Goal: Task Accomplishment & Management: Use online tool/utility

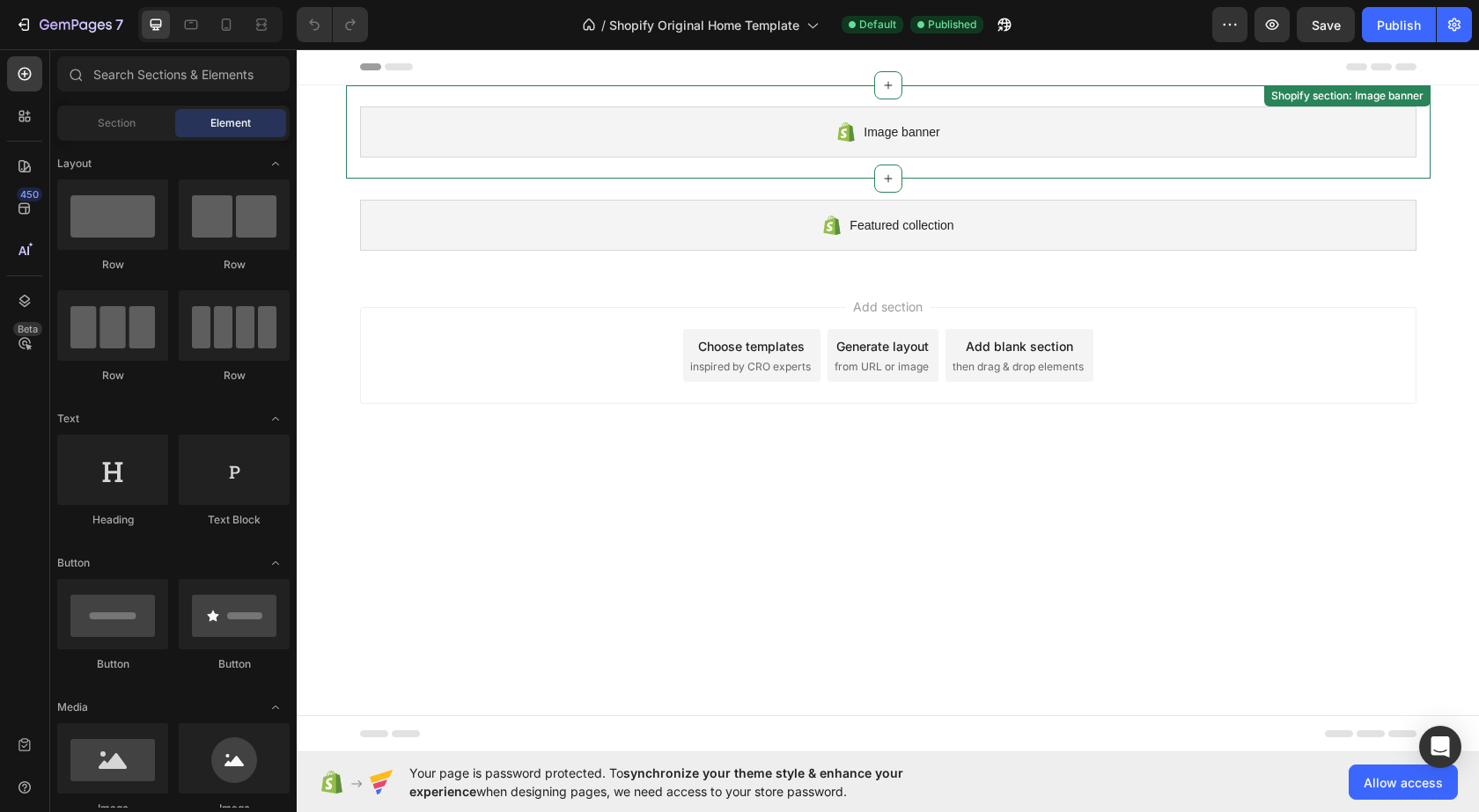
click at [767, 128] on div "Image banner" at bounding box center [888, 131] width 1057 height 51
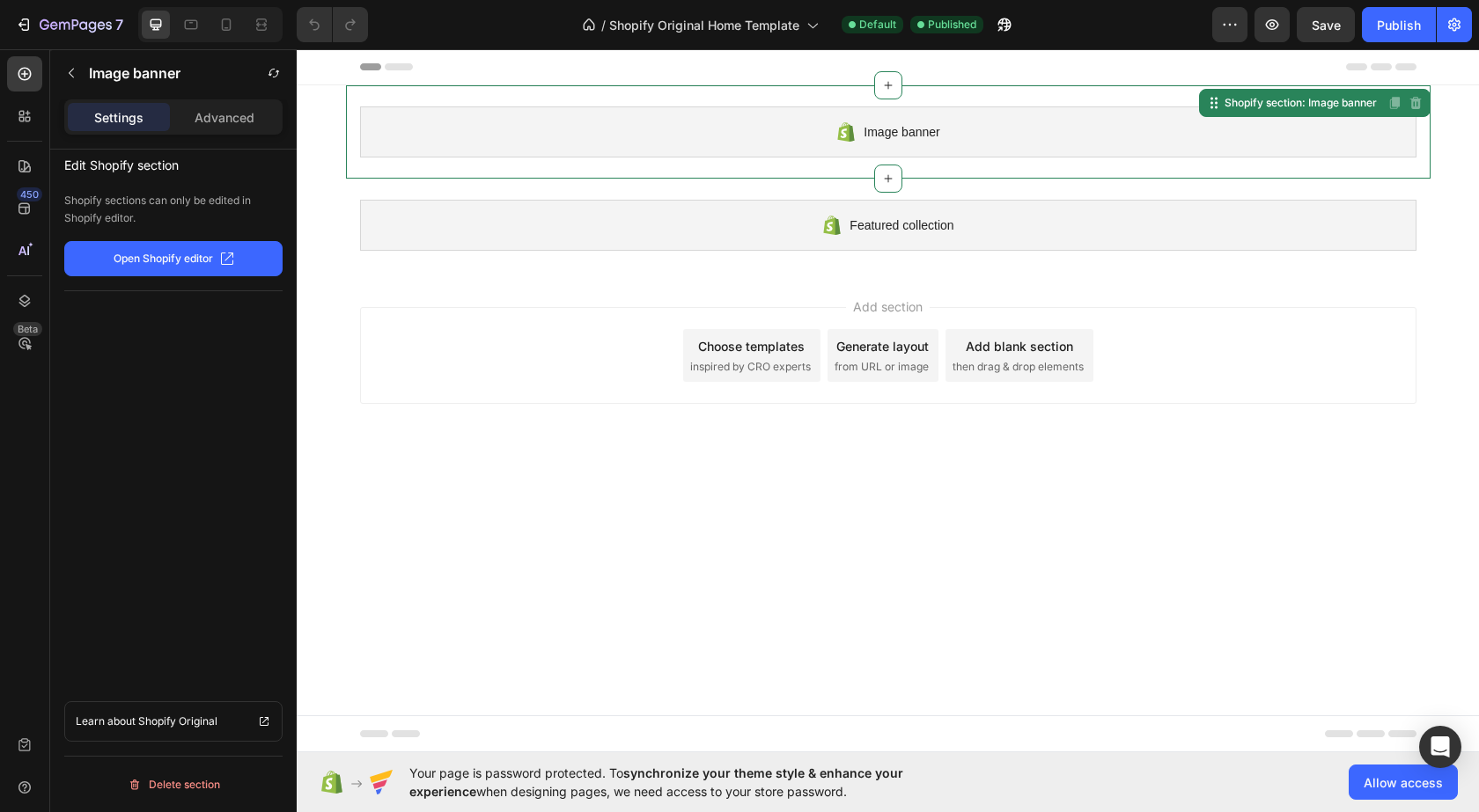
click at [623, 327] on div "Add section Choose templates inspired by CRO experts Generate layout from URL o…" at bounding box center [888, 355] width 1057 height 97
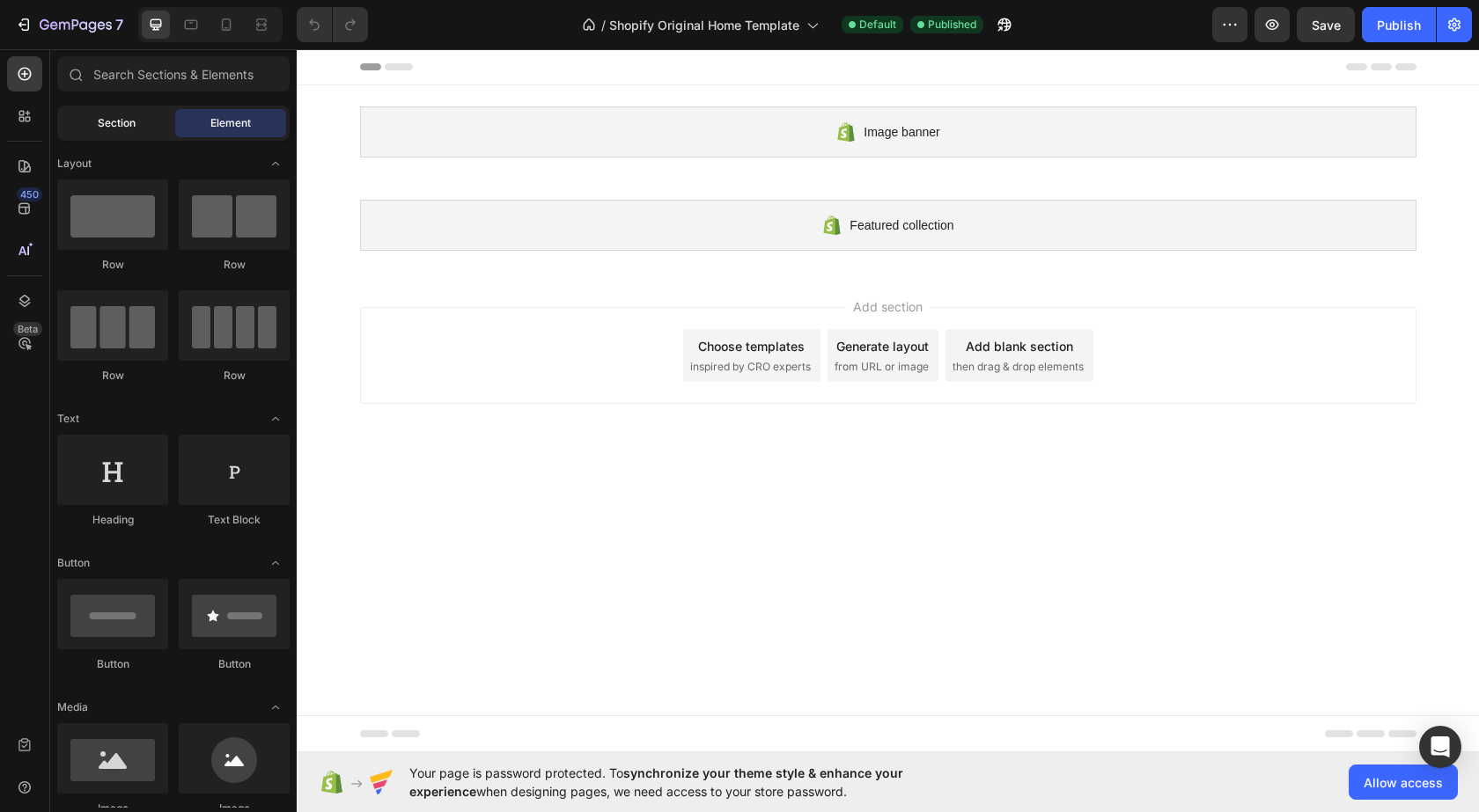
click at [114, 120] on span "Section" at bounding box center [117, 123] width 38 height 16
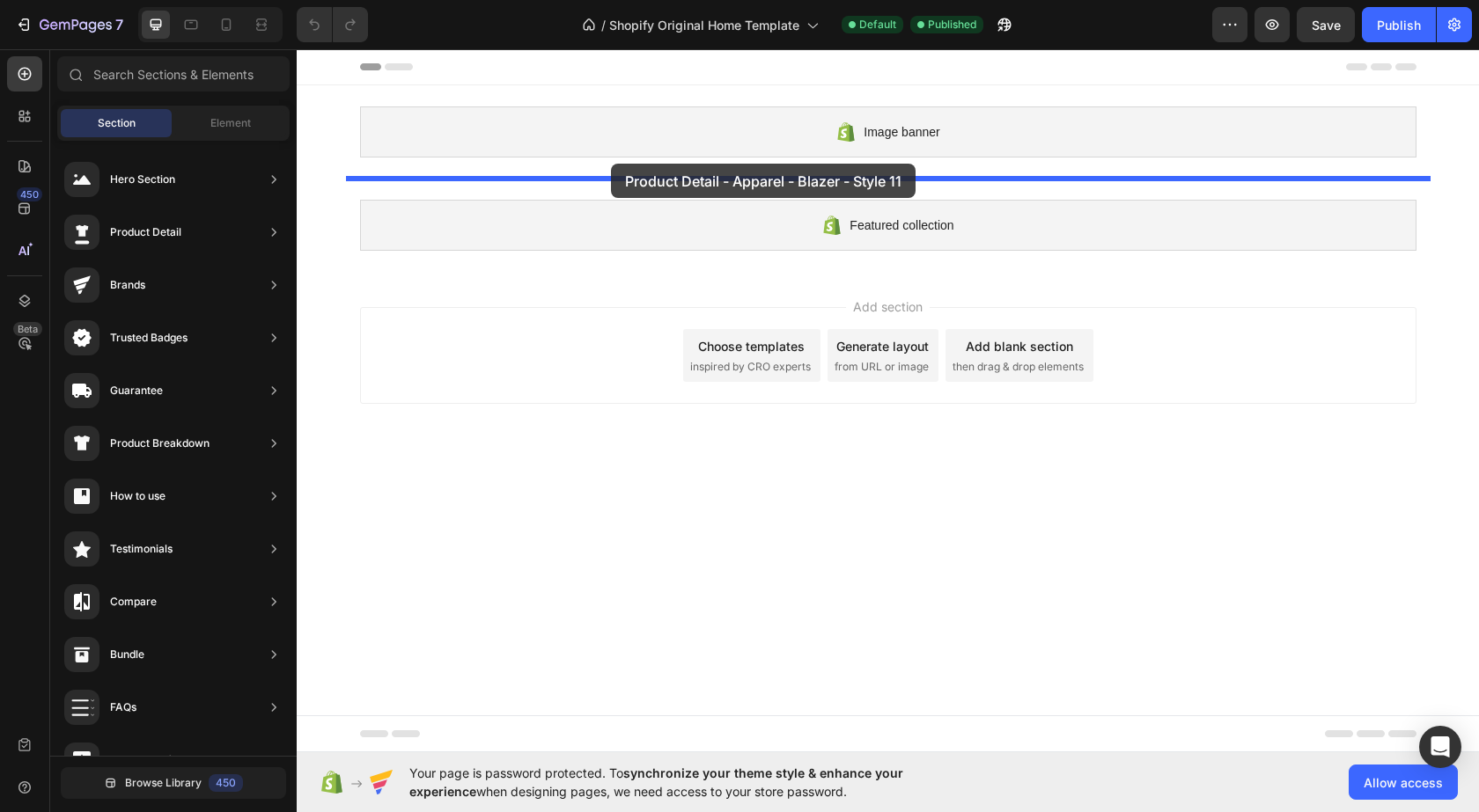
drag, startPoint x: 662, startPoint y: 364, endPoint x: 611, endPoint y: 164, distance: 206.4
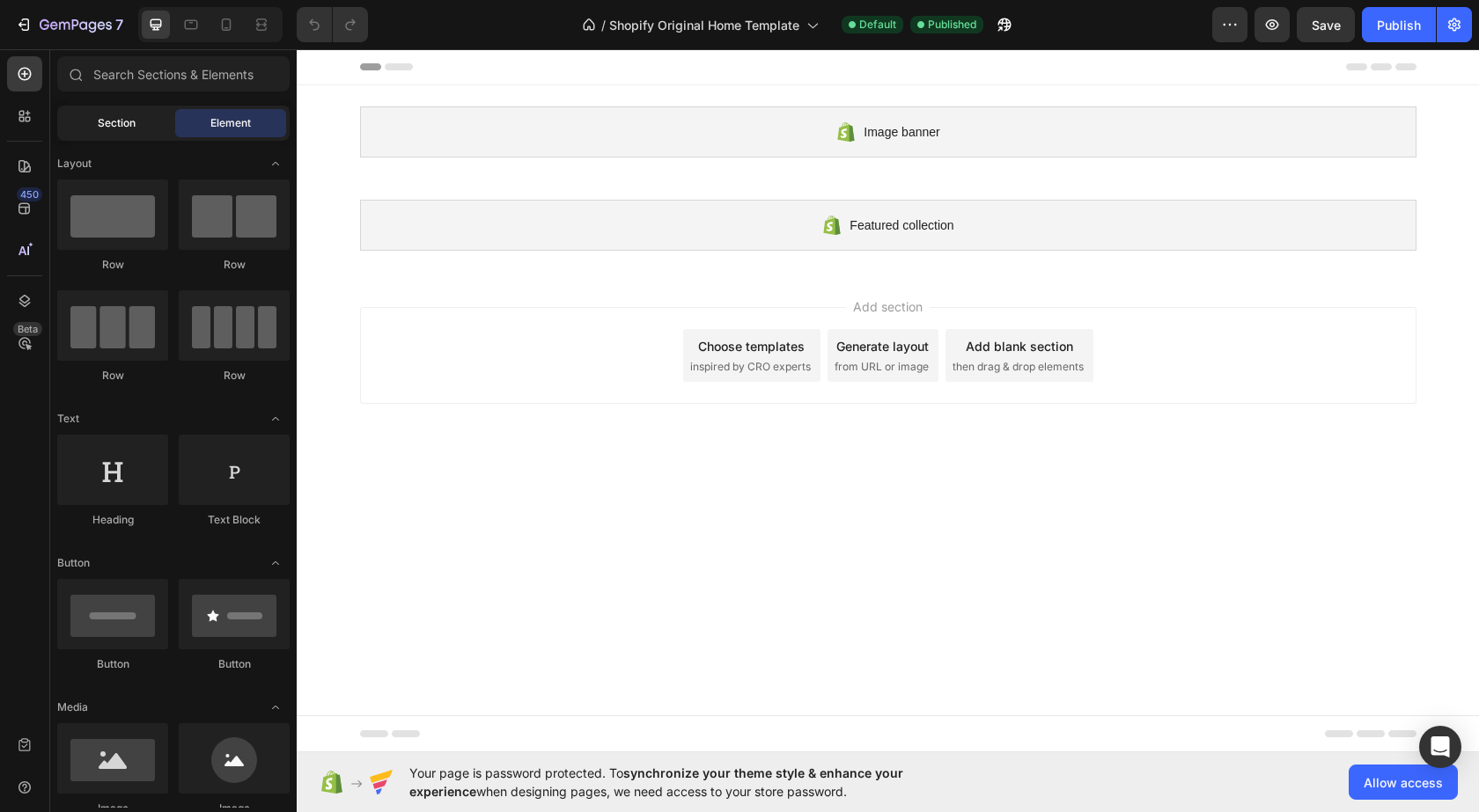
click at [144, 116] on div "Section" at bounding box center [116, 123] width 111 height 28
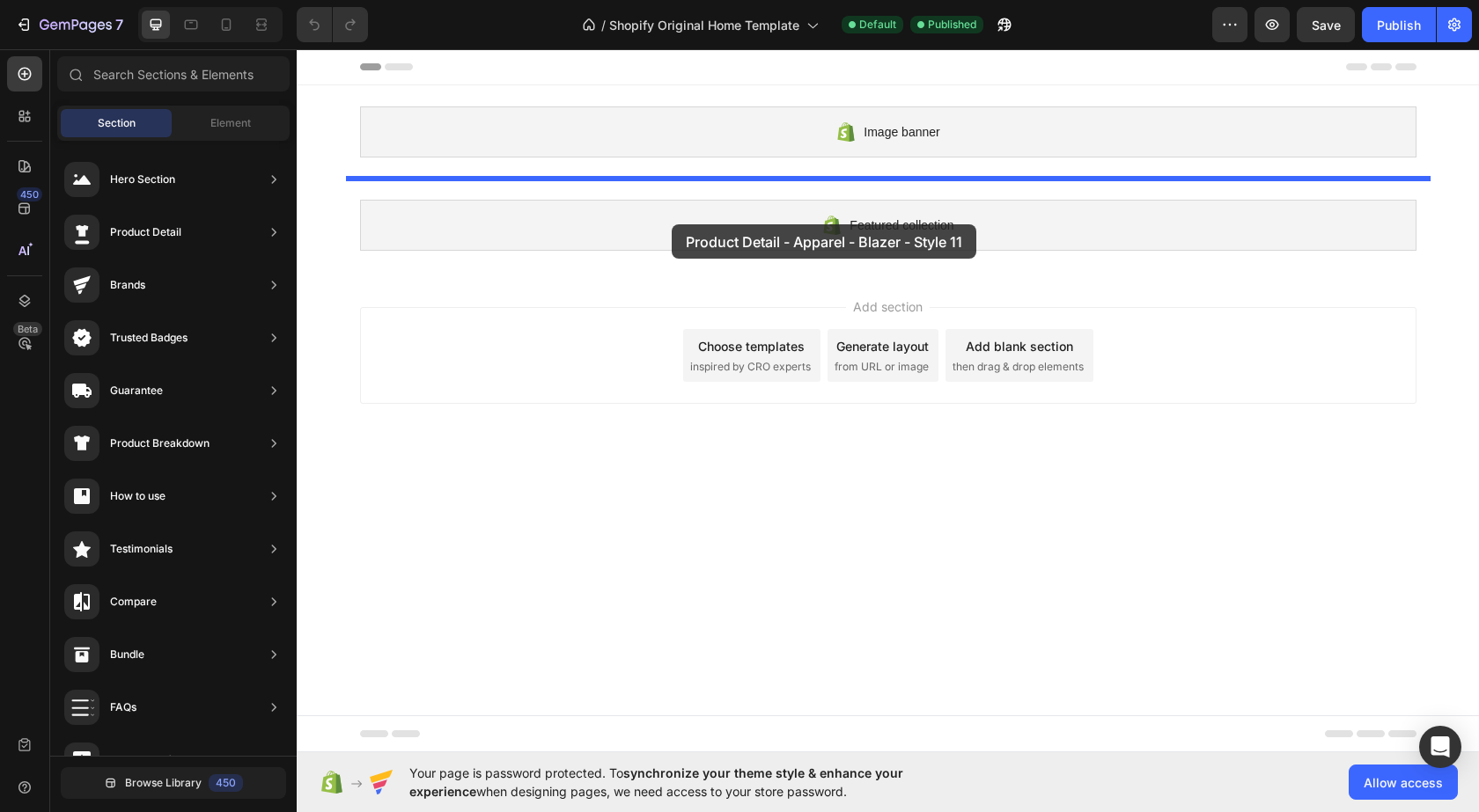
drag, startPoint x: 681, startPoint y: 356, endPoint x: 671, endPoint y: 224, distance: 132.4
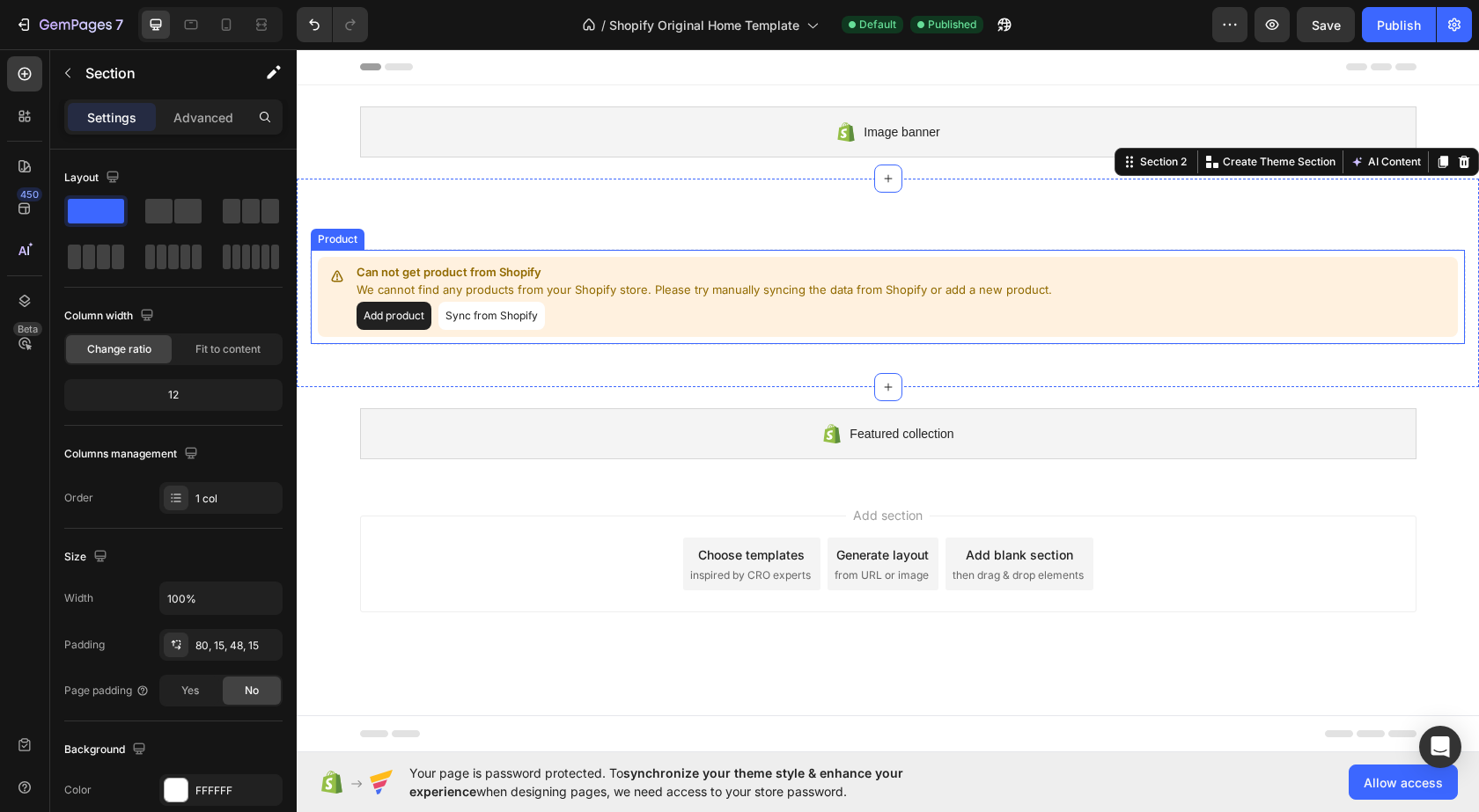
click at [479, 310] on button "Sync from Shopify" at bounding box center [491, 315] width 106 height 28
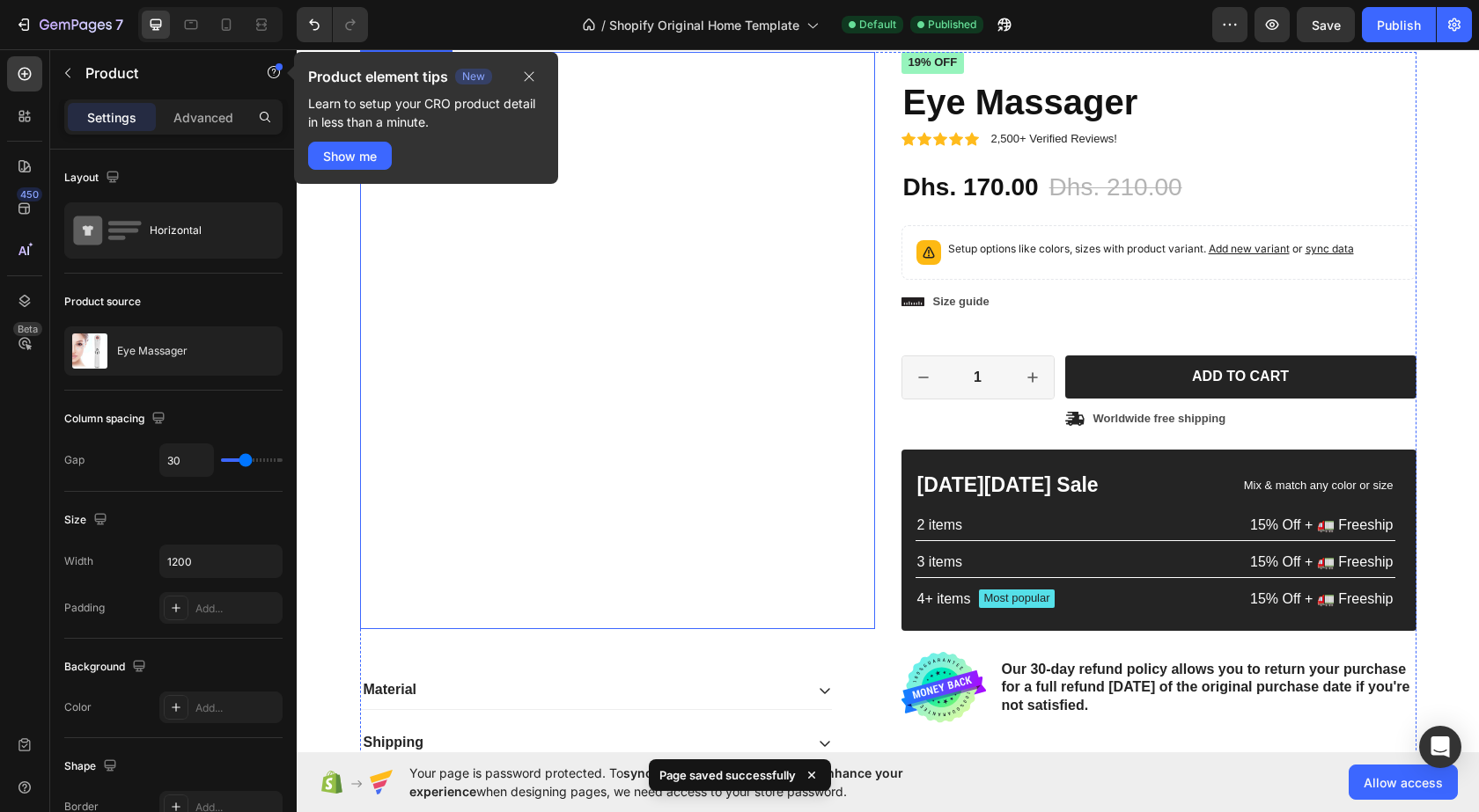
scroll to position [264, 0]
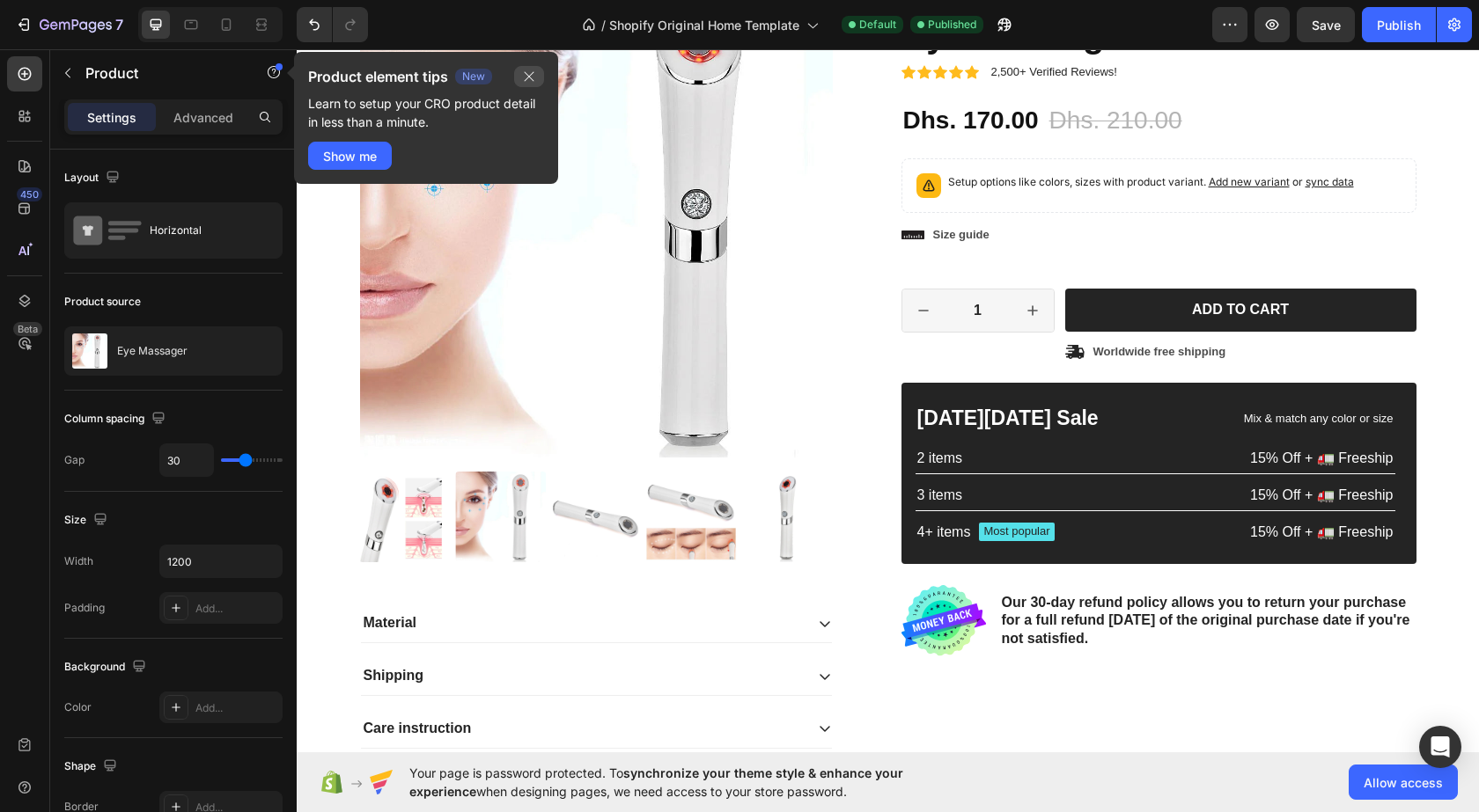
click at [524, 66] on button "button" at bounding box center [529, 77] width 30 height 21
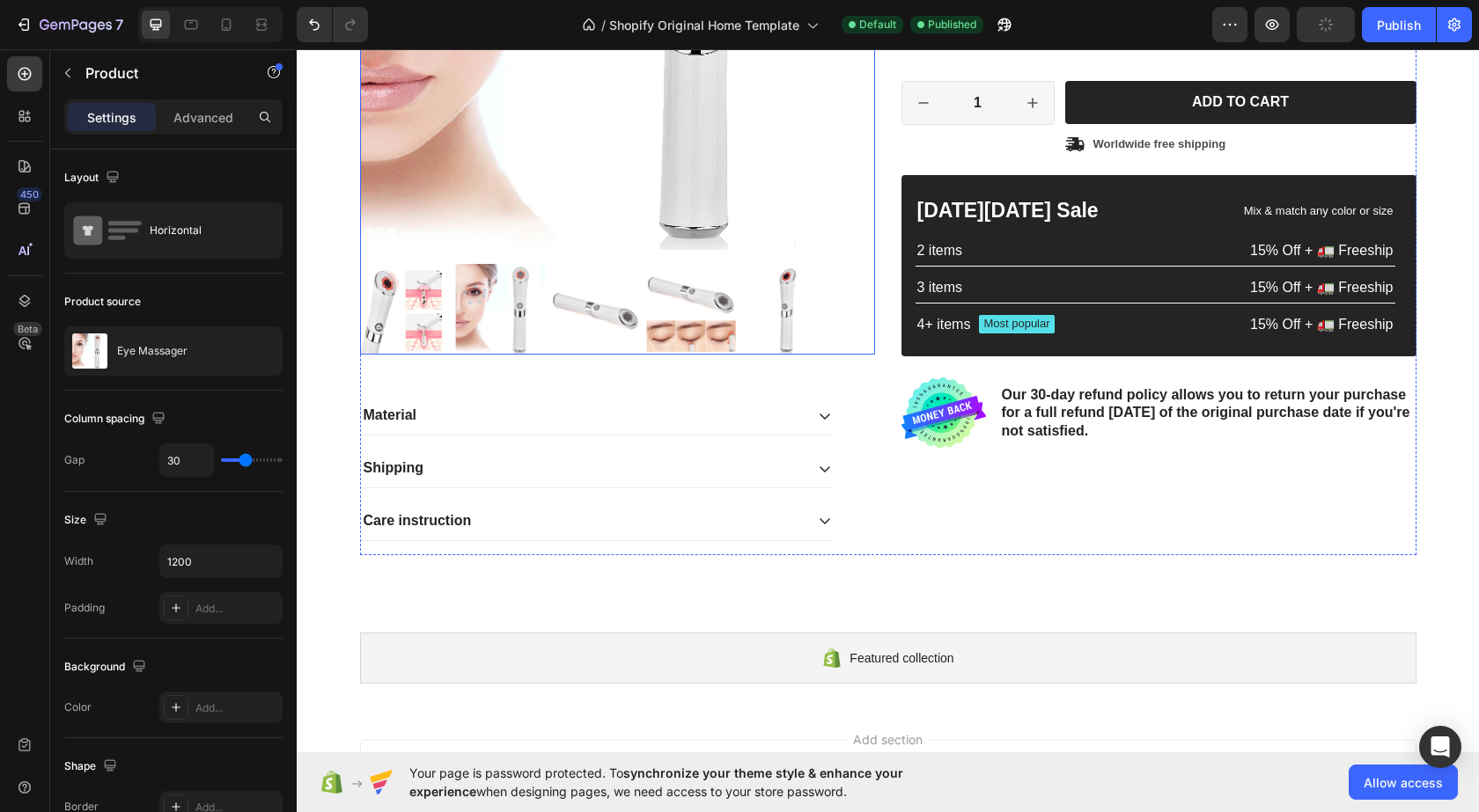
scroll to position [529, 0]
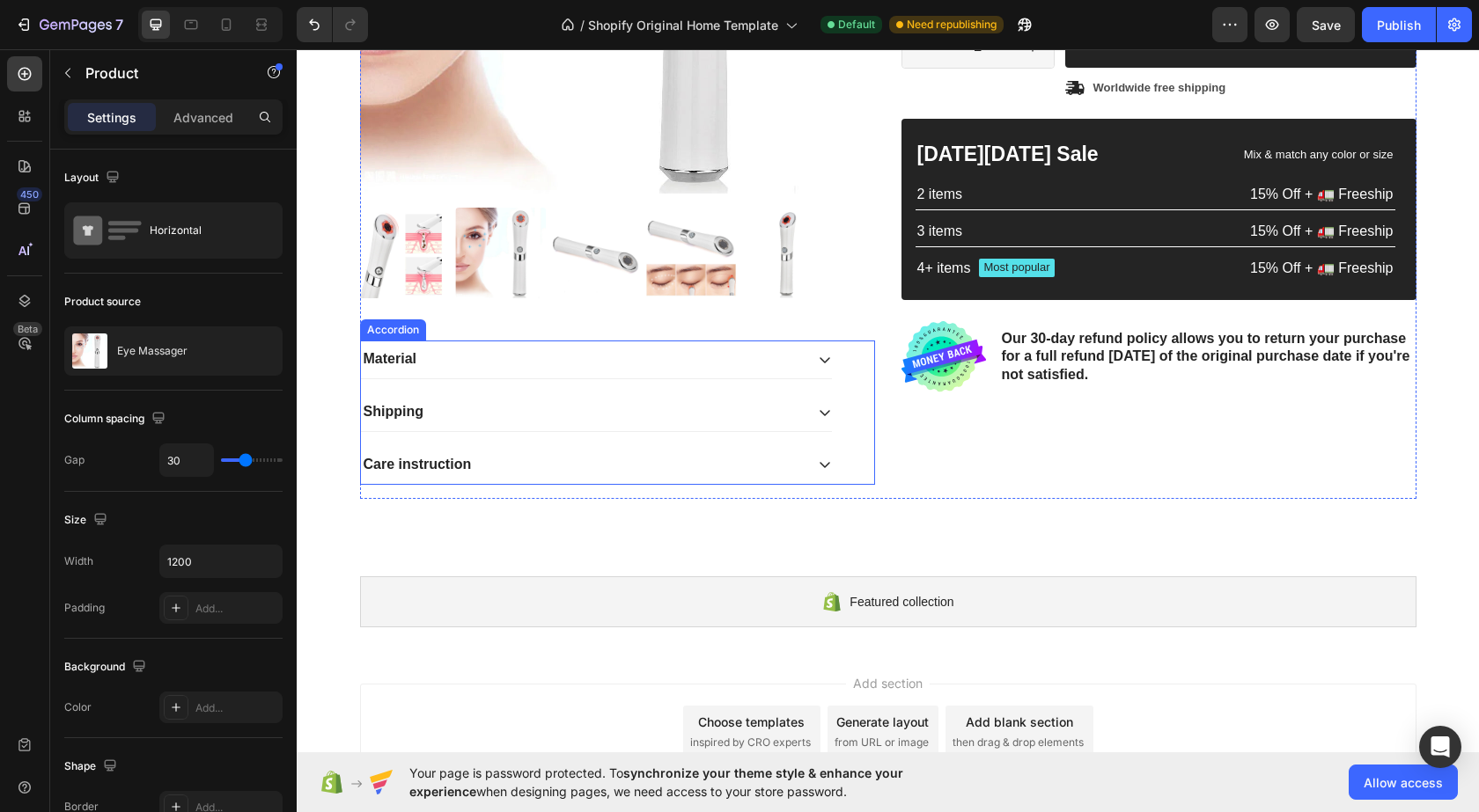
click at [787, 350] on div "Material" at bounding box center [582, 359] width 443 height 24
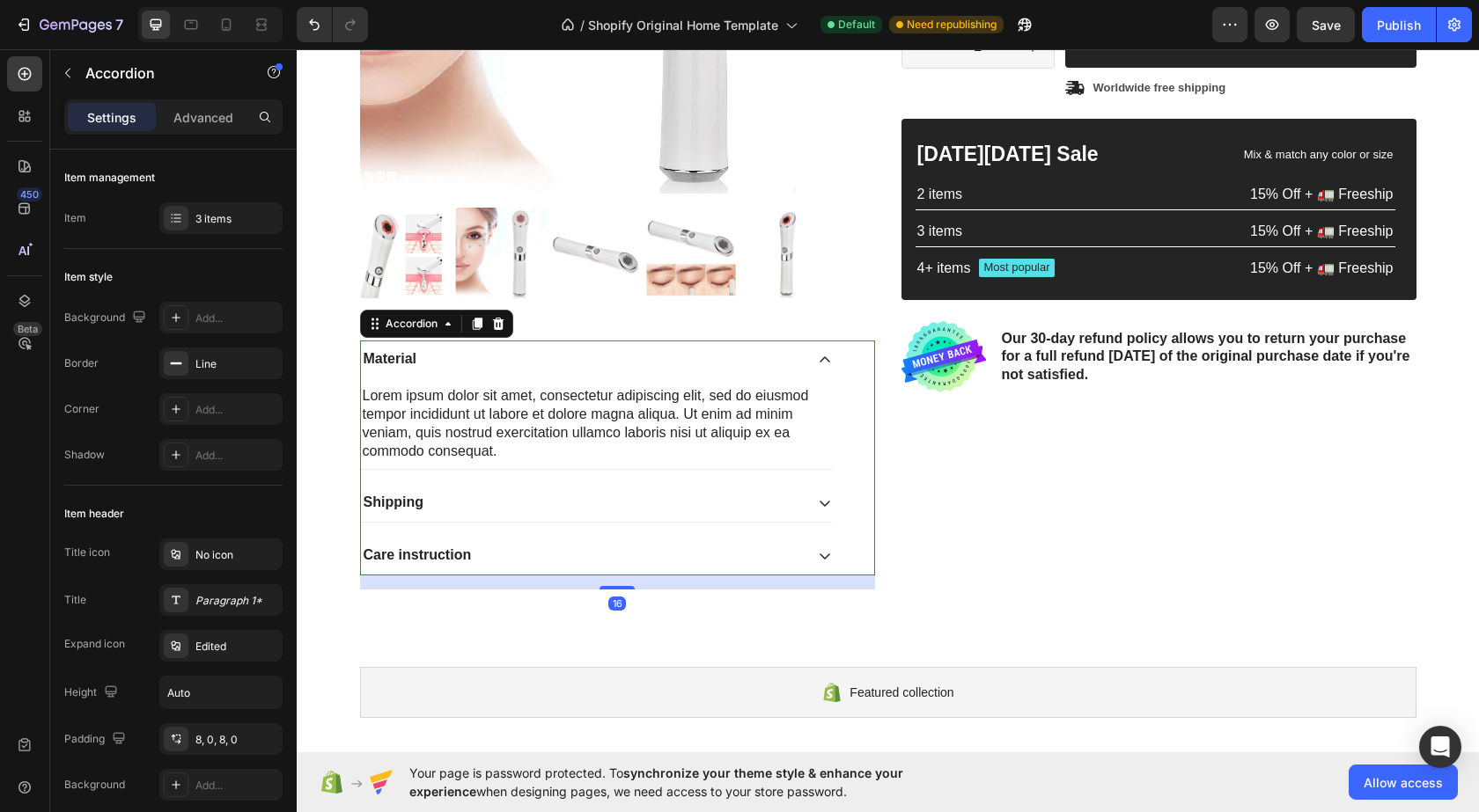
click at [802, 346] on div "Material" at bounding box center [597, 360] width 471 height 38
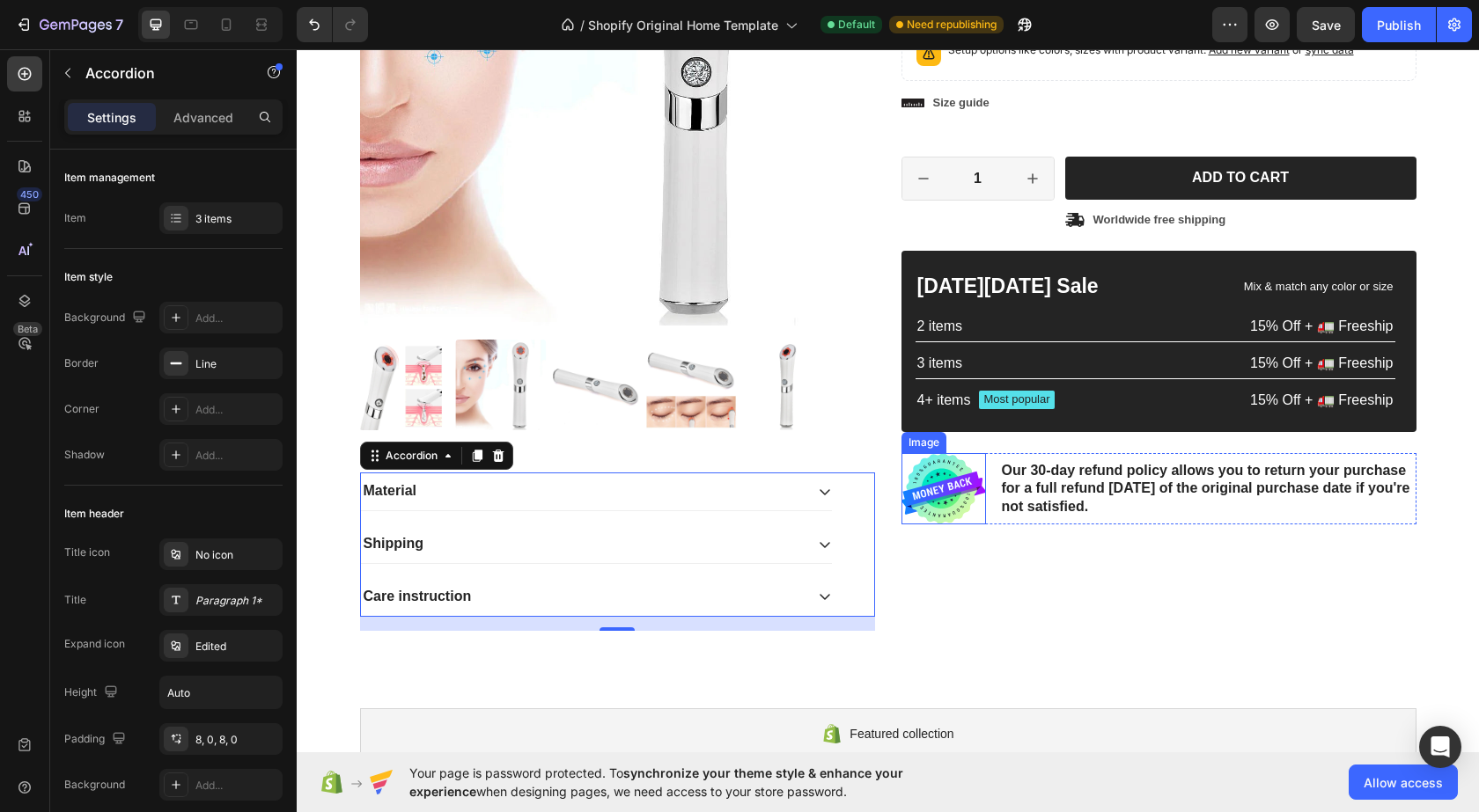
scroll to position [440, 0]
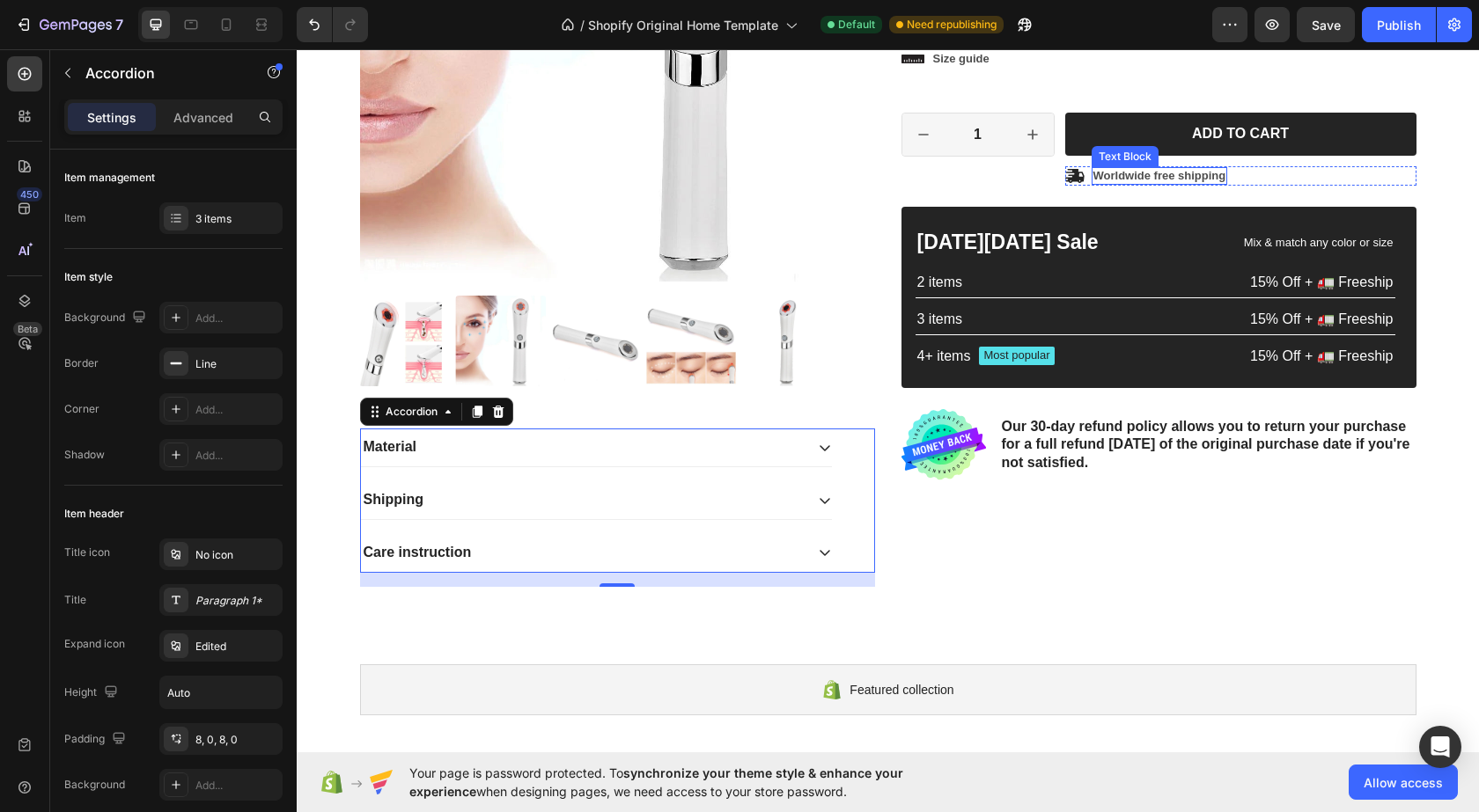
click at [1138, 169] on p "Worldwide free shipping" at bounding box center [1160, 176] width 133 height 15
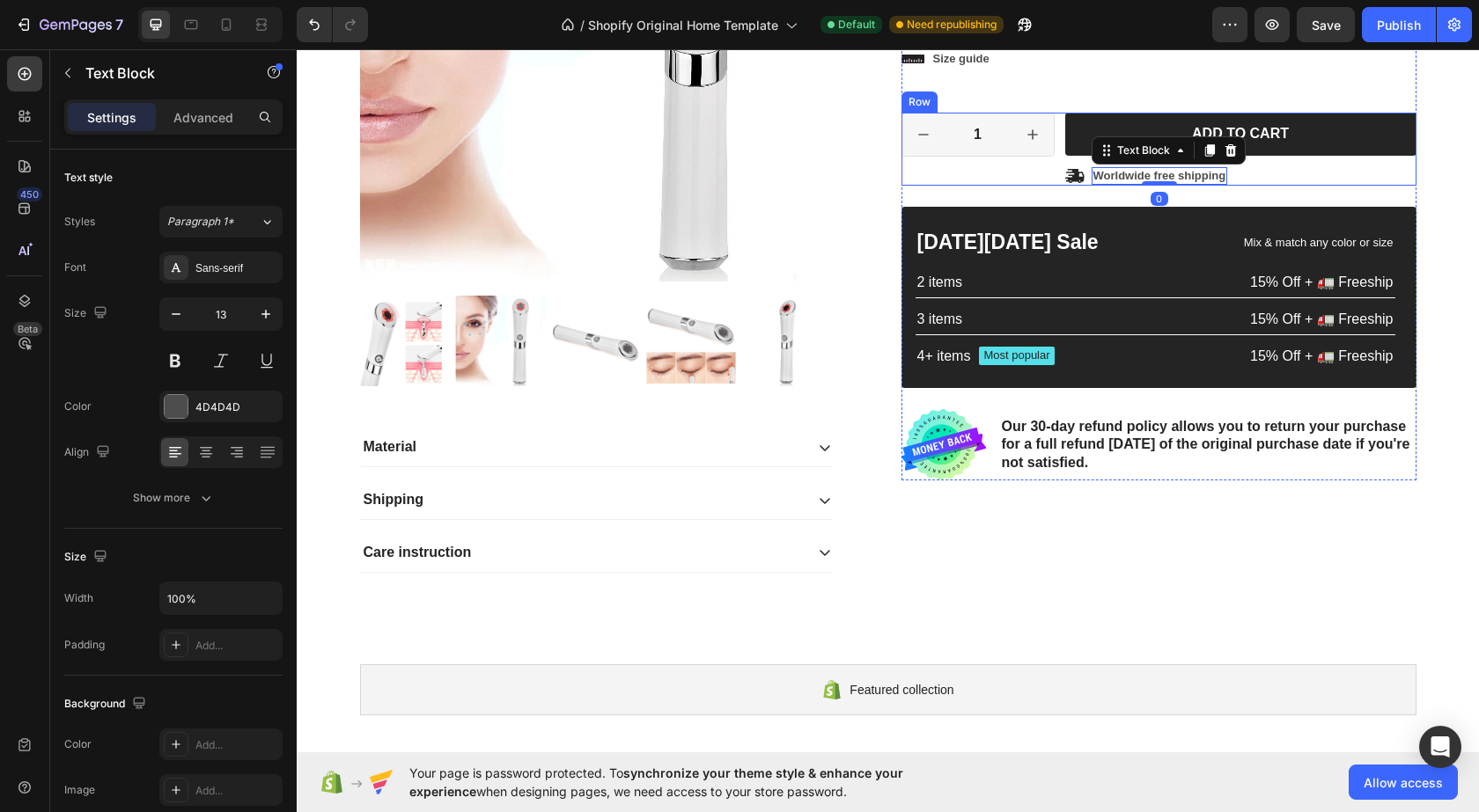
click at [1035, 171] on div "1 Product Quantity Row" at bounding box center [978, 149] width 153 height 73
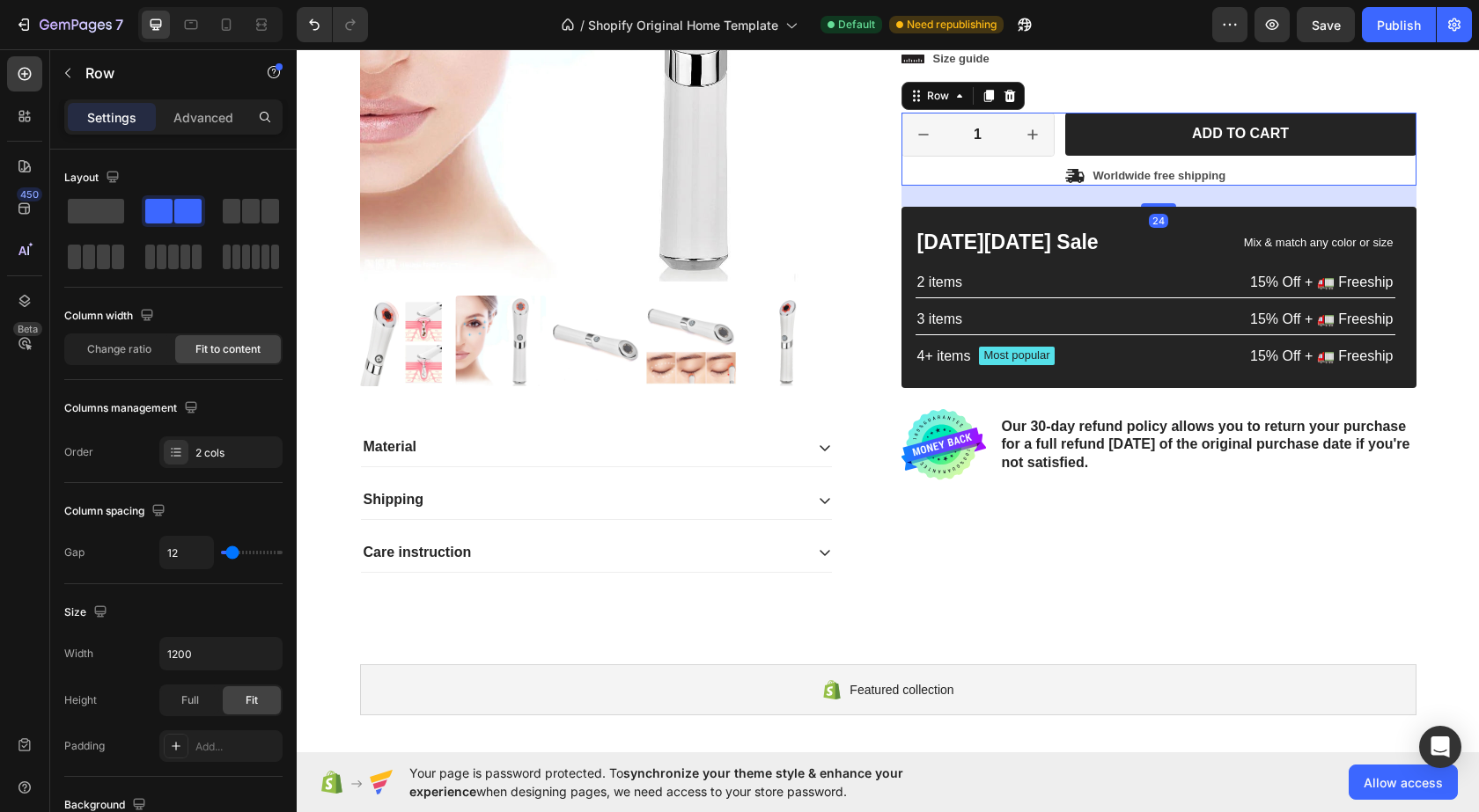
click at [1039, 166] on div "1 Product Quantity Row" at bounding box center [978, 149] width 153 height 73
click at [1098, 168] on div "Worldwide free shipping" at bounding box center [1160, 176] width 136 height 18
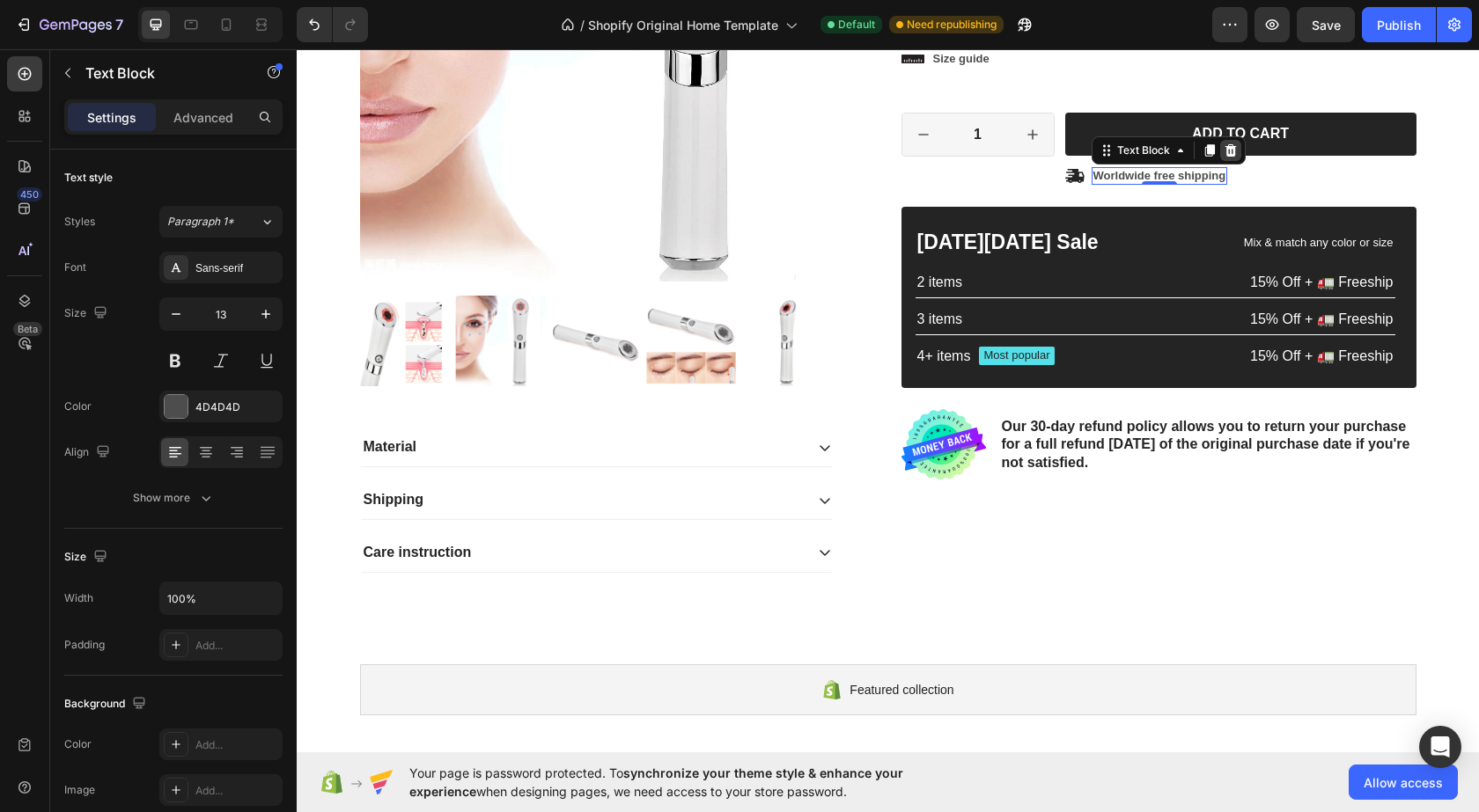
click at [1228, 149] on icon at bounding box center [1231, 150] width 14 height 14
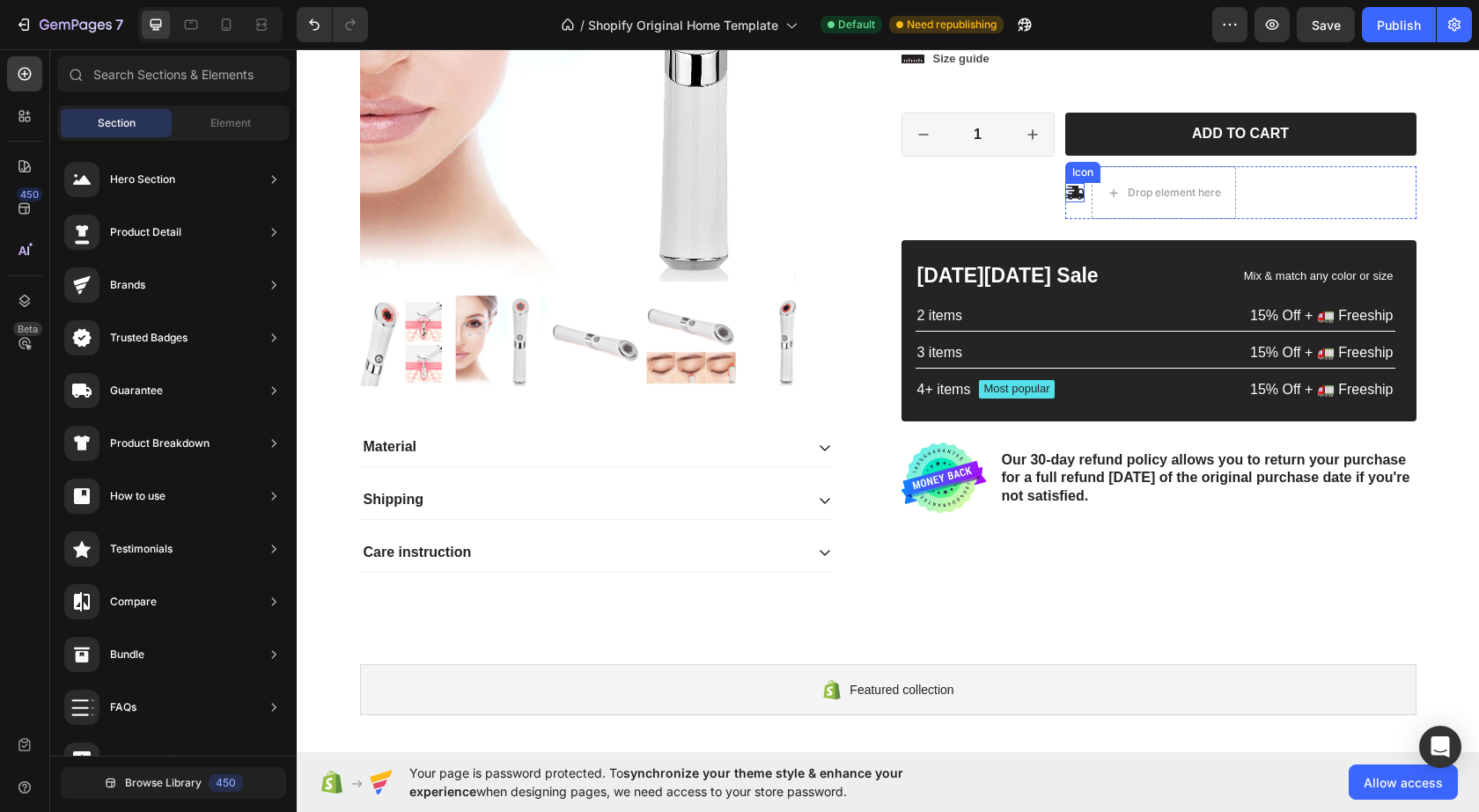
click at [1073, 183] on div "Icon" at bounding box center [1075, 192] width 19 height 19
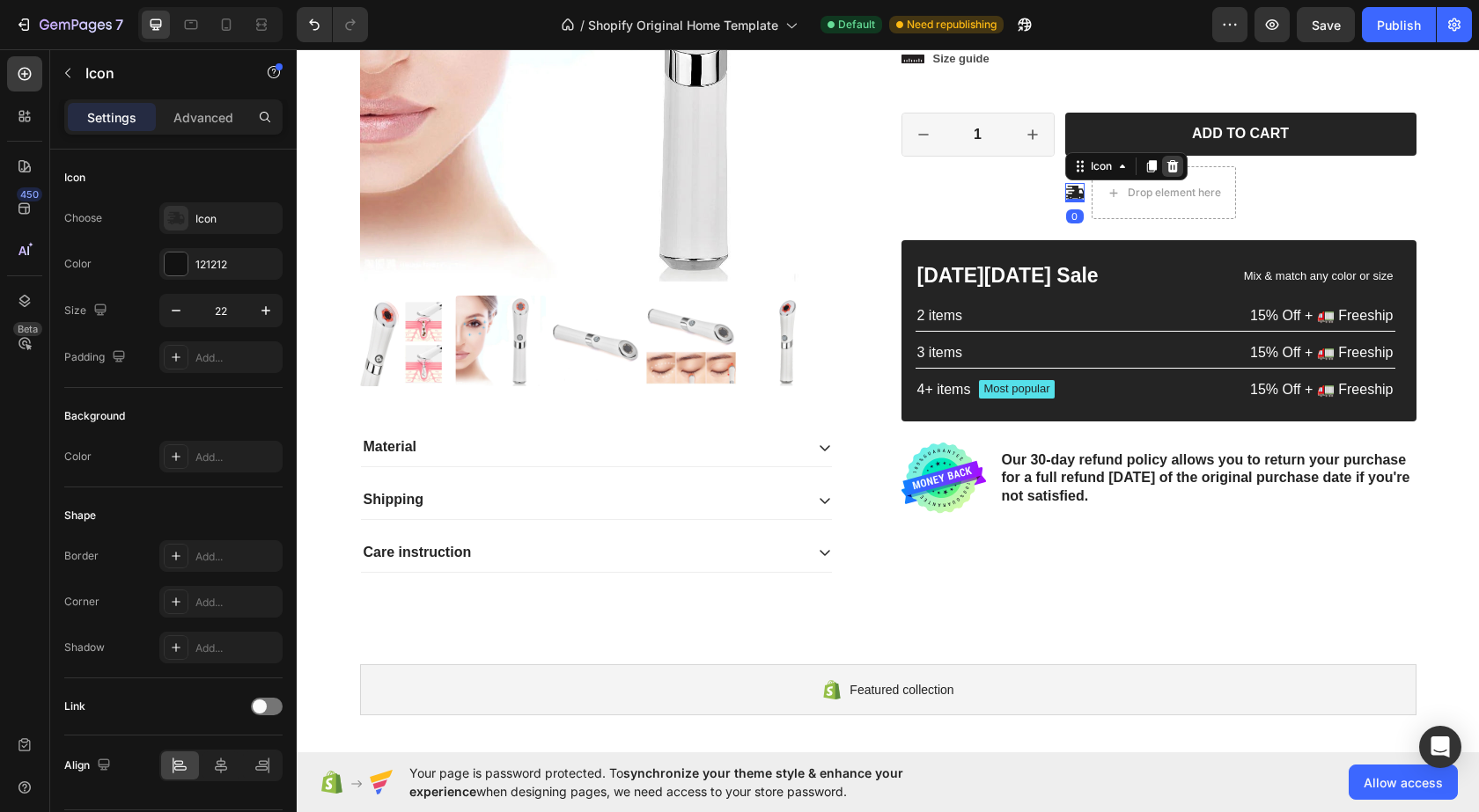
click at [1167, 164] on icon at bounding box center [1172, 166] width 11 height 12
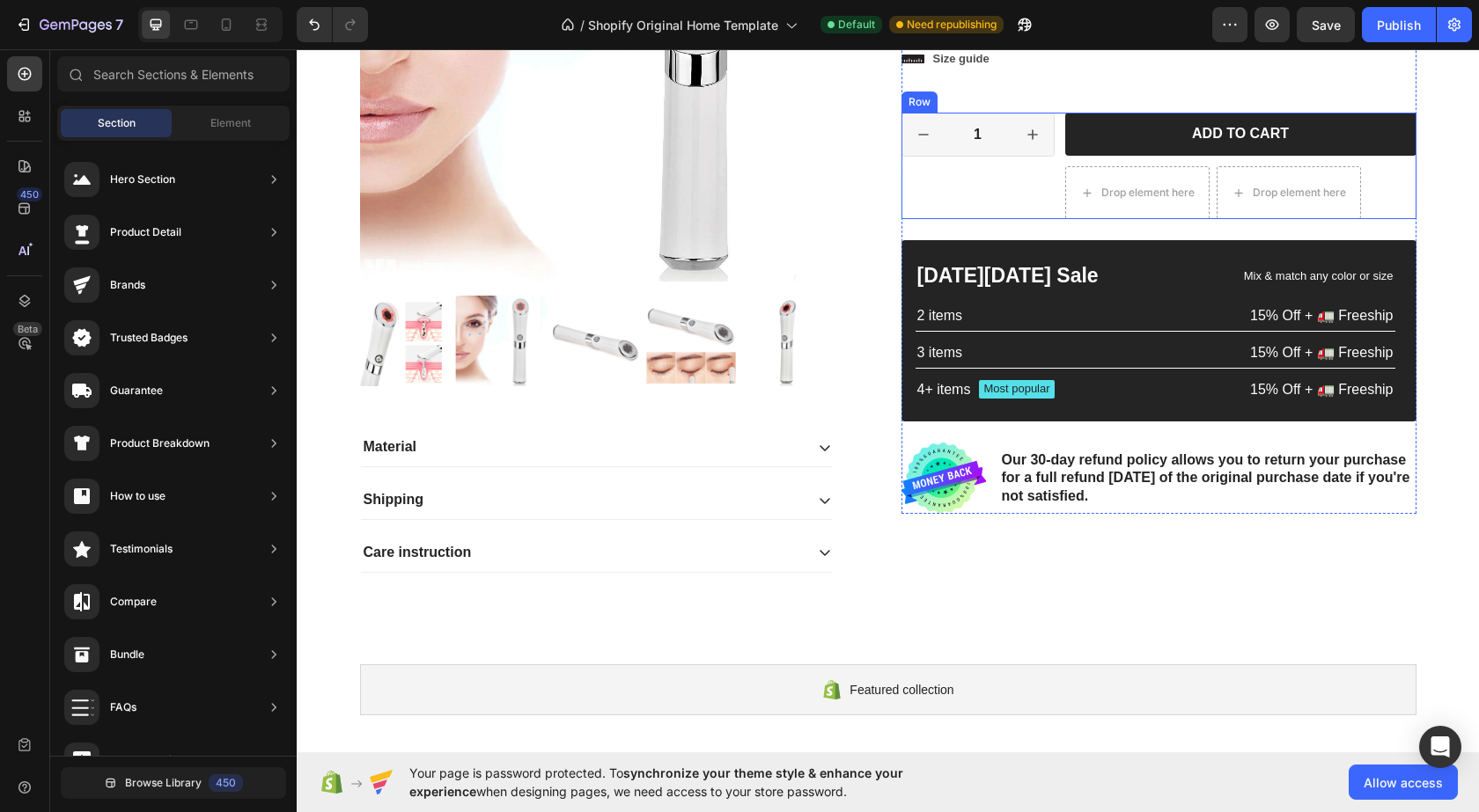
click at [1038, 182] on div "1 Product Quantity Row" at bounding box center [978, 166] width 153 height 106
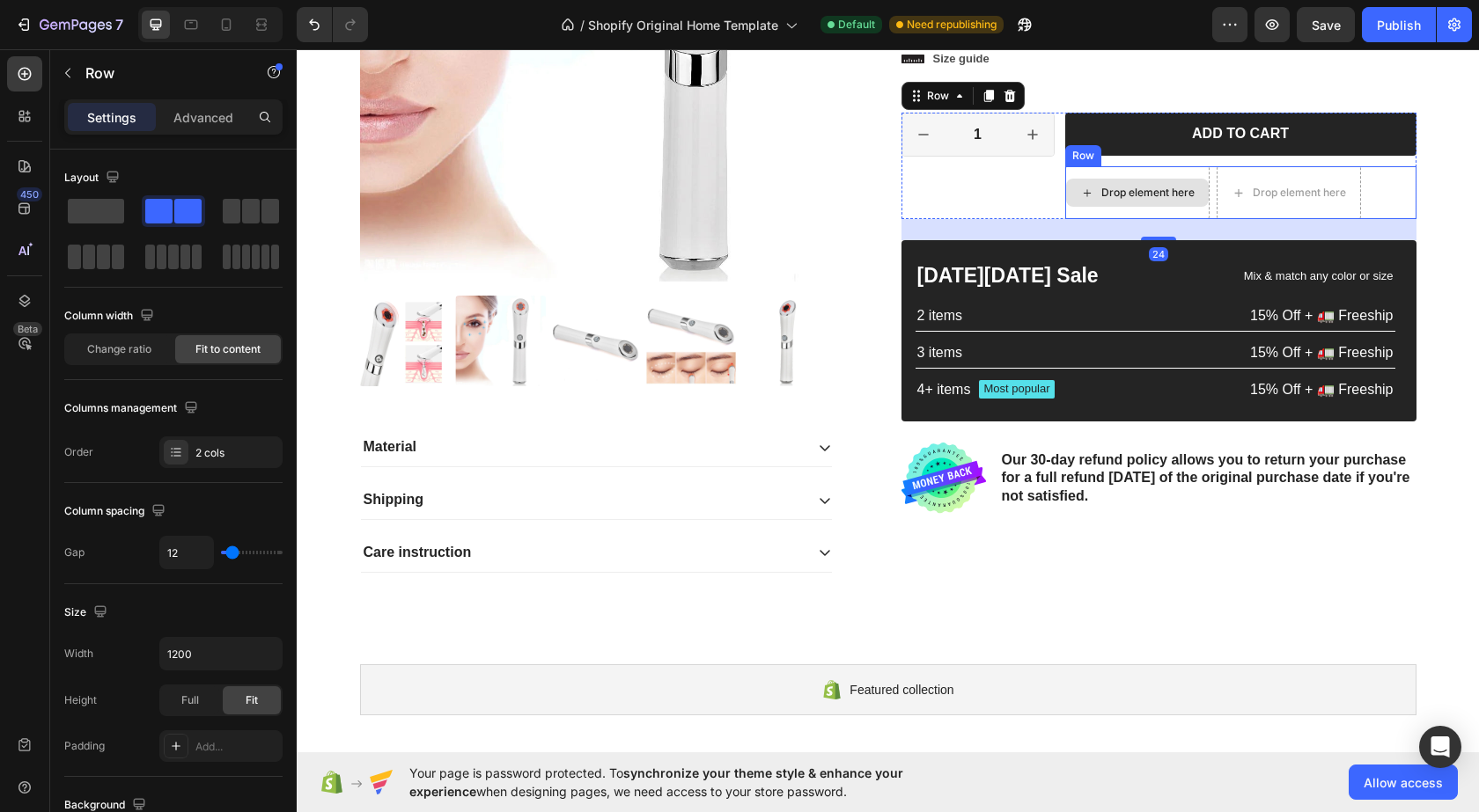
click at [1115, 174] on div "Drop element here" at bounding box center [1137, 192] width 145 height 53
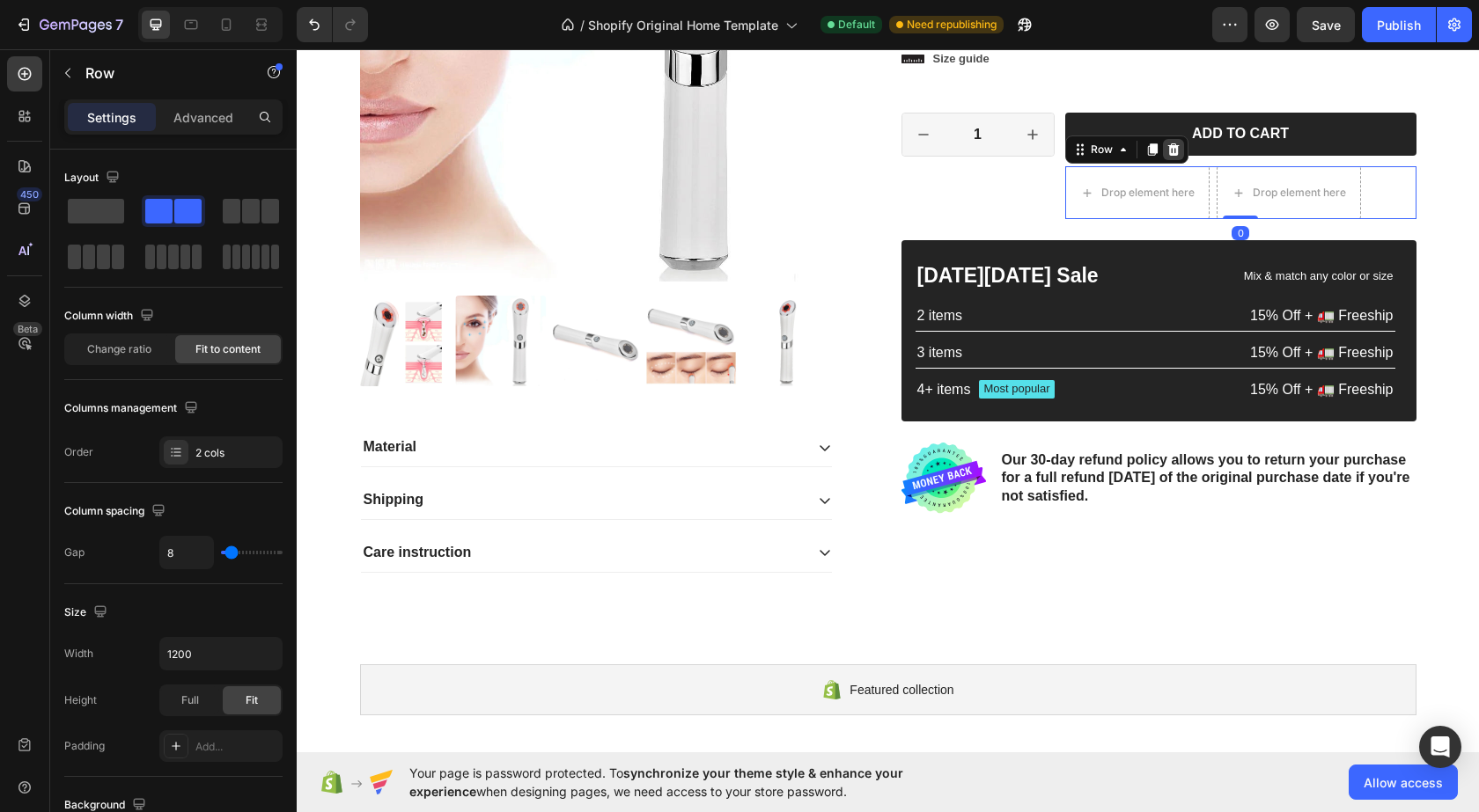
click at [1168, 147] on icon at bounding box center [1173, 149] width 11 height 12
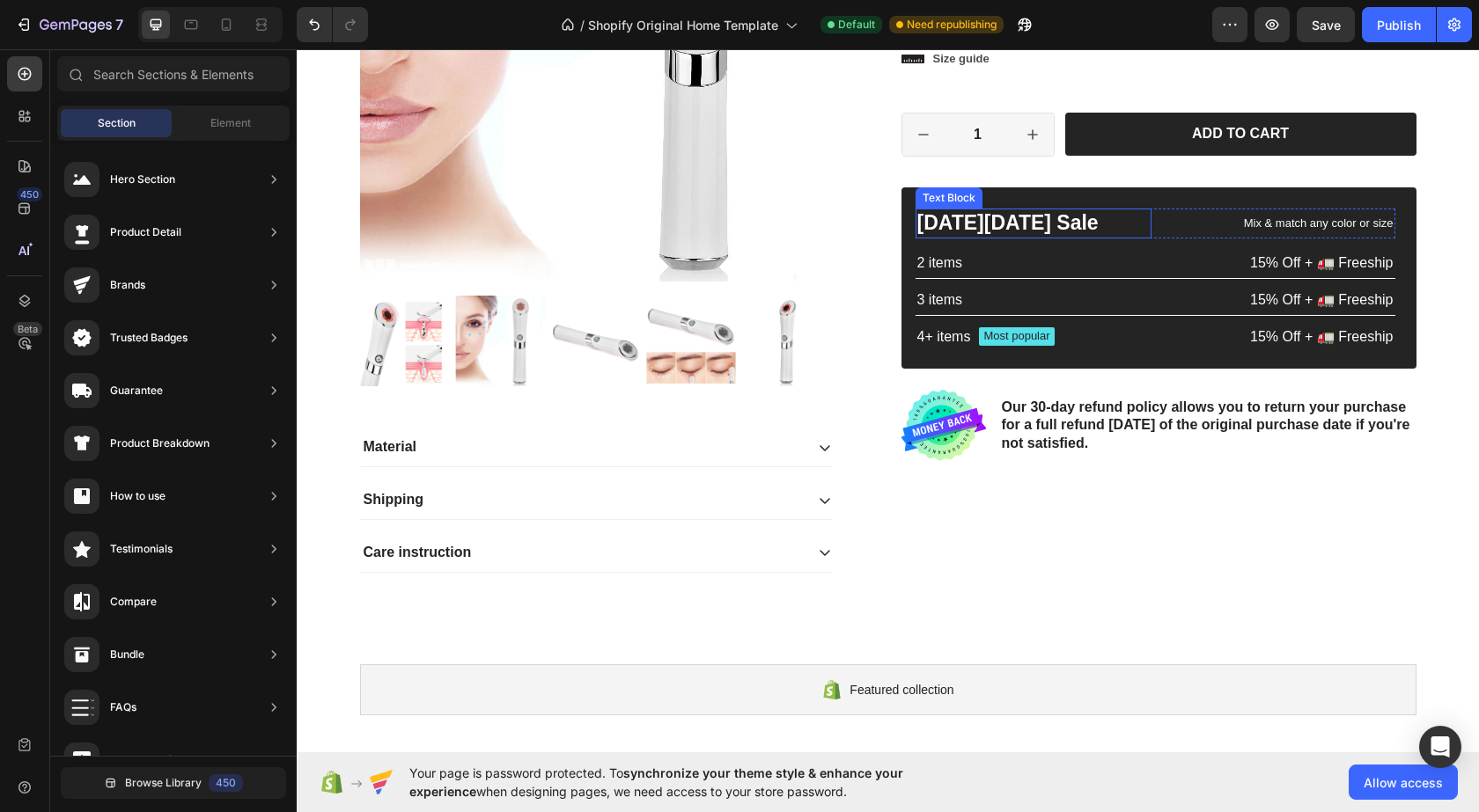
click at [1106, 219] on p "[DATE][DATE] Sale" at bounding box center [1035, 224] width 234 height 27
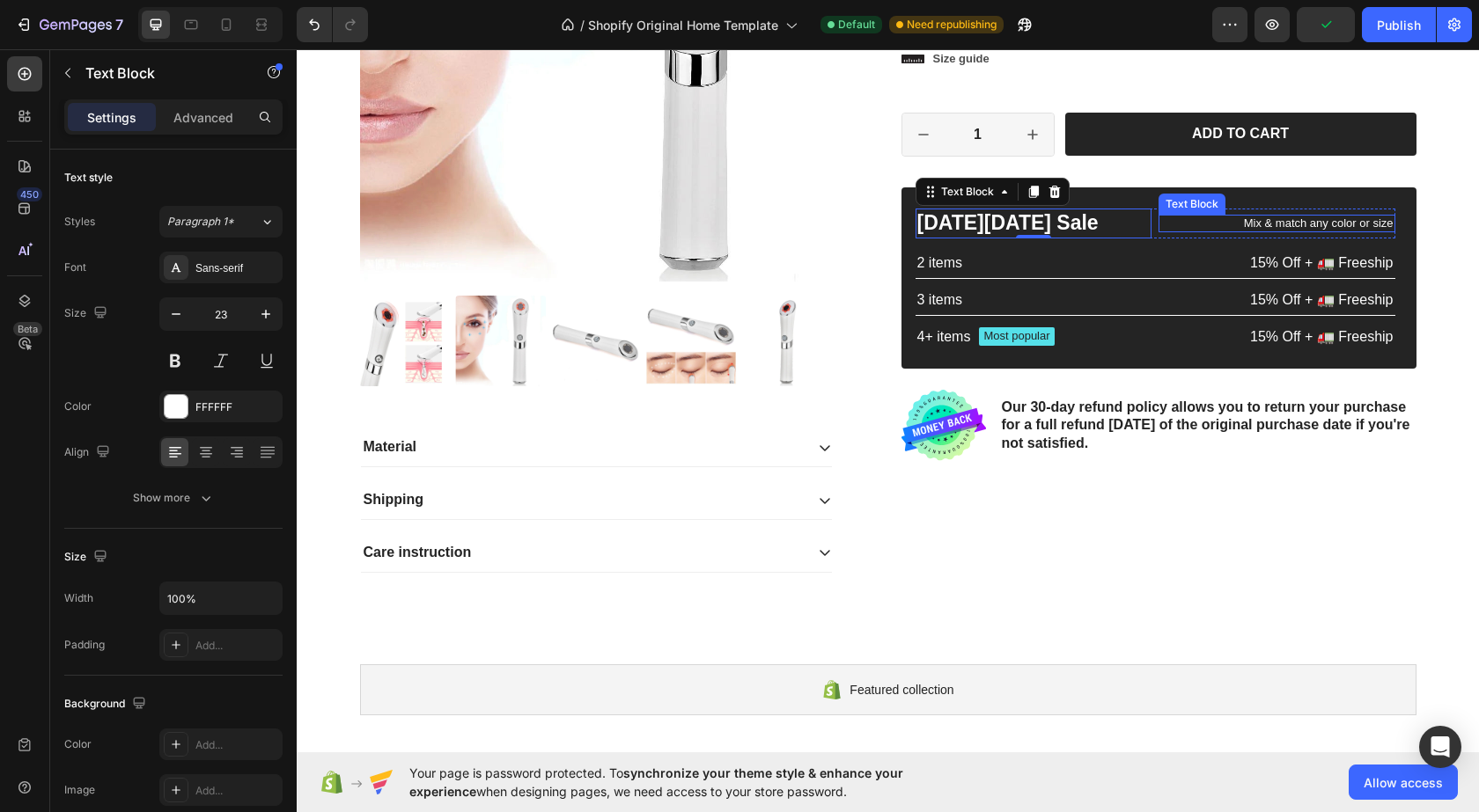
click at [1161, 229] on p "Mix & match any color or size" at bounding box center [1278, 224] width 234 height 15
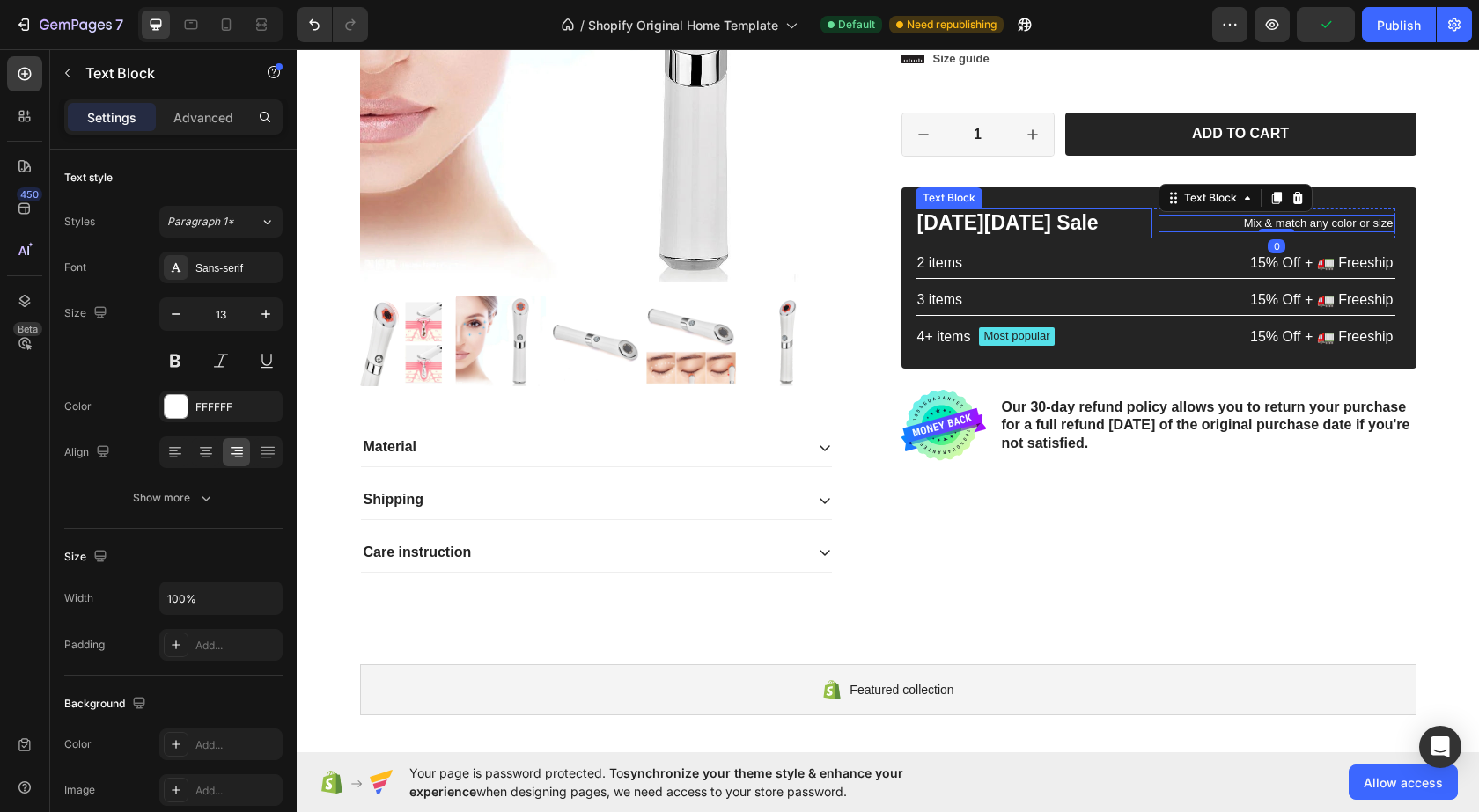
click at [1141, 228] on p "[DATE][DATE] Sale" at bounding box center [1035, 224] width 234 height 27
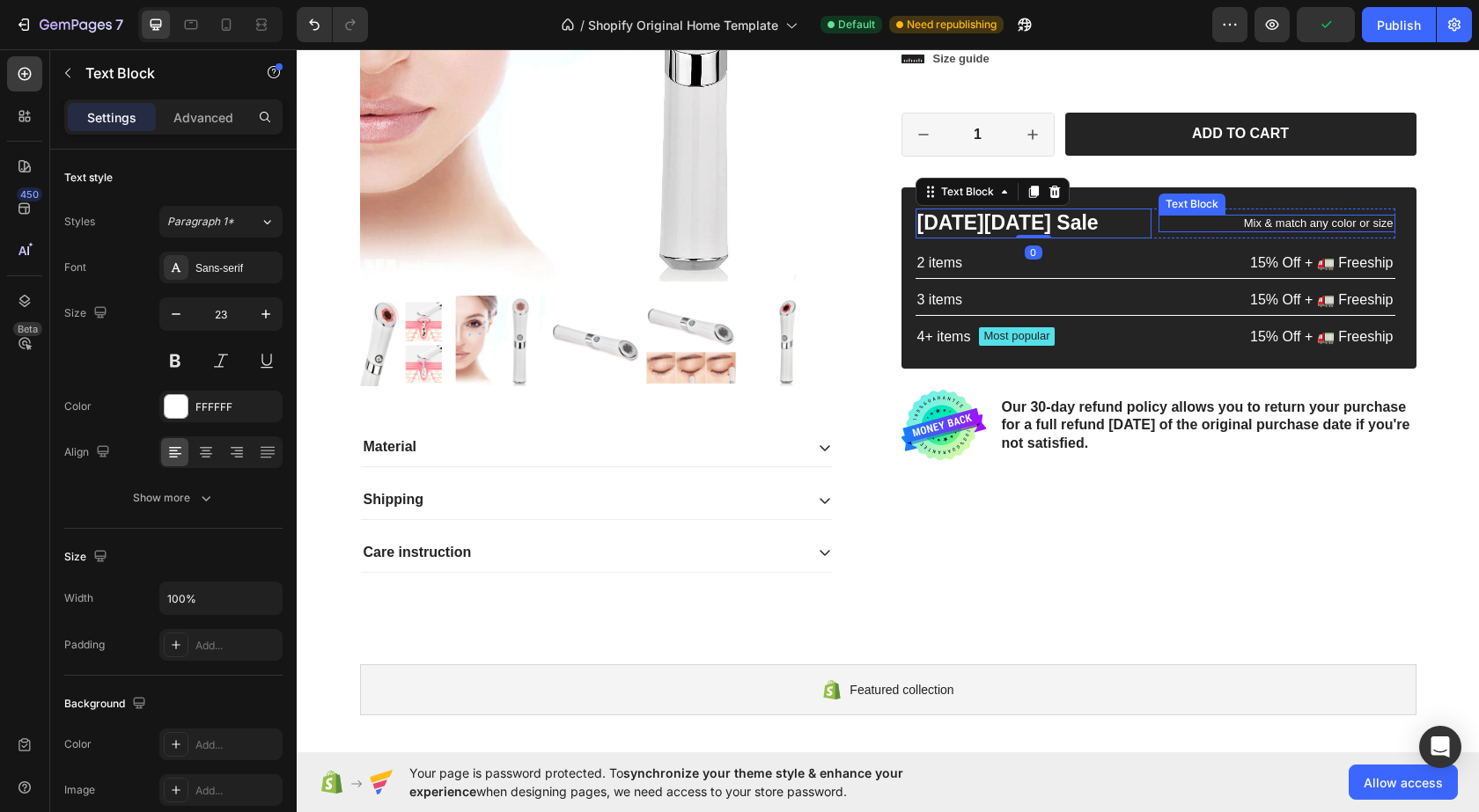
click at [1161, 231] on p "Mix & match any color or size" at bounding box center [1278, 224] width 234 height 15
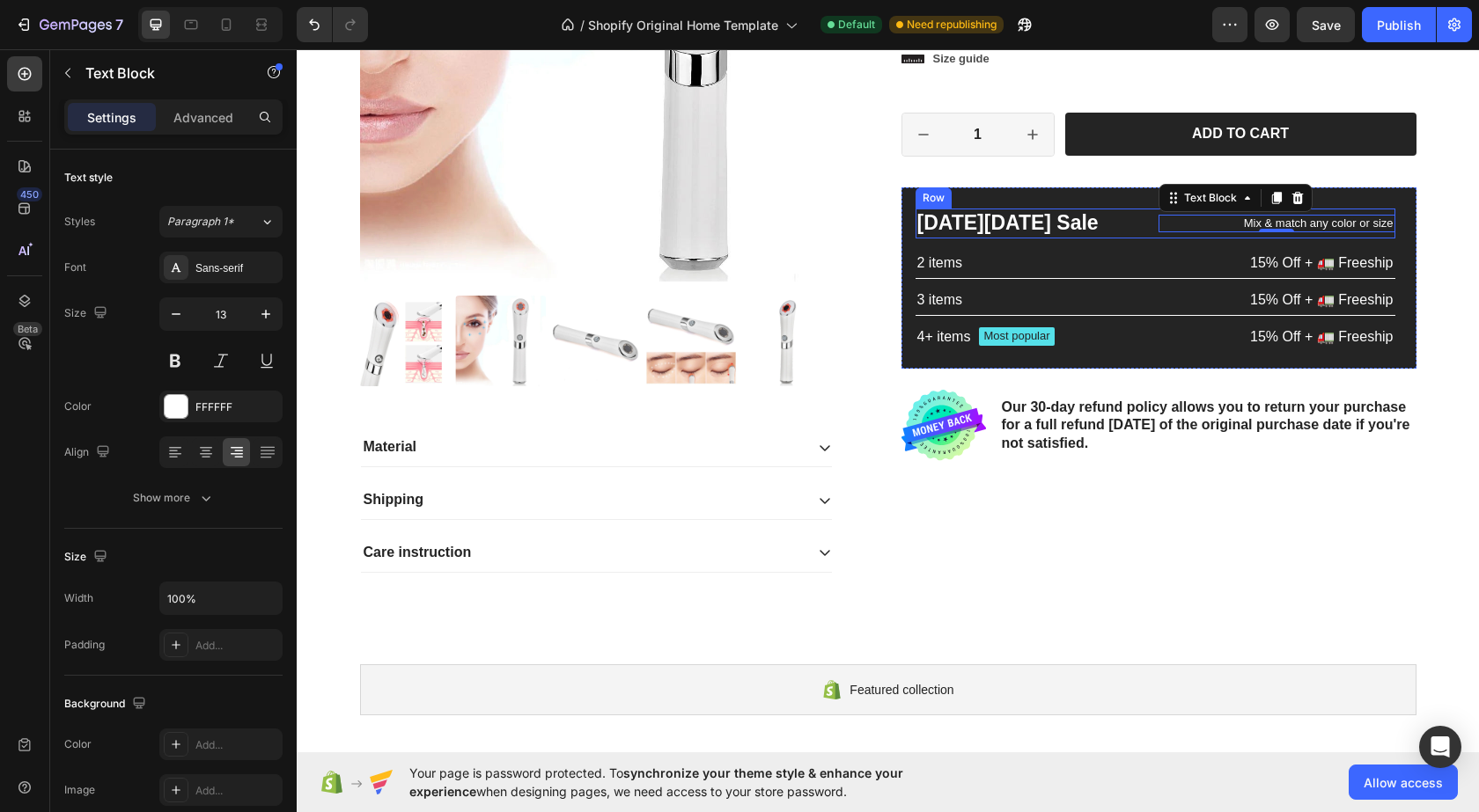
click at [1148, 235] on div "[DATE][DATE] Sale Text Block Mix & match any color or size Text Block 0 Row" at bounding box center [1155, 223] width 480 height 30
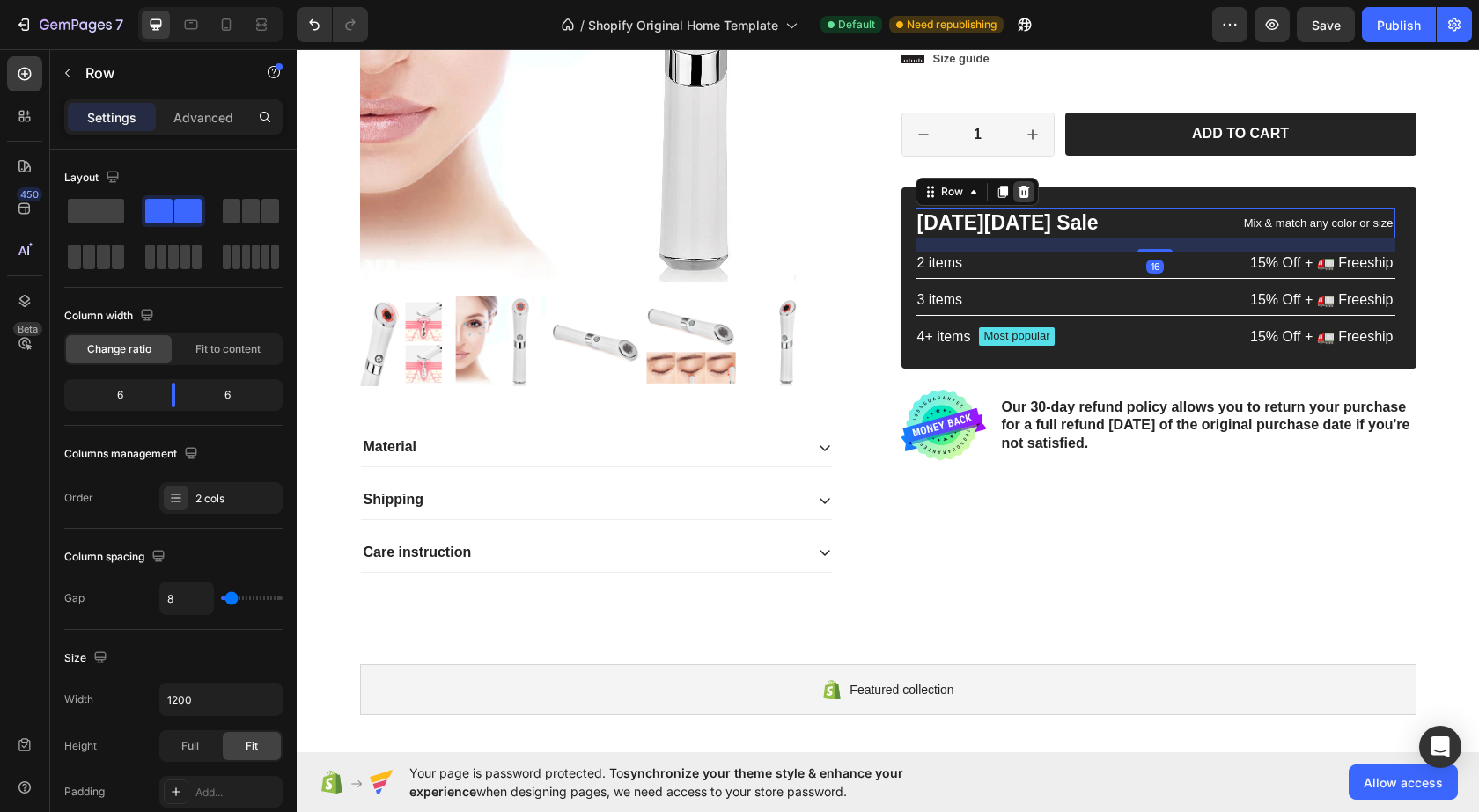
click at [1026, 187] on div at bounding box center [1024, 192] width 21 height 21
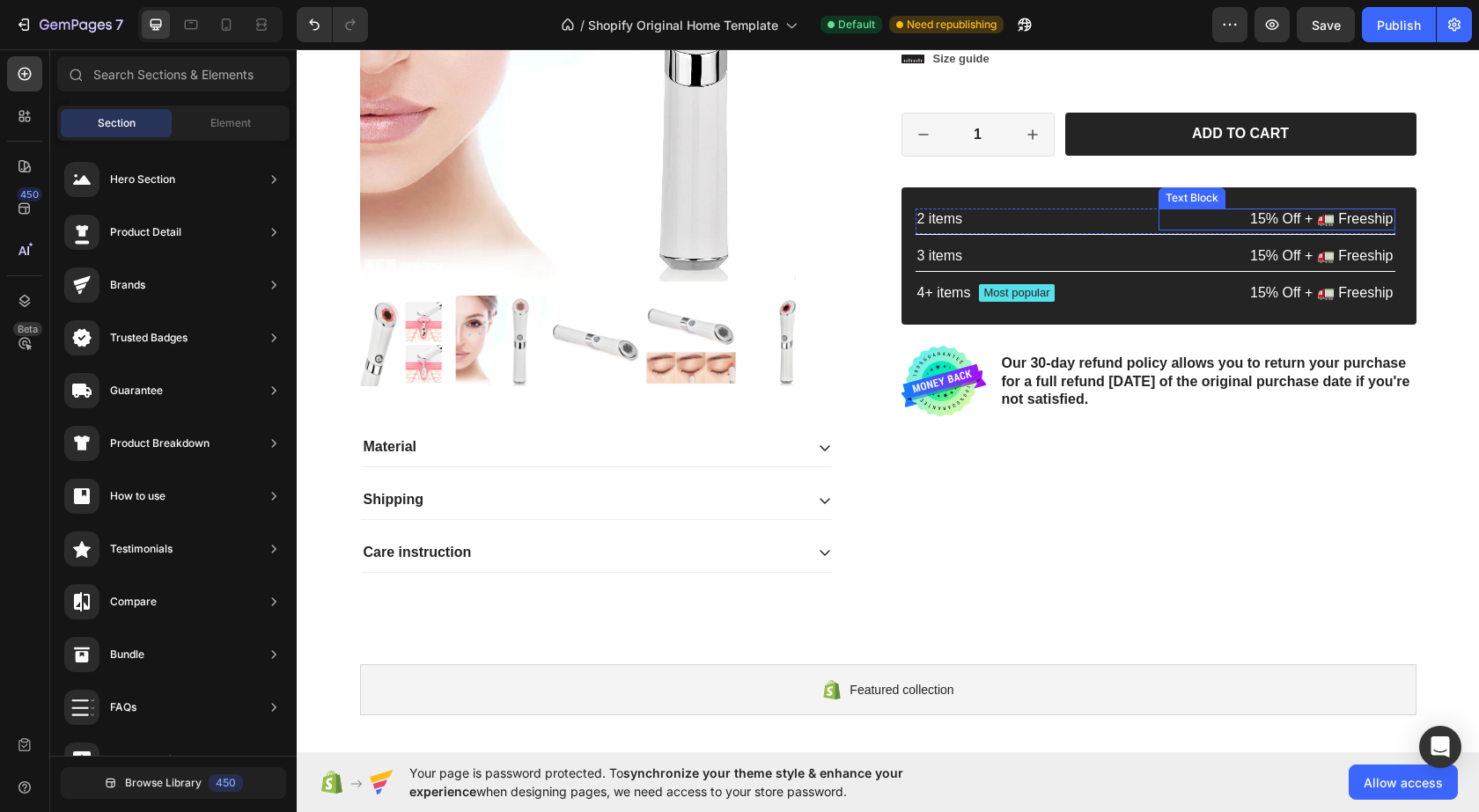
click at [1269, 211] on p "15% Off + 🚛 Freeship" at bounding box center [1278, 219] width 234 height 18
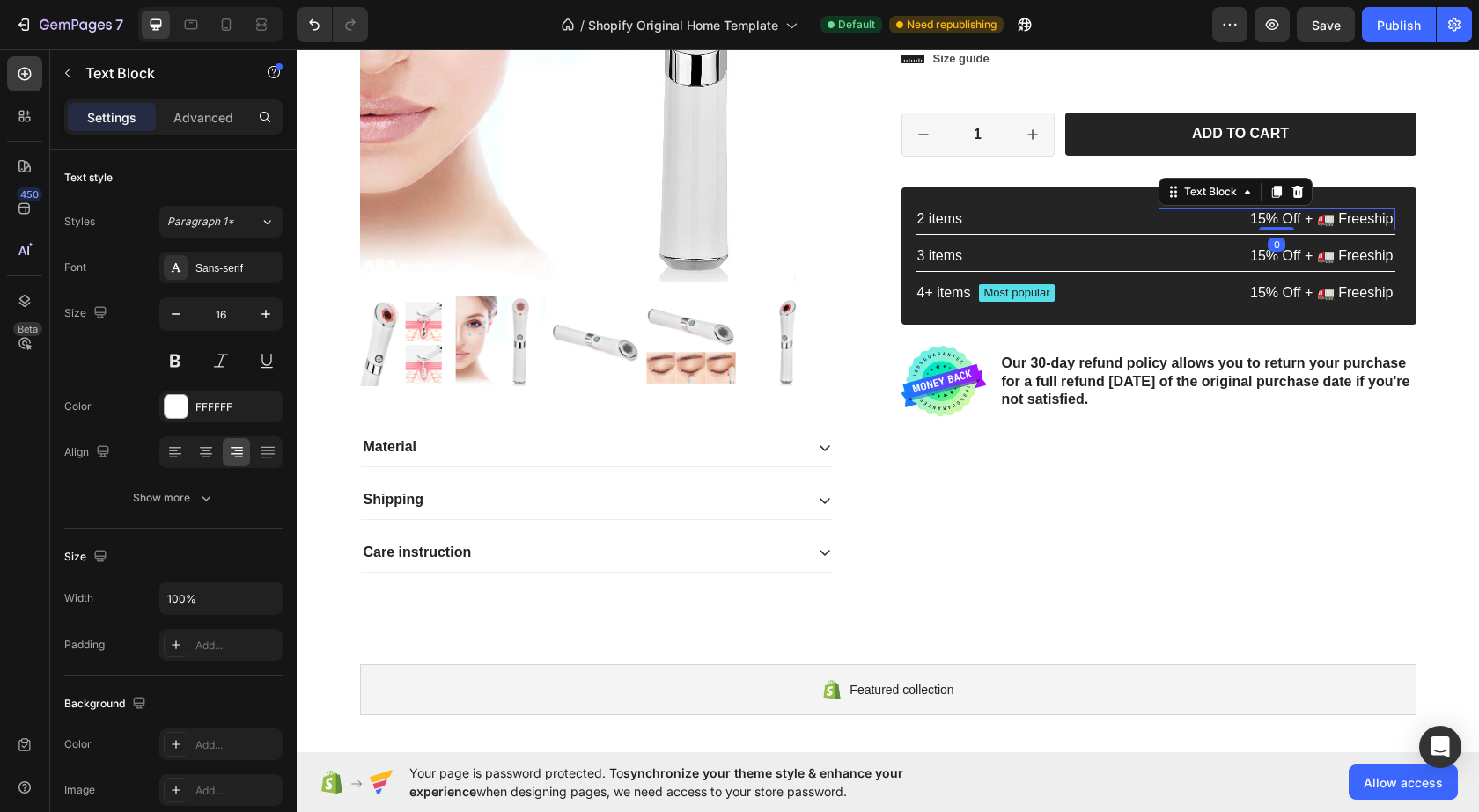
click at [1259, 214] on p "15% Off + 🚛 Freeship" at bounding box center [1278, 219] width 234 height 18
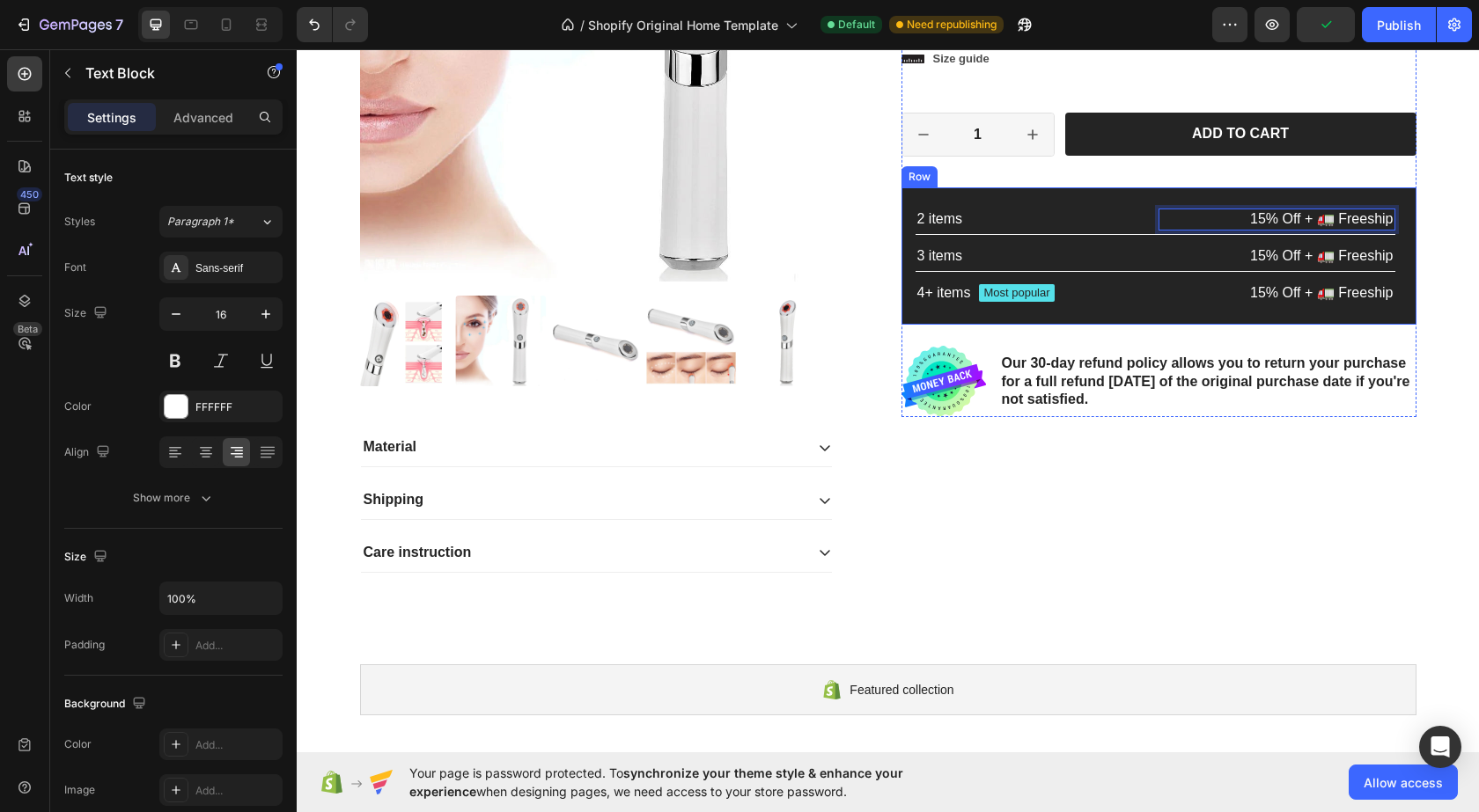
click at [1247, 207] on div "2 items Text Block 15% Off + 🚛 Freeship Text Block 0 Row 3 items Text Block 15%…" at bounding box center [1159, 256] width 515 height 137
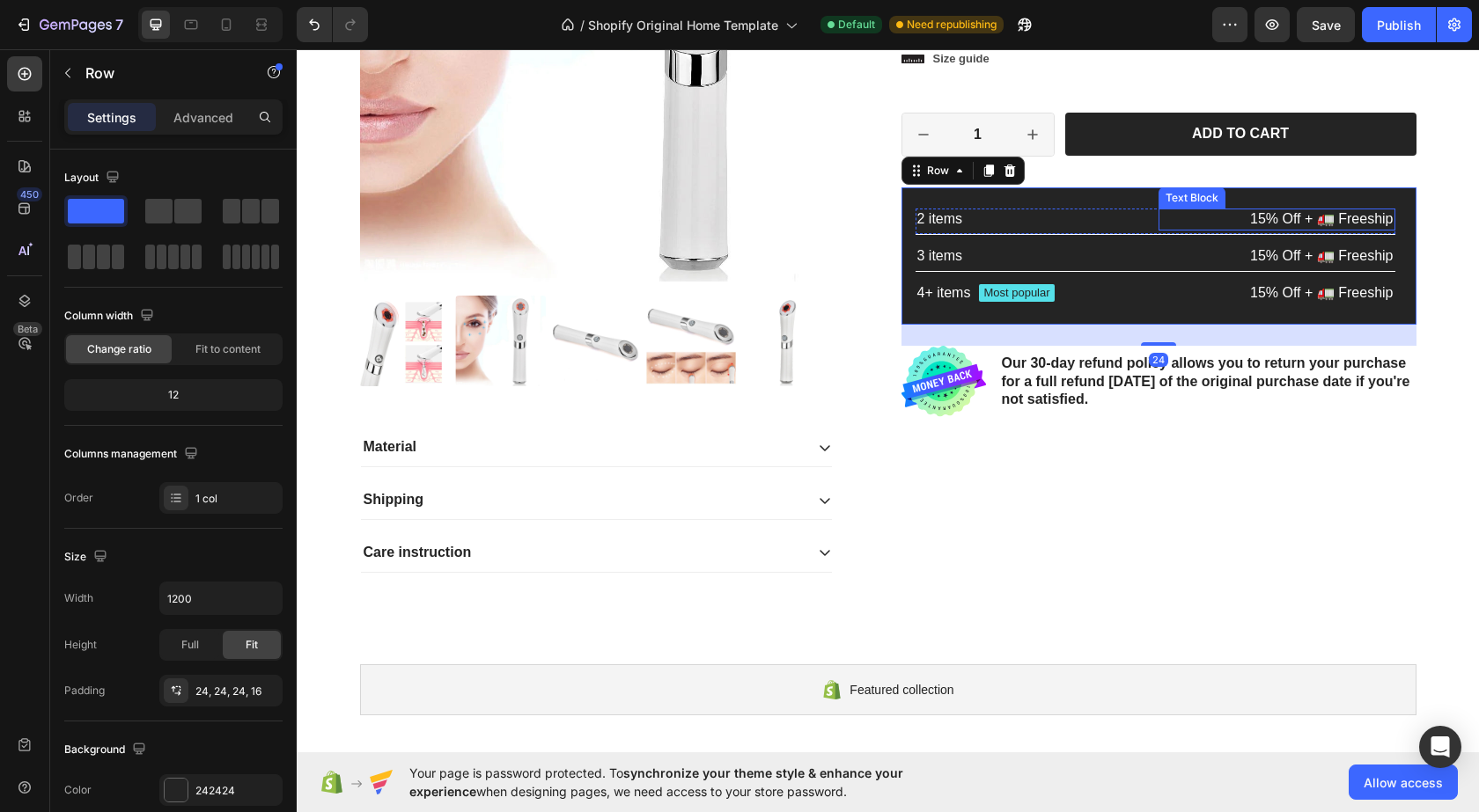
click at [1248, 212] on p "15% Off + 🚛 Freeship" at bounding box center [1278, 219] width 234 height 18
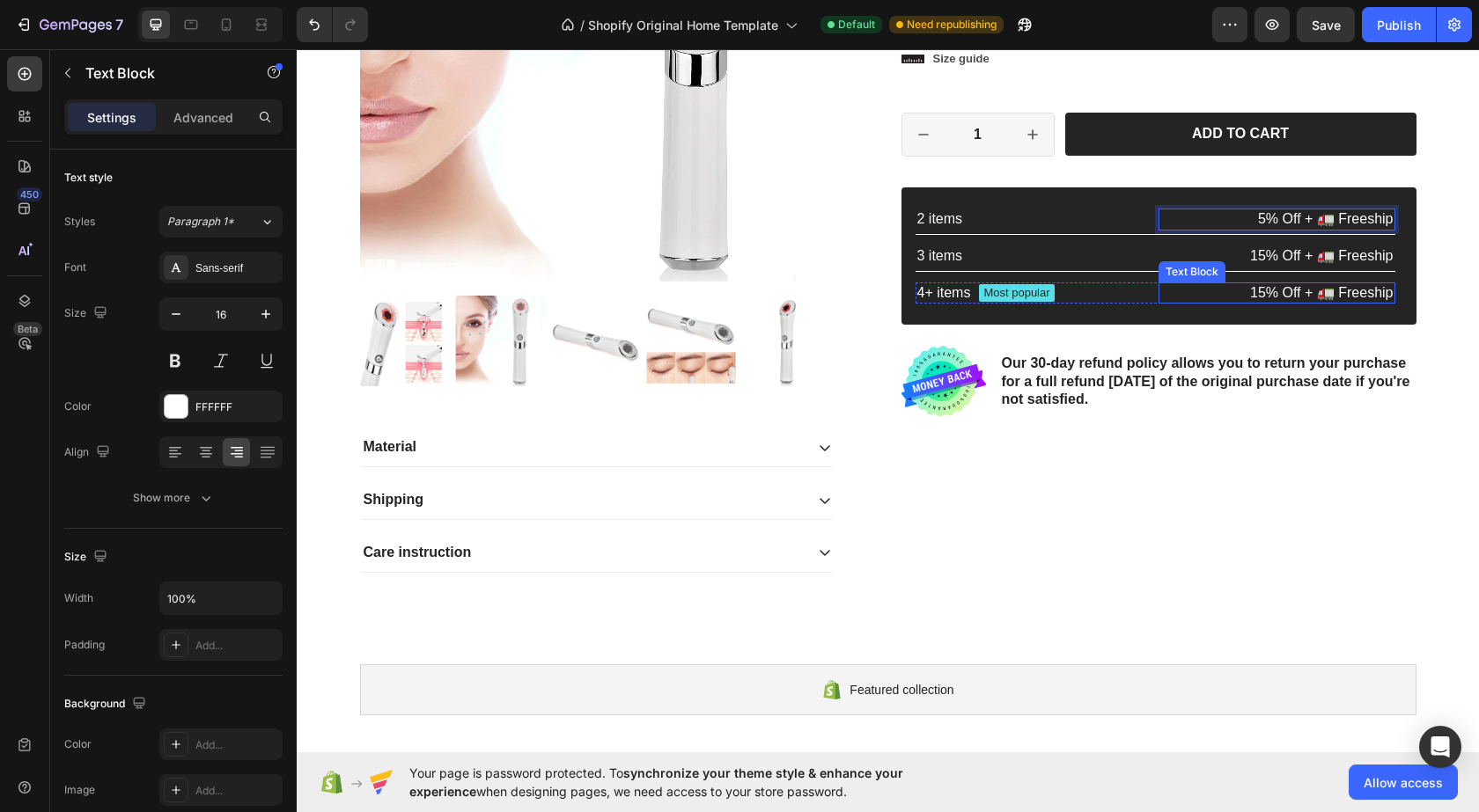
click at [1254, 284] on p "15% Off + 🚛 Freeship" at bounding box center [1278, 293] width 234 height 18
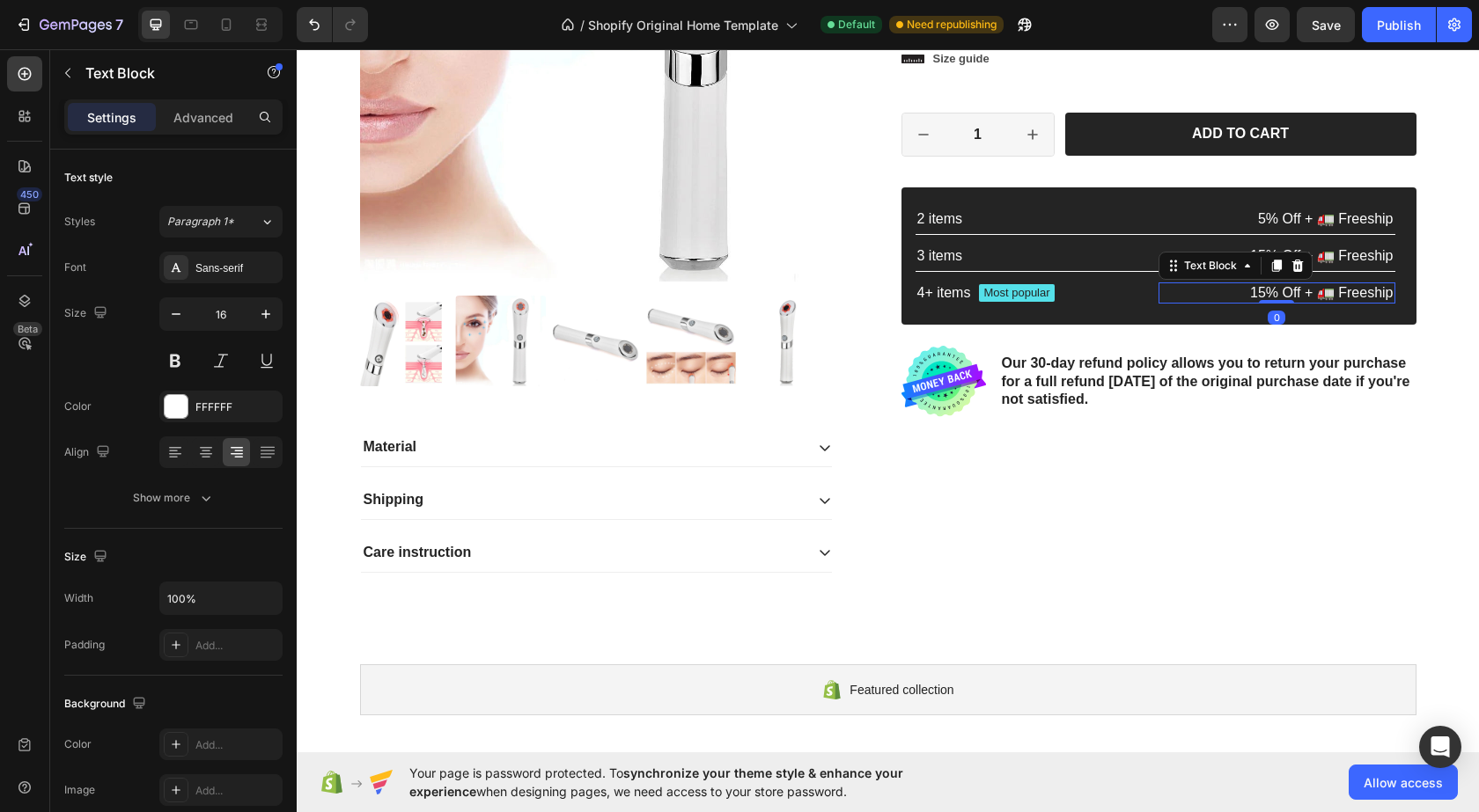
click at [1259, 288] on p "15% Off + 🚛 Freeship" at bounding box center [1278, 293] width 234 height 18
click at [1253, 248] on p "15% Off + 🚛 Freeship" at bounding box center [1278, 256] width 234 height 18
click at [1260, 253] on p "15% Off + 🚛 Freeship" at bounding box center [1278, 256] width 234 height 18
click at [1259, 284] on p "20% Off + 🚛 Freeship" at bounding box center [1278, 293] width 234 height 18
click at [1259, 286] on p "20% Off + 🚛 Freeship" at bounding box center [1278, 293] width 234 height 18
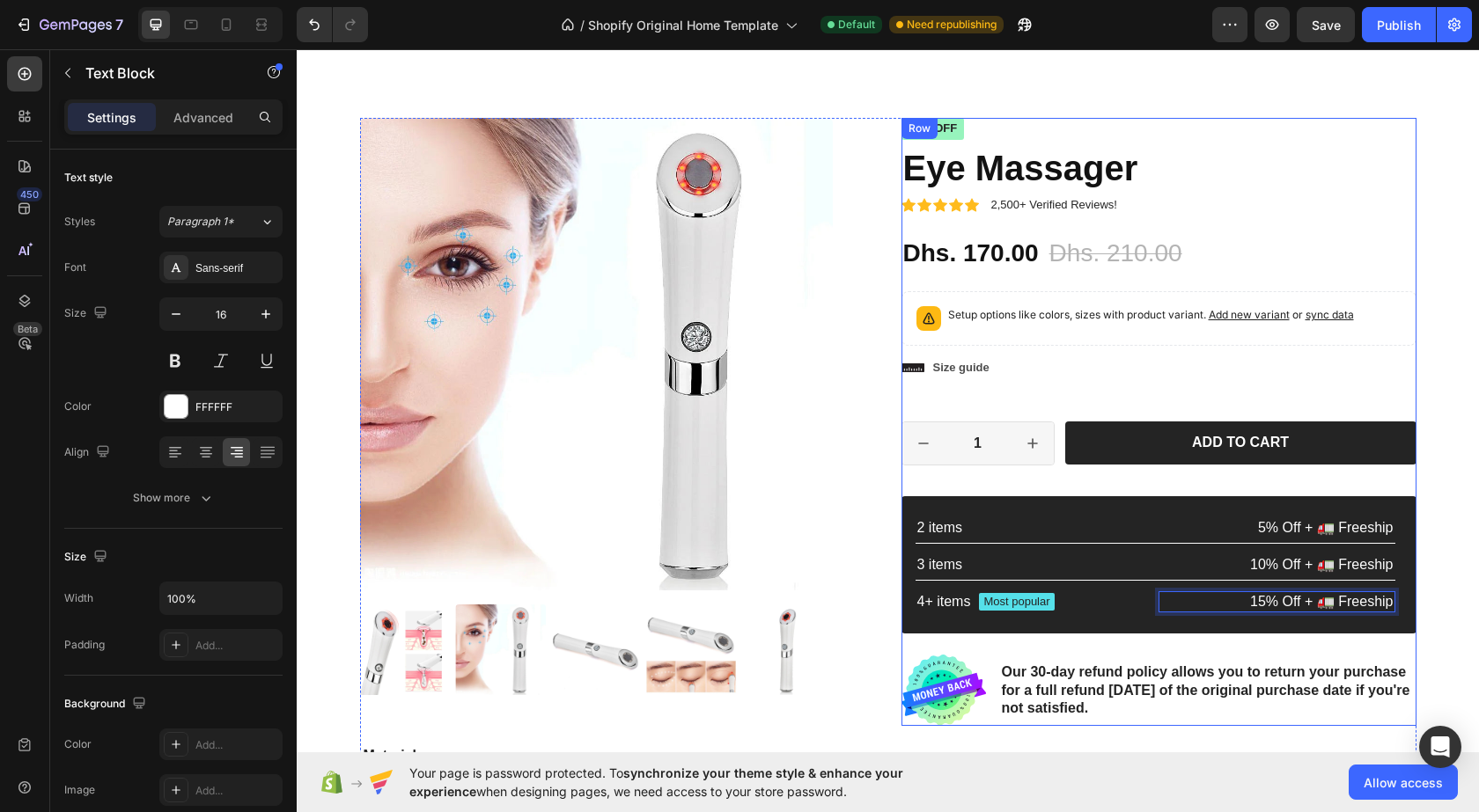
scroll to position [0, 0]
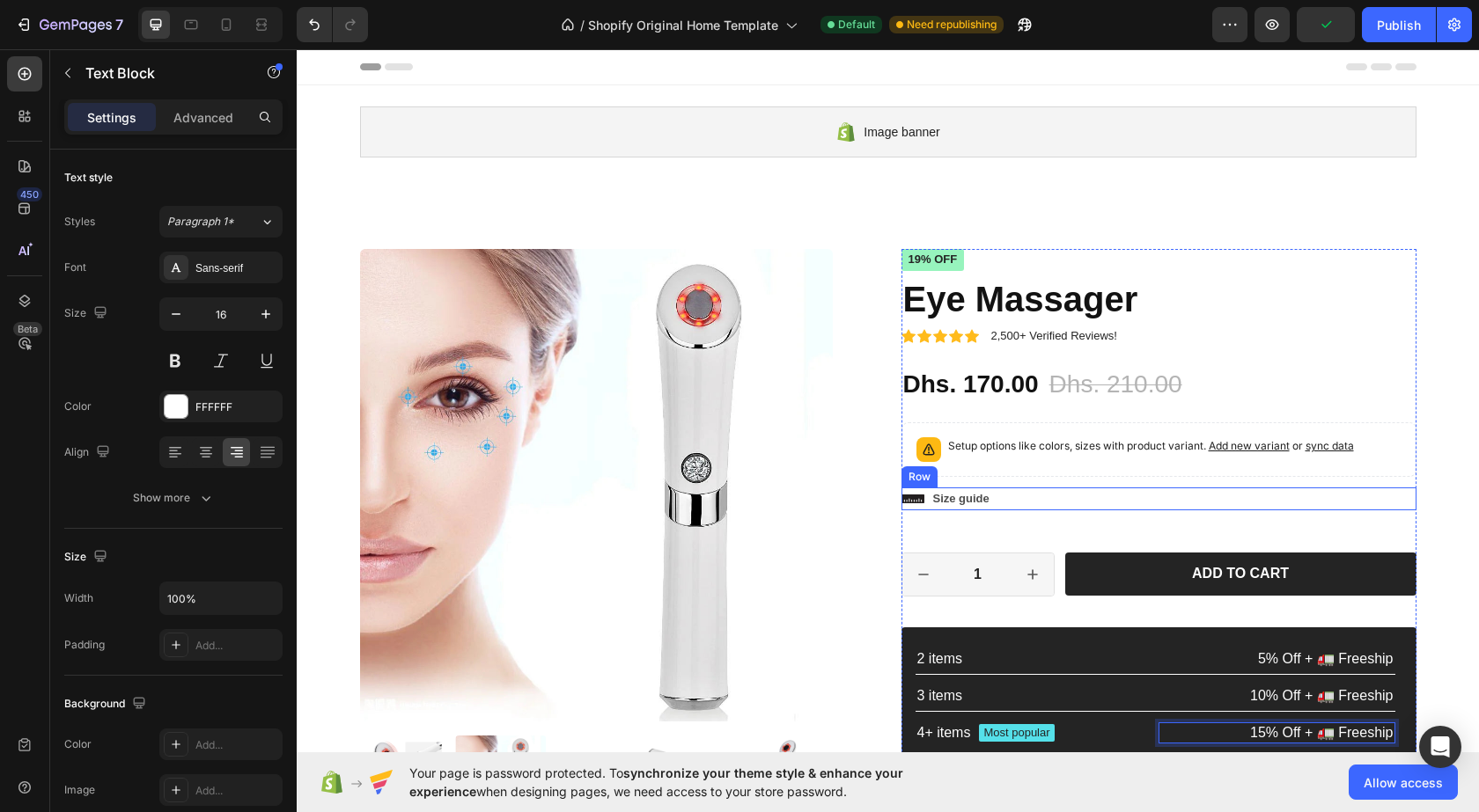
click at [1029, 490] on div "Icon Size guide Text Block Row" at bounding box center [1159, 499] width 515 height 23
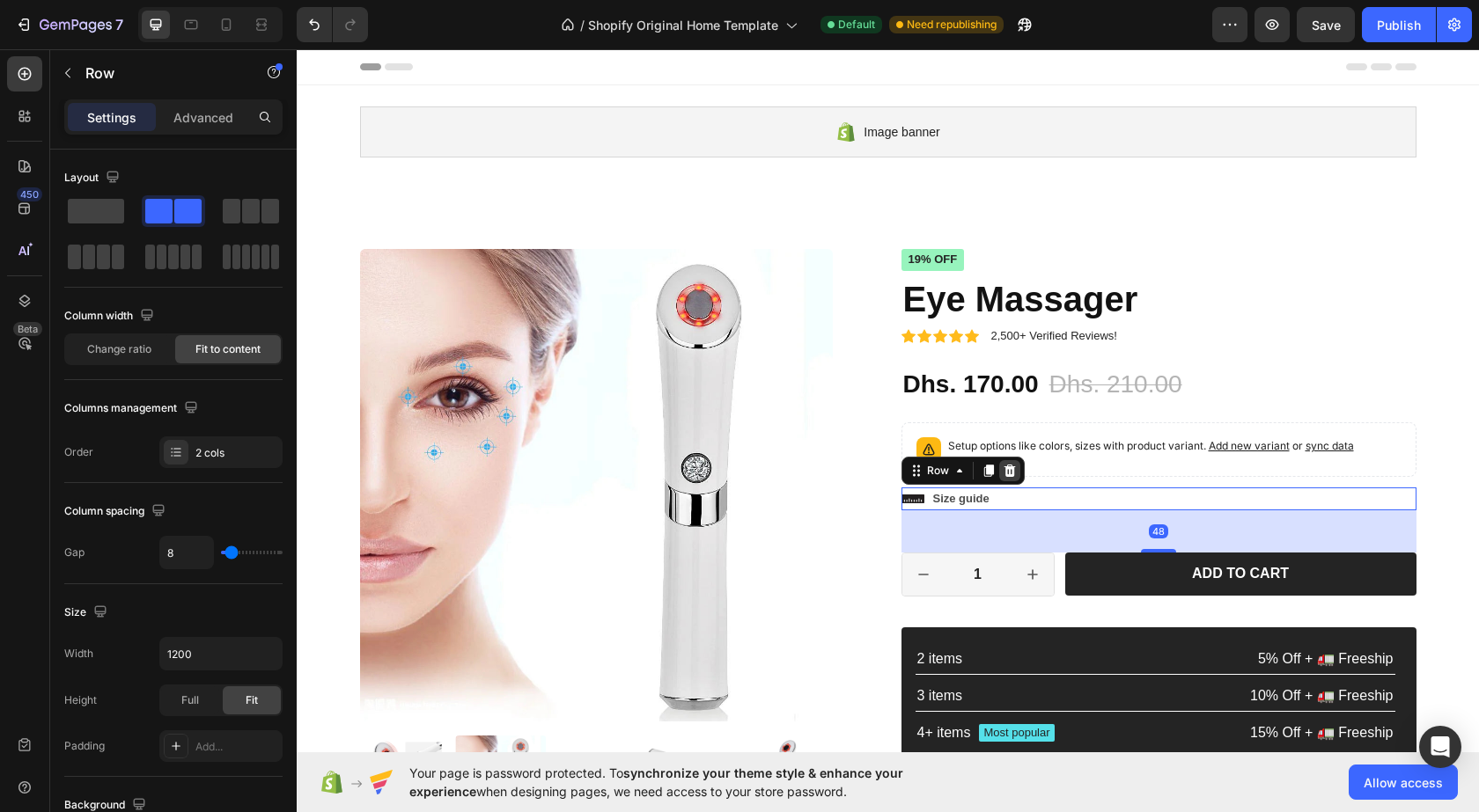
click at [1004, 468] on icon at bounding box center [1010, 470] width 11 height 12
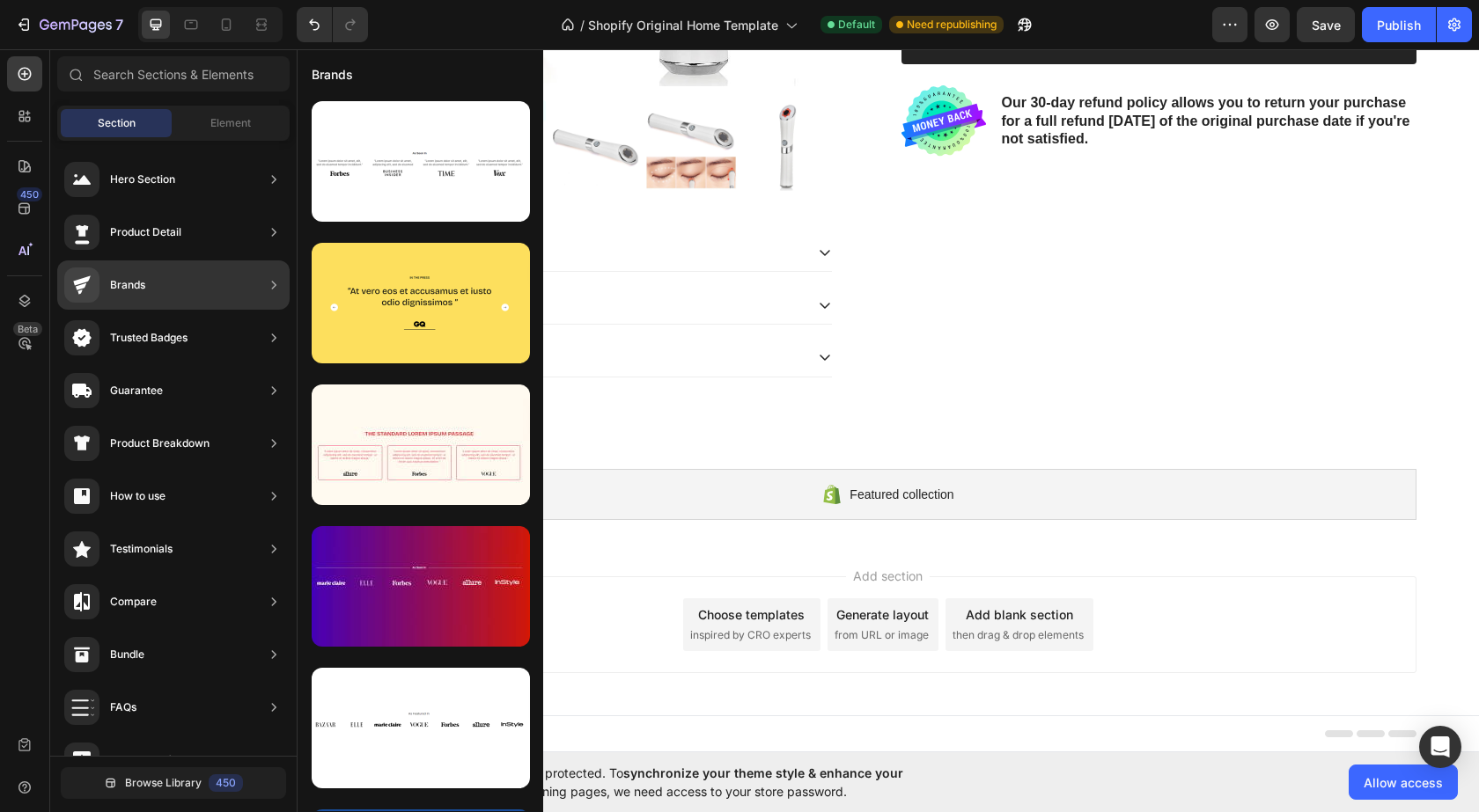
scroll to position [88, 0]
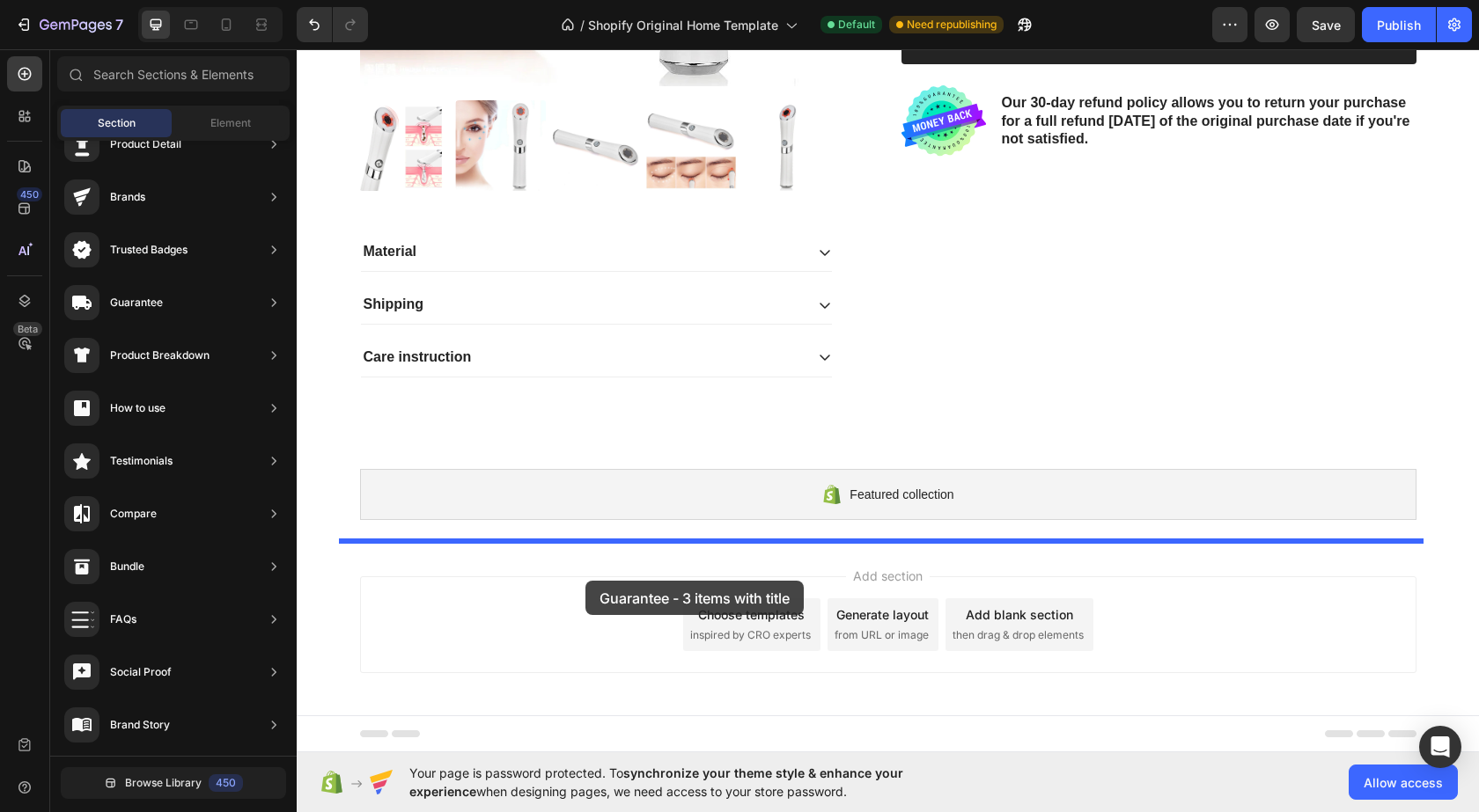
drag, startPoint x: 696, startPoint y: 221, endPoint x: 557, endPoint y: 453, distance: 270.5
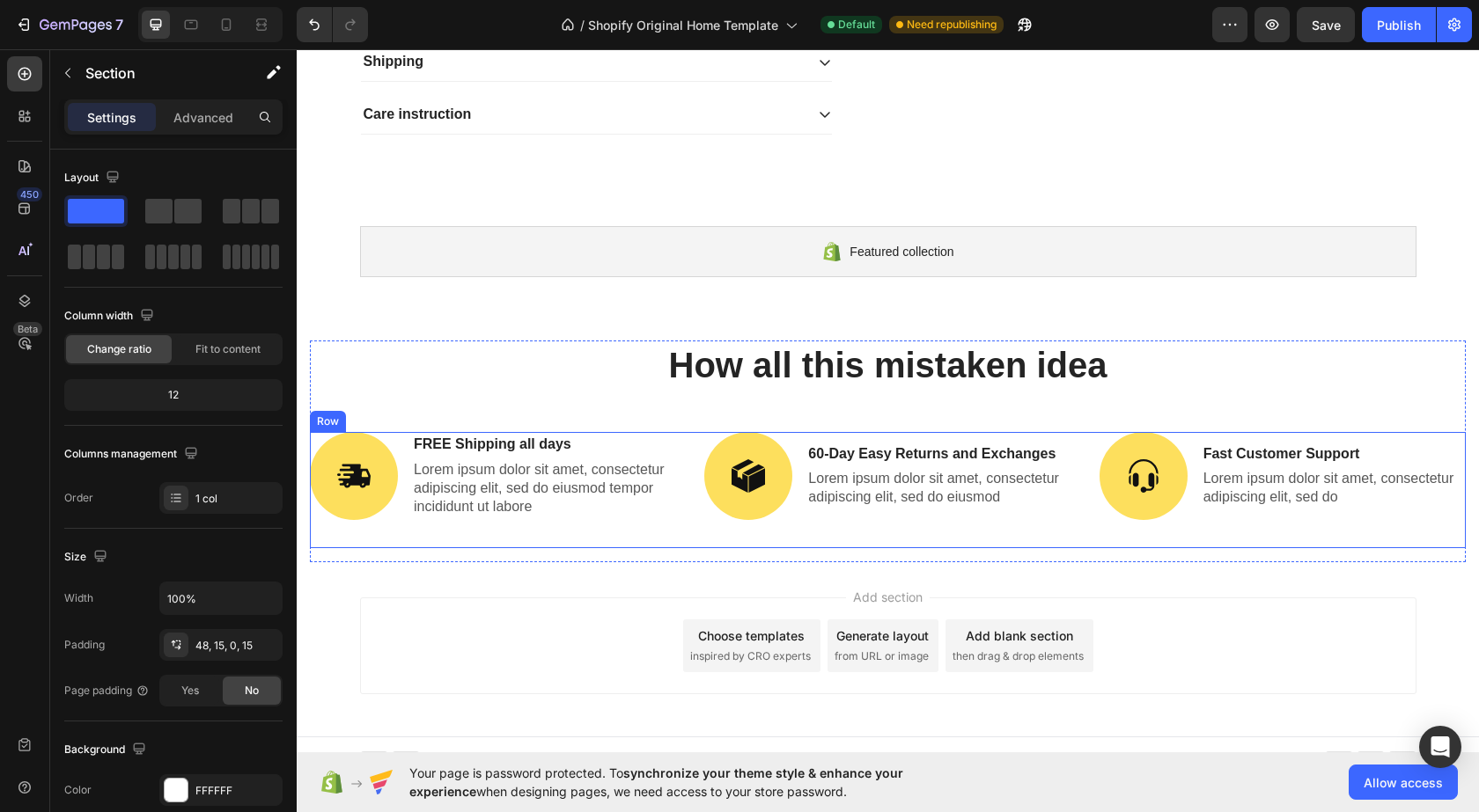
scroll to position [899, 0]
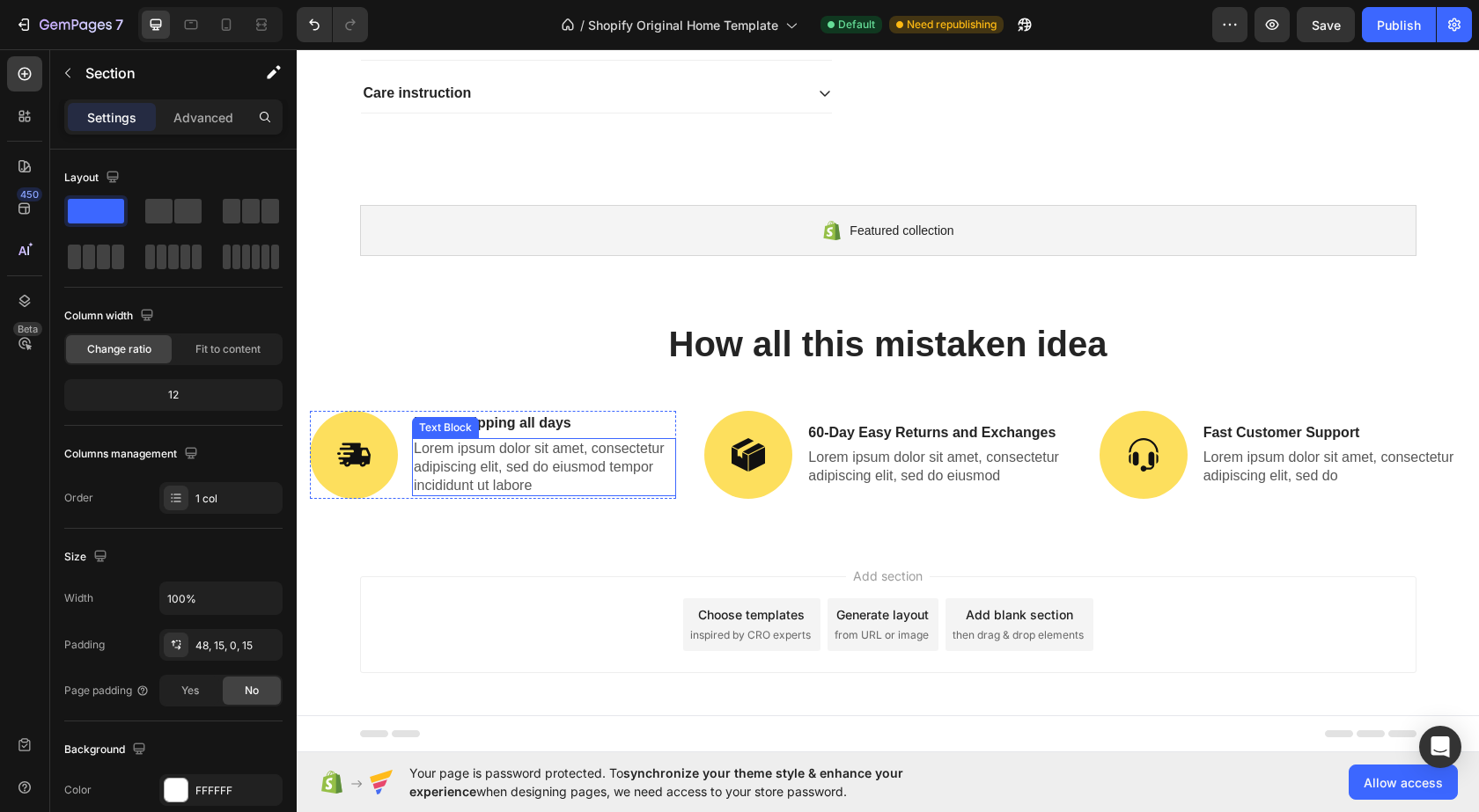
click at [554, 476] on p "Lorem ipsum dolor sit amet, consectetur adipiscing elit, sed do eiusmod tempor …" at bounding box center [544, 467] width 261 height 55
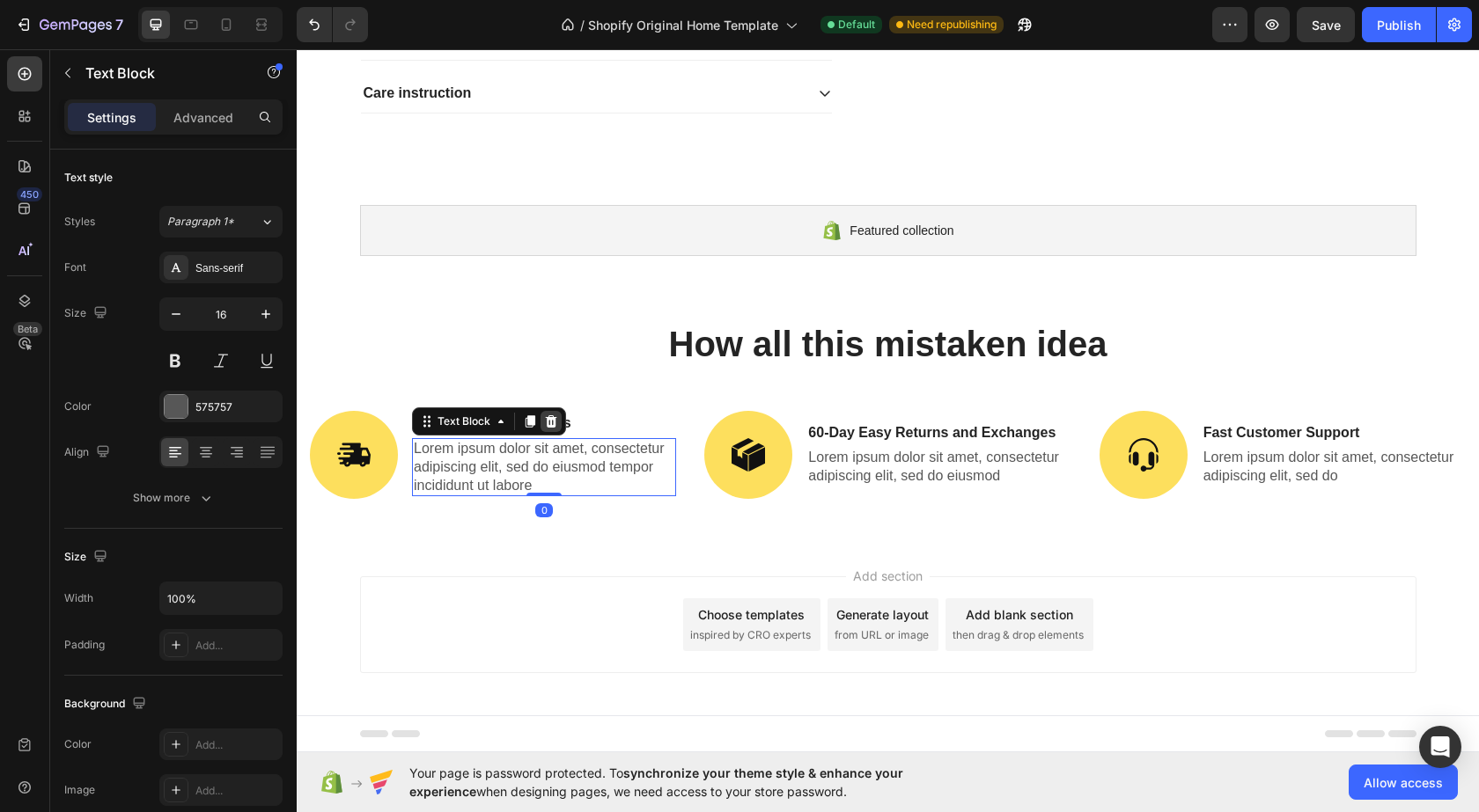
click at [549, 413] on div at bounding box center [551, 421] width 21 height 21
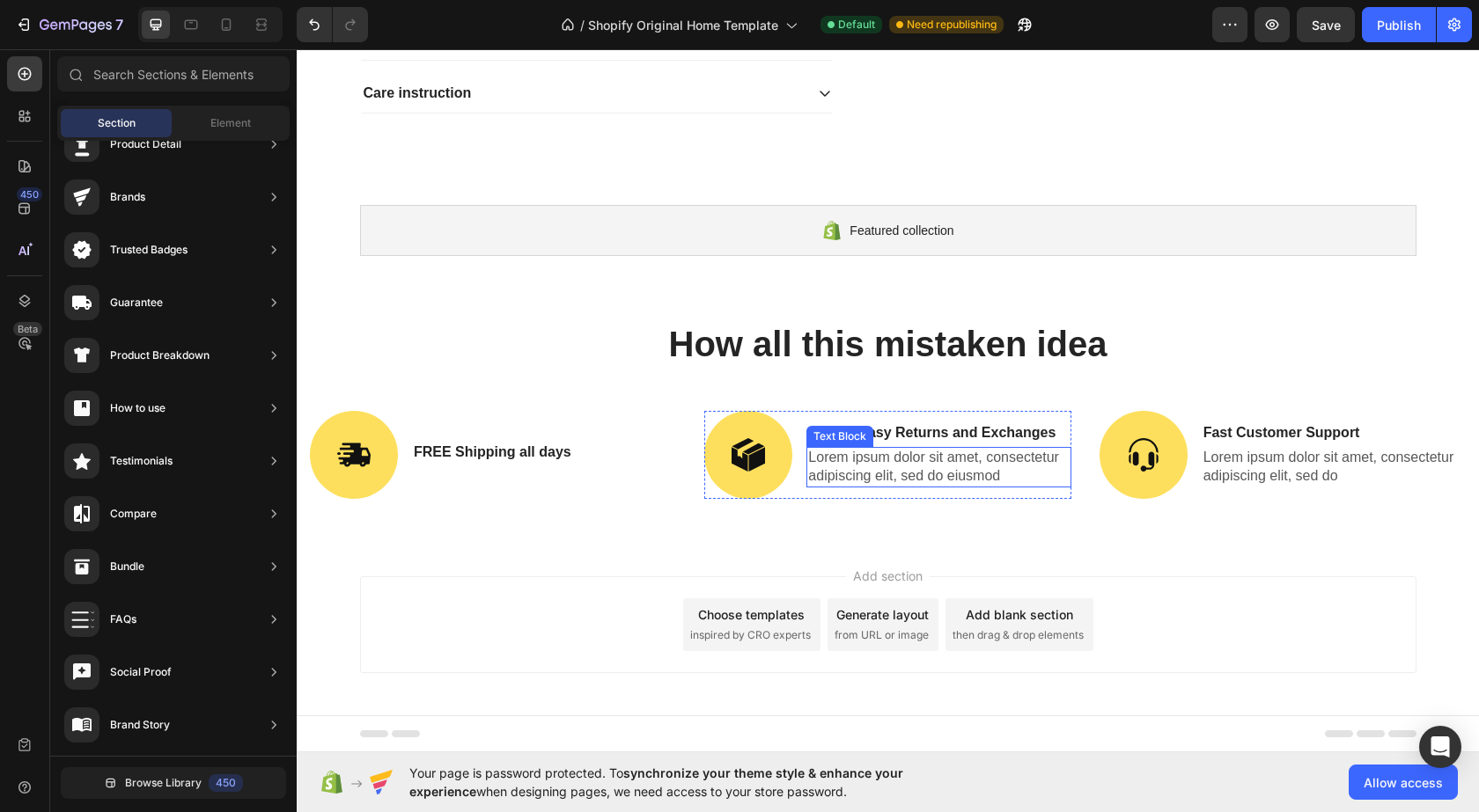
click at [914, 469] on p "Lorem ipsum dolor sit amet, consectetur adipiscing elit, sed do eiusmod" at bounding box center [939, 467] width 261 height 37
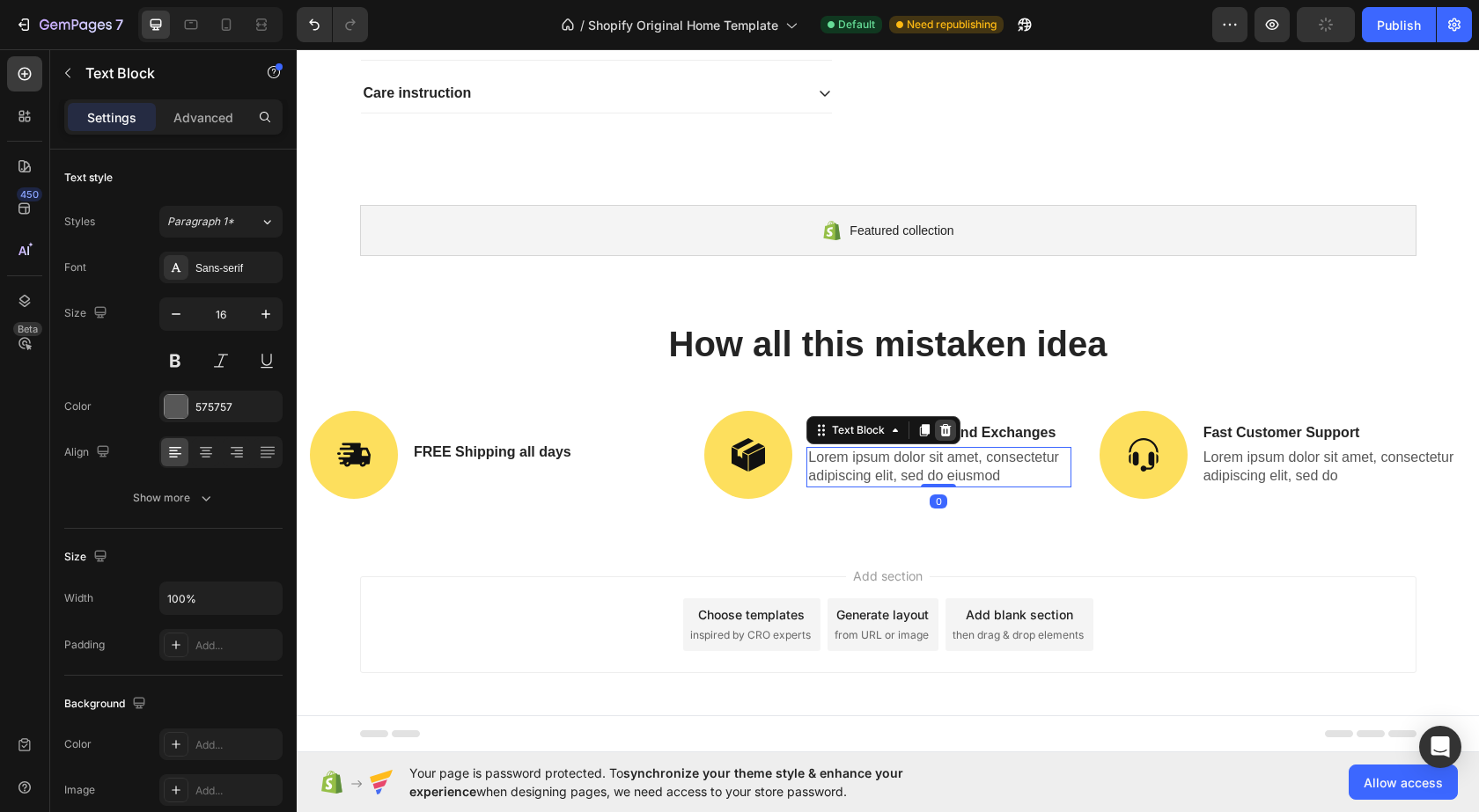
click at [942, 434] on icon at bounding box center [946, 430] width 11 height 12
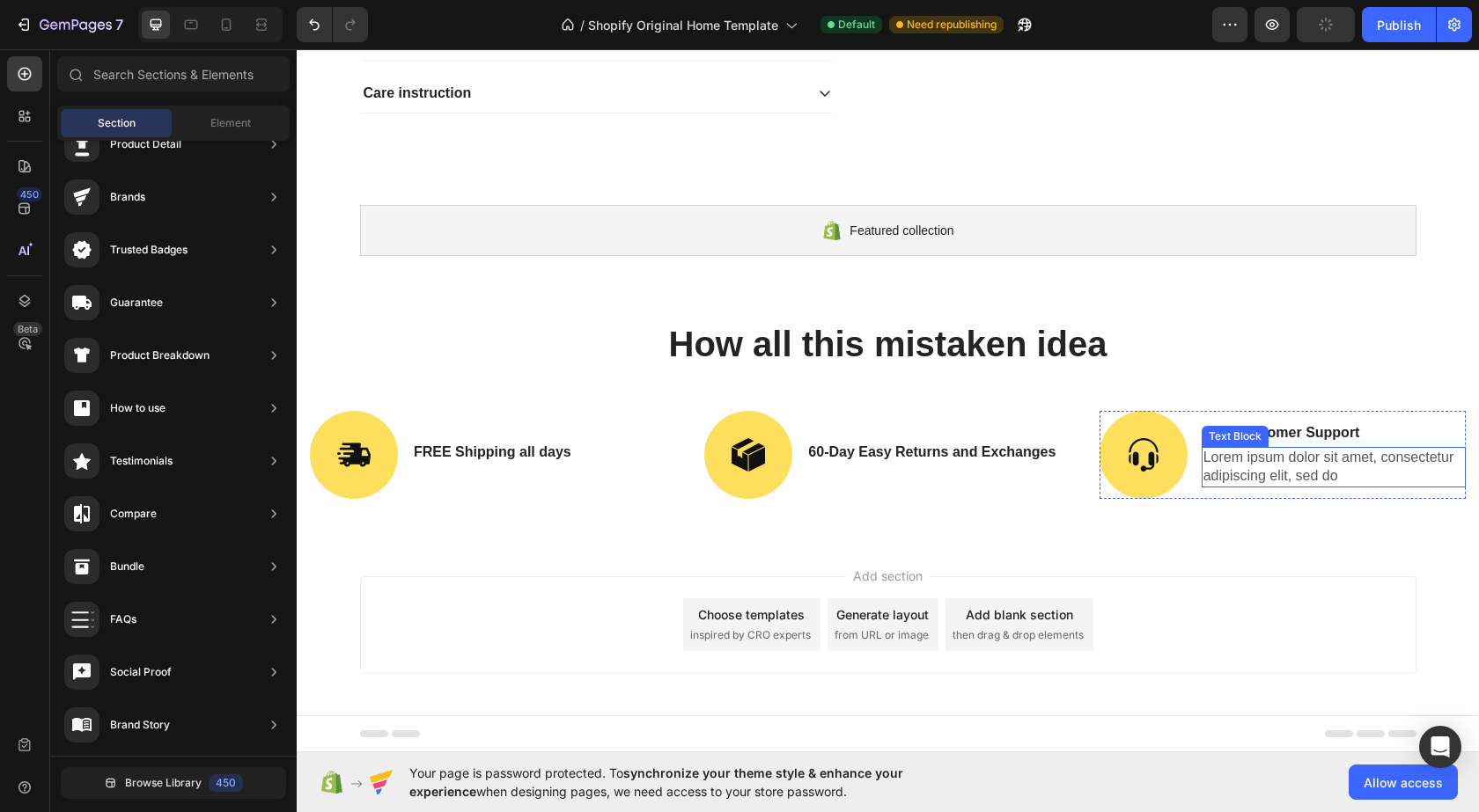
click at [1259, 463] on p "Lorem ipsum dolor sit amet, consectetur adipiscing elit, sed do" at bounding box center [1334, 467] width 261 height 37
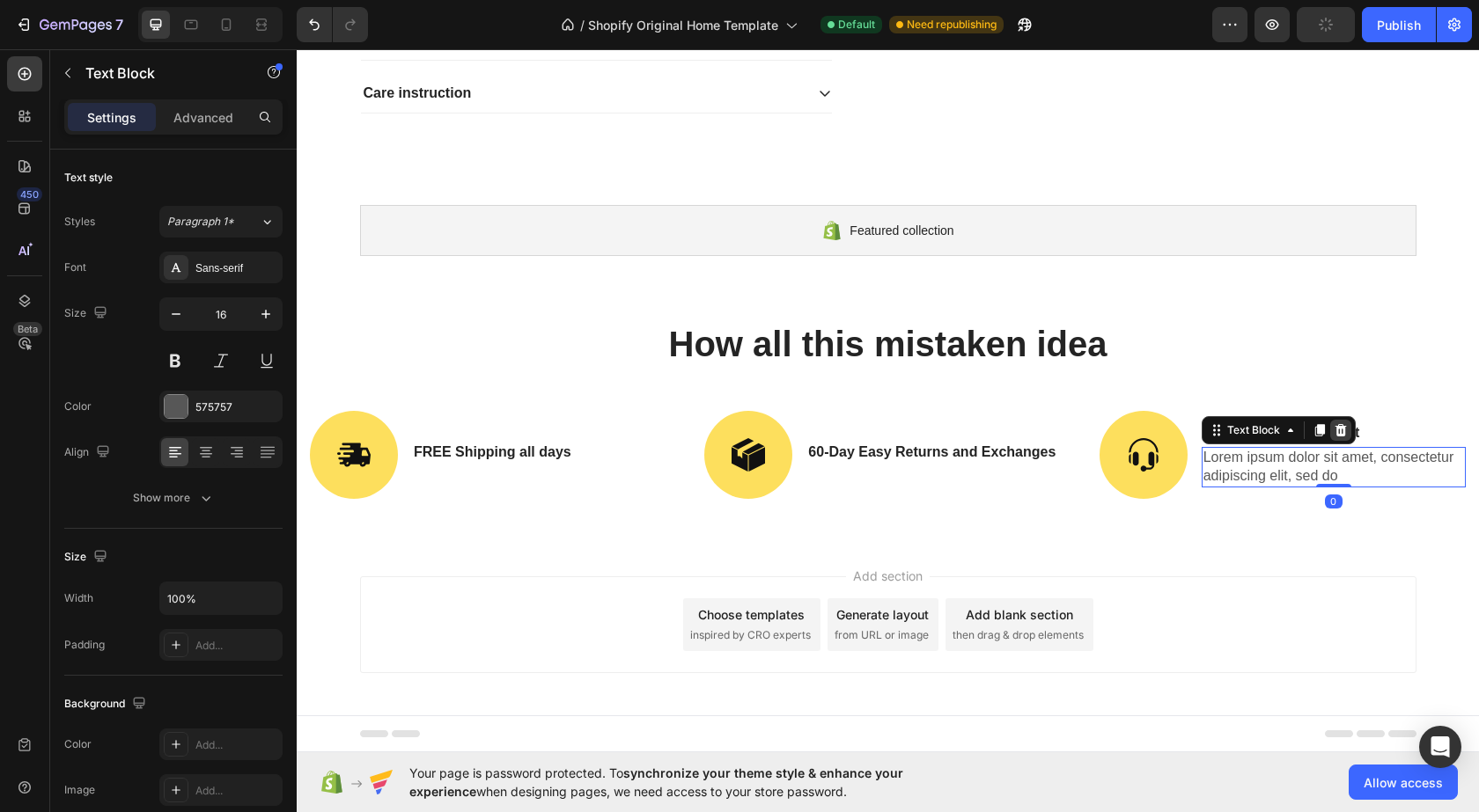
click at [1334, 431] on icon at bounding box center [1341, 430] width 14 height 14
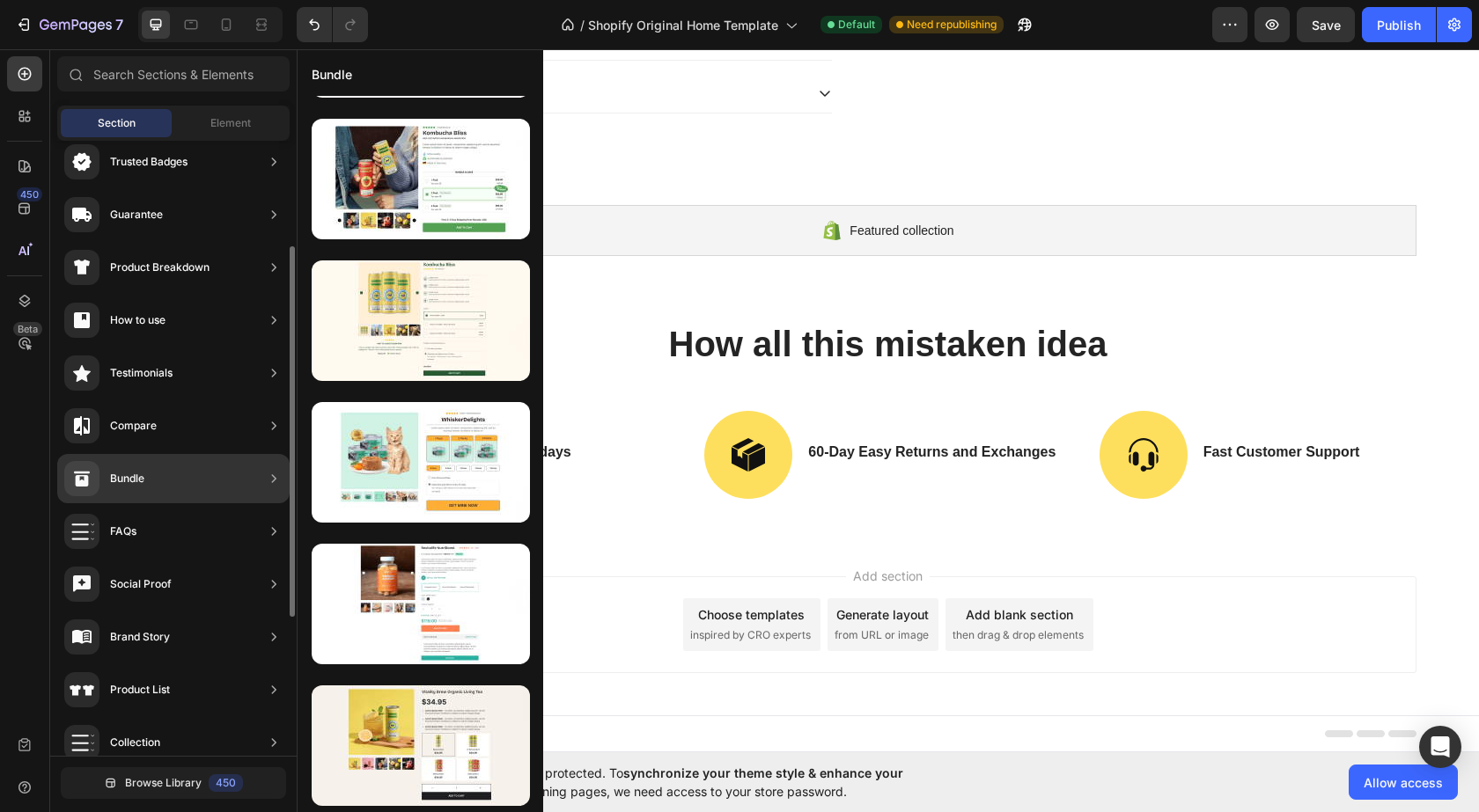
scroll to position [0, 0]
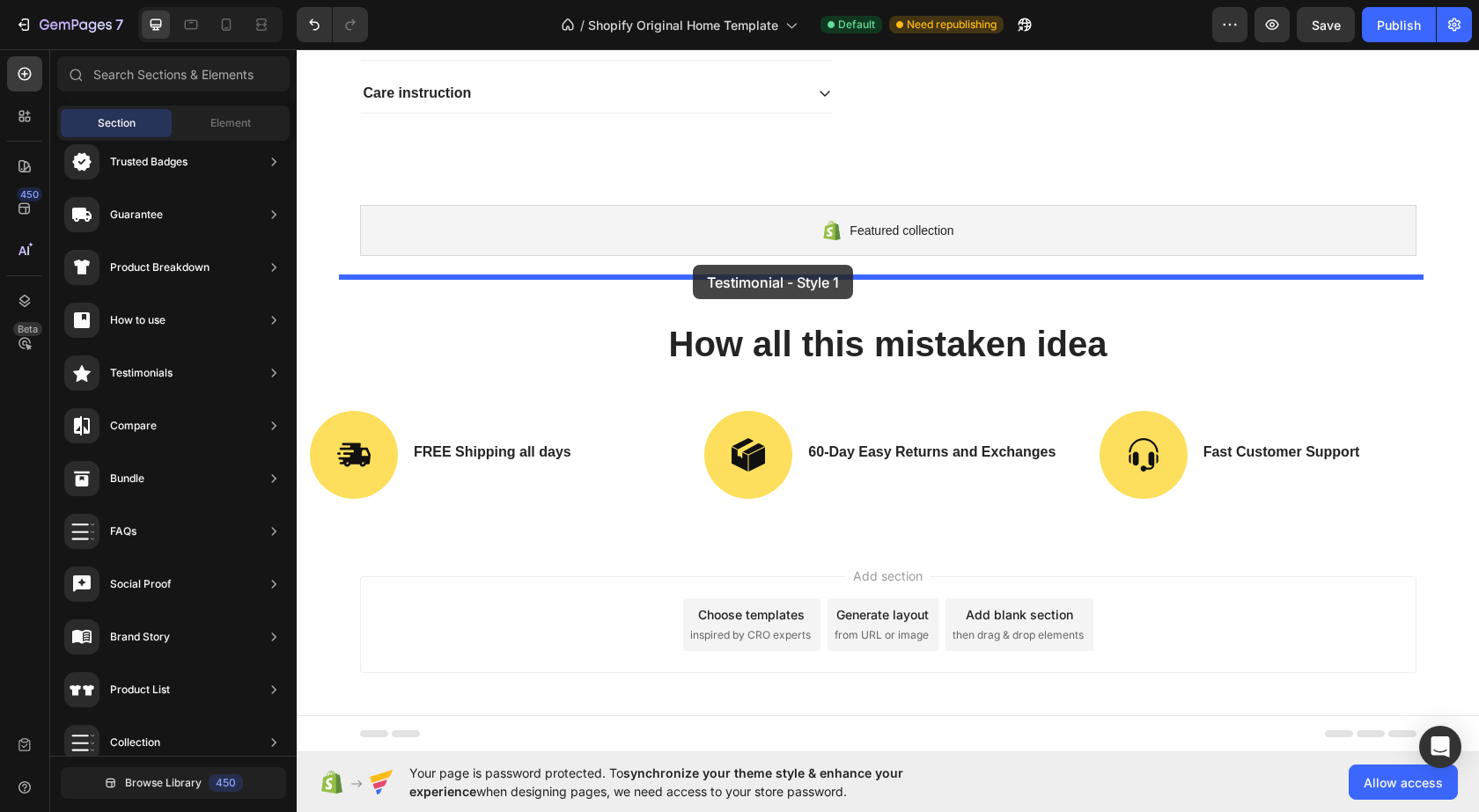
drag, startPoint x: 700, startPoint y: 216, endPoint x: 693, endPoint y: 265, distance: 49.5
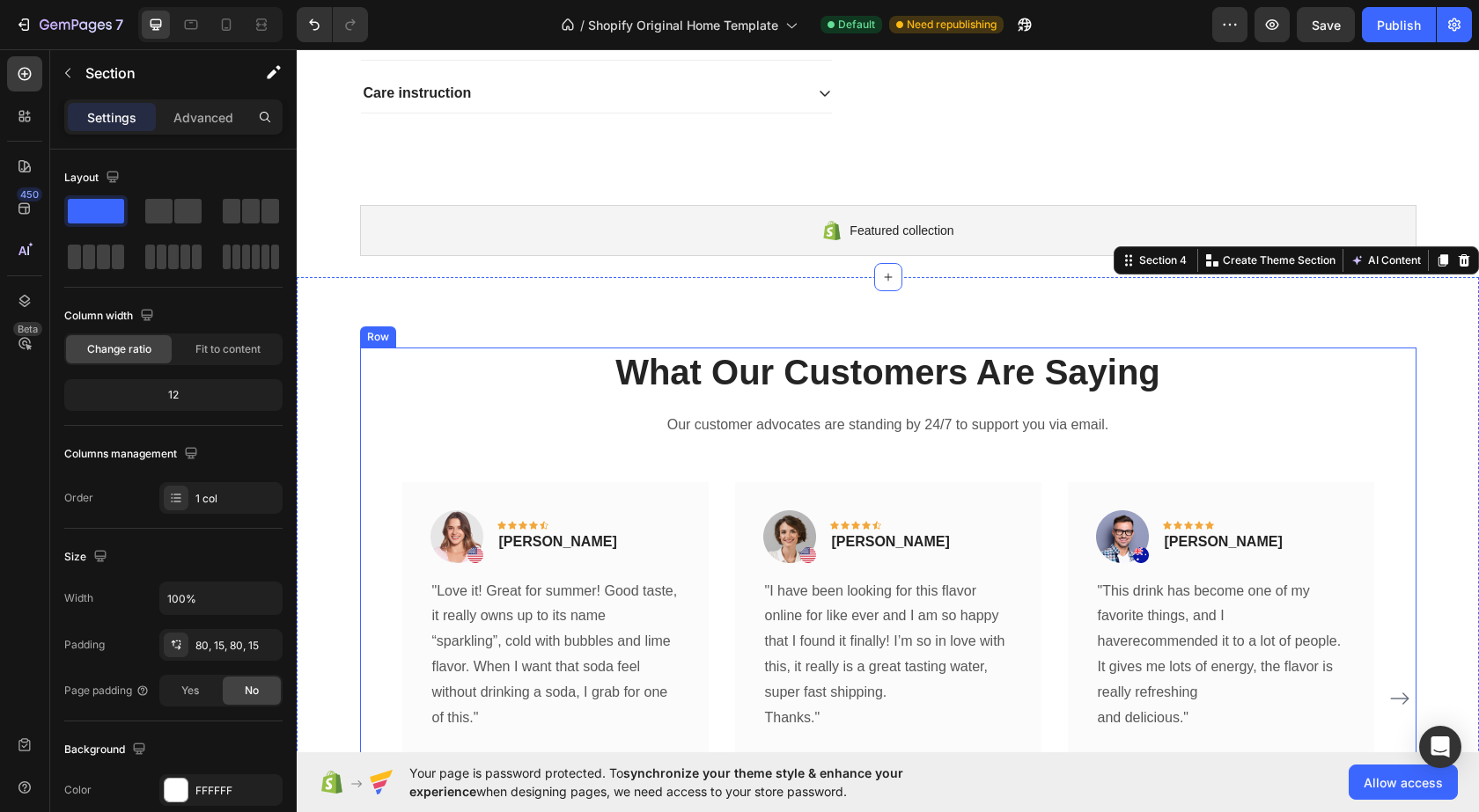
scroll to position [1163, 0]
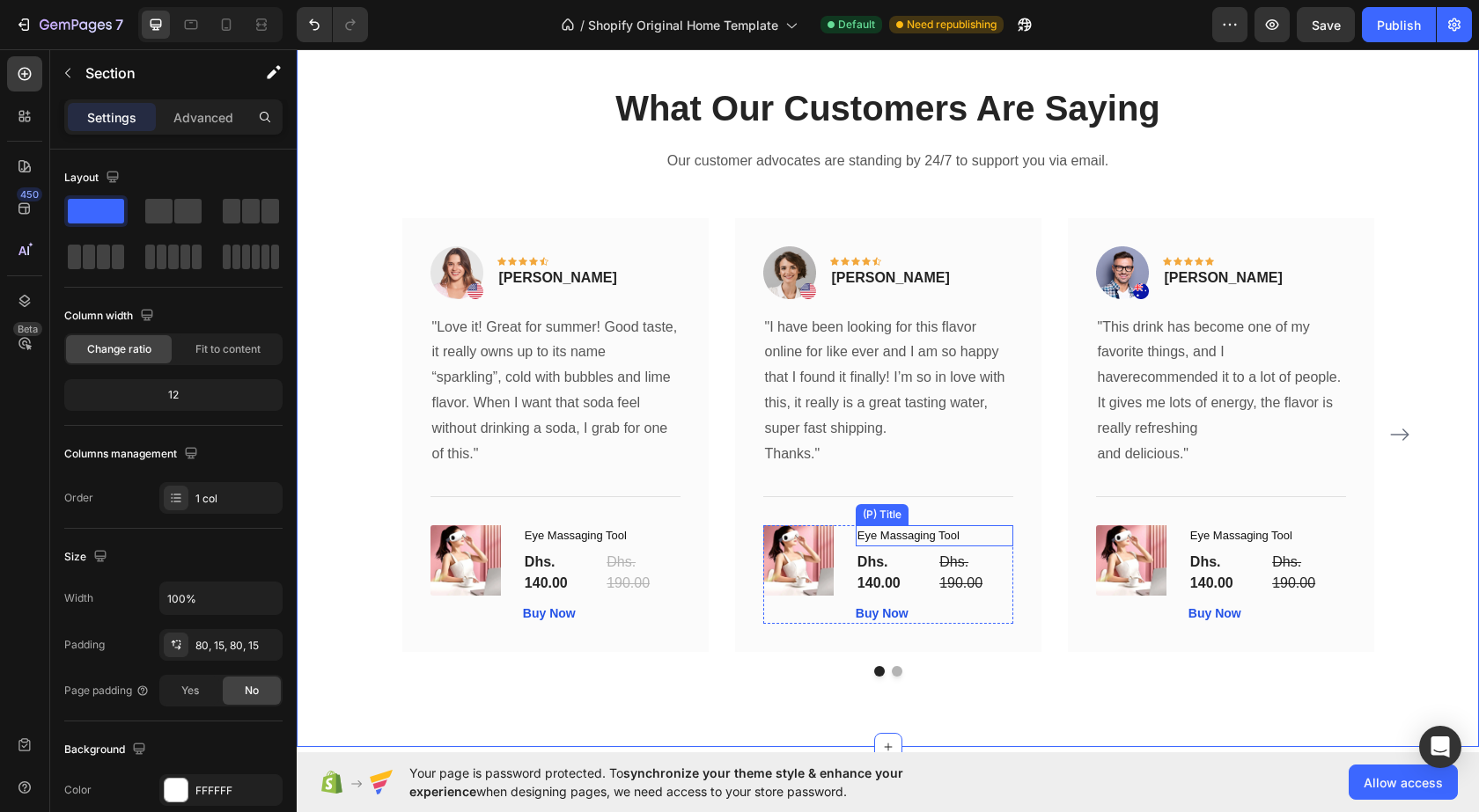
click at [985, 544] on h1 "Eye Massaging Tool" at bounding box center [934, 536] width 158 height 21
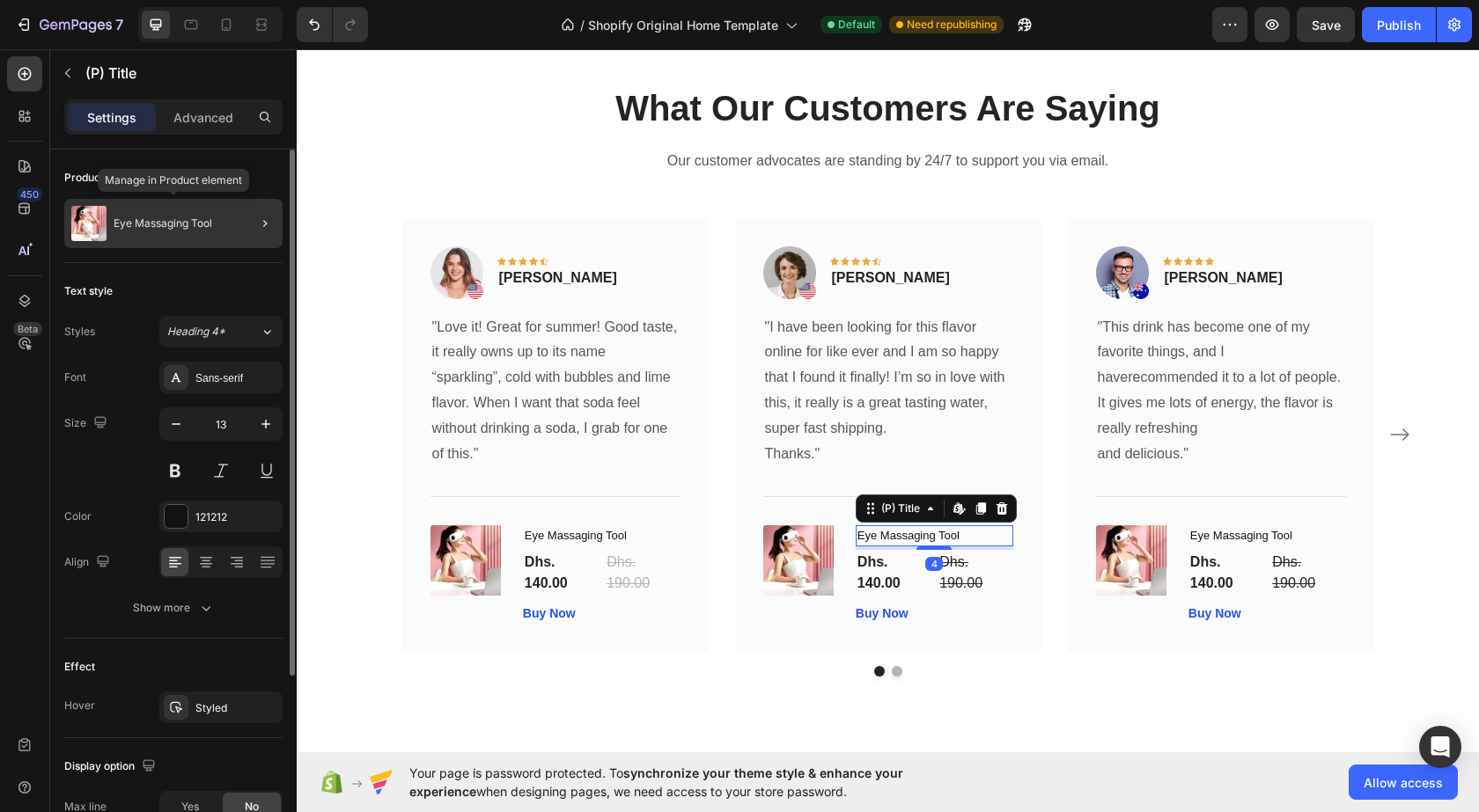
click at [162, 231] on div "Eye Massaging Tool" at bounding box center [173, 223] width 218 height 49
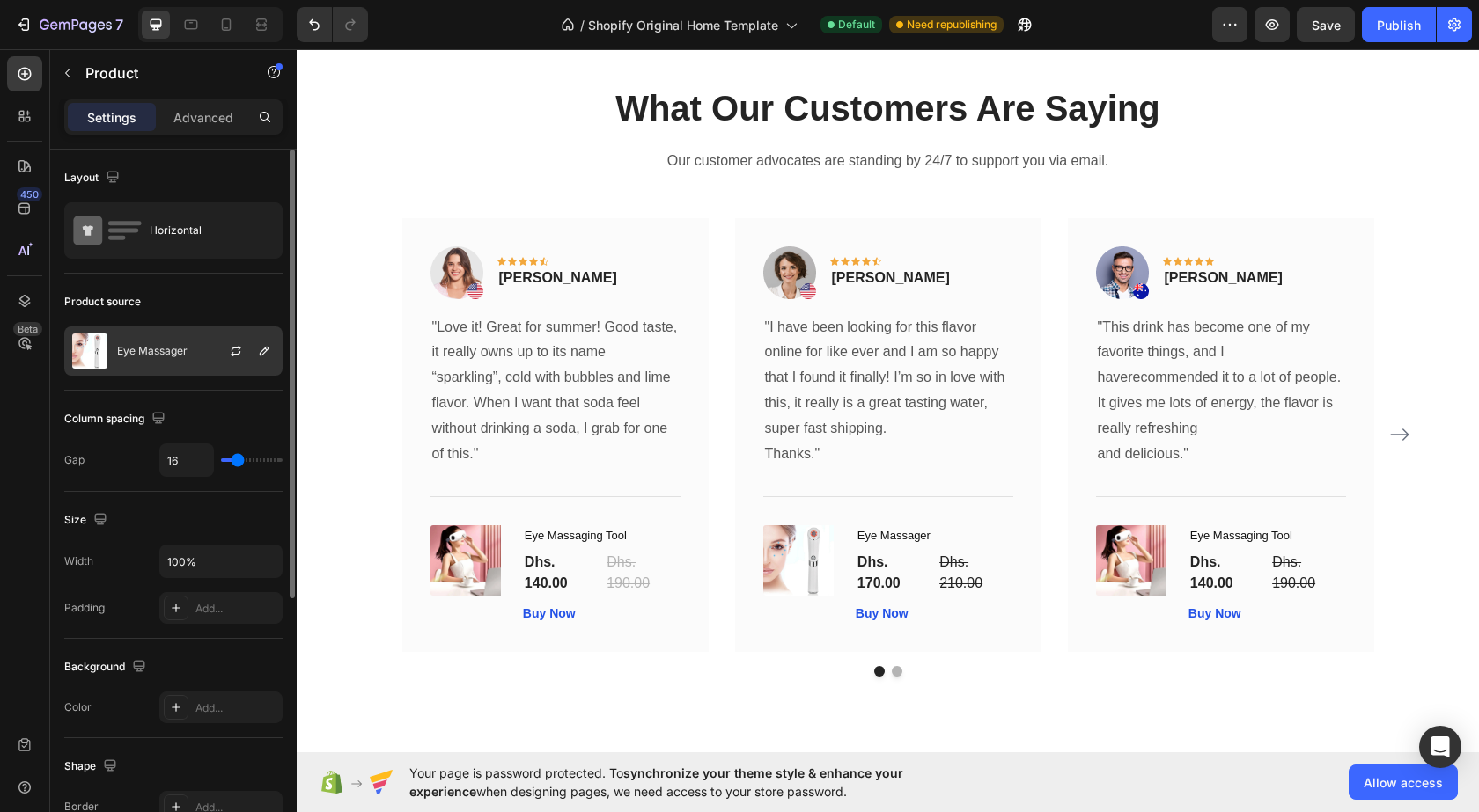
click at [181, 346] on p "Eye Massager" at bounding box center [152, 350] width 71 height 12
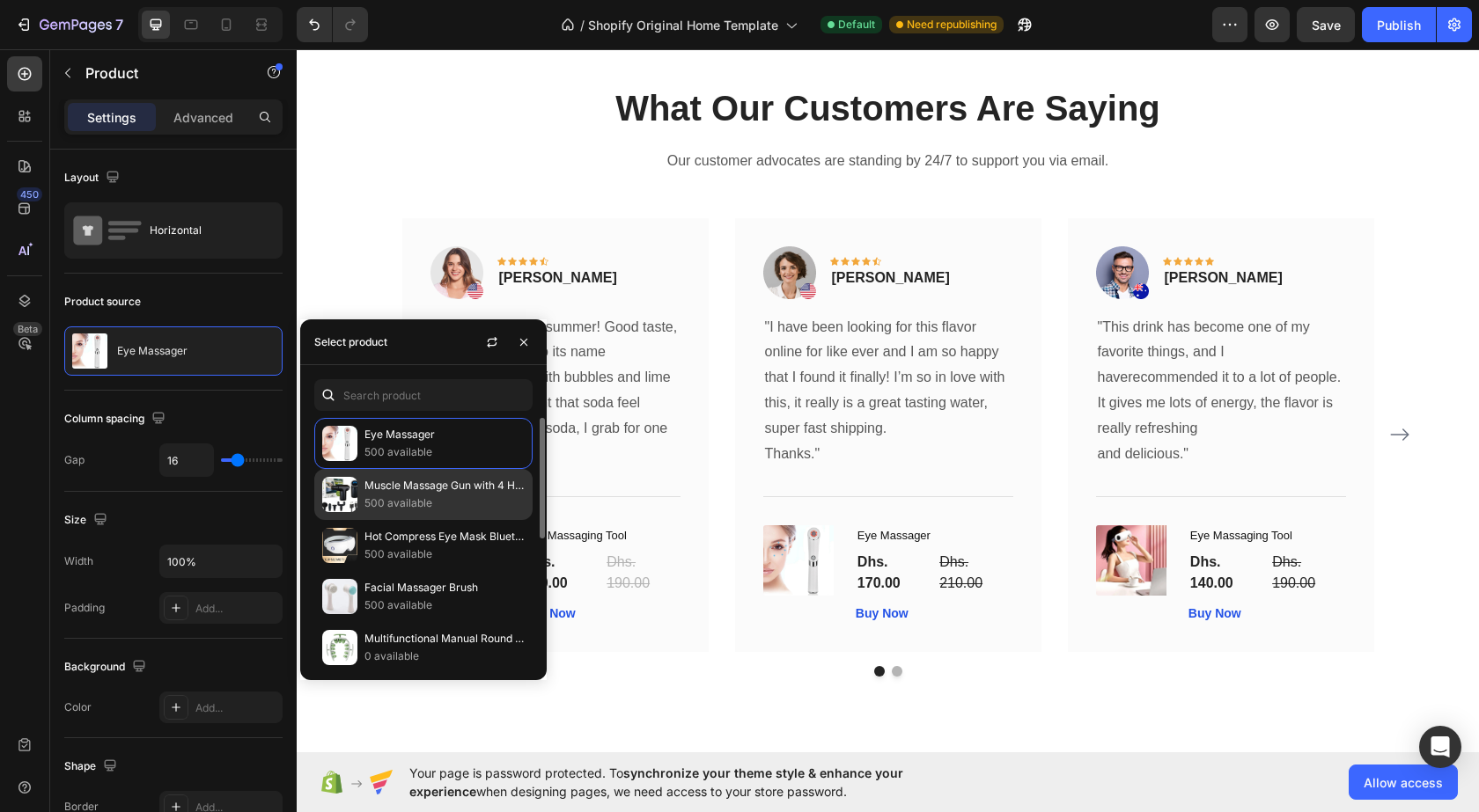
click at [413, 505] on p "500 available" at bounding box center [444, 504] width 160 height 17
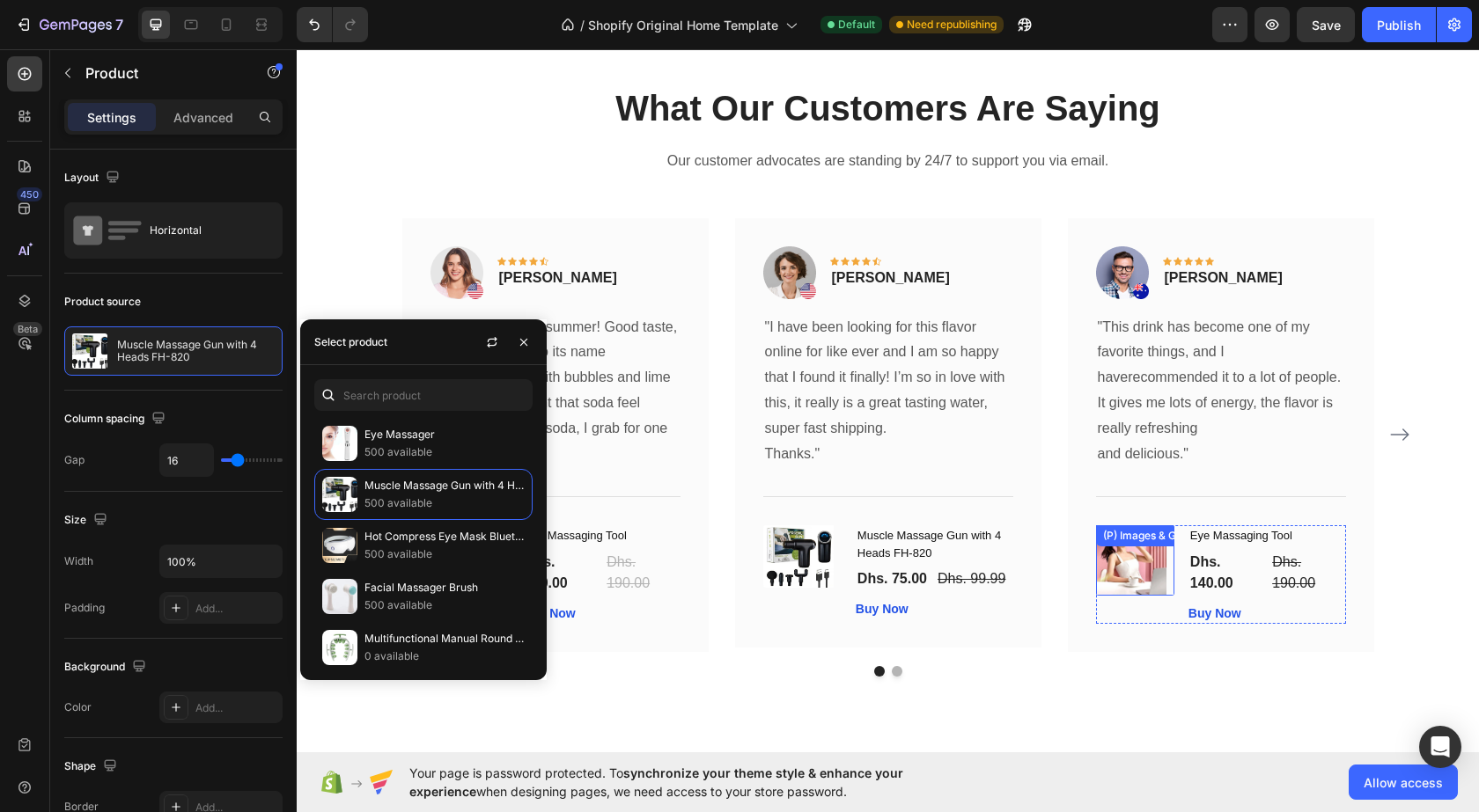
click at [1144, 559] on img at bounding box center [1131, 561] width 71 height 71
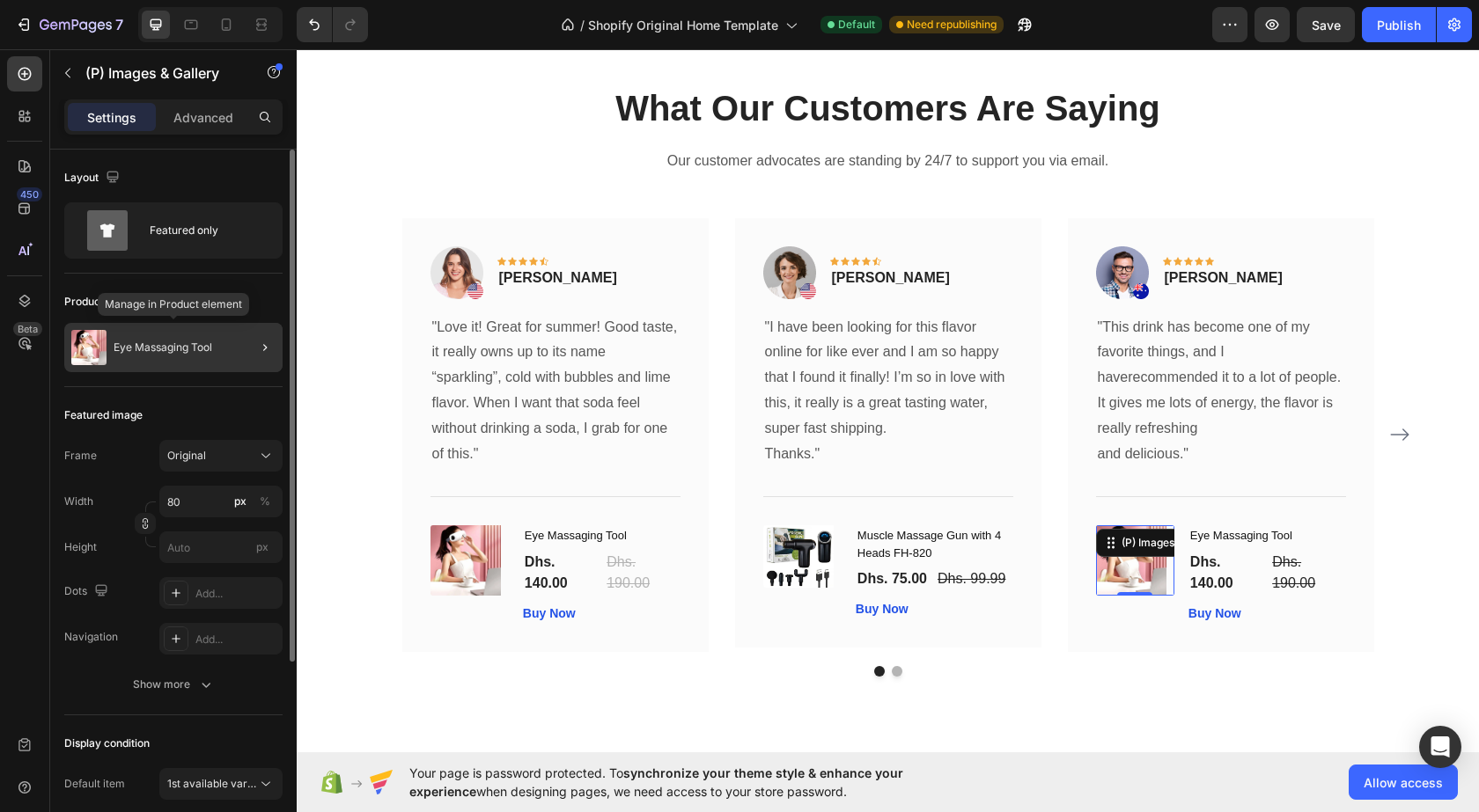
click at [180, 347] on p "Eye Massaging Tool" at bounding box center [163, 348] width 99 height 12
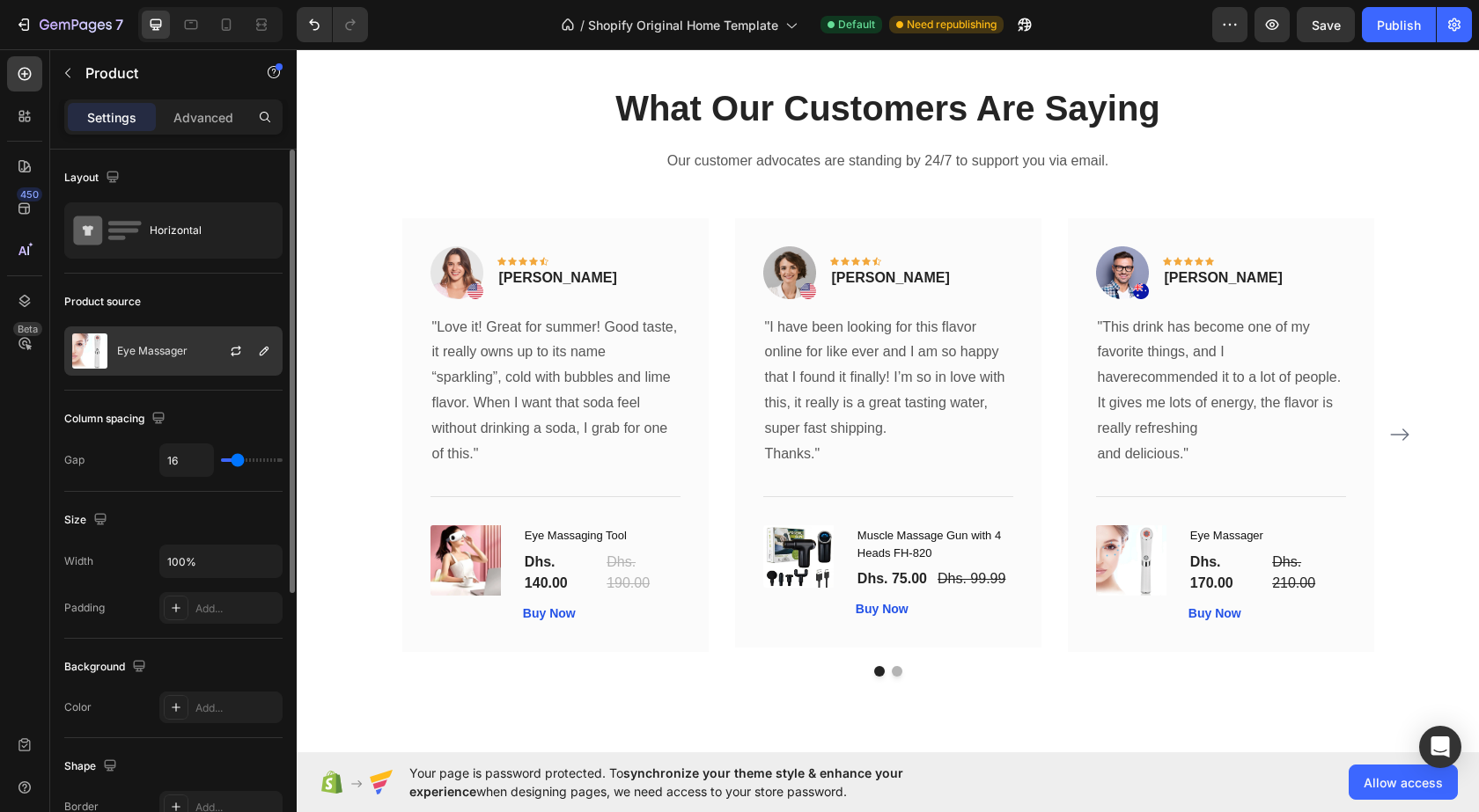
click at [190, 360] on div "Eye Massager" at bounding box center [173, 350] width 218 height 49
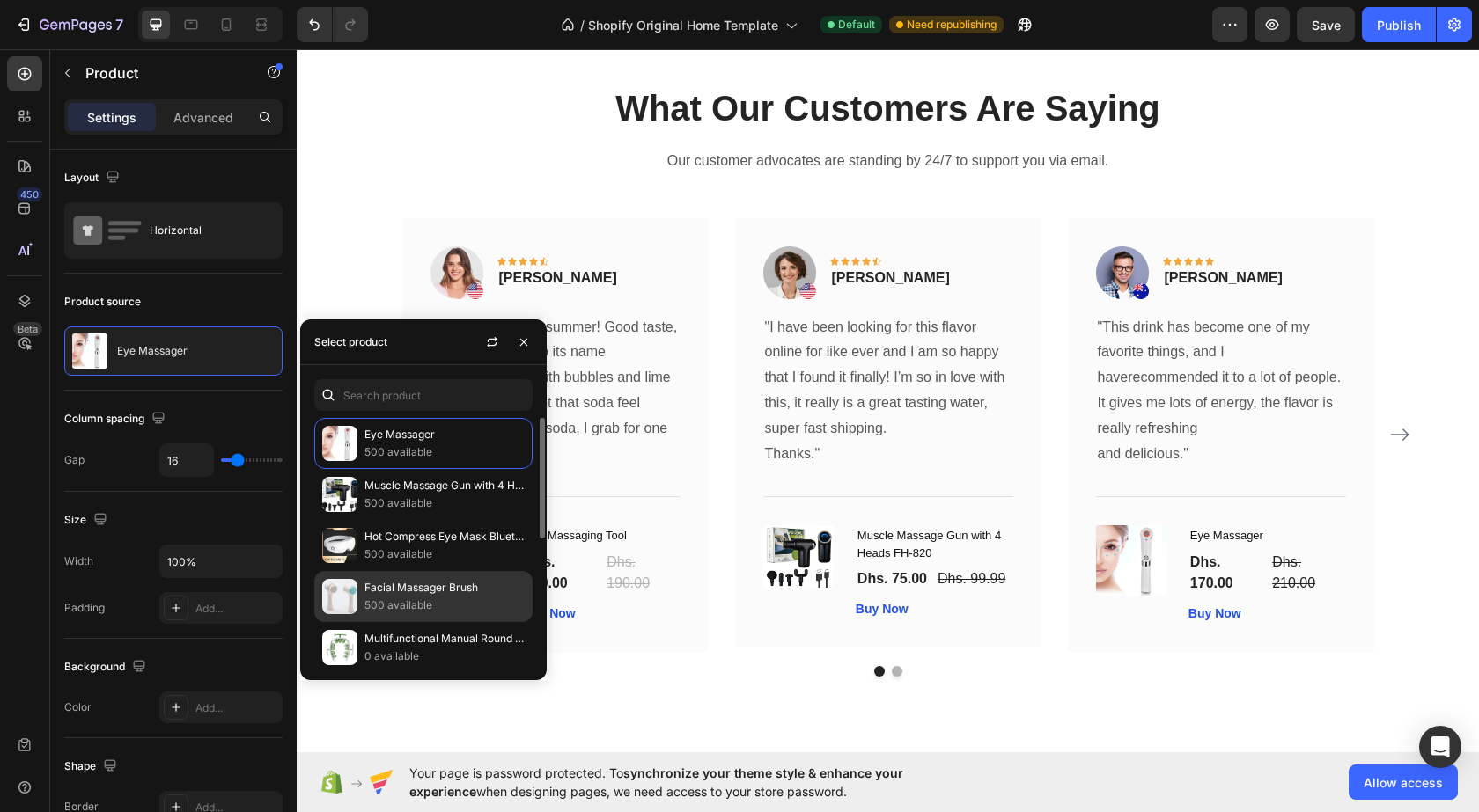
click at [395, 603] on p "500 available" at bounding box center [444, 605] width 160 height 17
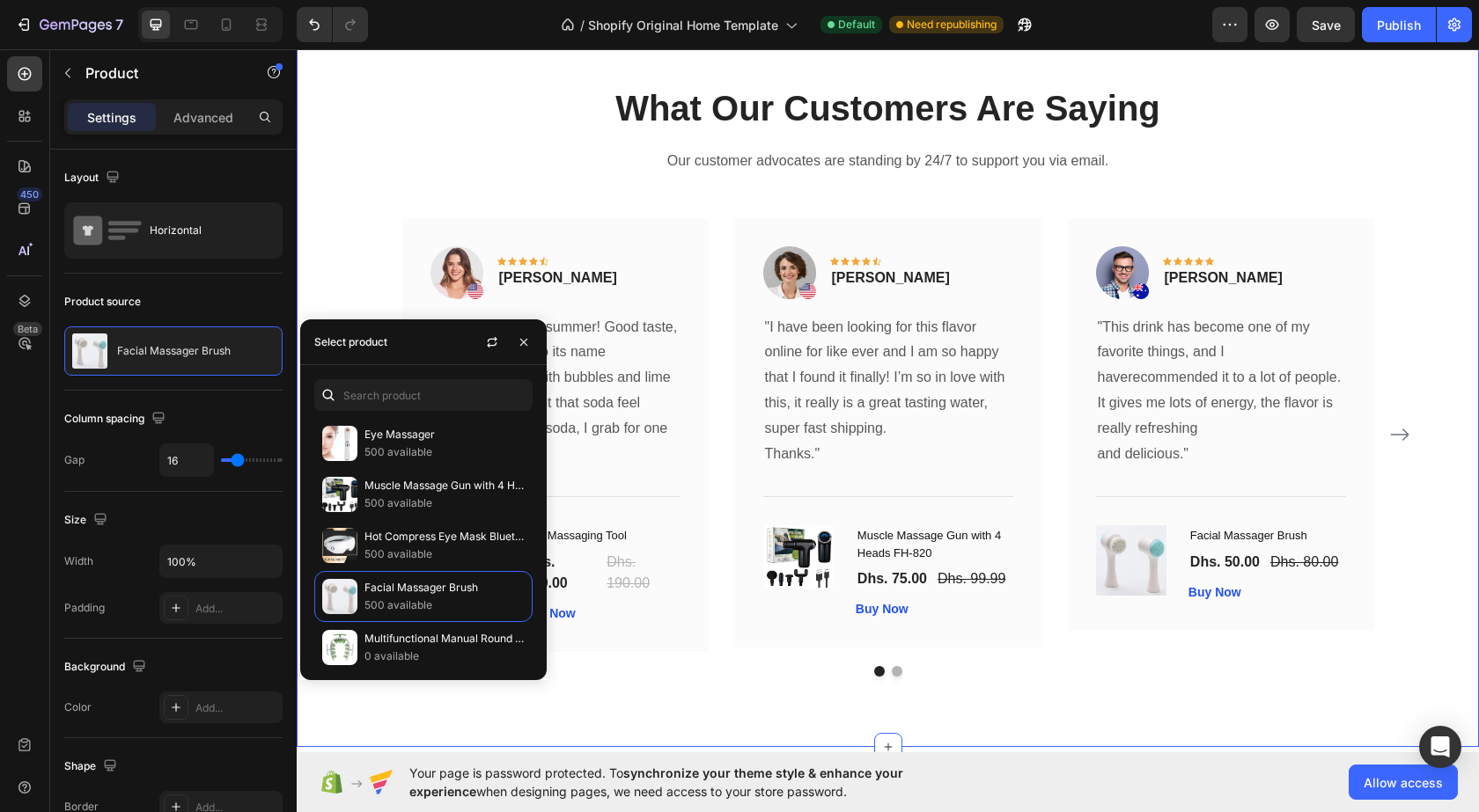
click at [1406, 432] on button "Carousel Next Arrow" at bounding box center [1399, 434] width 28 height 28
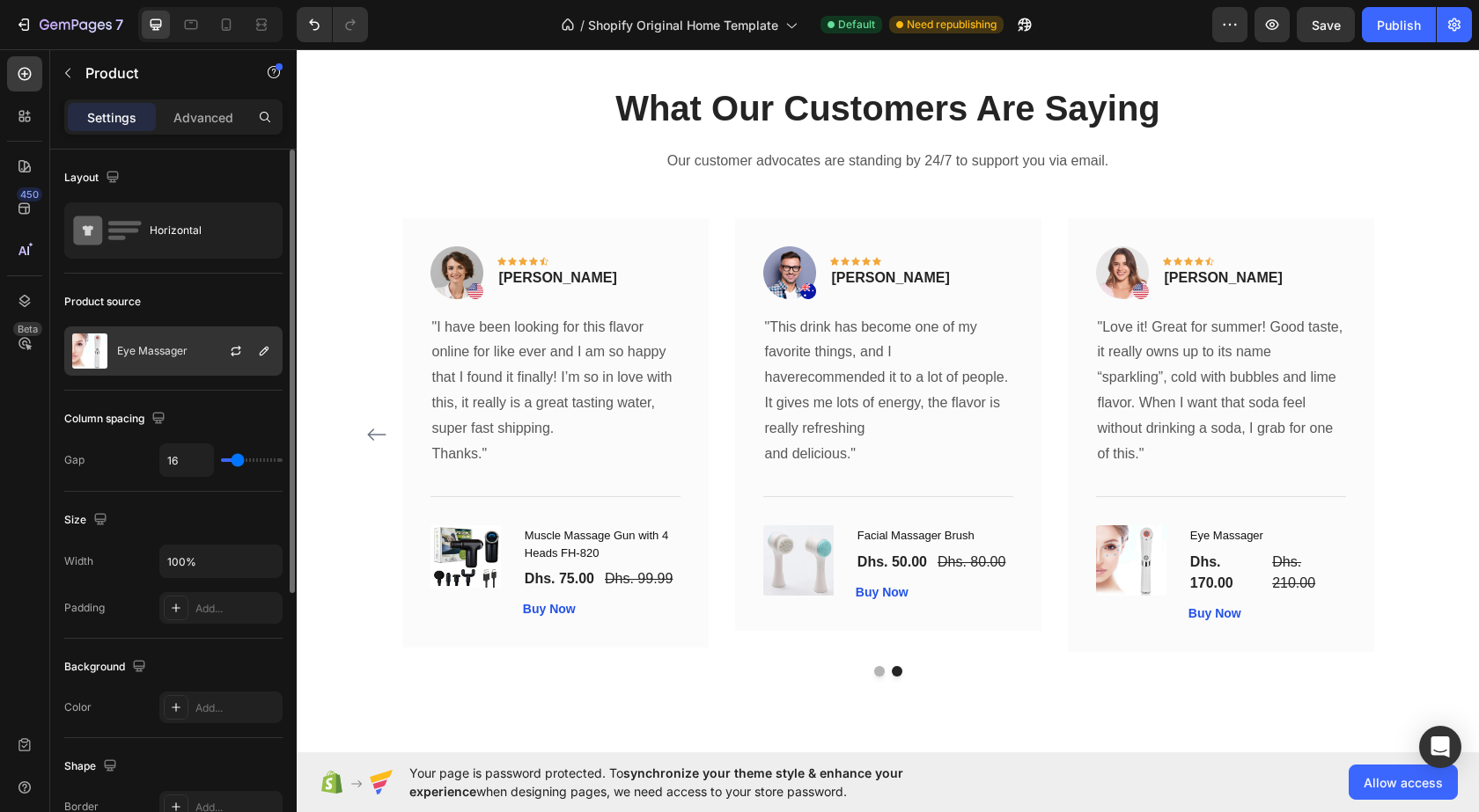
click at [169, 358] on div "Eye Massager" at bounding box center [173, 350] width 218 height 49
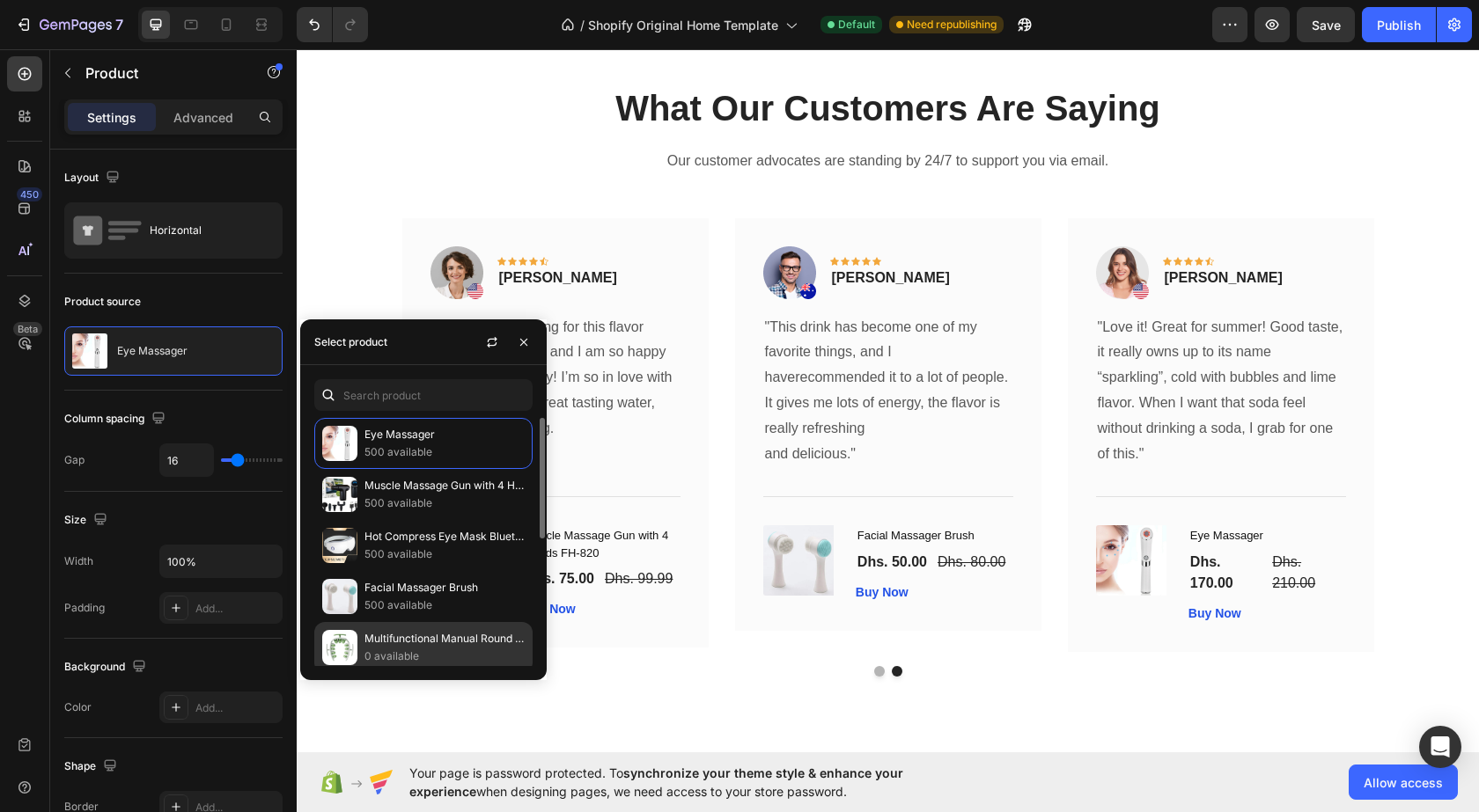
click at [404, 637] on p "Multifunctional Manual Round Massager Roller Fitness Waist Buttocks Muscles Leg…" at bounding box center [444, 639] width 160 height 17
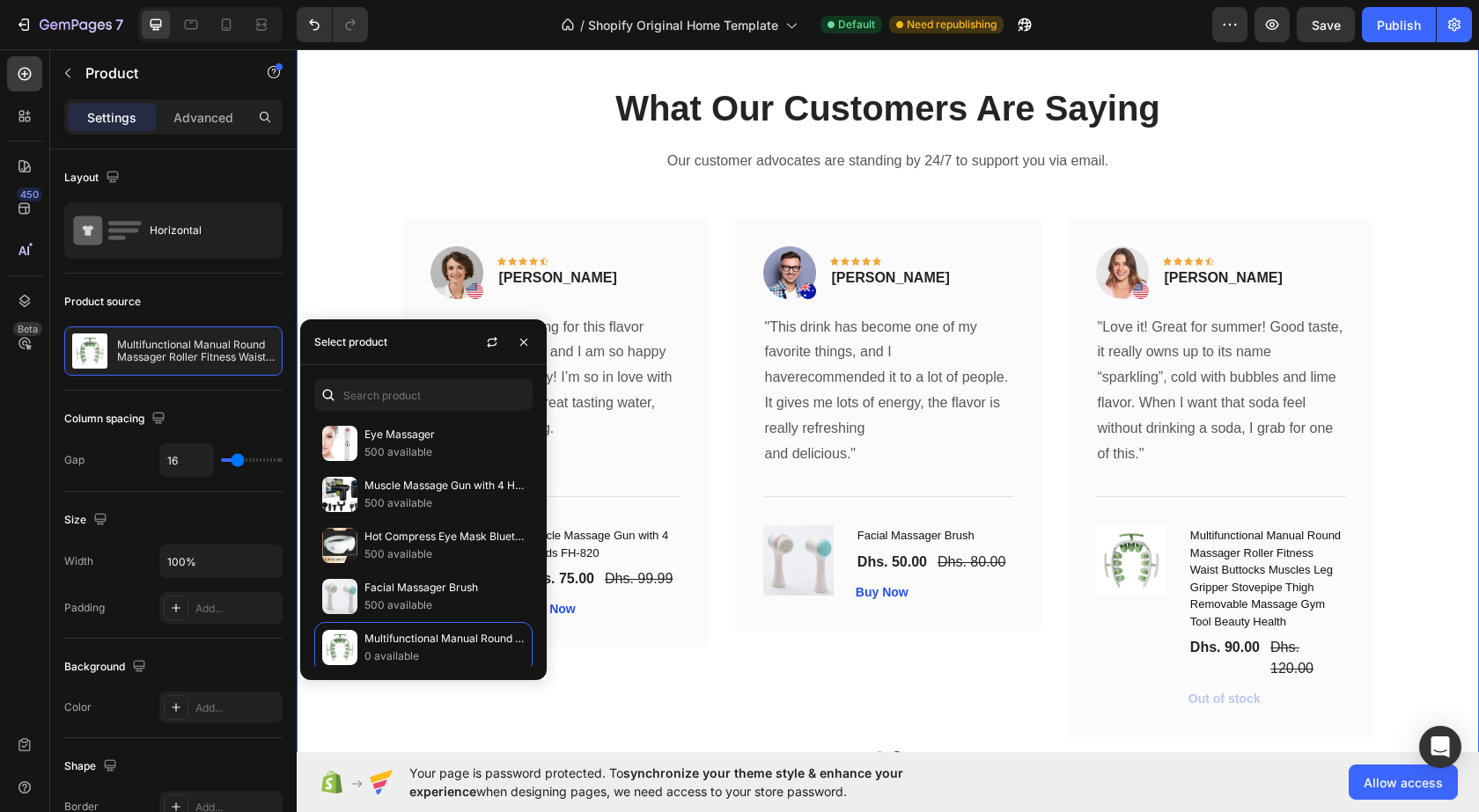
click at [330, 274] on div "What Our Customers Are Saying Heading Our customer advocates are standing by 24…" at bounding box center [888, 423] width 1156 height 680
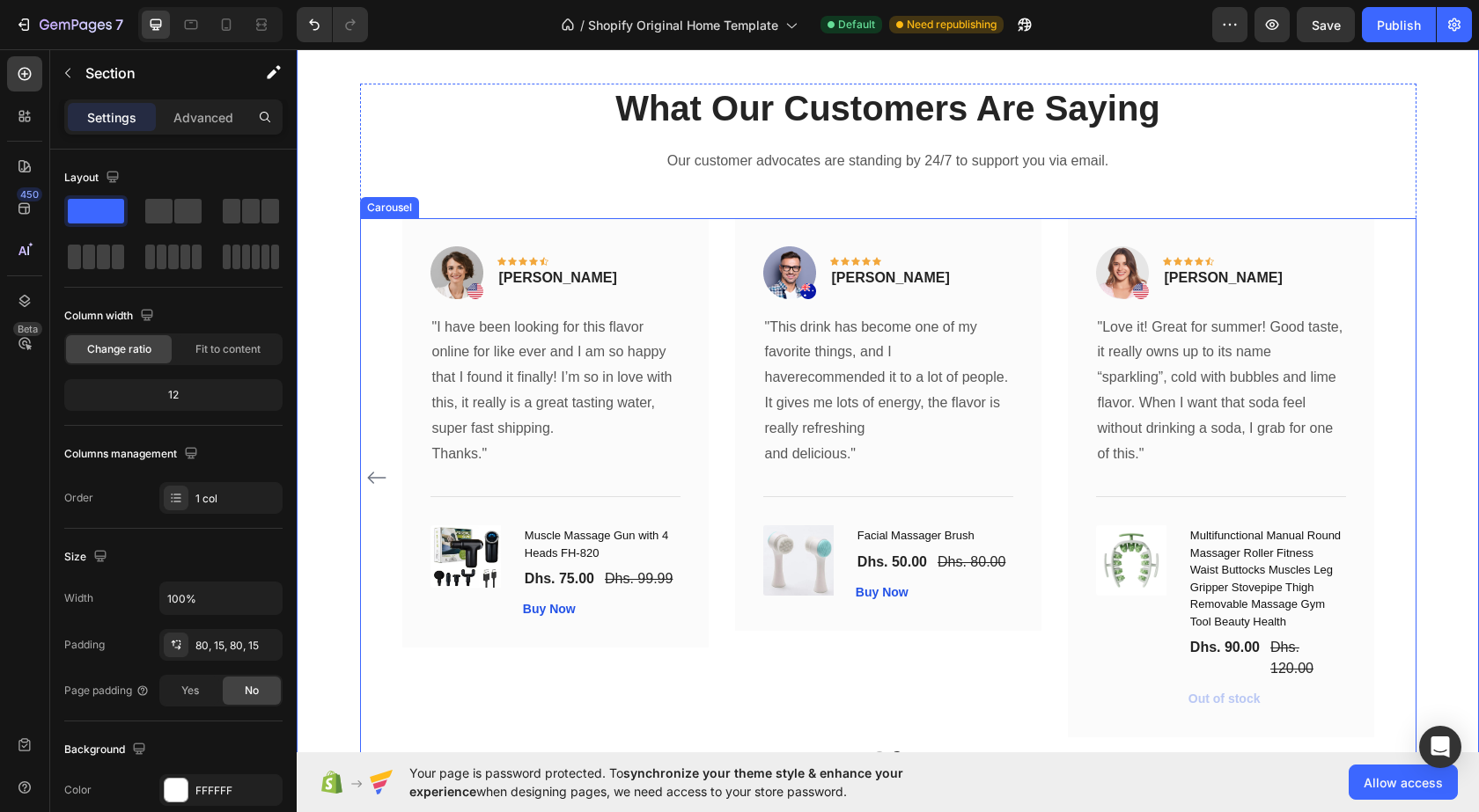
click at [373, 477] on icon "Carousel Back Arrow" at bounding box center [376, 478] width 21 height 21
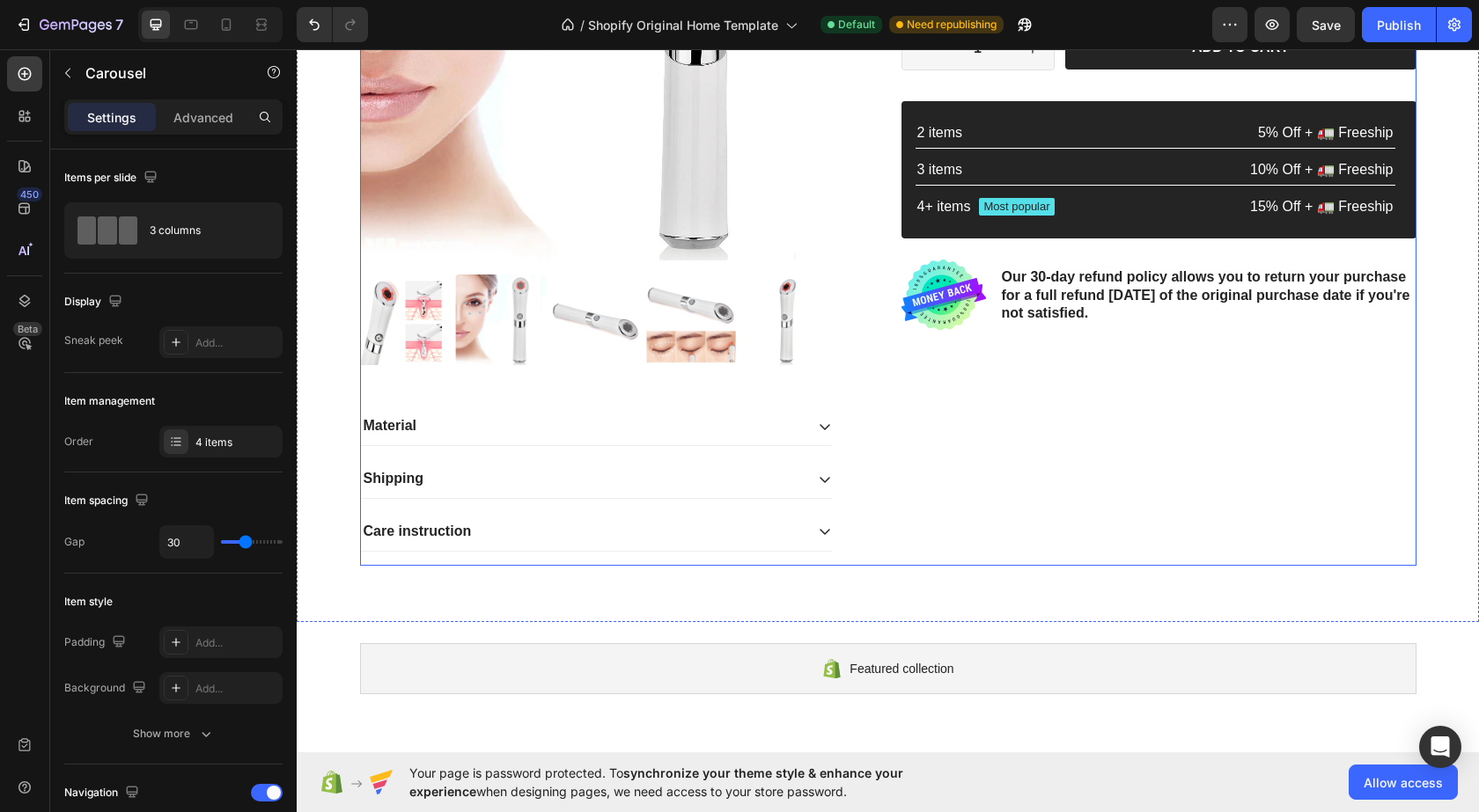
scroll to position [839, 0]
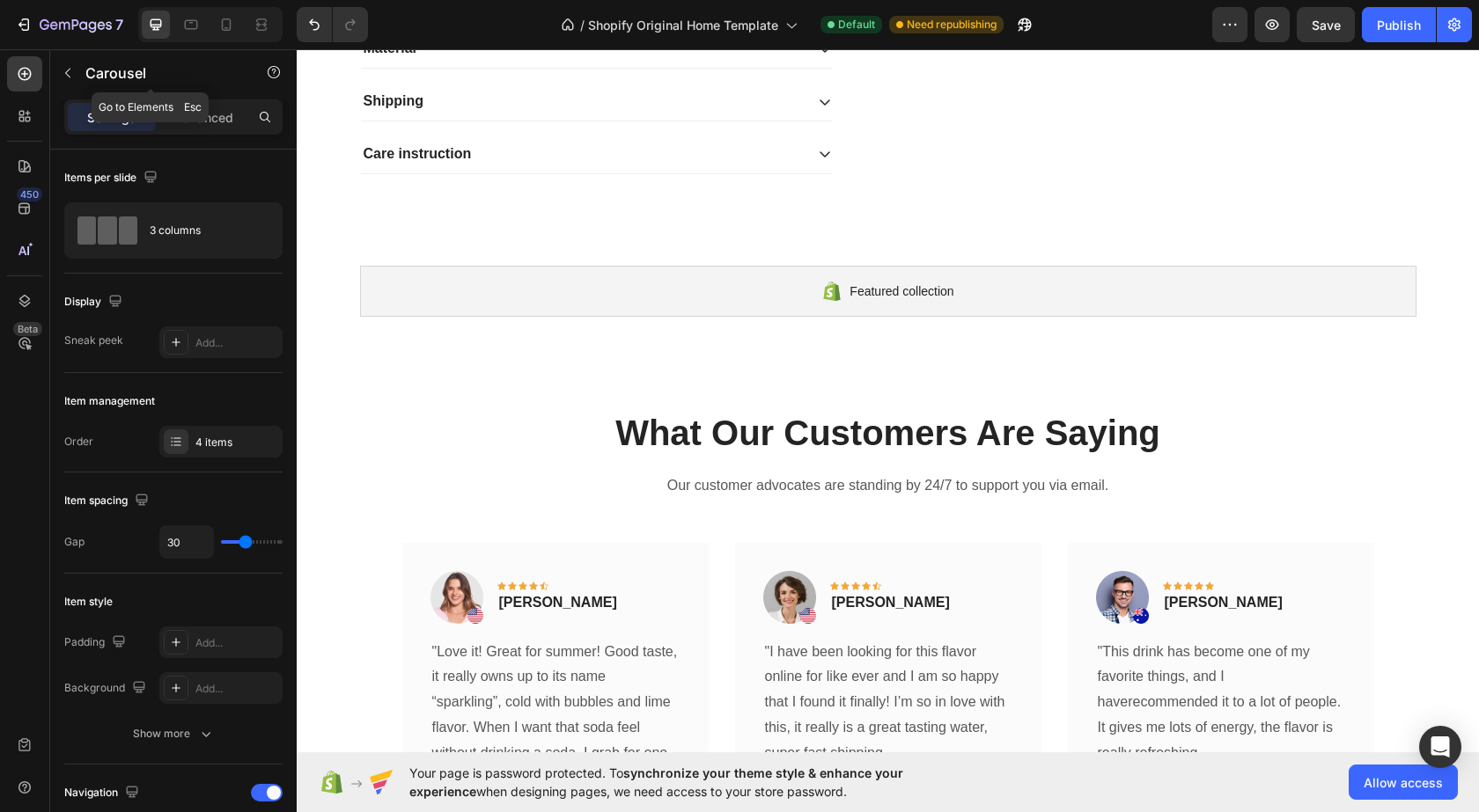
drag, startPoint x: 76, startPoint y: 80, endPoint x: 99, endPoint y: 71, distance: 24.7
click at [80, 79] on button "button" at bounding box center [67, 73] width 28 height 28
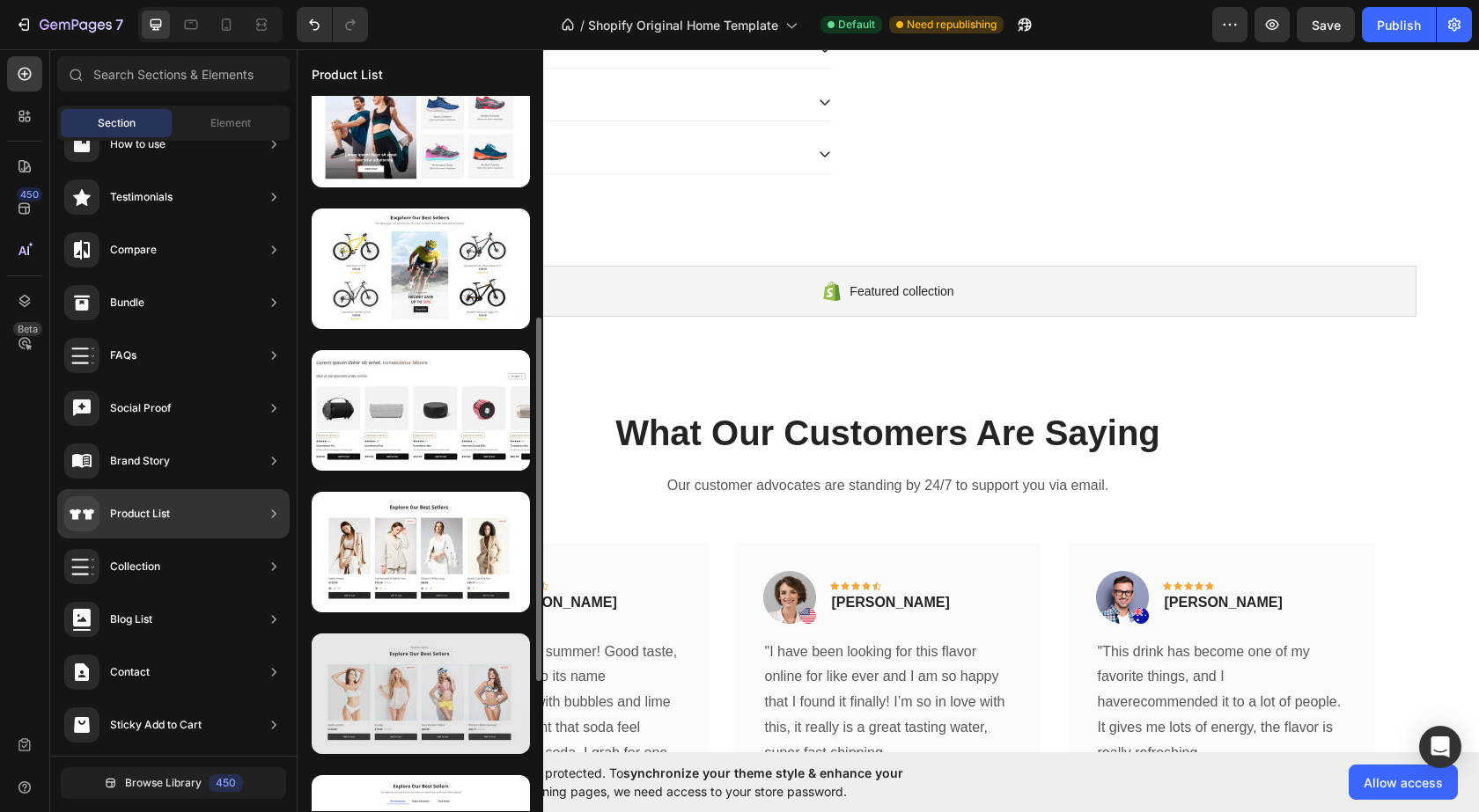
scroll to position [352, 0]
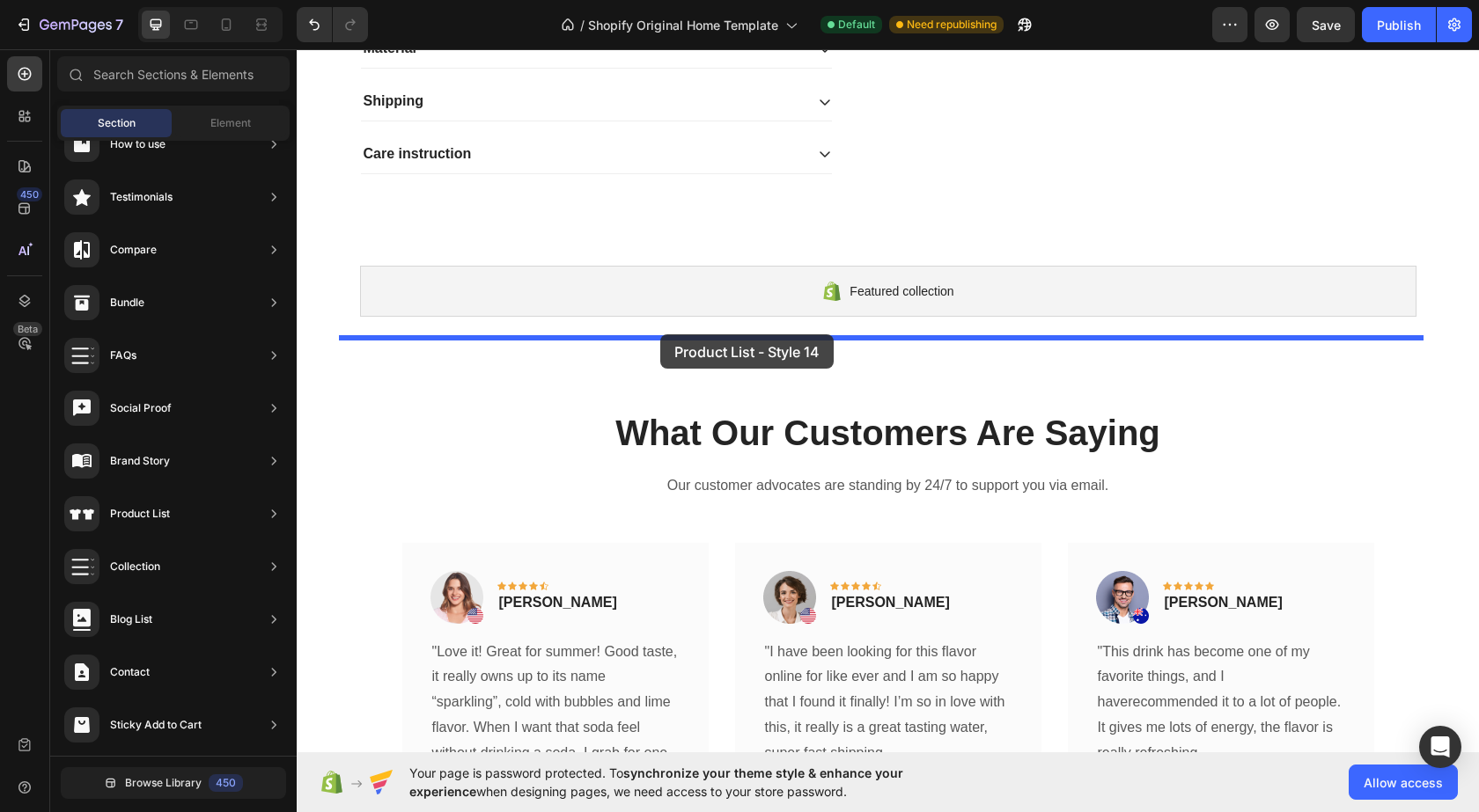
drag, startPoint x: 700, startPoint y: 441, endPoint x: 652, endPoint y: 327, distance: 123.7
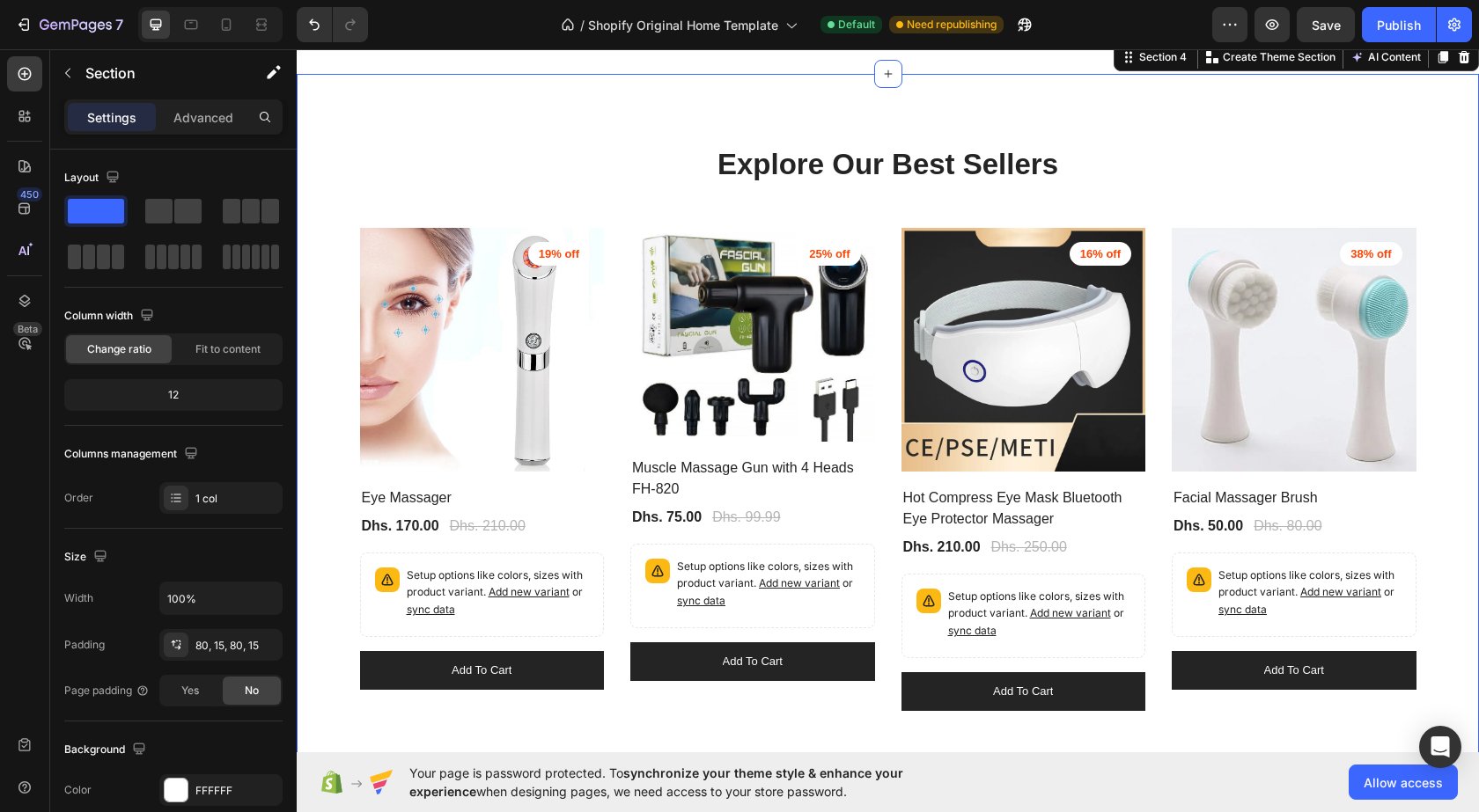
scroll to position [1191, 0]
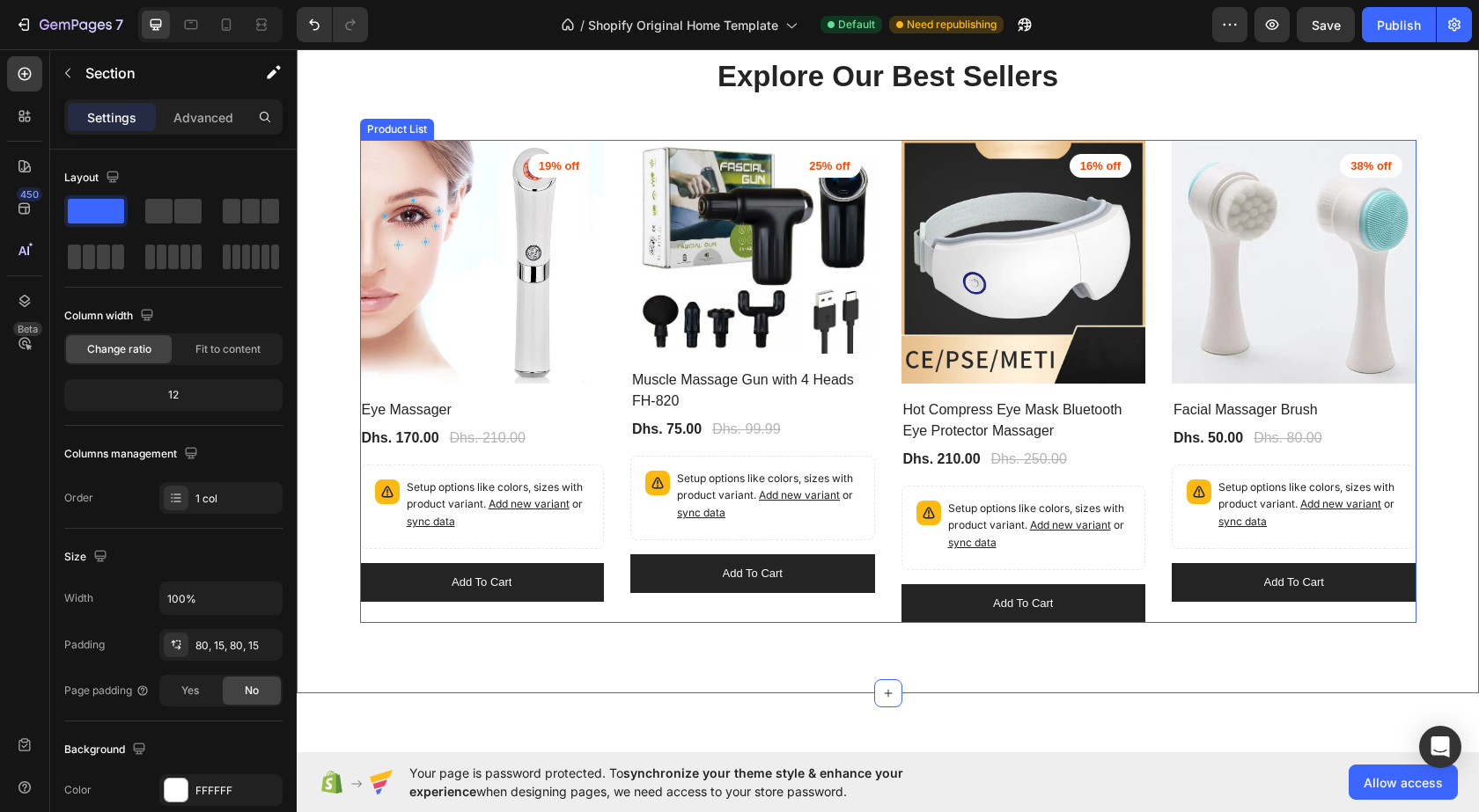
click at [630, 606] on div "(P) Images 25% off Product Badge Row Muscle Massage Gun with 4 Heads FH-820 (P)…" at bounding box center [753, 381] width 245 height 484
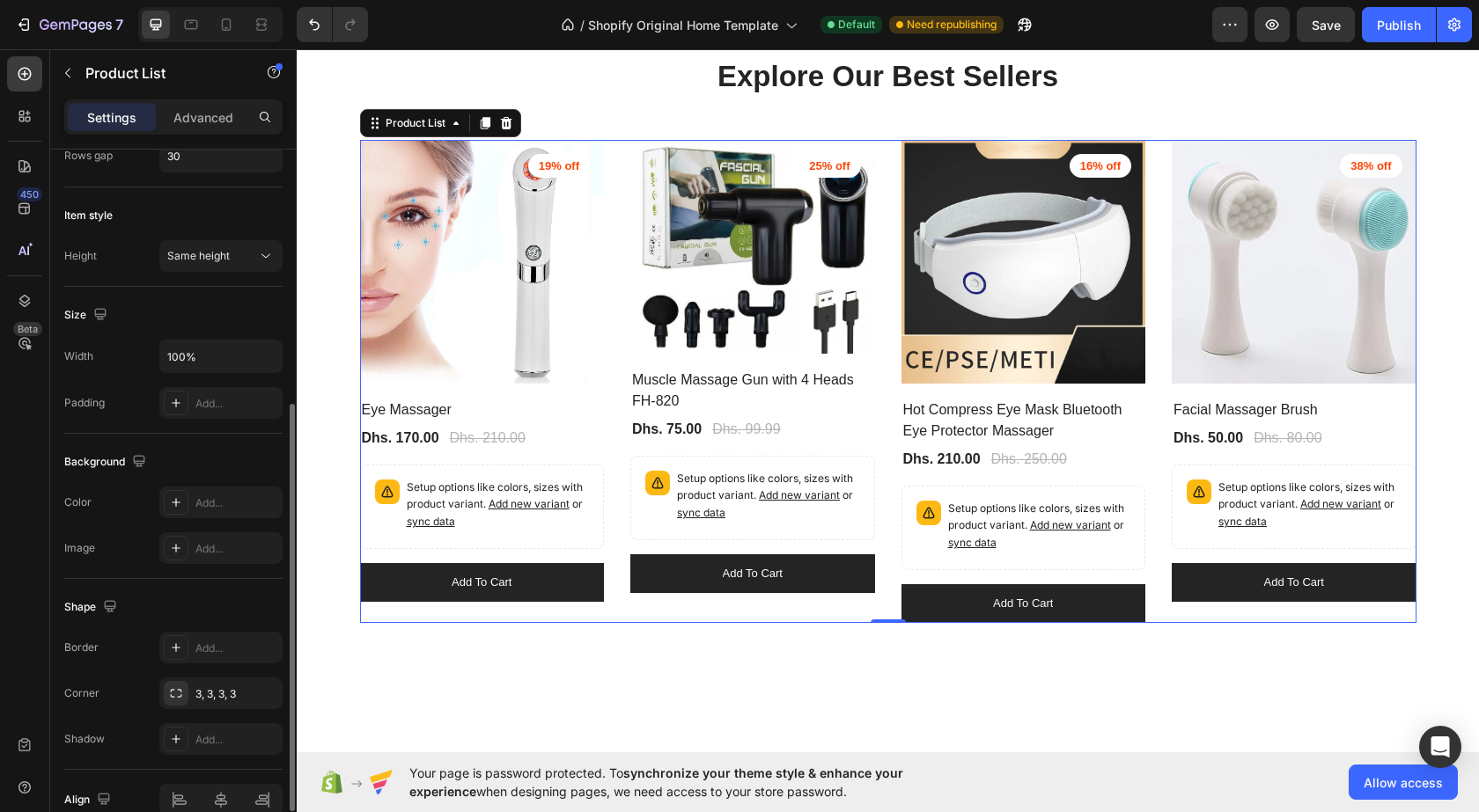
scroll to position [534, 0]
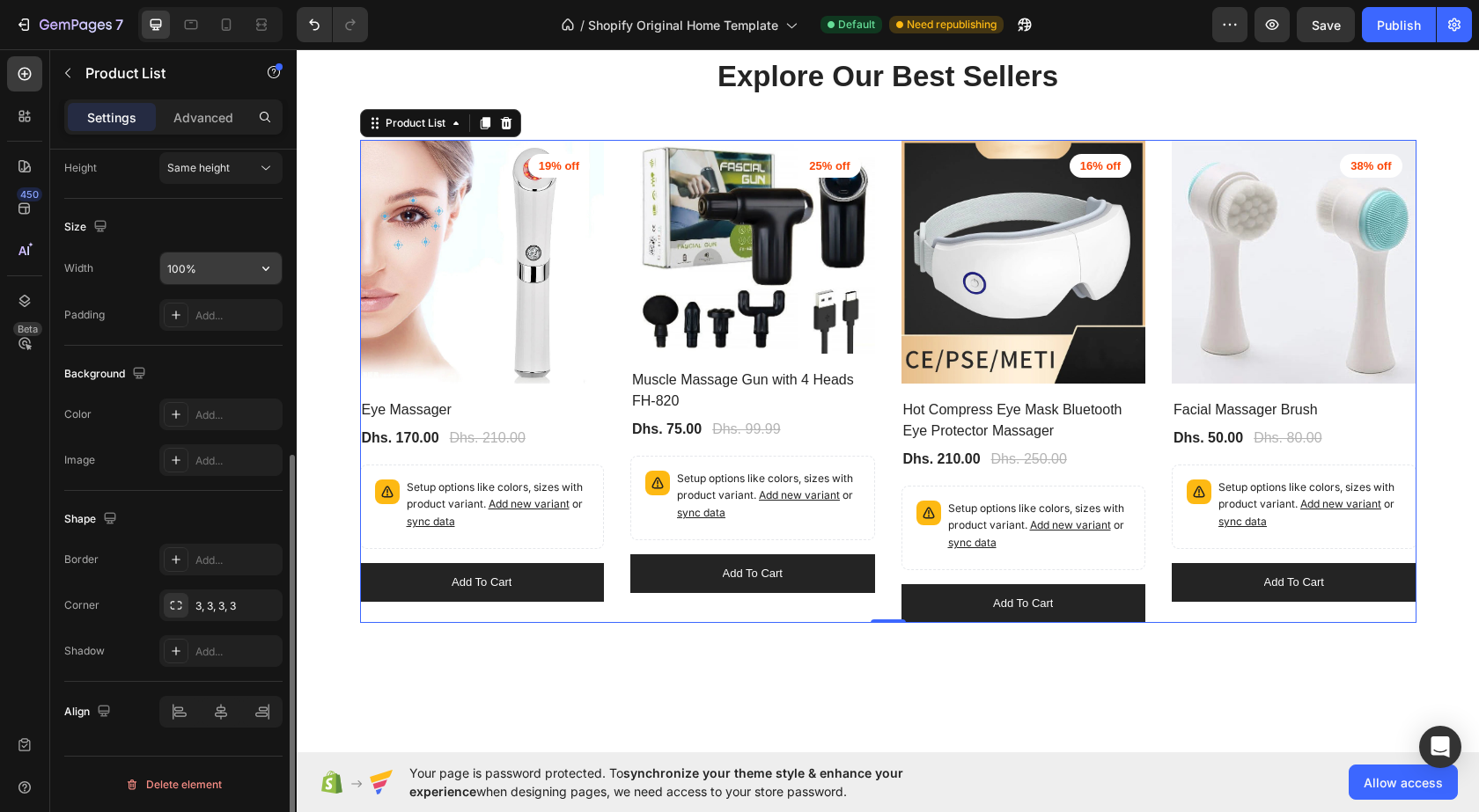
click at [215, 266] on input "100%" at bounding box center [220, 268] width 122 height 32
click at [235, 278] on input "100%" at bounding box center [220, 268] width 122 height 32
click at [267, 265] on icon "button" at bounding box center [265, 268] width 17 height 17
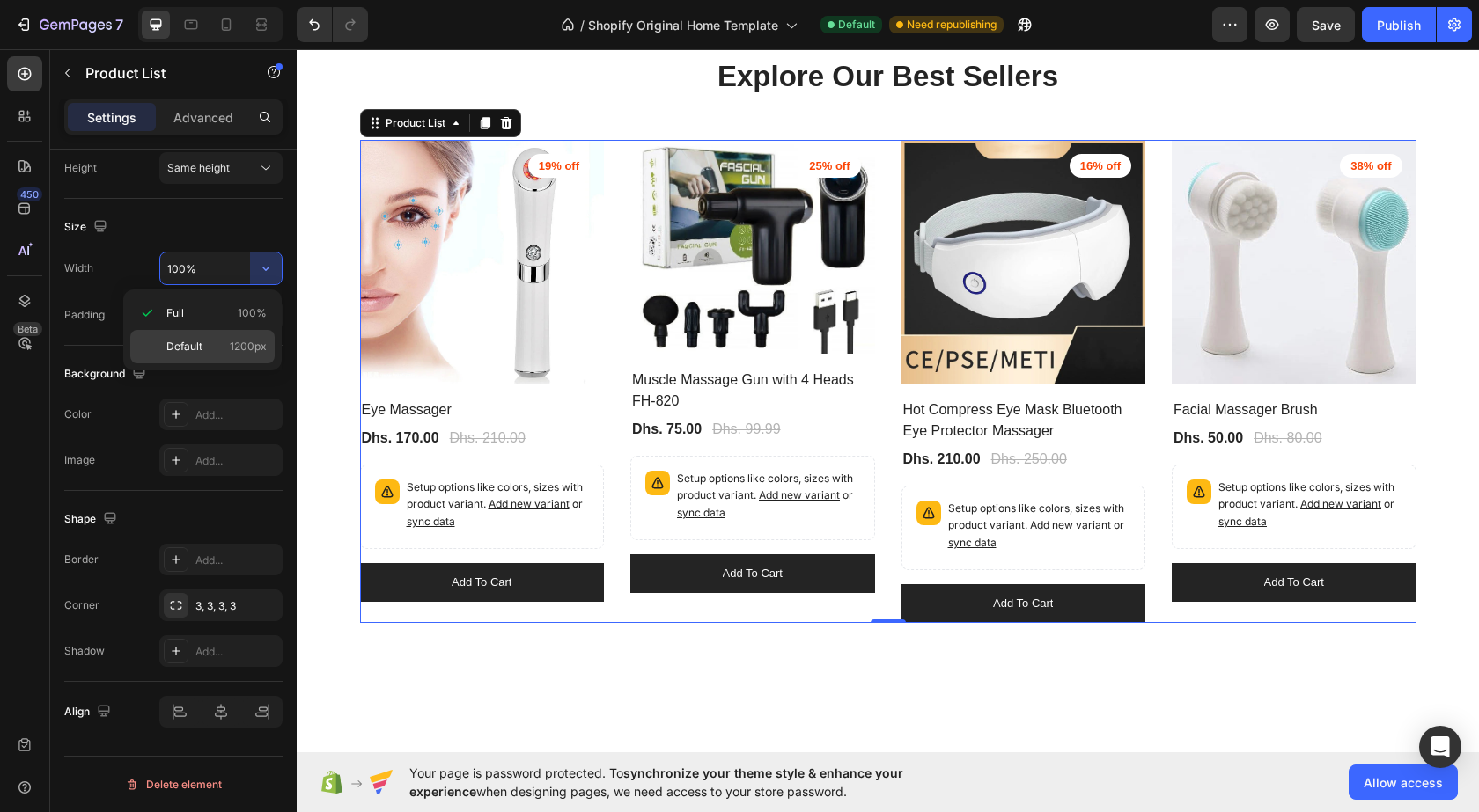
click at [199, 348] on span "Default" at bounding box center [185, 347] width 36 height 16
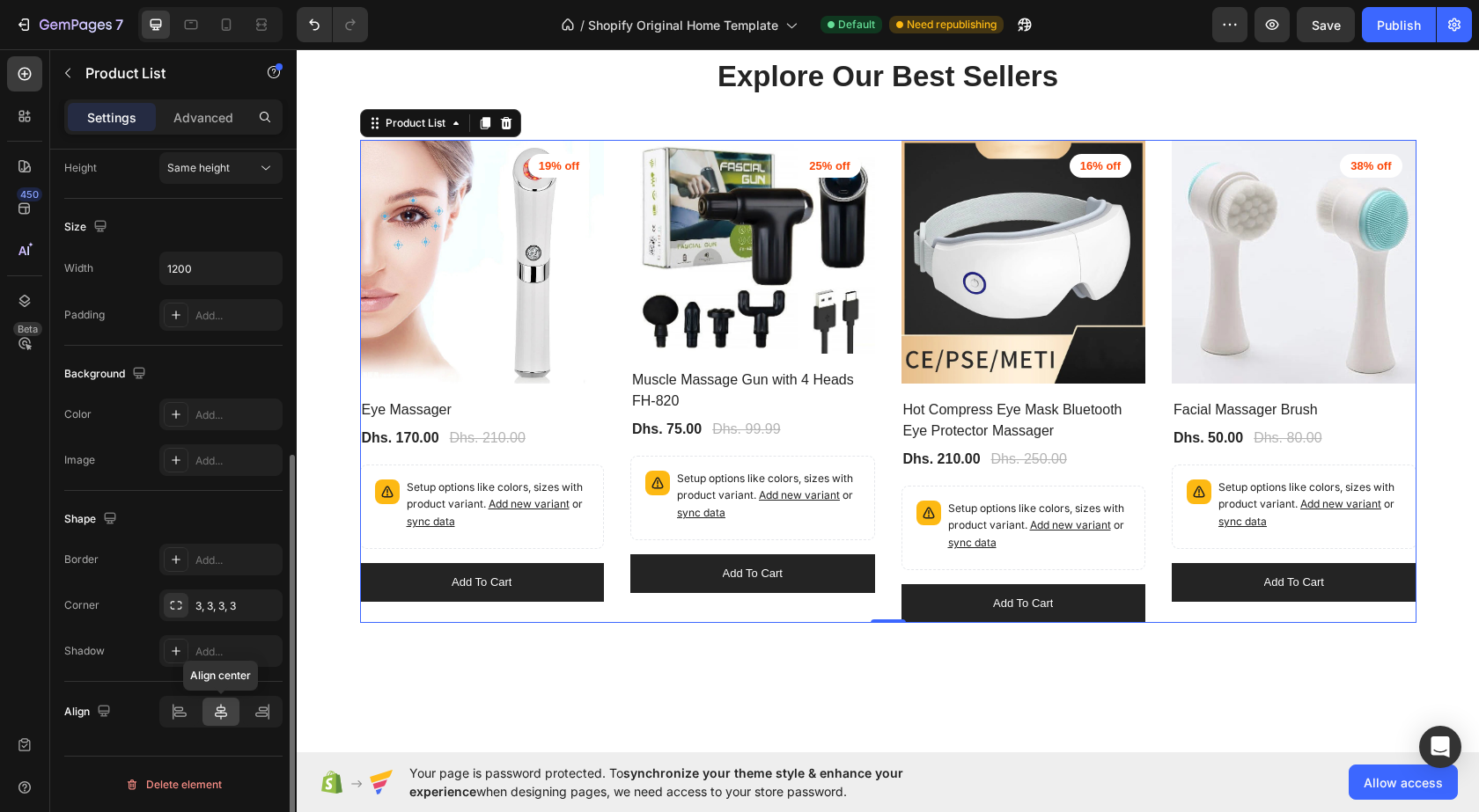
click at [227, 710] on icon at bounding box center [221, 711] width 17 height 17
click at [270, 706] on icon at bounding box center [262, 711] width 17 height 17
click at [232, 710] on div at bounding box center [221, 711] width 38 height 28
click at [214, 259] on input "1200" at bounding box center [220, 268] width 122 height 32
click at [237, 268] on input "1200" at bounding box center [220, 268] width 122 height 32
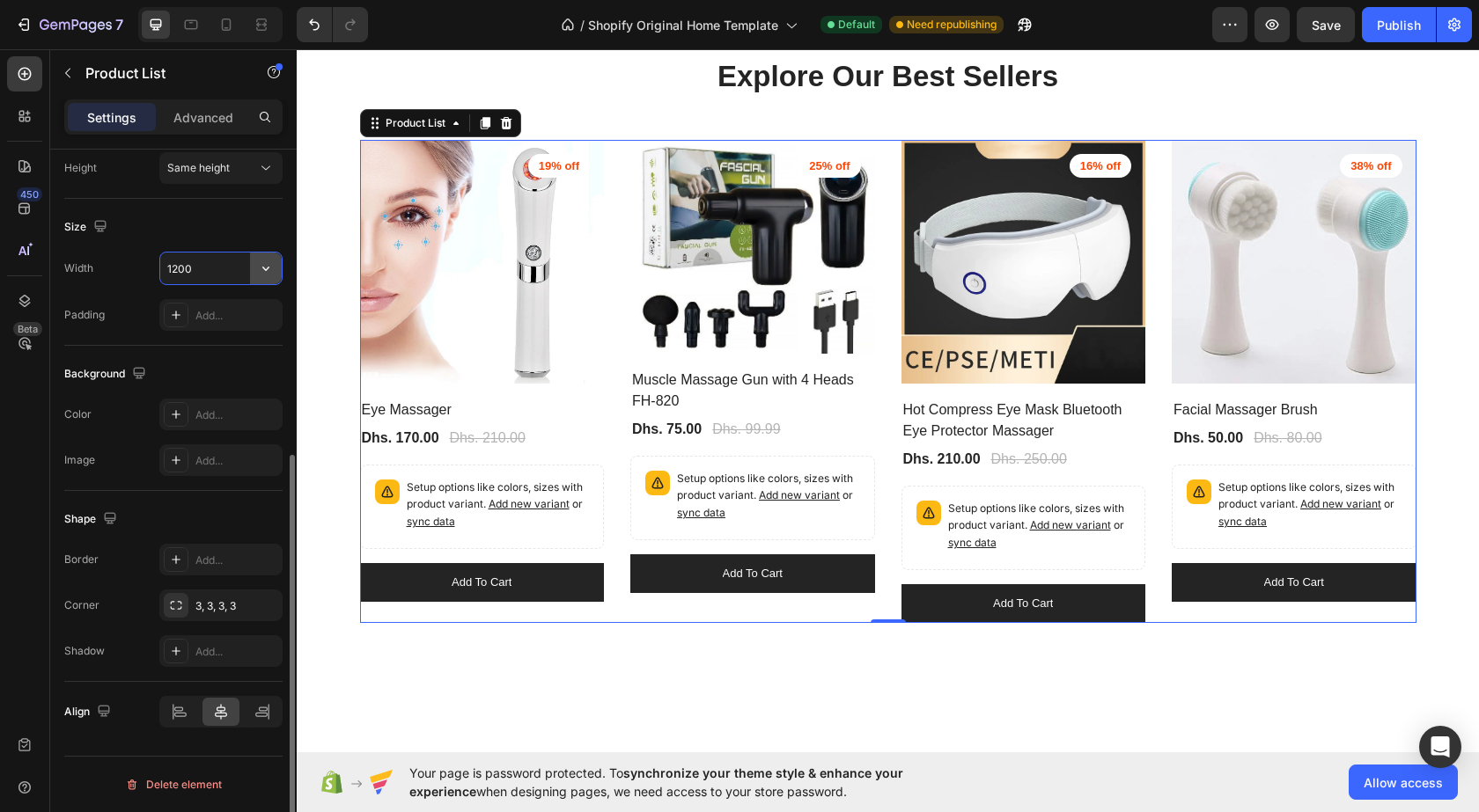
click at [258, 270] on icon "button" at bounding box center [265, 268] width 17 height 17
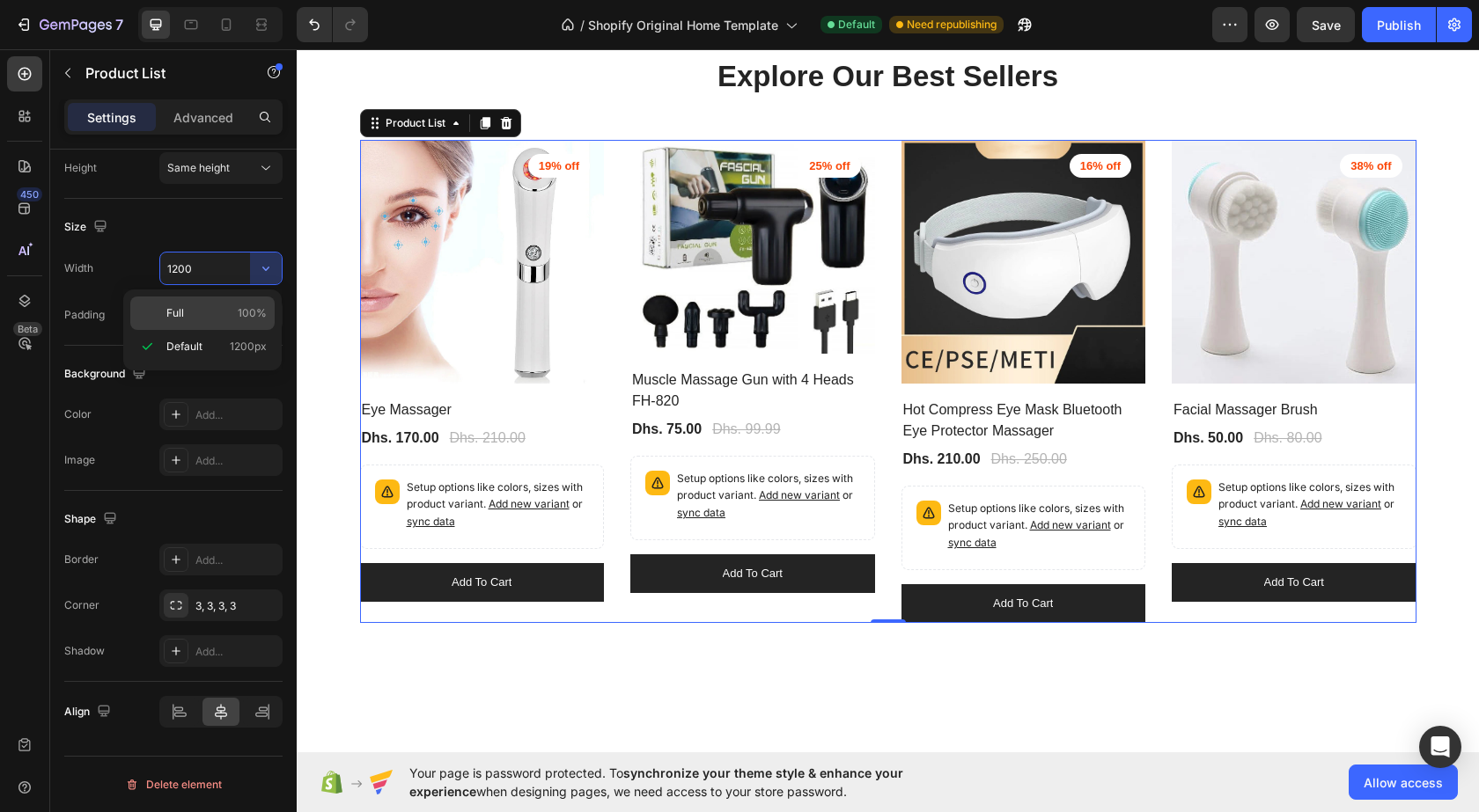
click at [207, 312] on p "Full 100%" at bounding box center [216, 313] width 101 height 16
type input "100%"
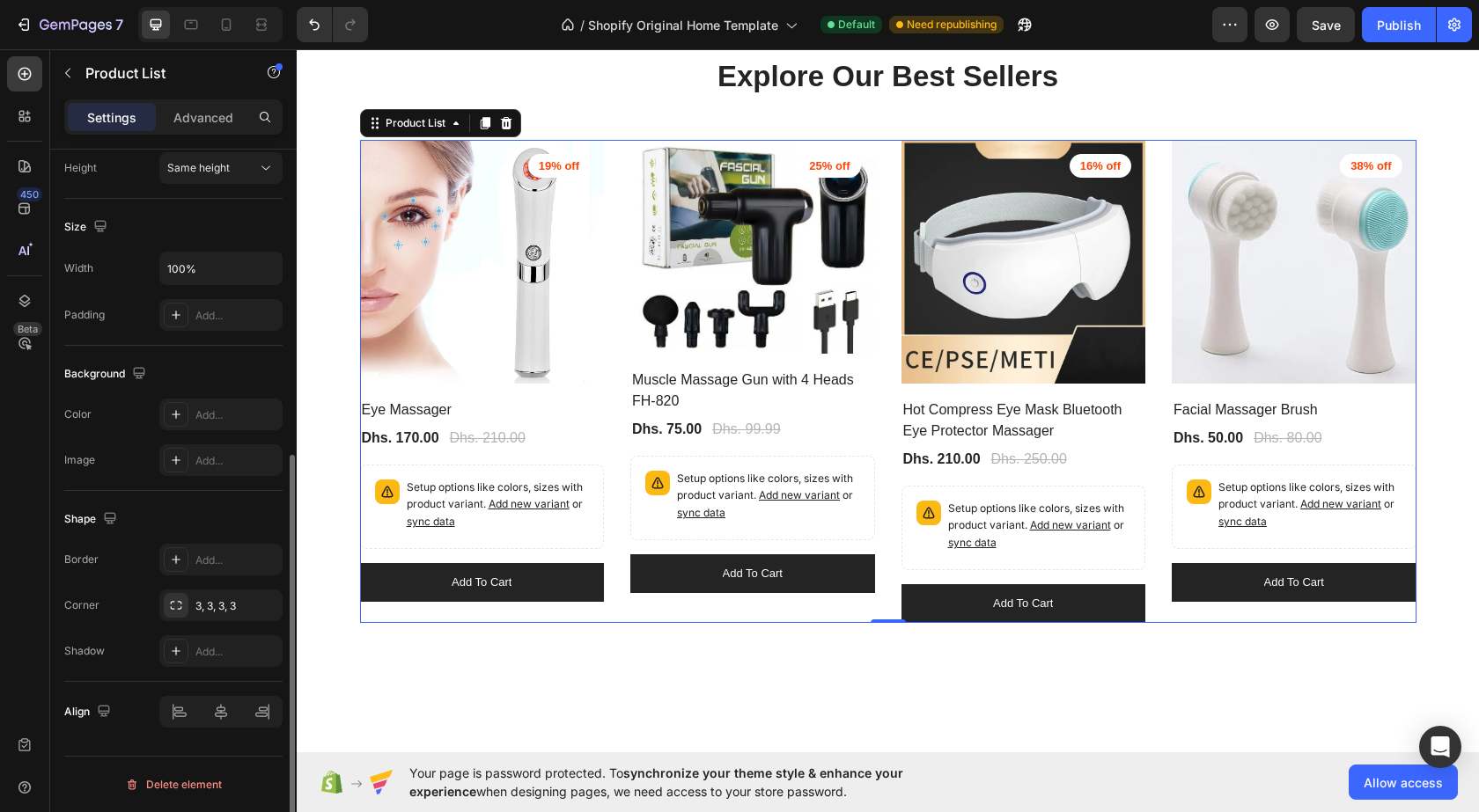
scroll to position [358, 0]
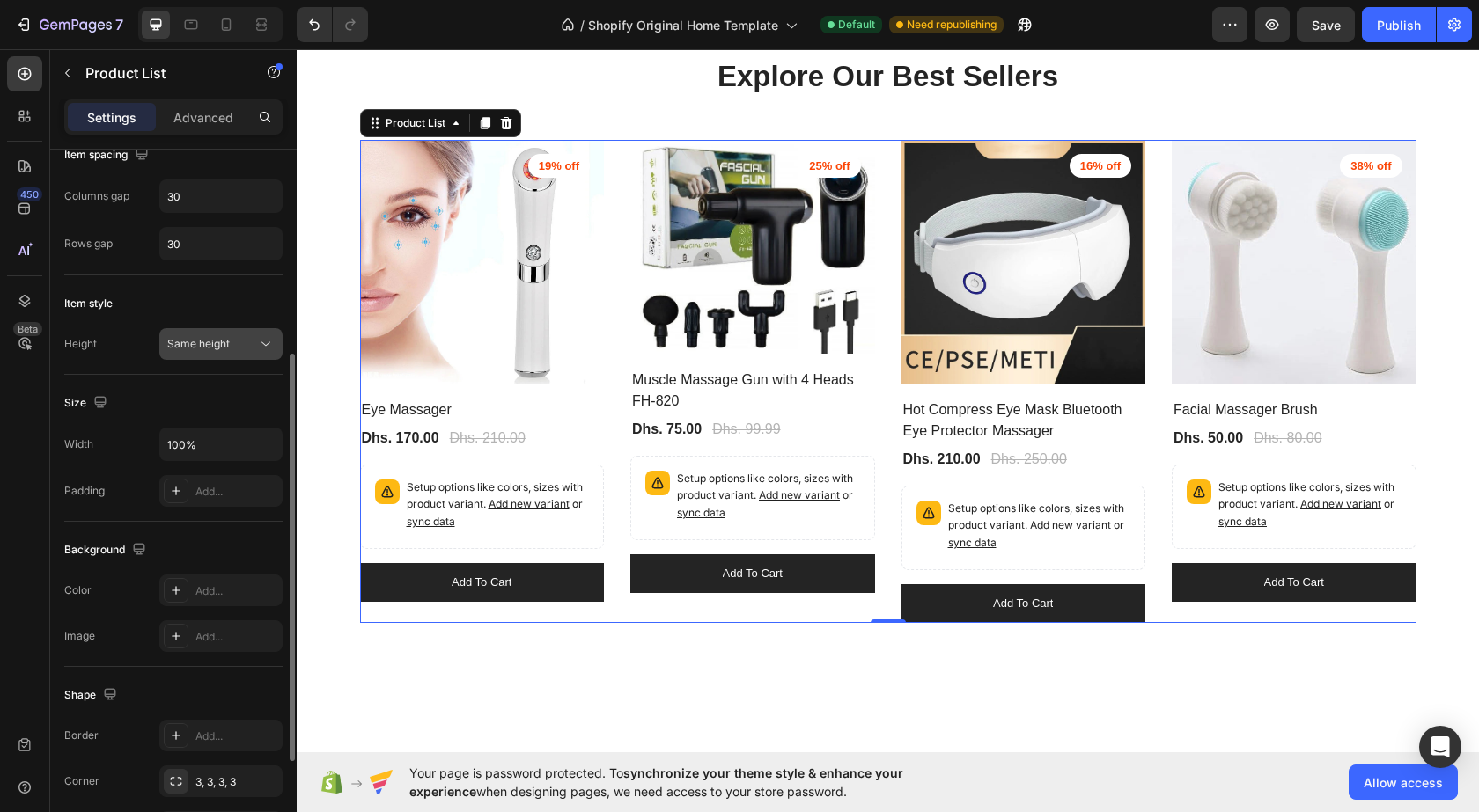
click at [217, 345] on span "Same height" at bounding box center [198, 344] width 62 height 13
click at [222, 343] on span "Same height" at bounding box center [198, 344] width 62 height 13
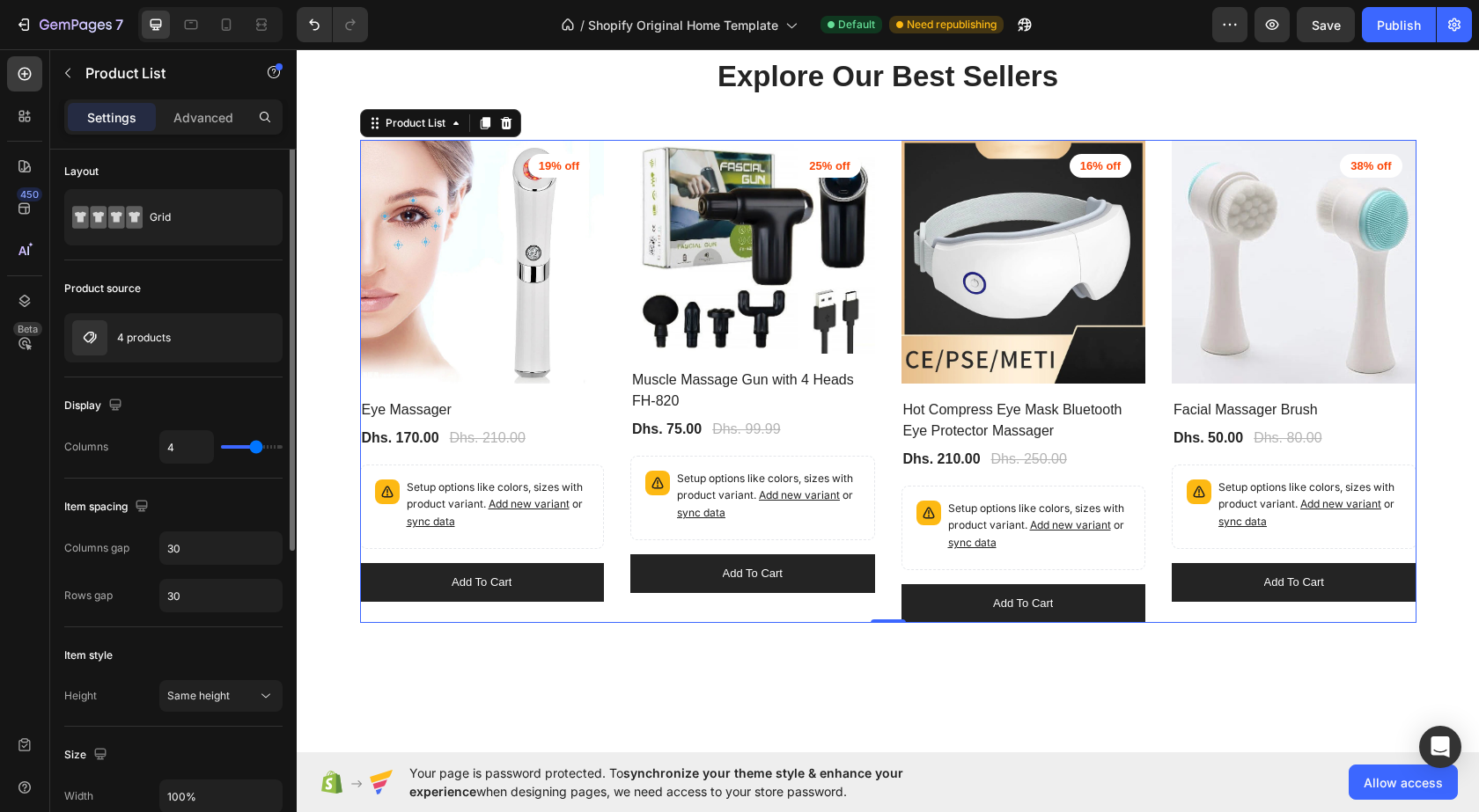
scroll to position [0, 0]
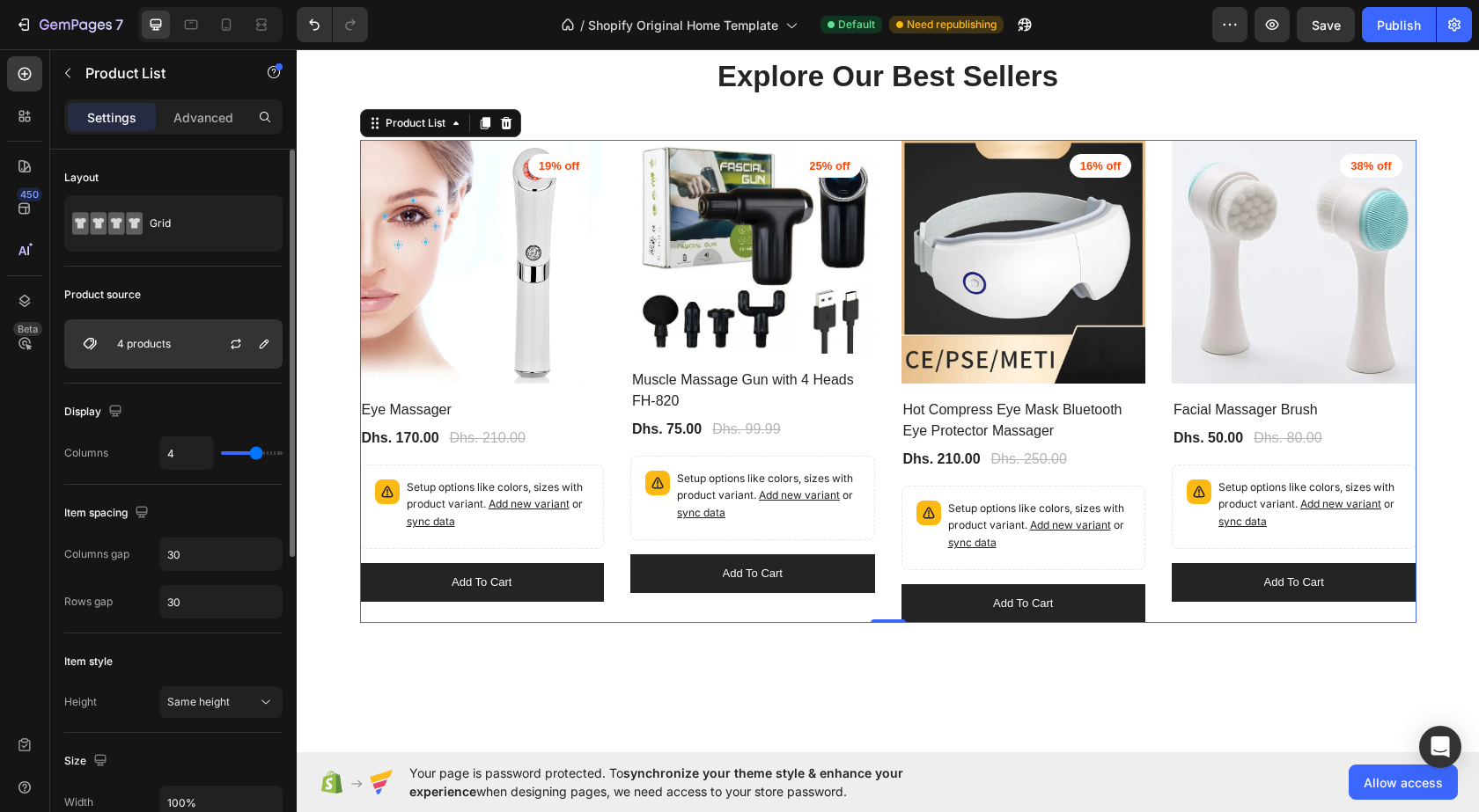
click at [180, 344] on div "4 products" at bounding box center [173, 344] width 218 height 49
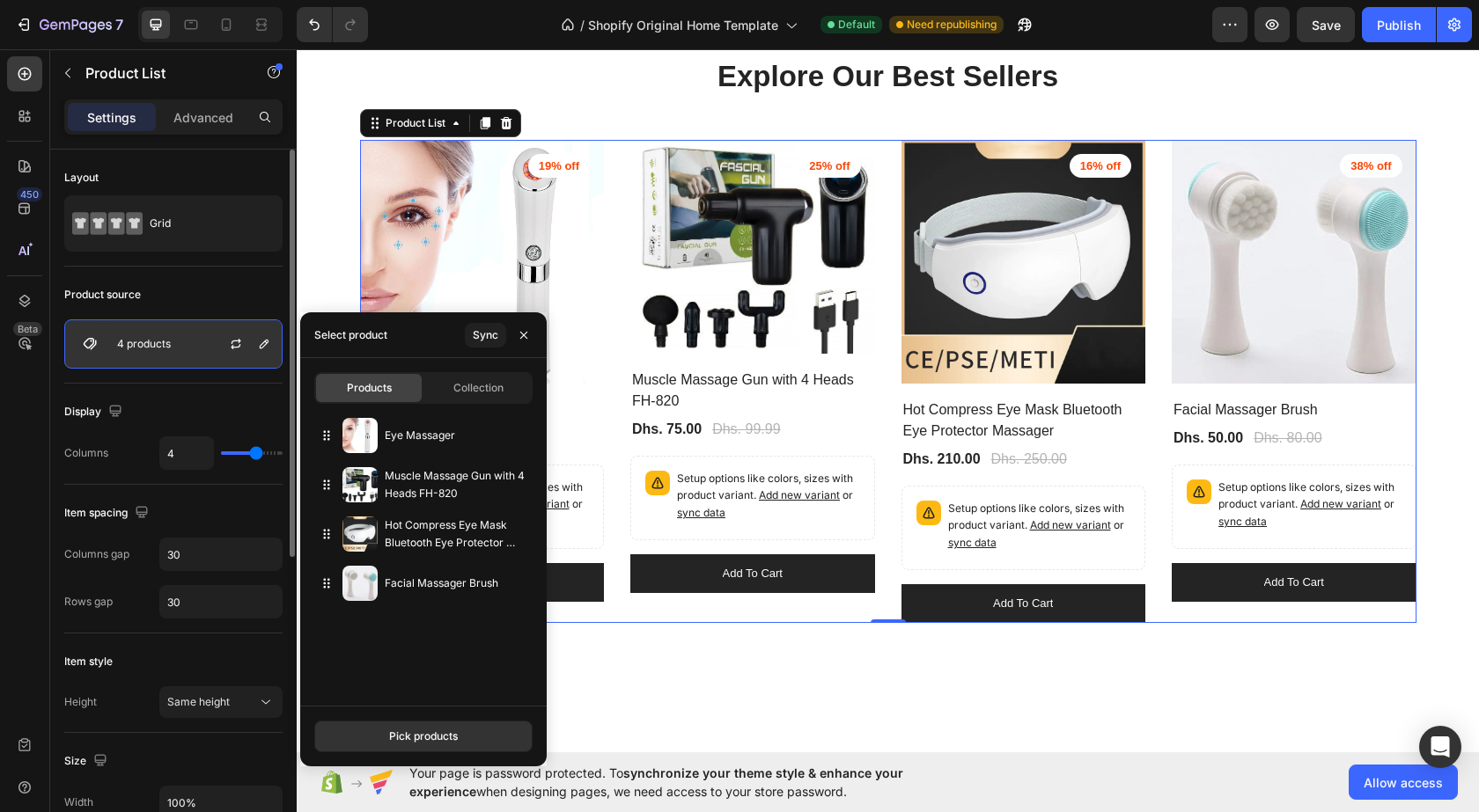
click at [174, 337] on div "4 products" at bounding box center [173, 344] width 218 height 49
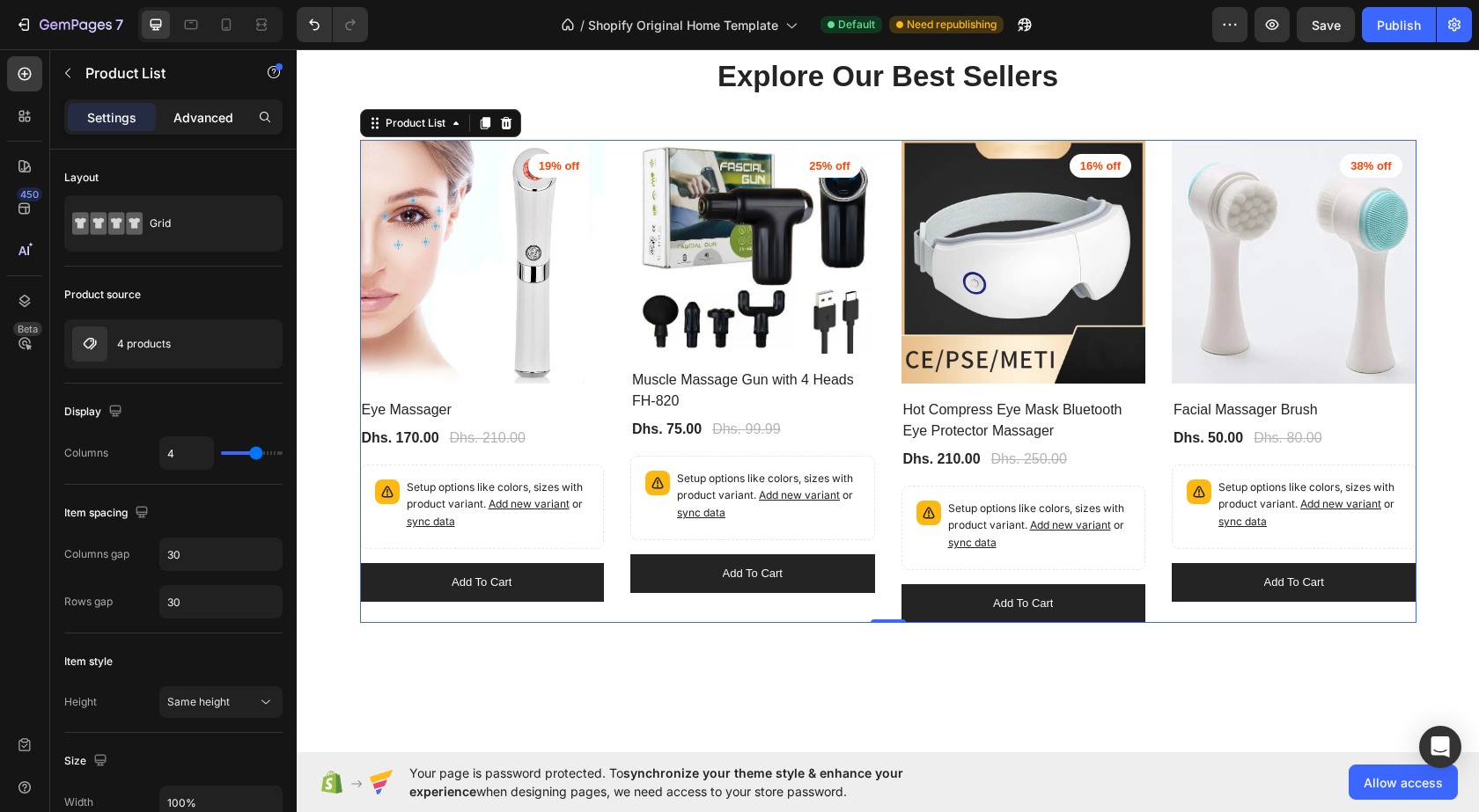
click at [206, 109] on p "Advanced" at bounding box center [203, 117] width 60 height 18
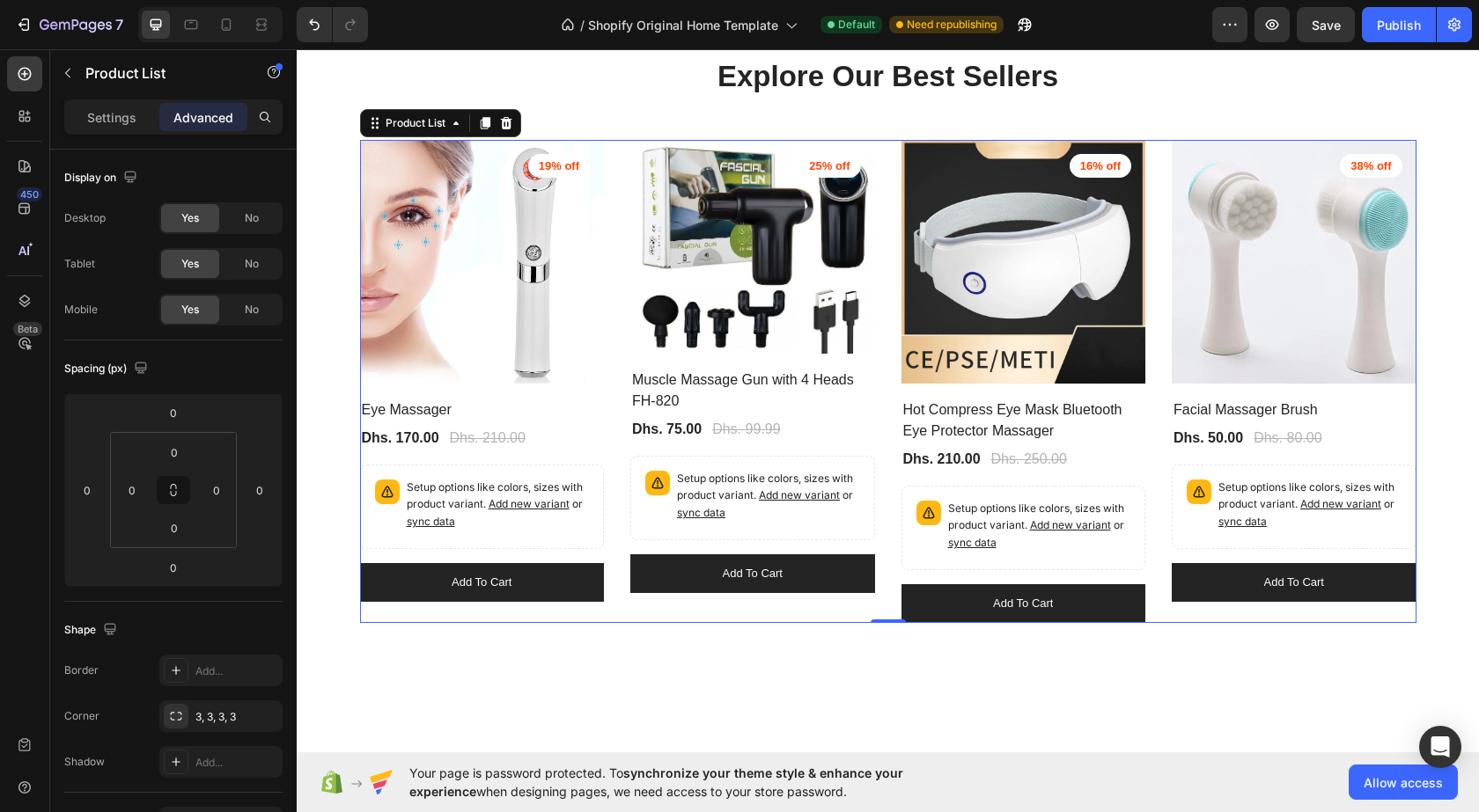
scroll to position [508, 0]
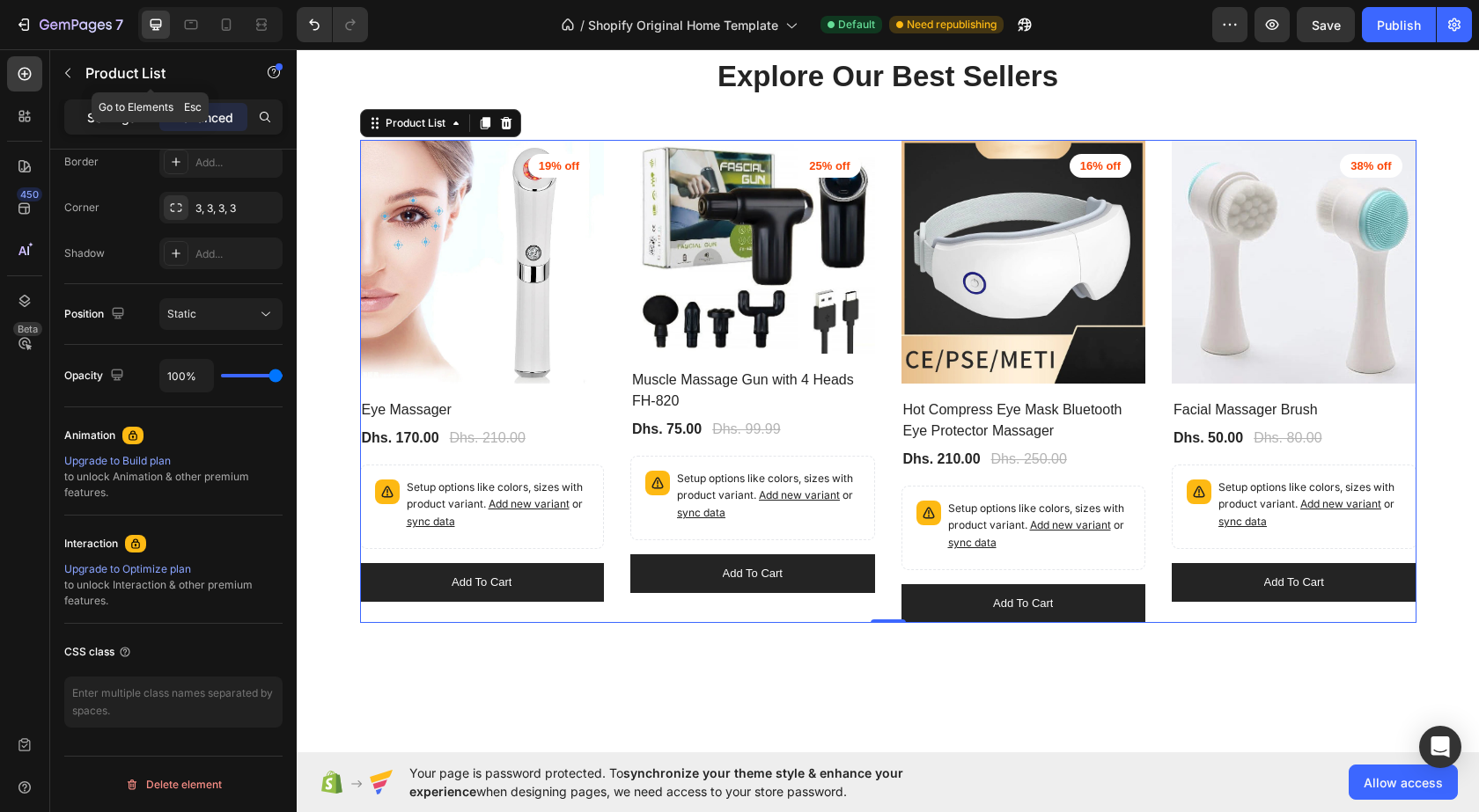
click at [114, 119] on p "Settings" at bounding box center [111, 117] width 49 height 18
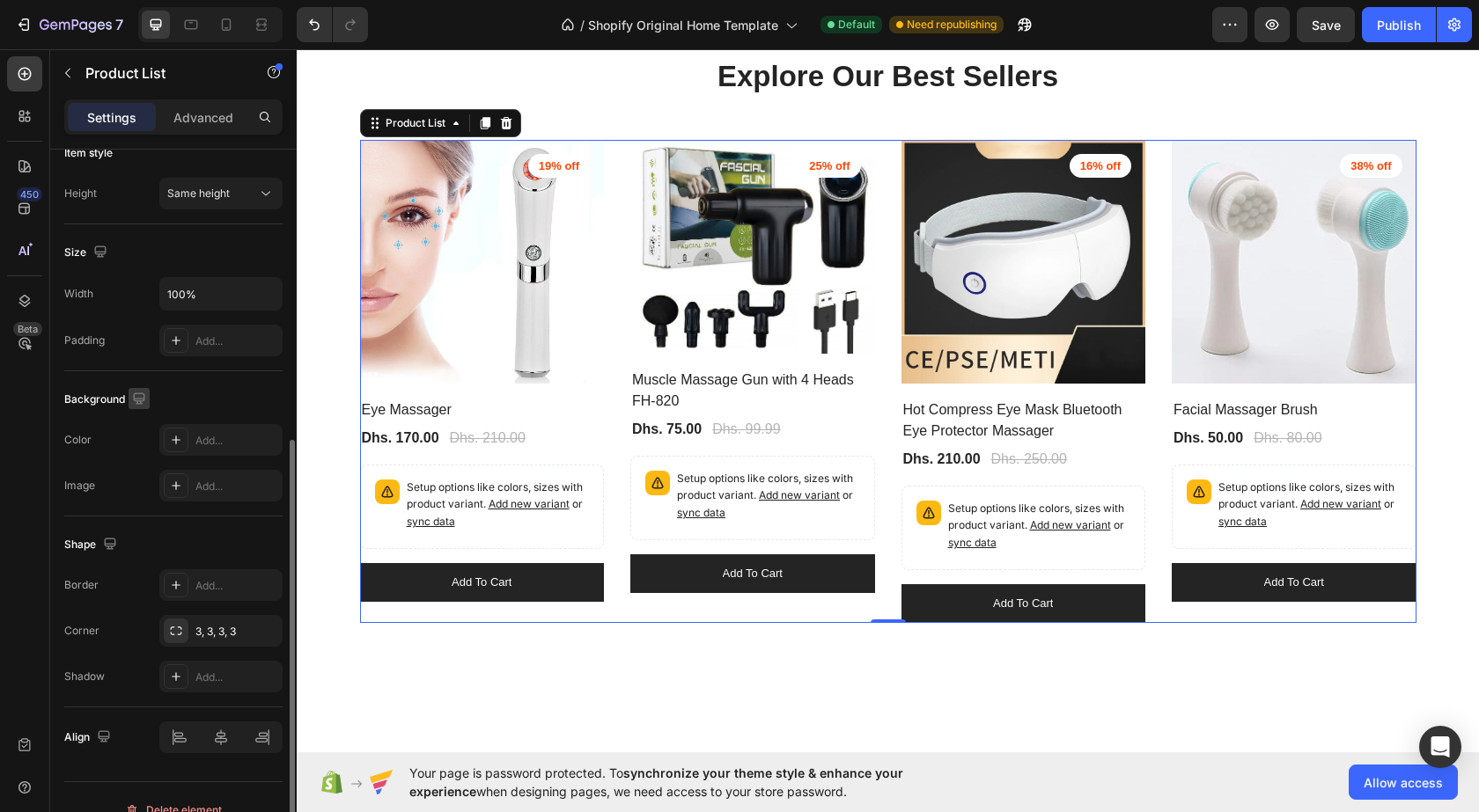
scroll to position [534, 0]
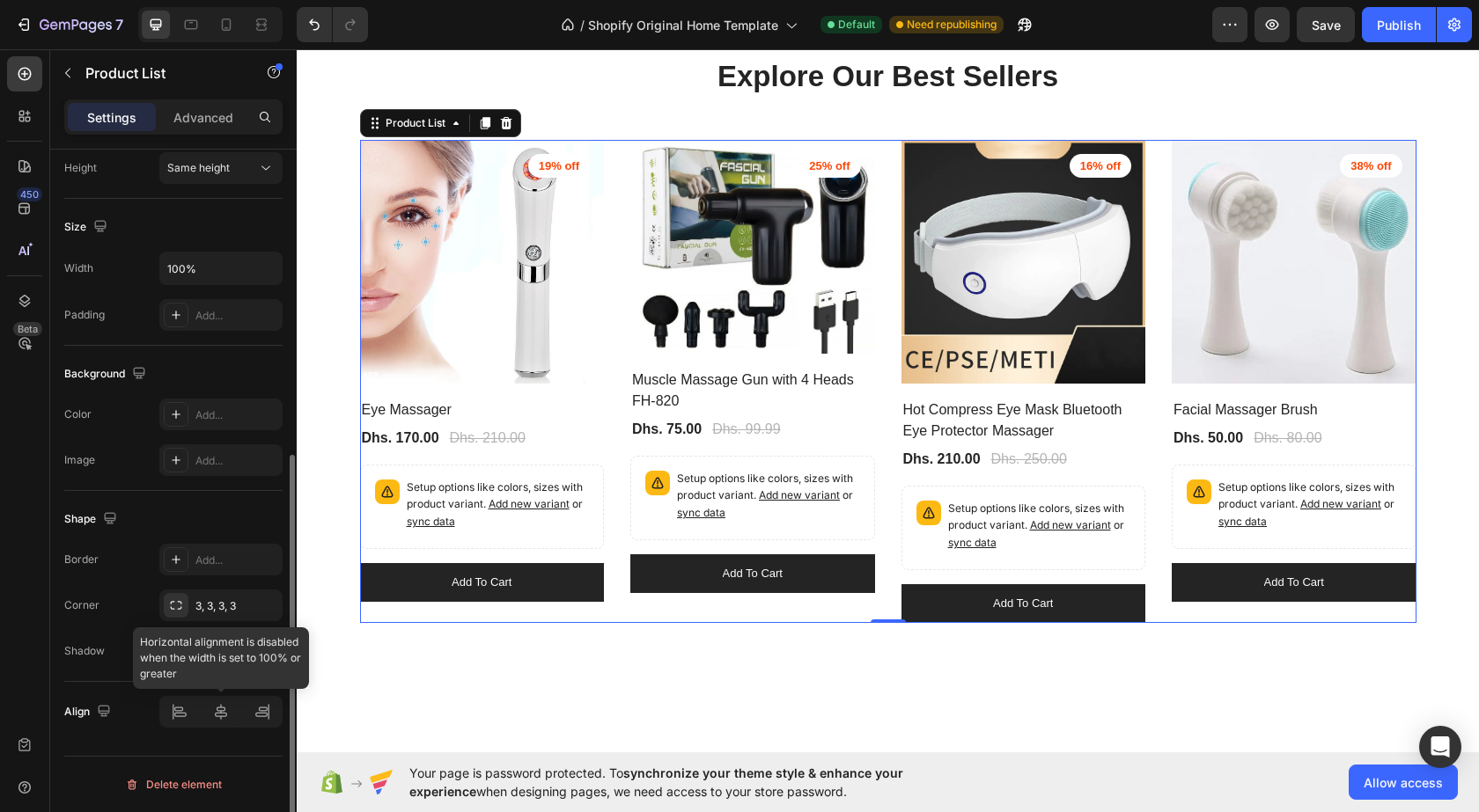
click at [223, 713] on div at bounding box center [220, 711] width 124 height 32
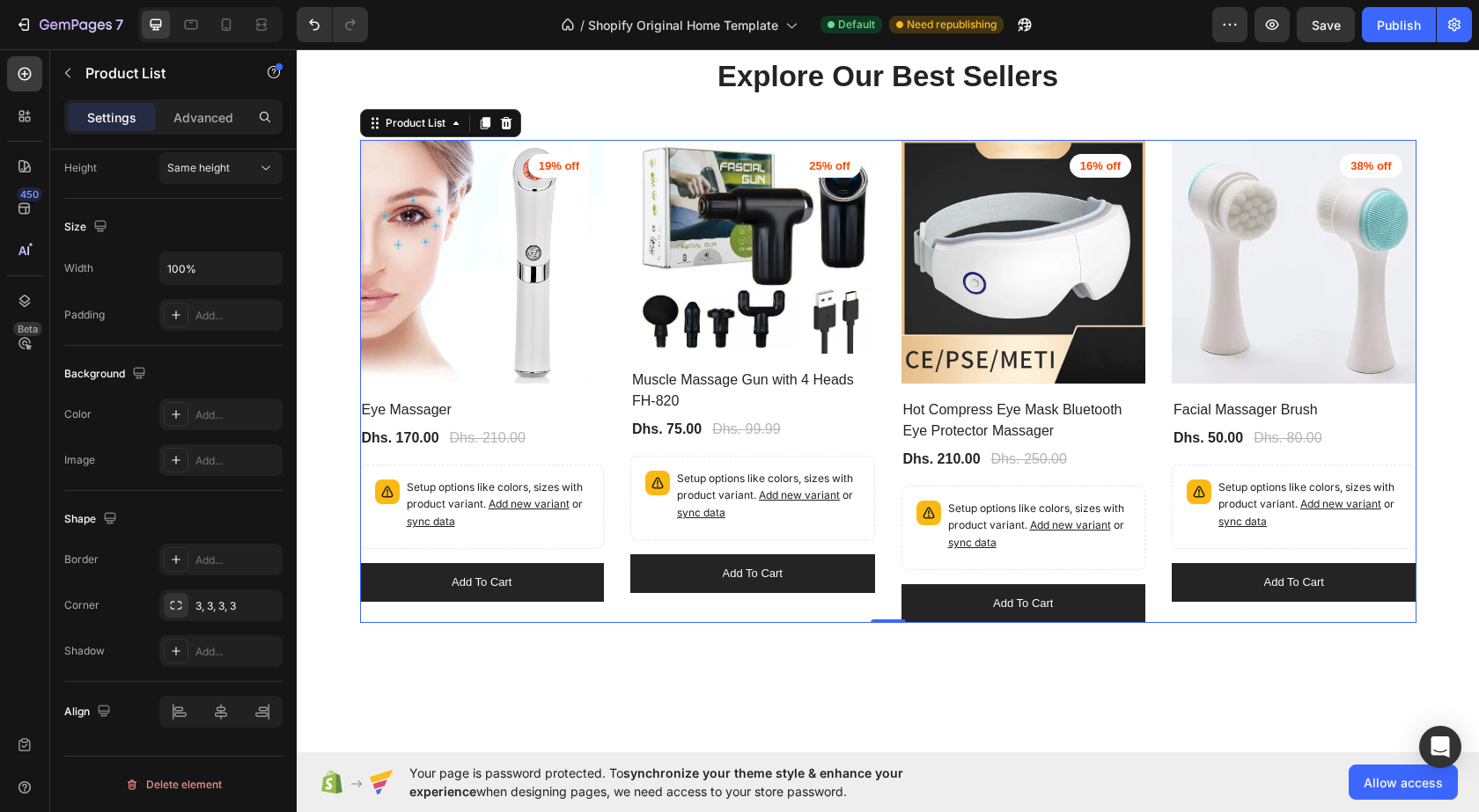
click at [408, 614] on div "(P) Images 19% off Product Badge Row Eye Massager (P) Title Dhs. 170.00 (P) Pri…" at bounding box center [483, 381] width 245 height 484
click at [665, 613] on div "(P) Images 25% off Product Badge Row Muscle Massage Gun with 4 Heads FH-820 (P)…" at bounding box center [753, 381] width 245 height 484
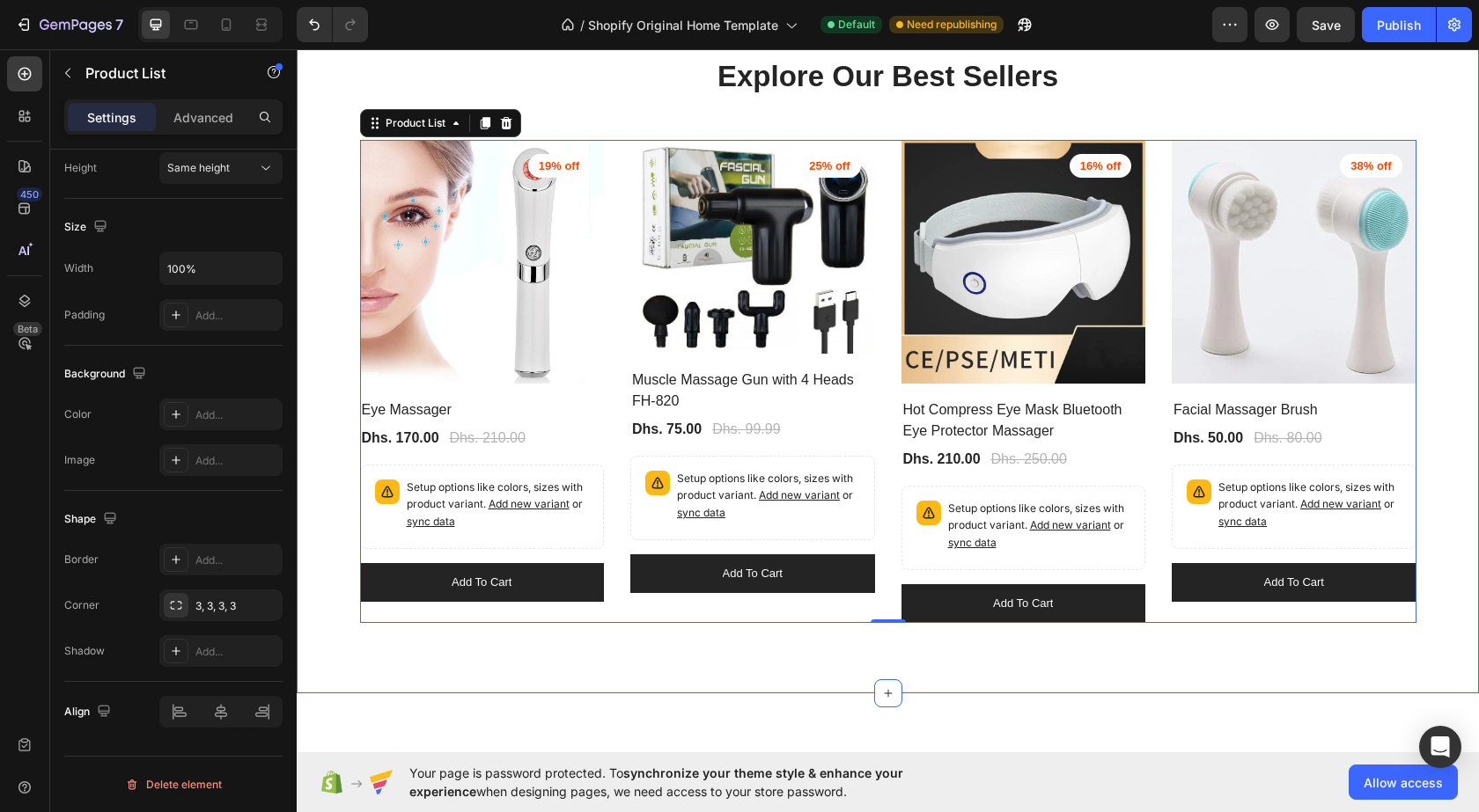
click at [630, 643] on div "Explore Our Best Sellers Heading Row (P) Images 19% off Product Badge Row Eye M…" at bounding box center [888, 339] width 1182 height 708
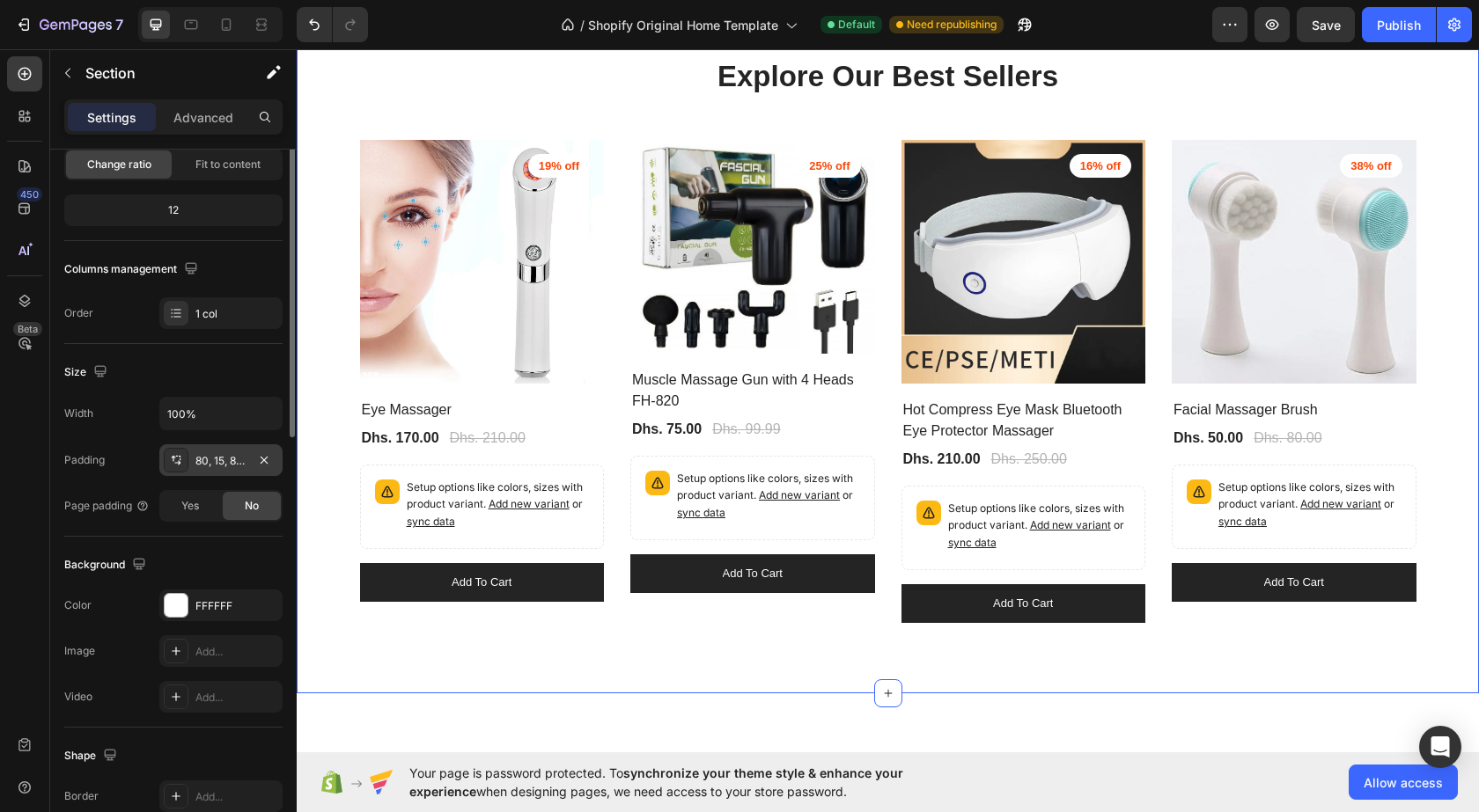
scroll to position [0, 0]
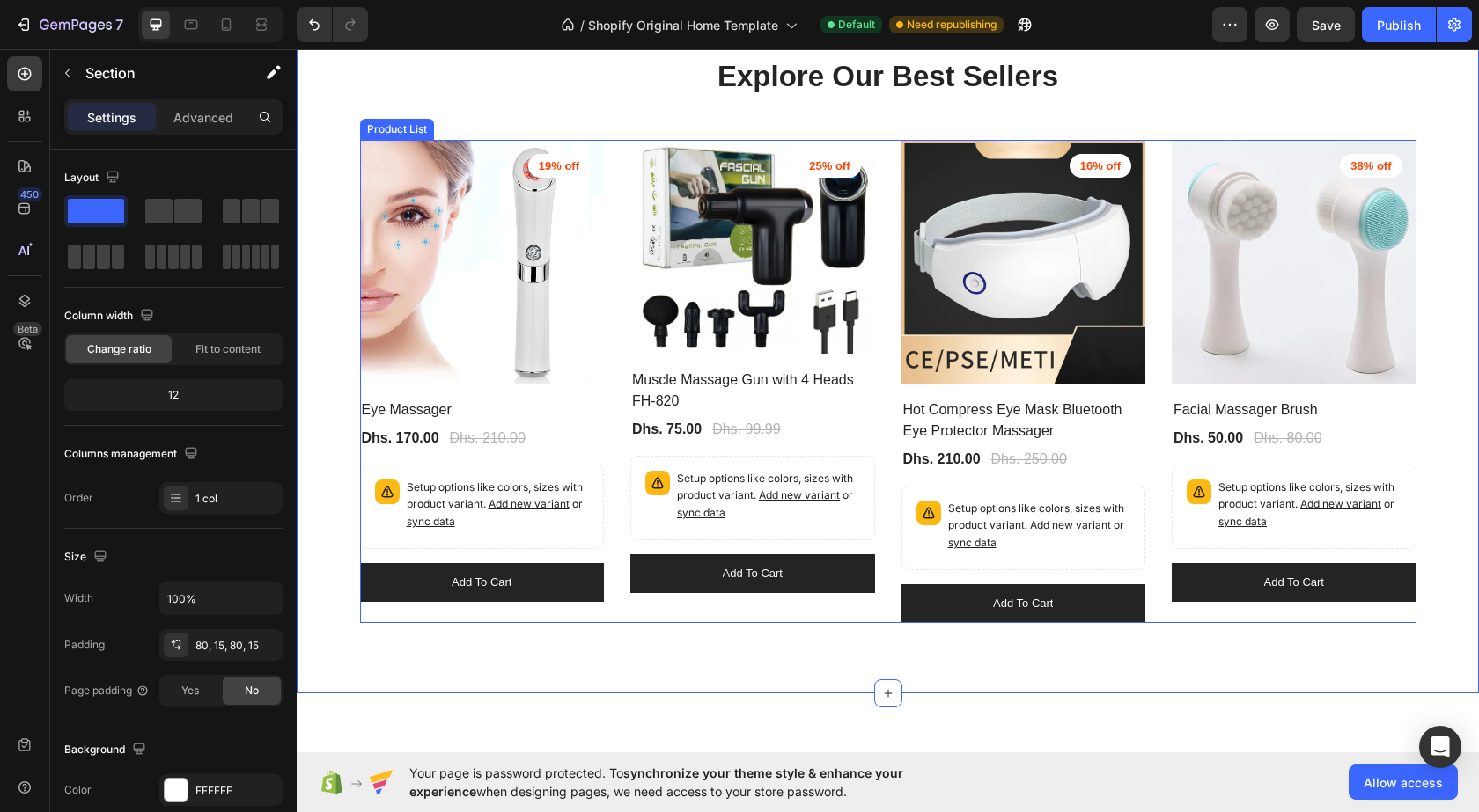
click at [594, 615] on div "(P) Images 19% off Product Badge Row Eye Massager (P) Title Dhs. 170.00 (P) Pri…" at bounding box center [483, 381] width 245 height 484
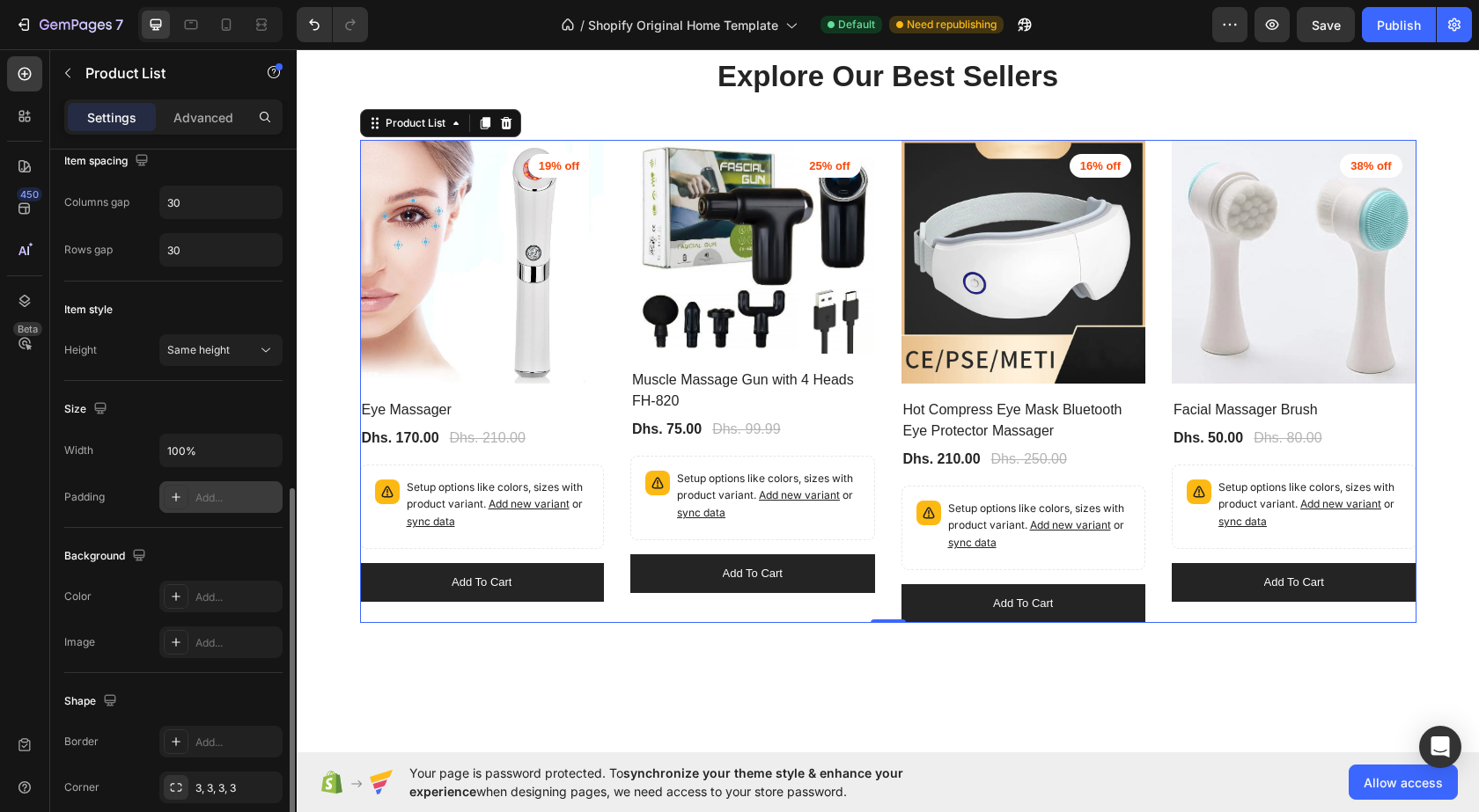
scroll to position [440, 0]
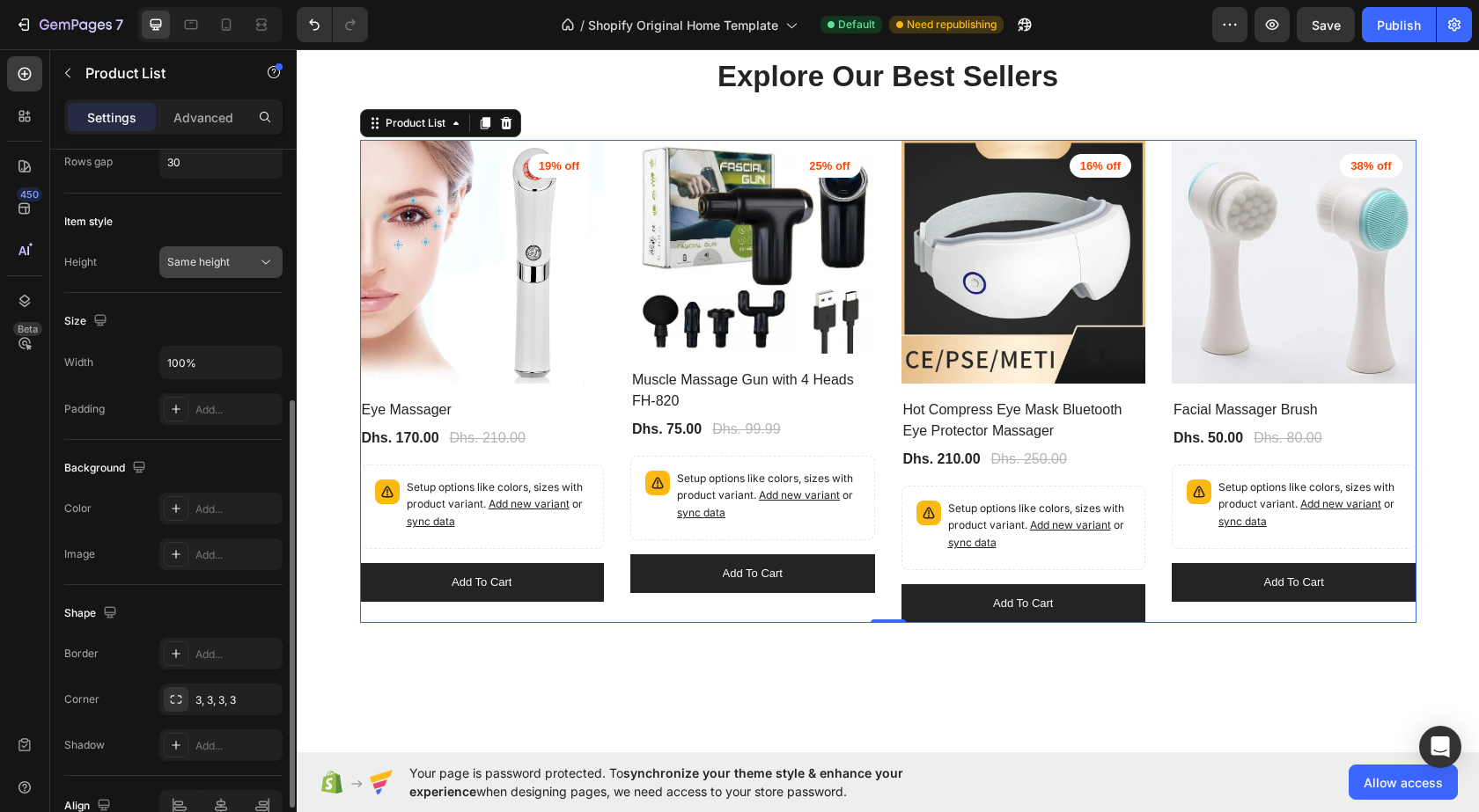
click at [208, 278] on div "Item style Height Same height" at bounding box center [173, 243] width 218 height 100
click at [209, 276] on button "Same height" at bounding box center [220, 261] width 124 height 32
click at [209, 274] on button "Same height" at bounding box center [220, 261] width 124 height 32
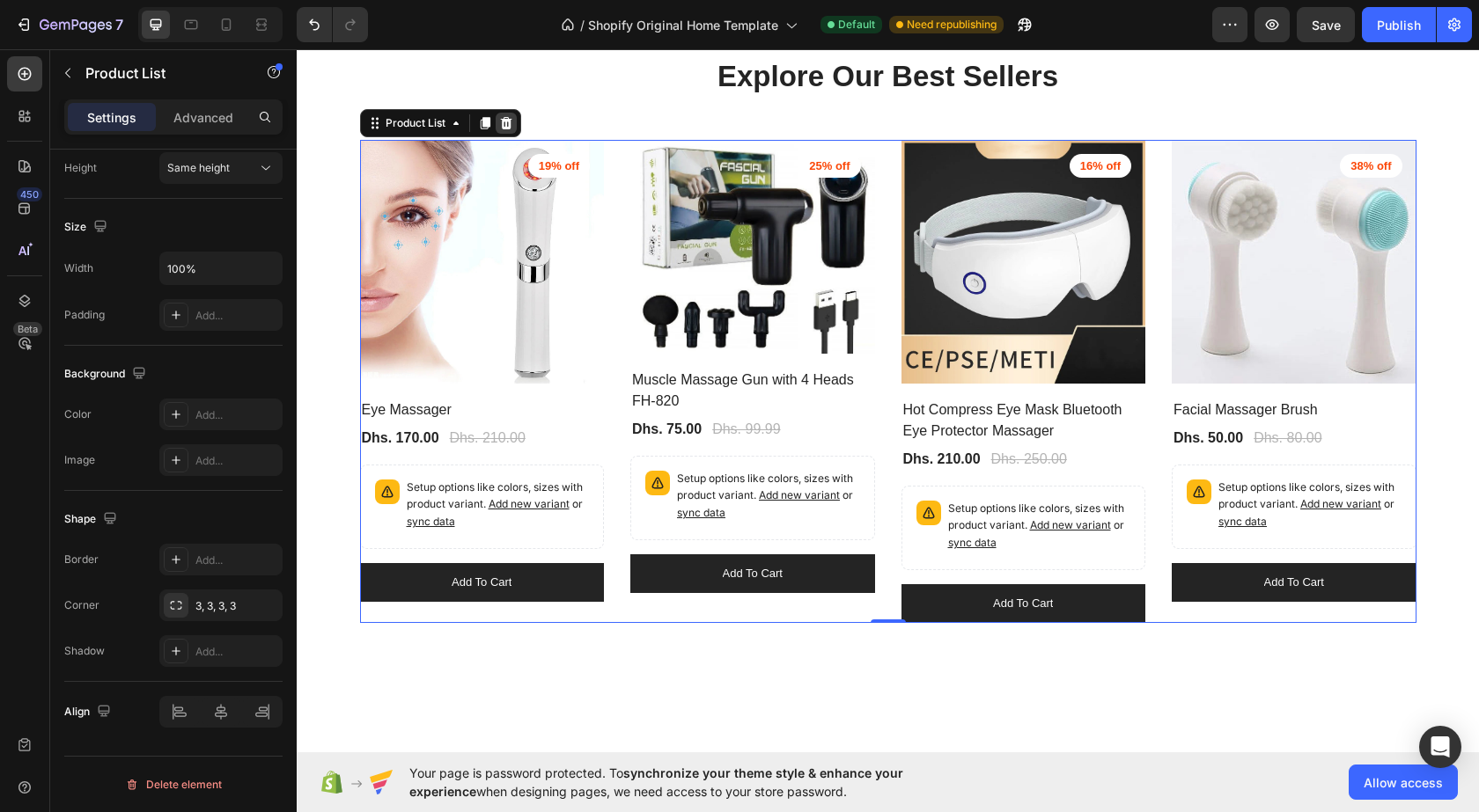
click at [499, 118] on icon at bounding box center [506, 123] width 14 height 14
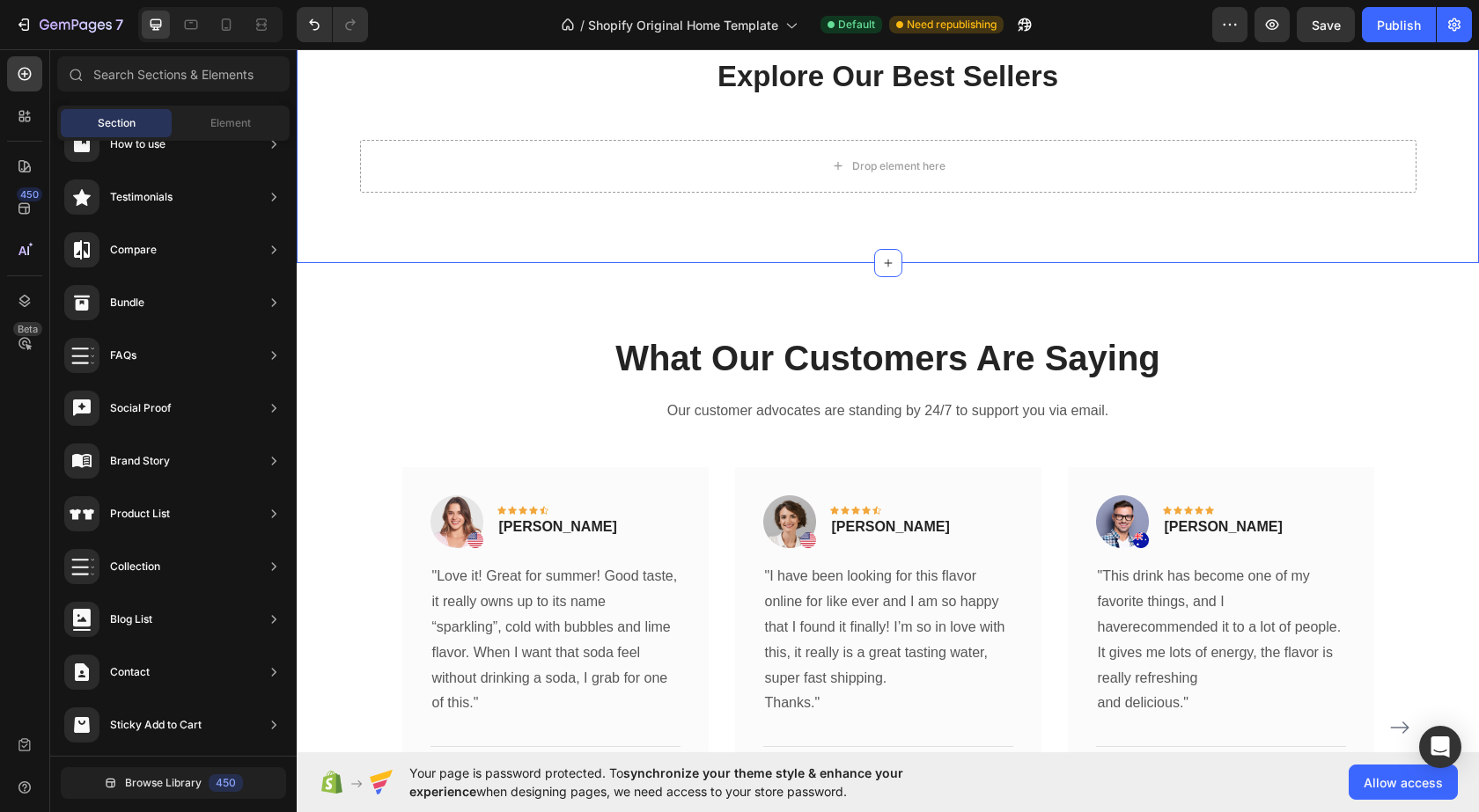
click at [394, 235] on div "Explore Our Best Sellers Heading Row Drop element here Row Section 4" at bounding box center [888, 124] width 1182 height 278
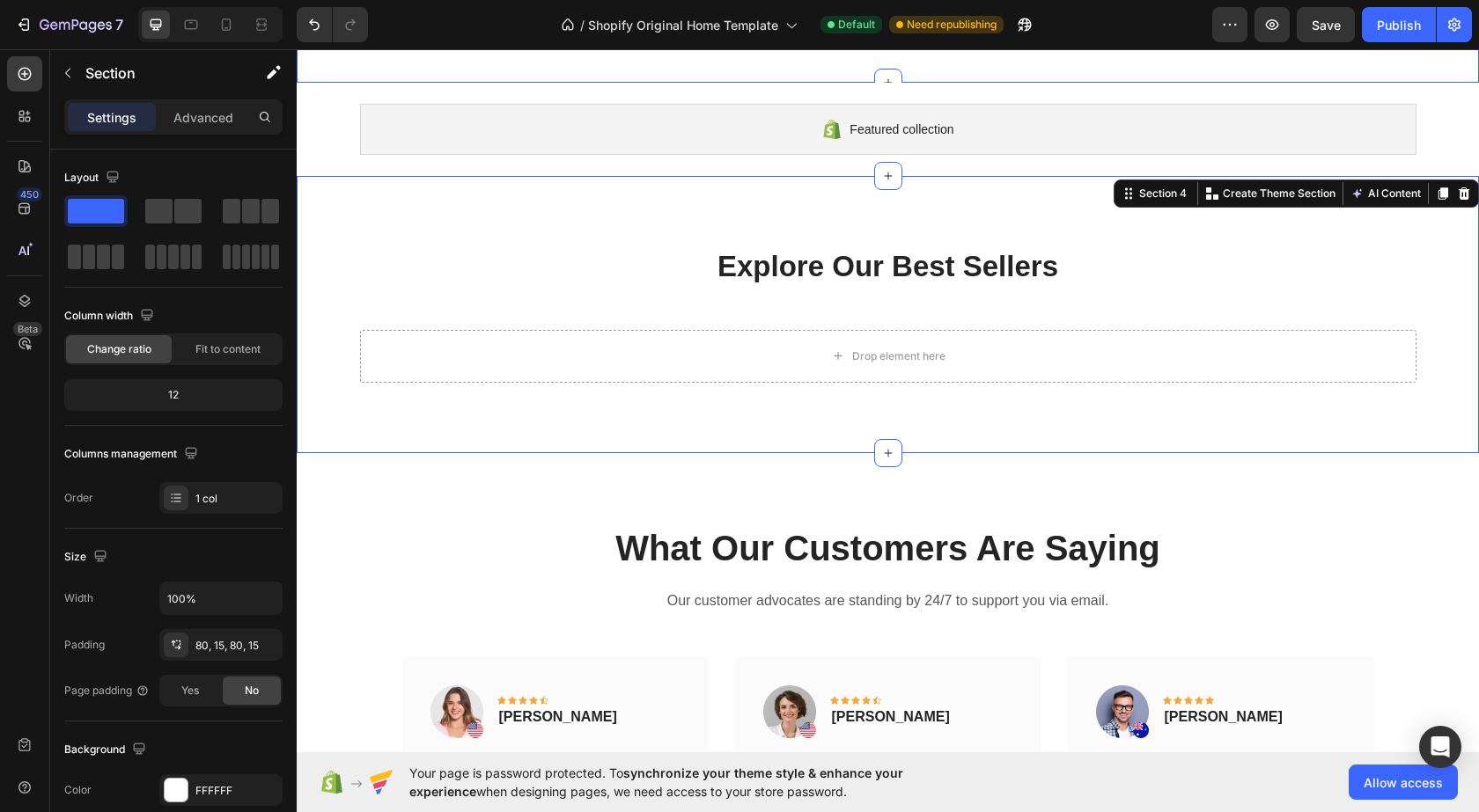
scroll to position [839, 0]
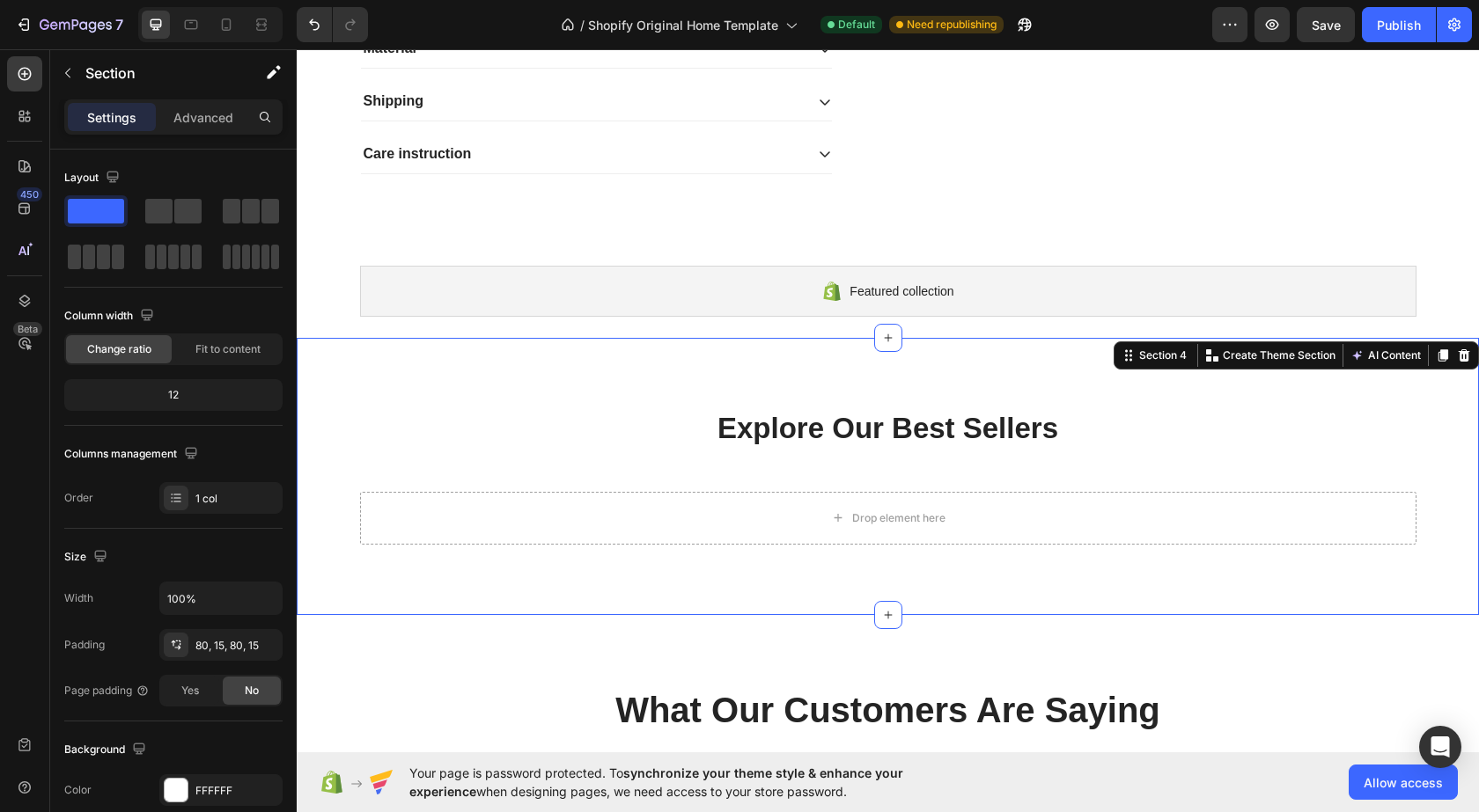
click at [1457, 358] on icon at bounding box center [1464, 355] width 14 height 14
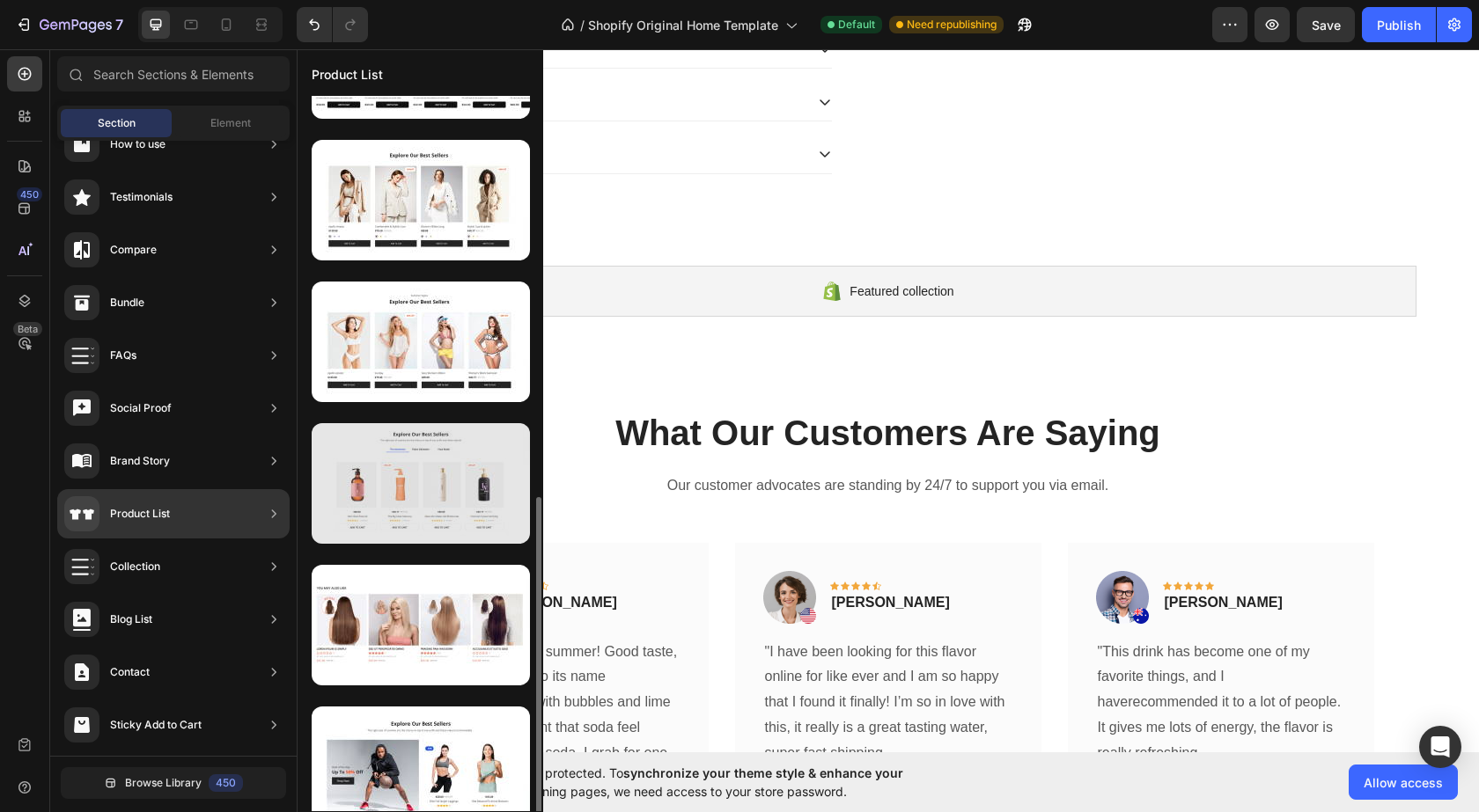
scroll to position [616, 0]
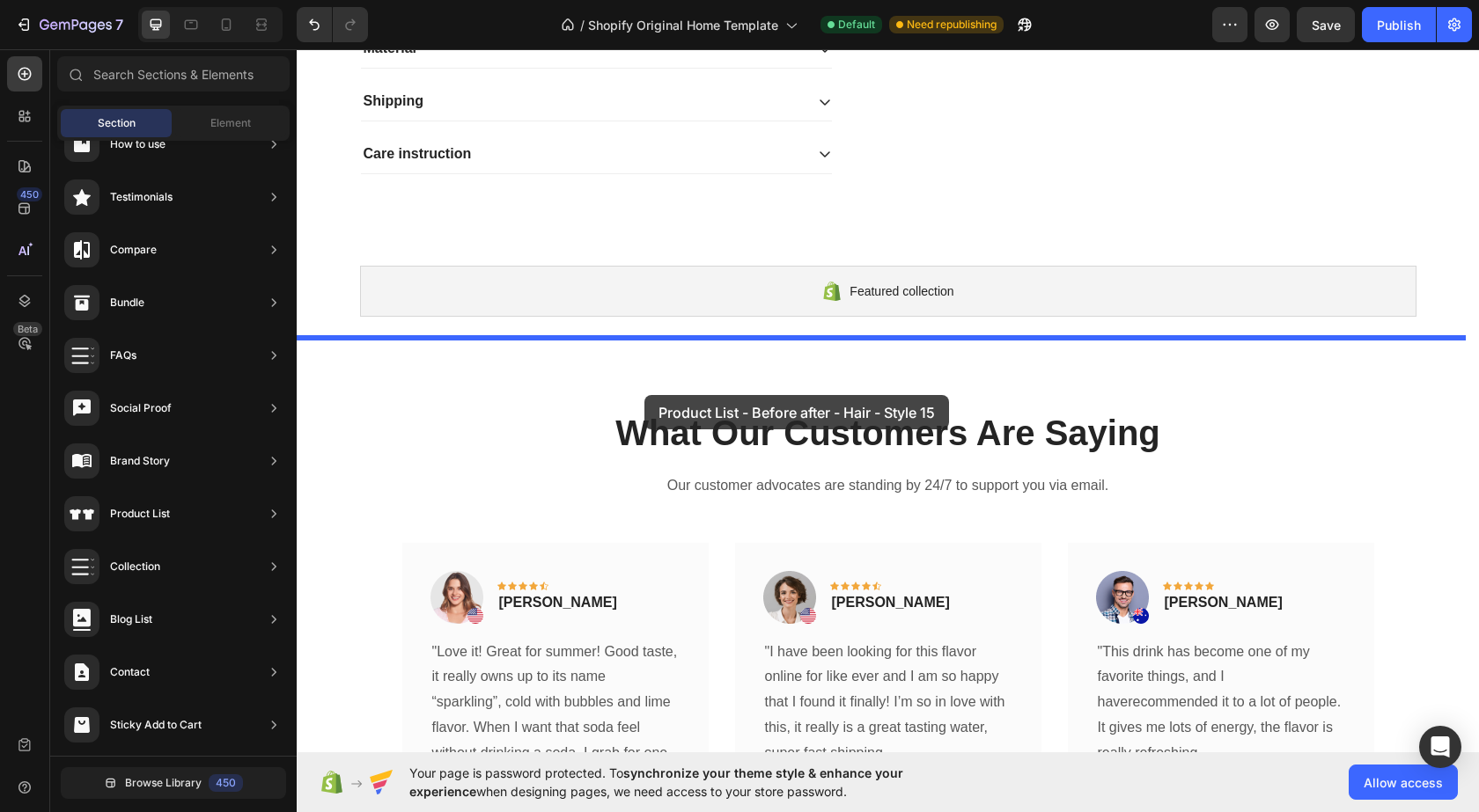
drag, startPoint x: 692, startPoint y: 591, endPoint x: 645, endPoint y: 395, distance: 201.6
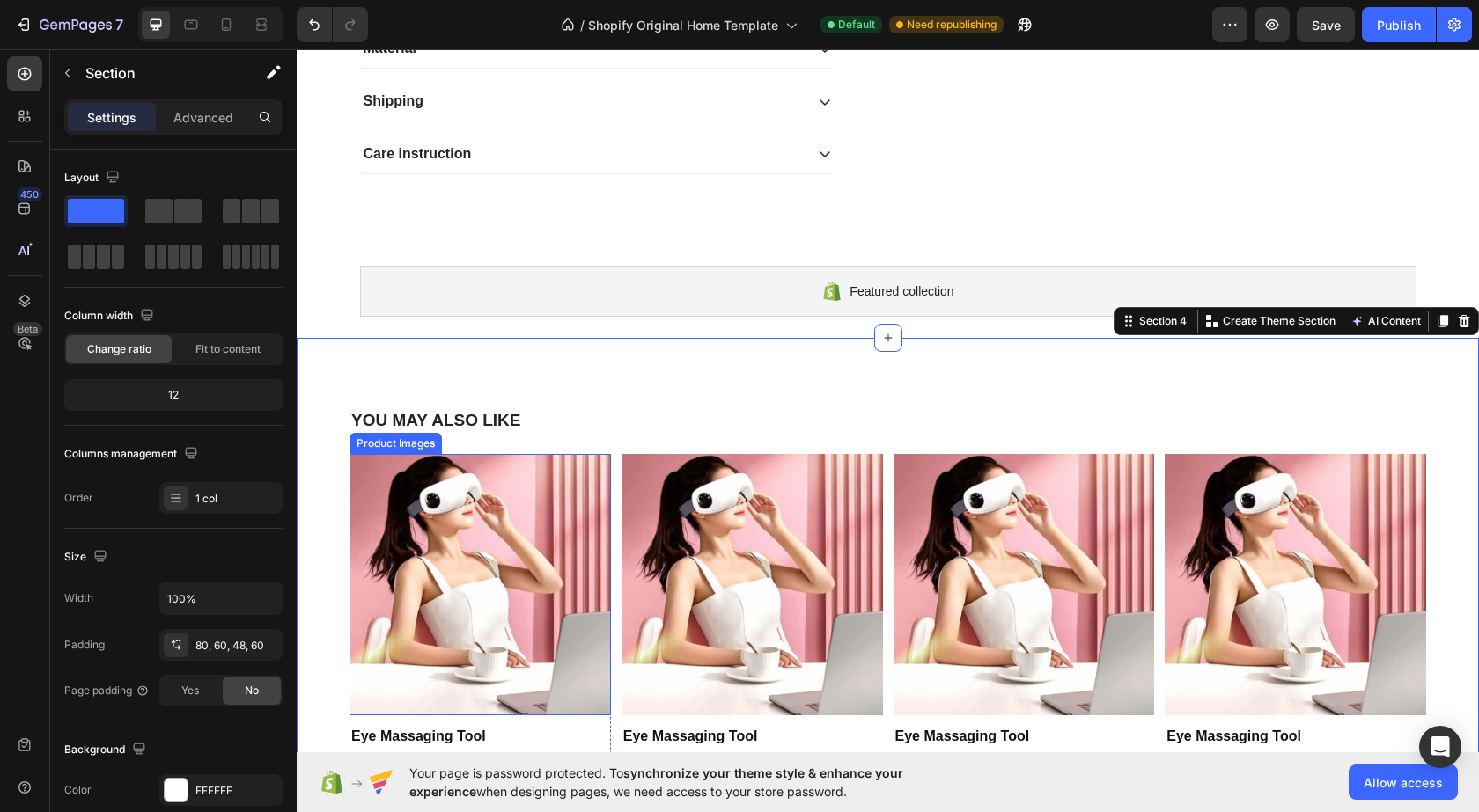
scroll to position [1015, 0]
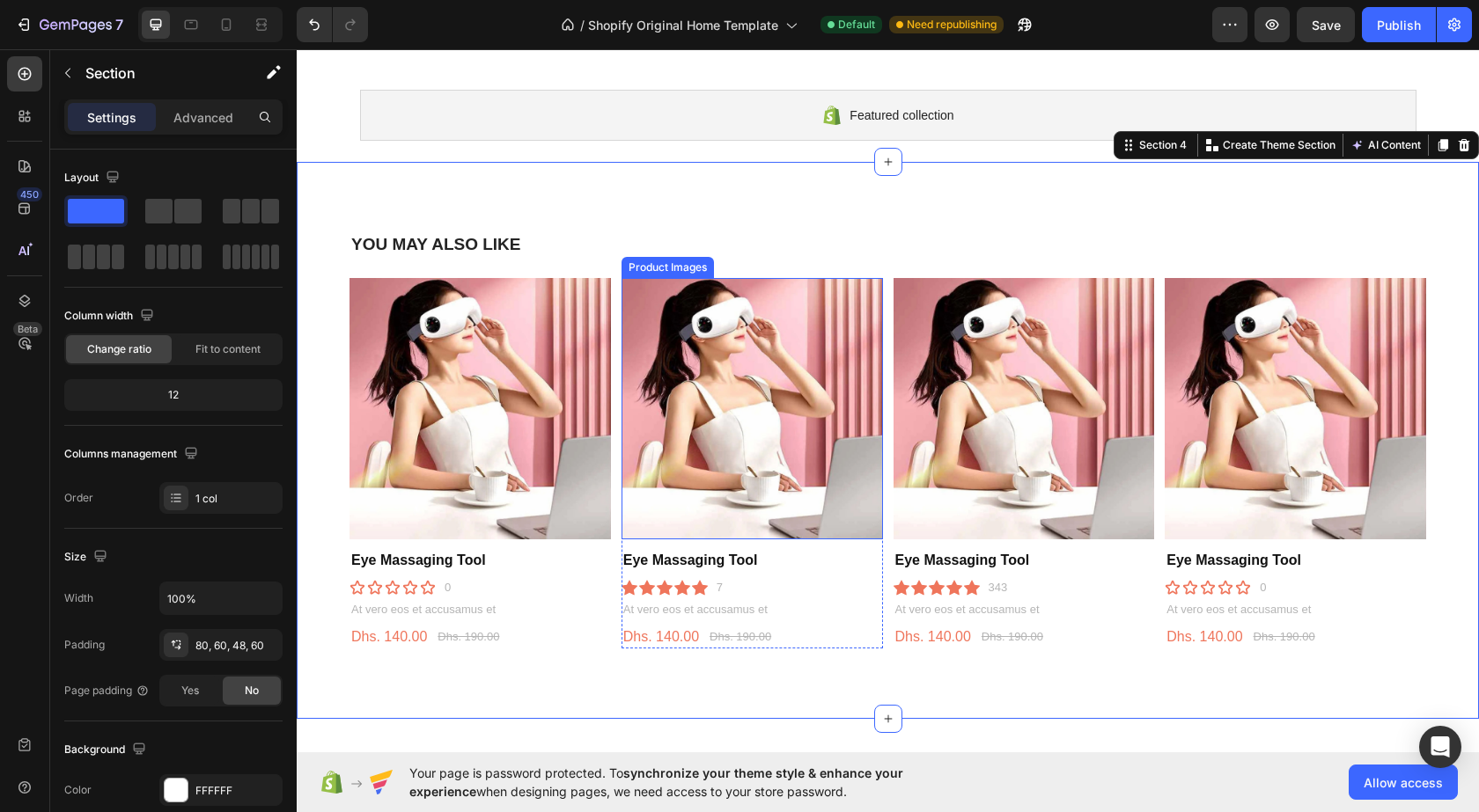
click at [683, 434] on img at bounding box center [752, 408] width 262 height 261
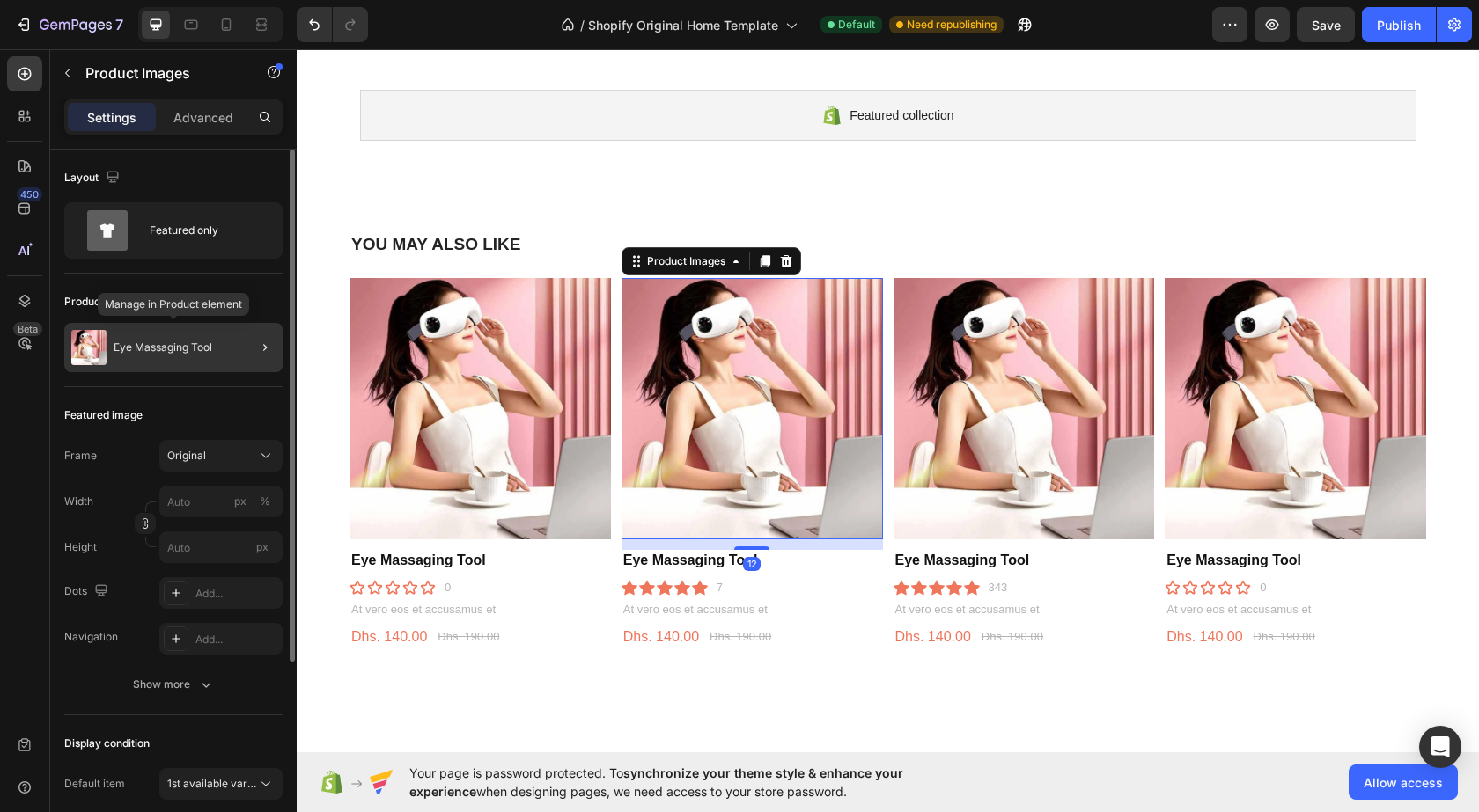
click at [187, 354] on div "Eye Massaging Tool" at bounding box center [173, 347] width 218 height 49
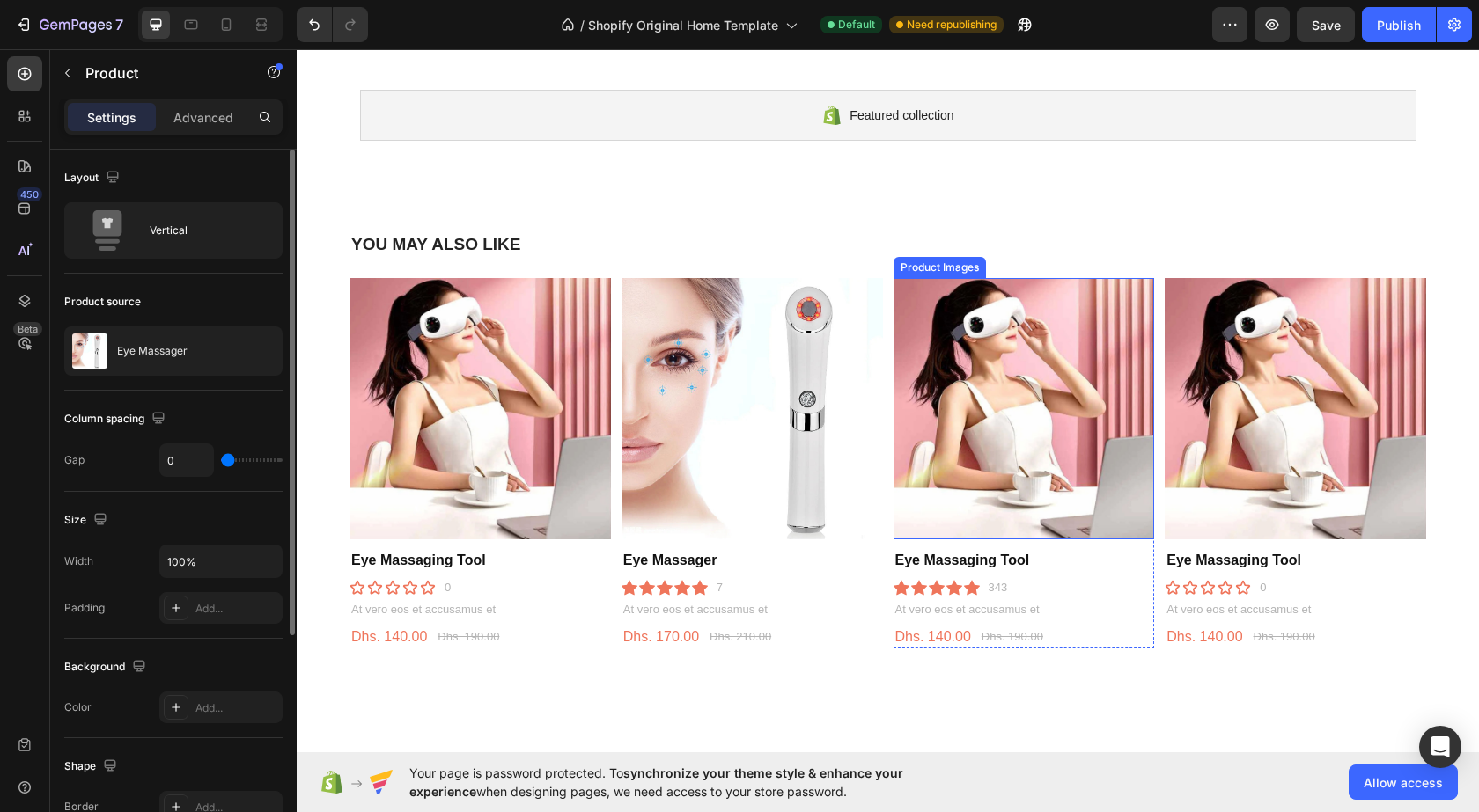
click at [923, 368] on img at bounding box center [1024, 408] width 262 height 261
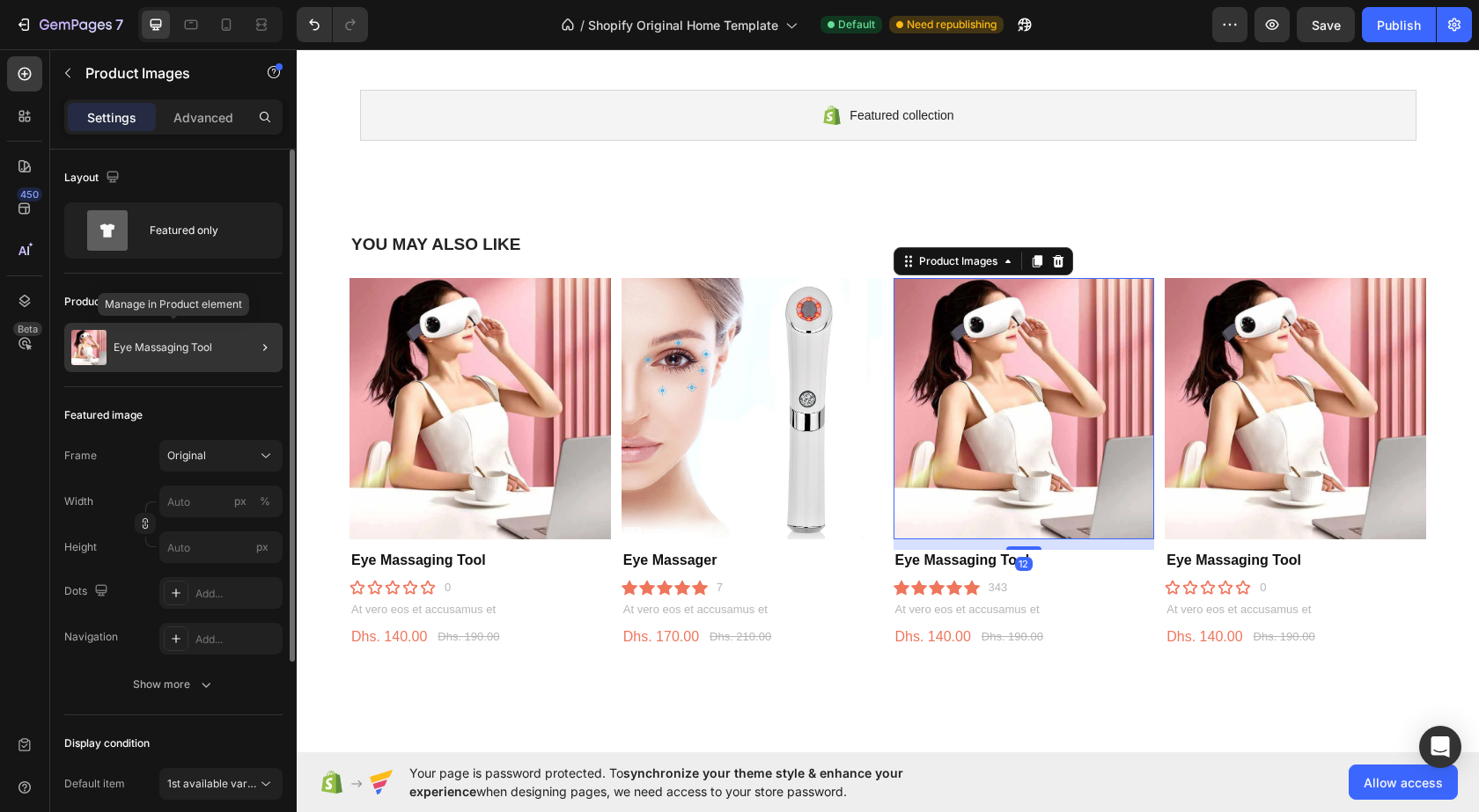
click at [156, 348] on p "Eye Massaging Tool" at bounding box center [163, 348] width 99 height 12
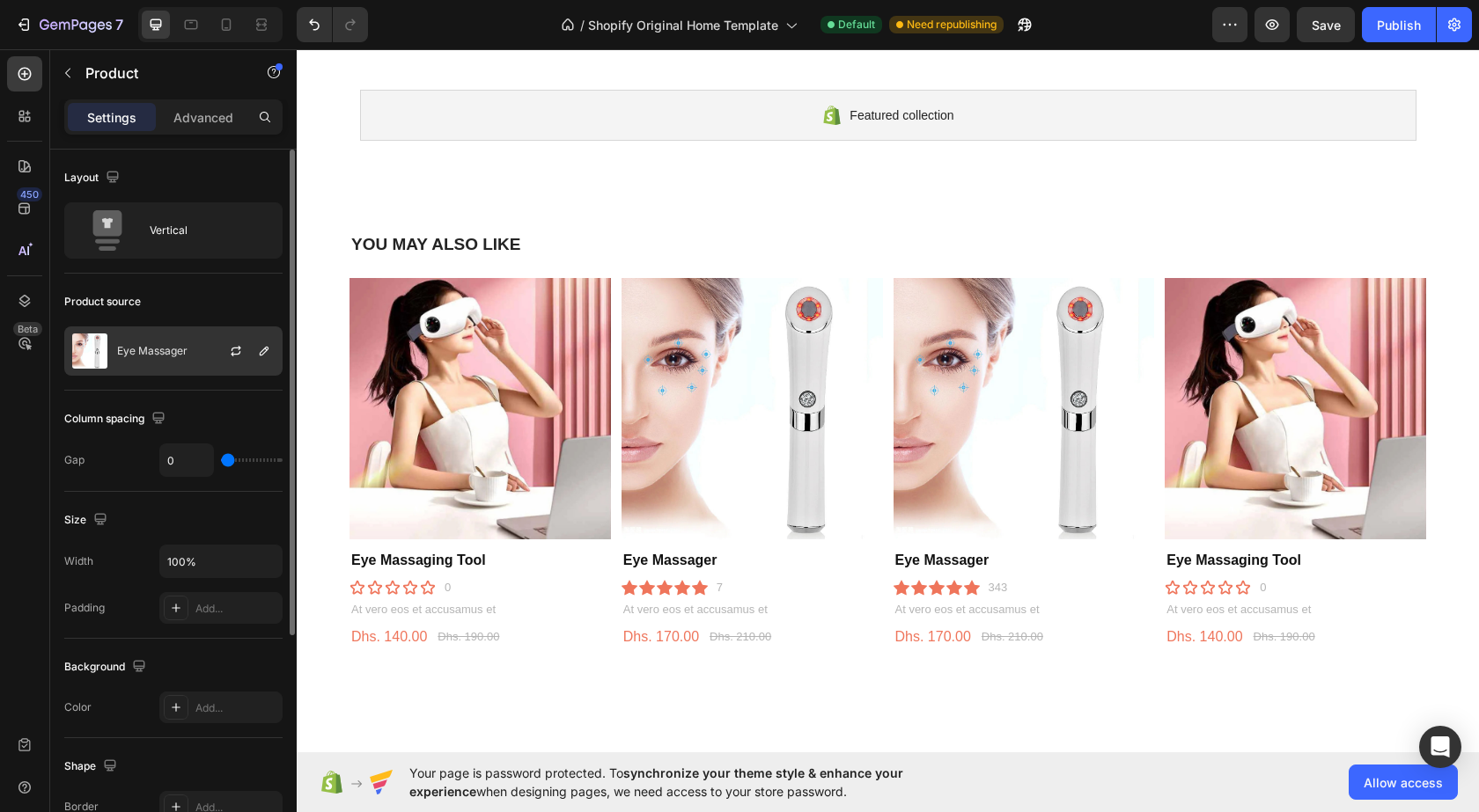
click at [194, 358] on div "Eye Massager" at bounding box center [173, 350] width 218 height 49
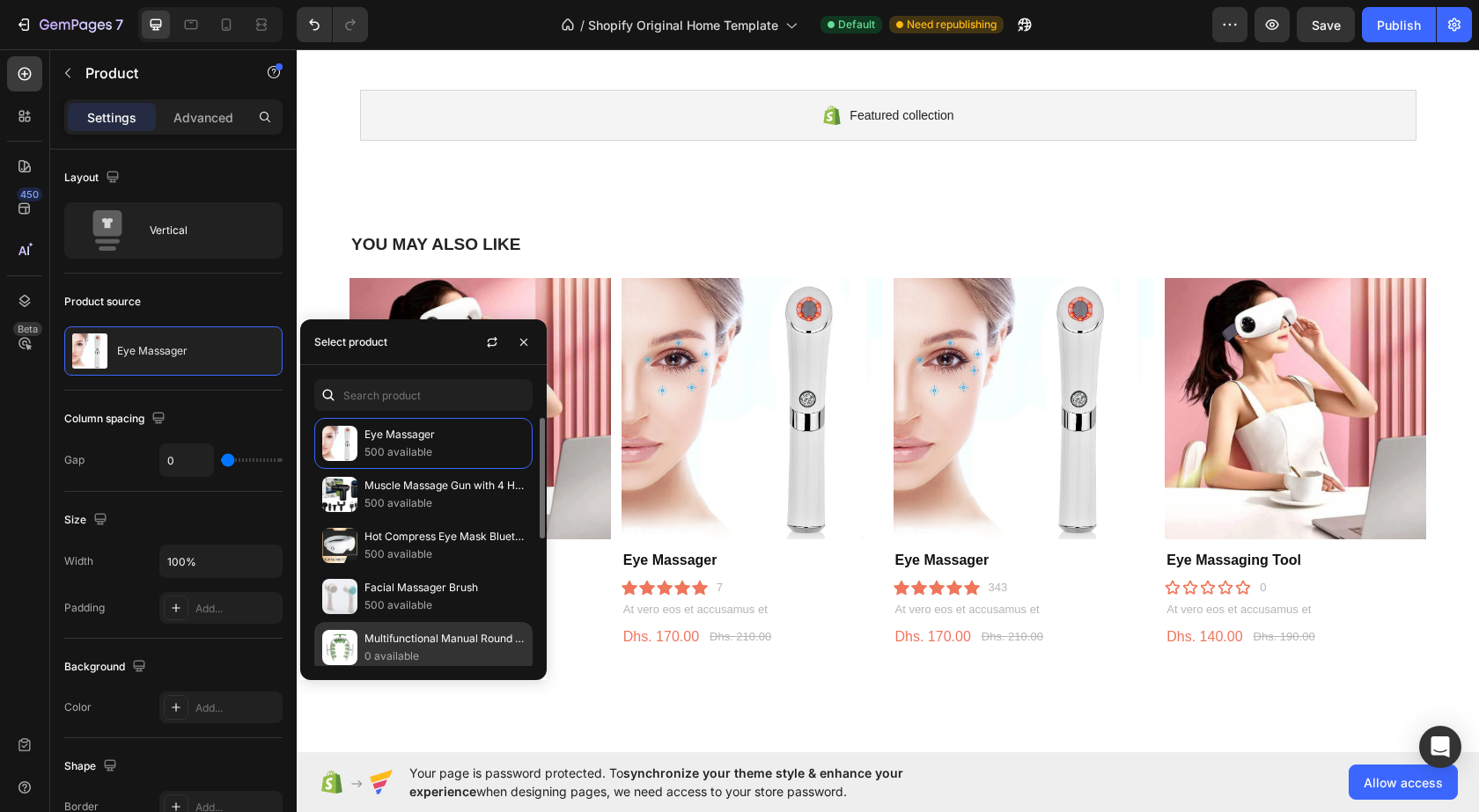
click at [383, 626] on div "Multifunctional Manual Round Massager Roller Fitness Waist Buttocks Muscles Leg…" at bounding box center [423, 647] width 218 height 51
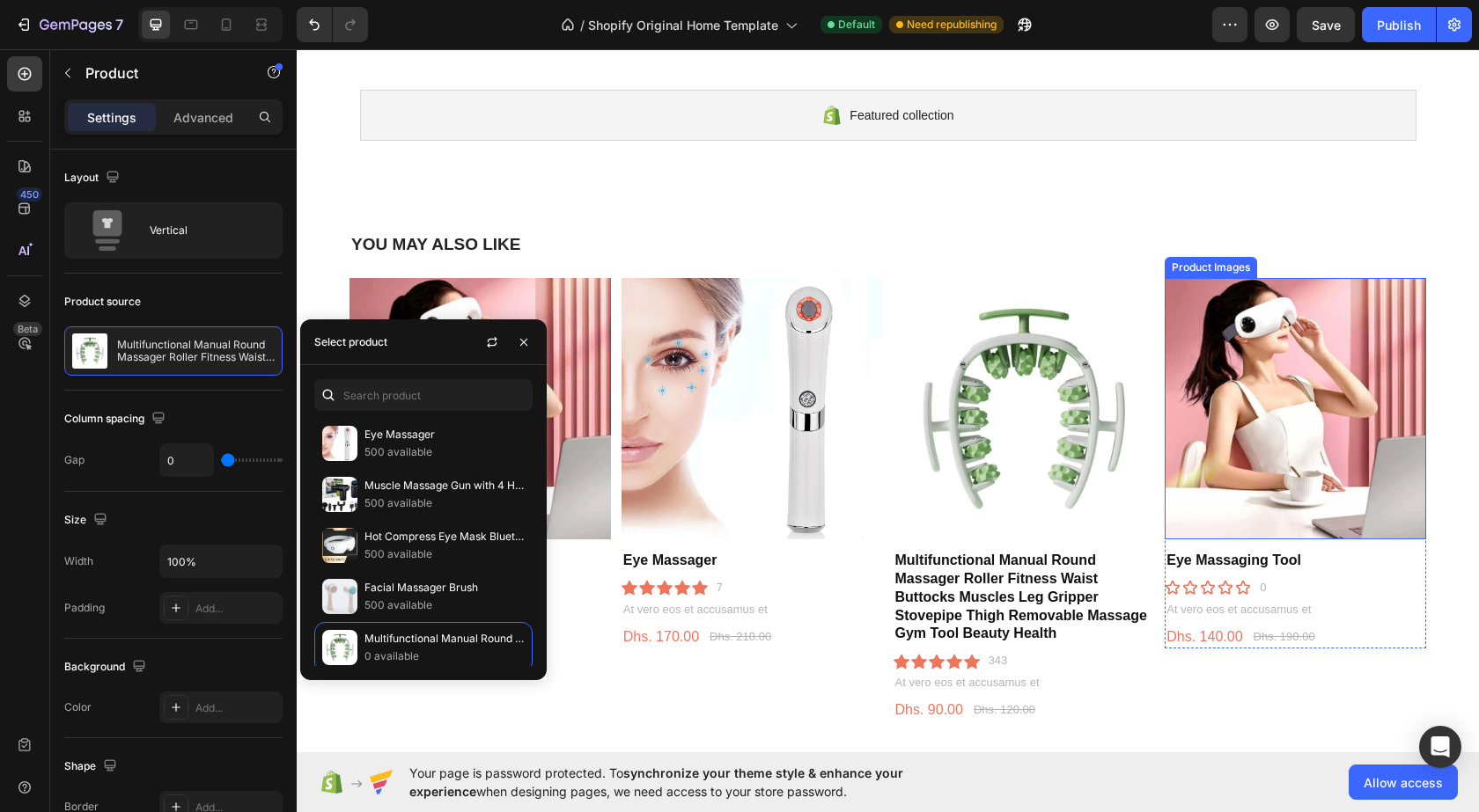
click at [1238, 369] on img at bounding box center [1295, 408] width 262 height 261
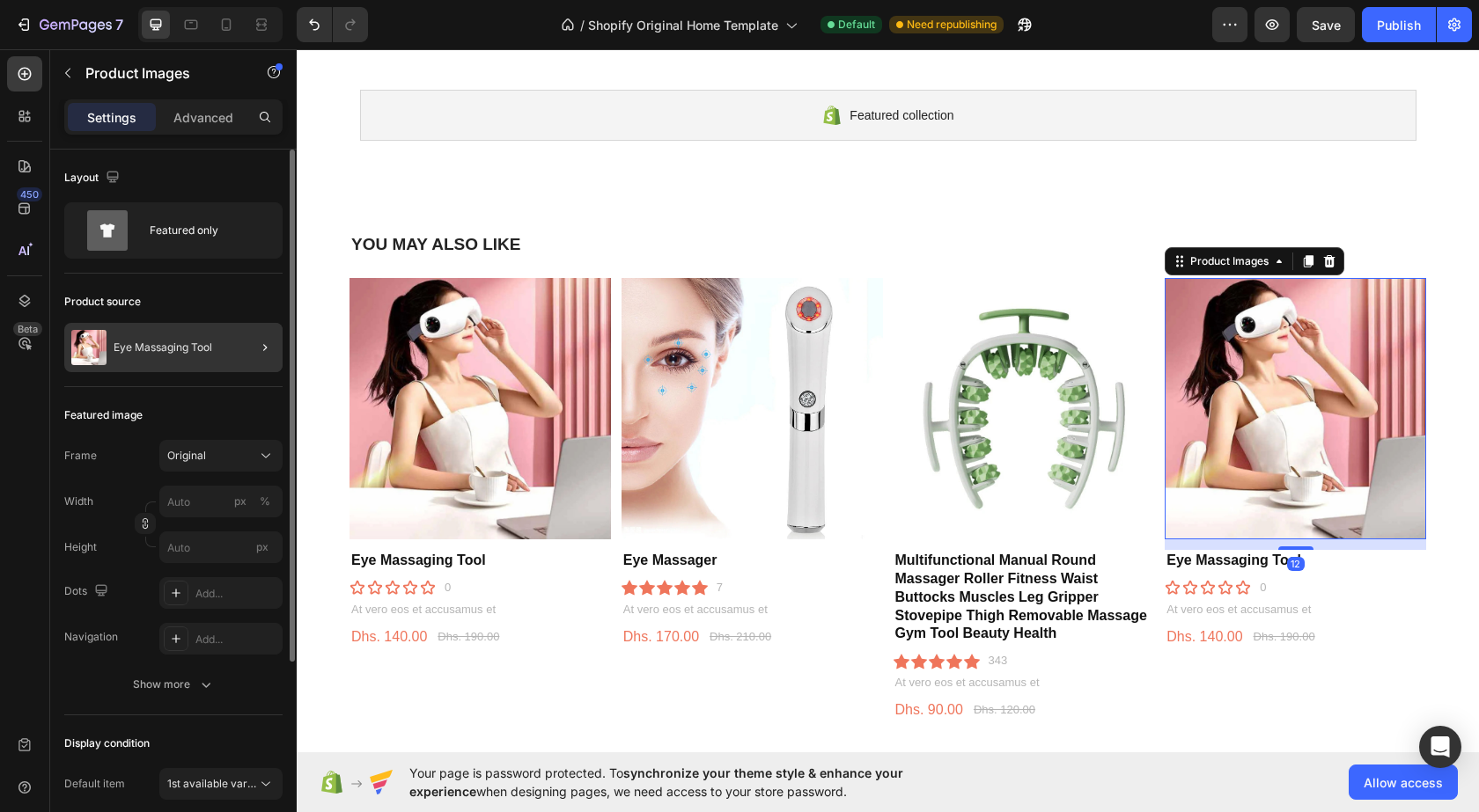
click at [170, 343] on p "Eye Massaging Tool" at bounding box center [163, 348] width 99 height 12
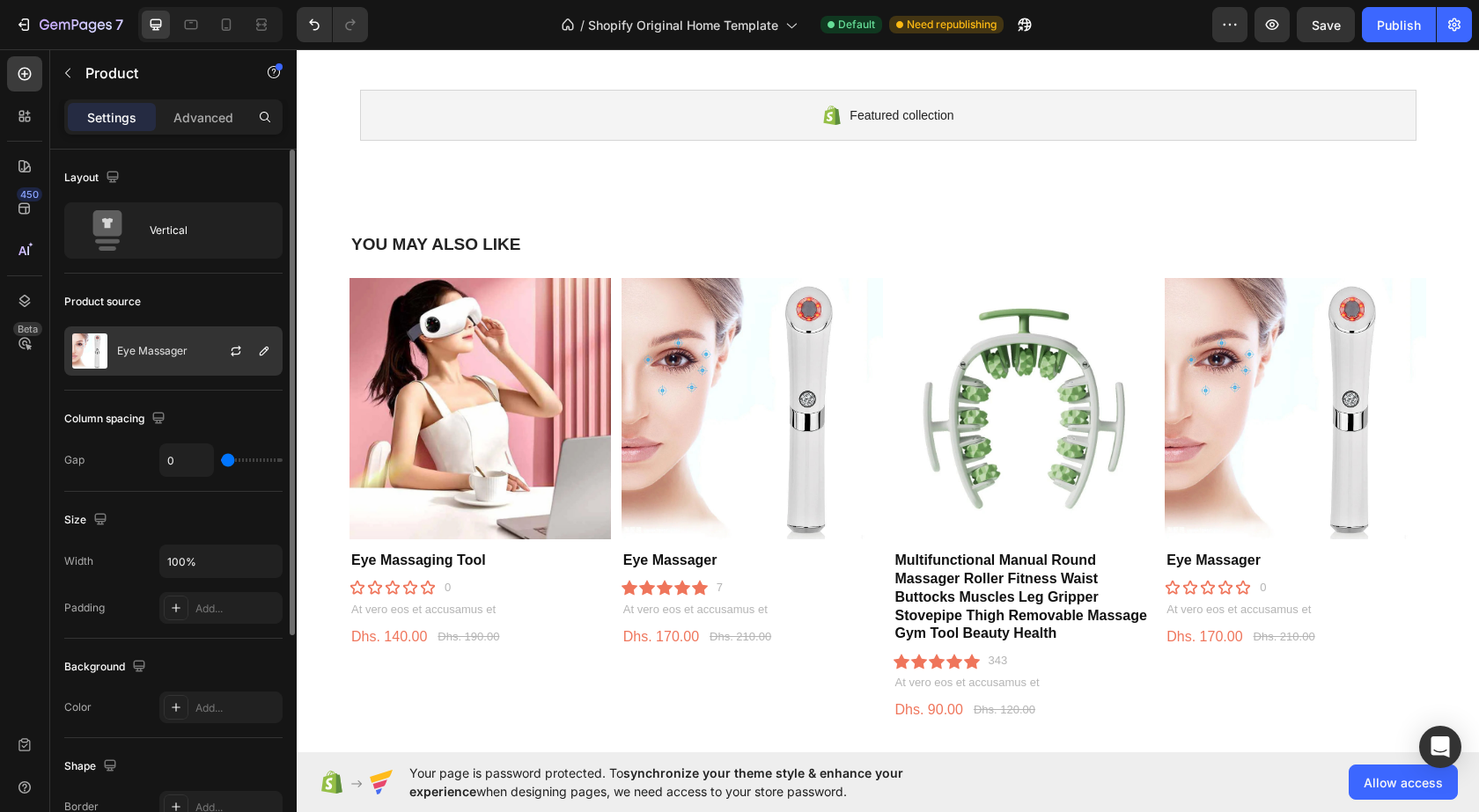
click at [189, 352] on div "Eye Massager" at bounding box center [173, 350] width 218 height 49
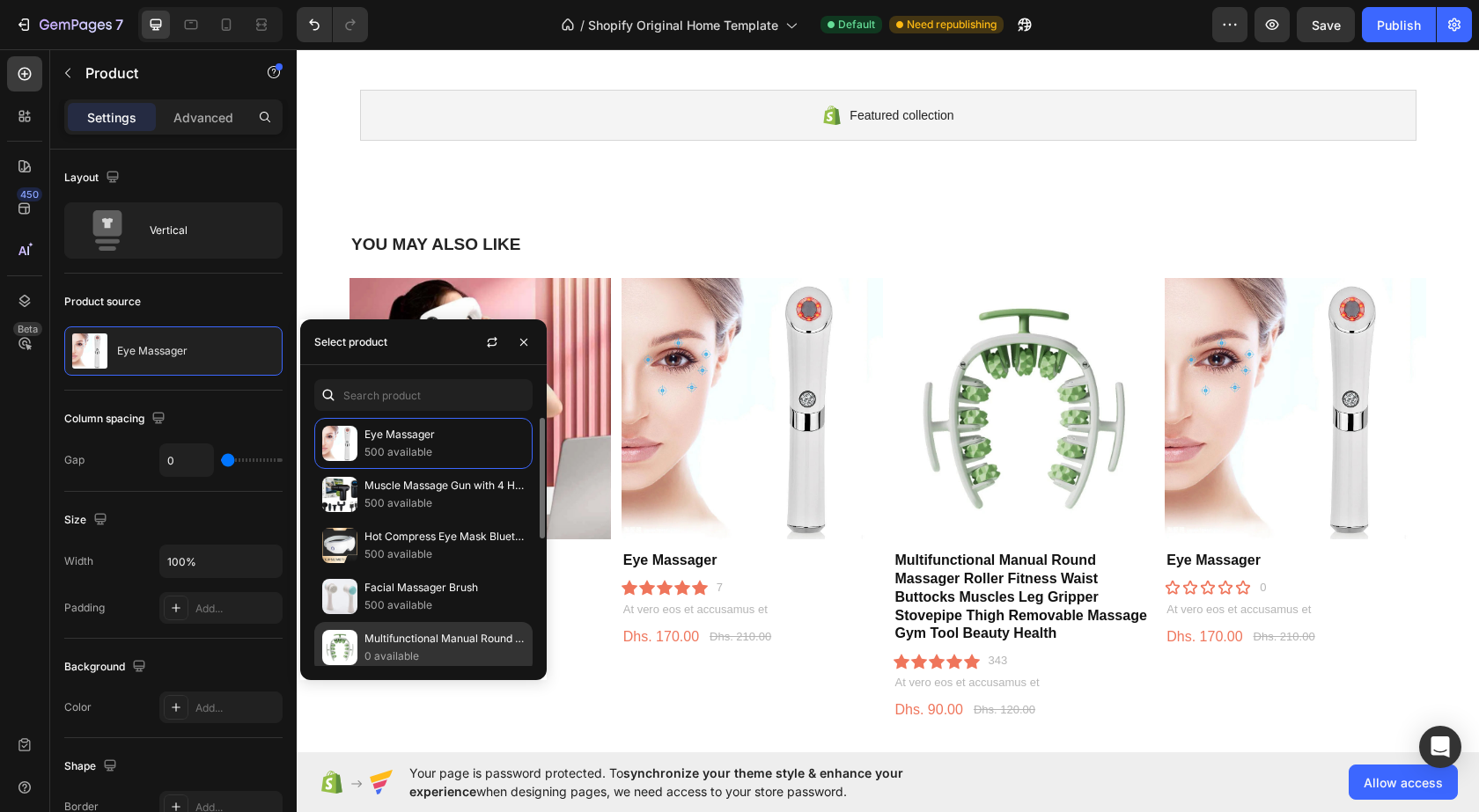
click at [398, 657] on p "0 available" at bounding box center [444, 657] width 160 height 17
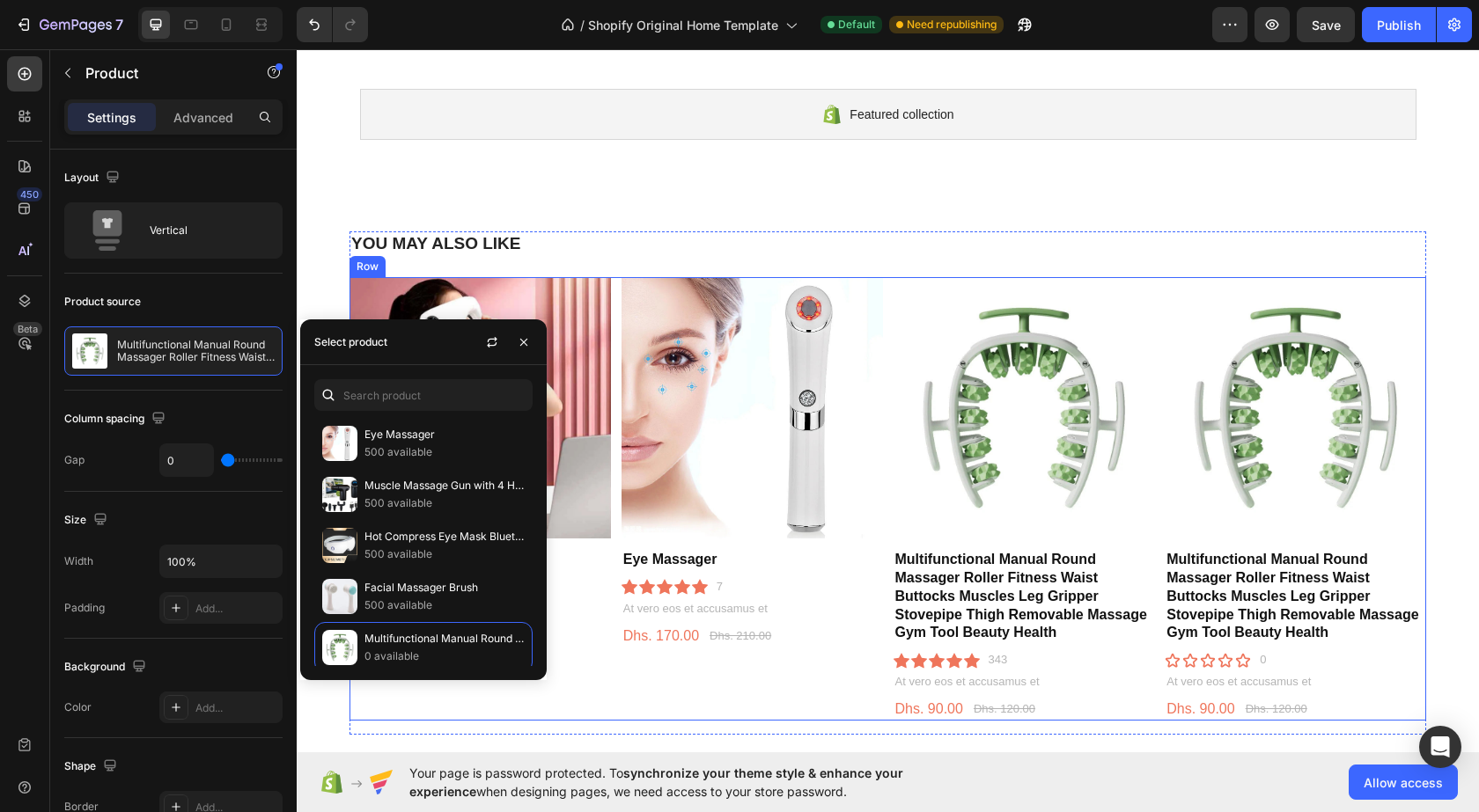
scroll to position [1103, 0]
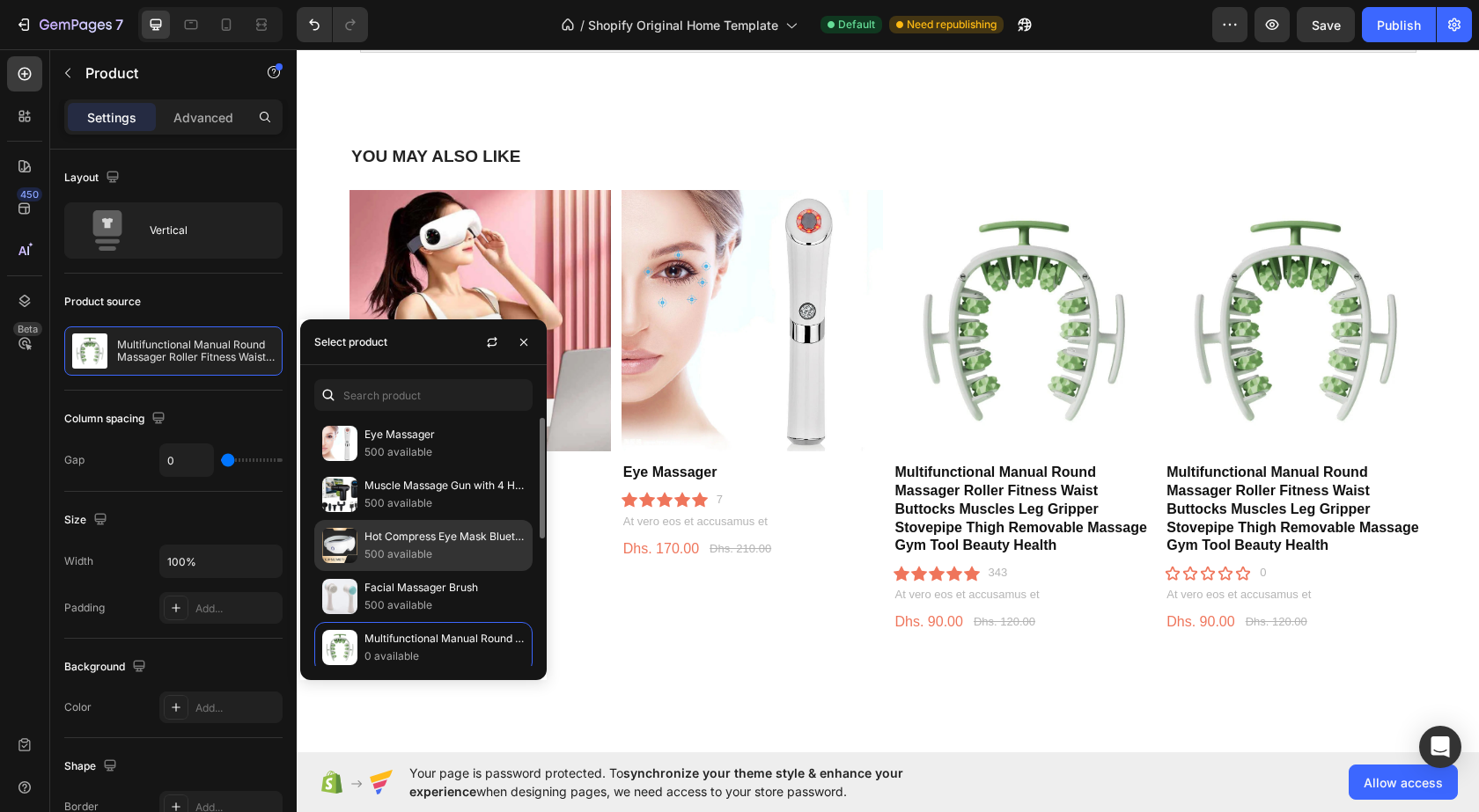
click at [388, 546] on p "500 available" at bounding box center [444, 554] width 160 height 17
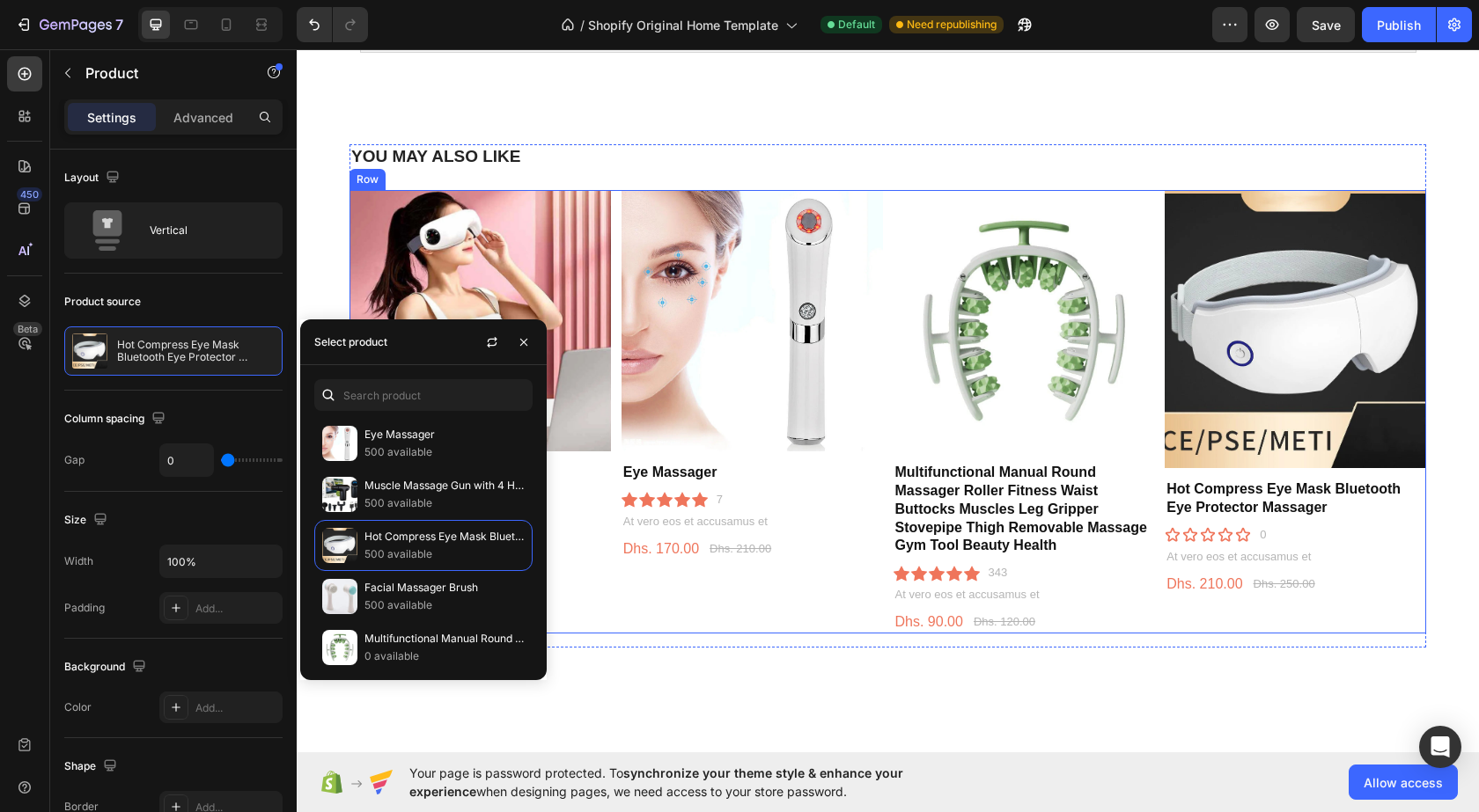
click at [718, 591] on div "Product Images Eye Massager Product Title Icon Icon Icon Icon Icon Icon List 7 …" at bounding box center [752, 412] width 262 height 442
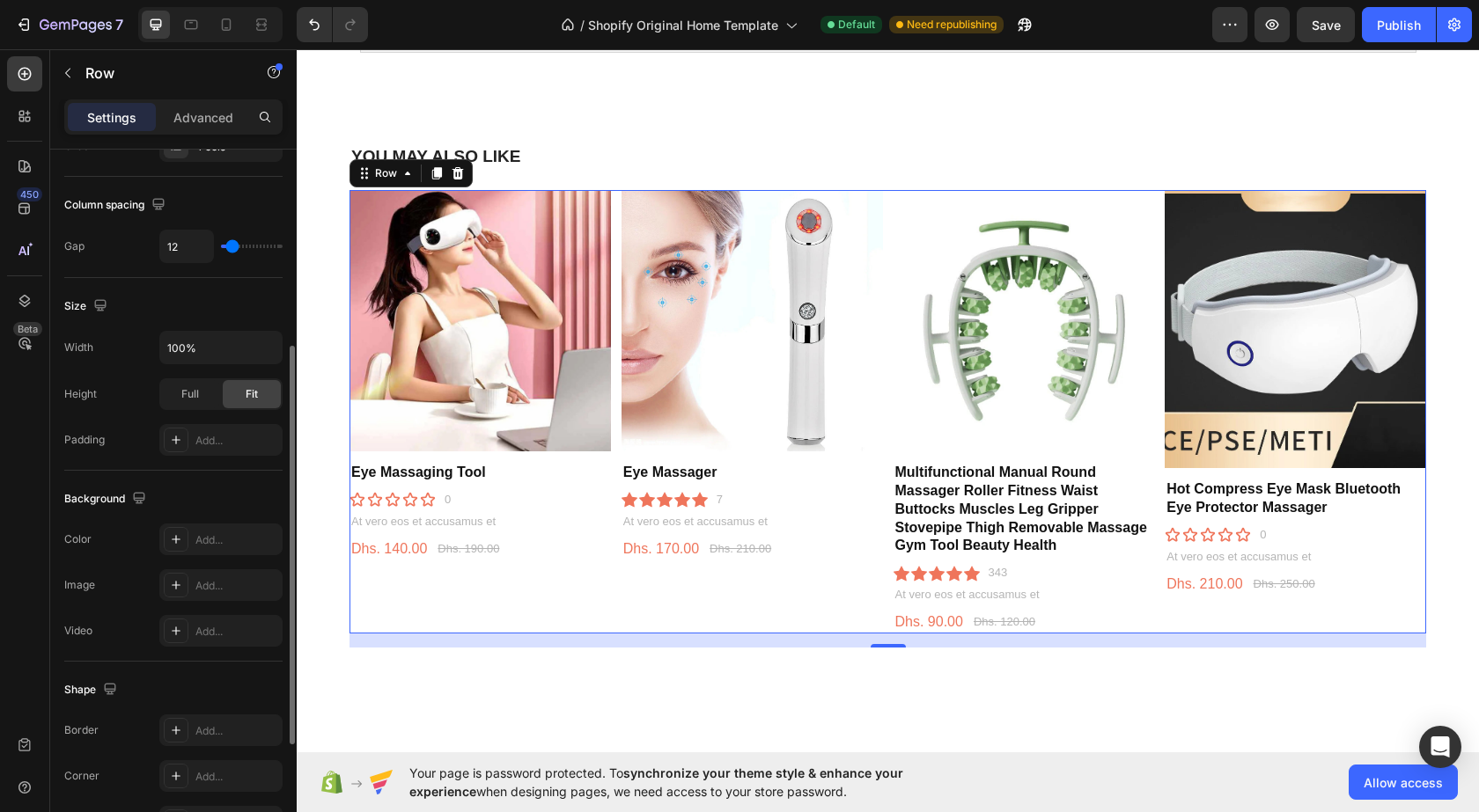
scroll to position [561, 0]
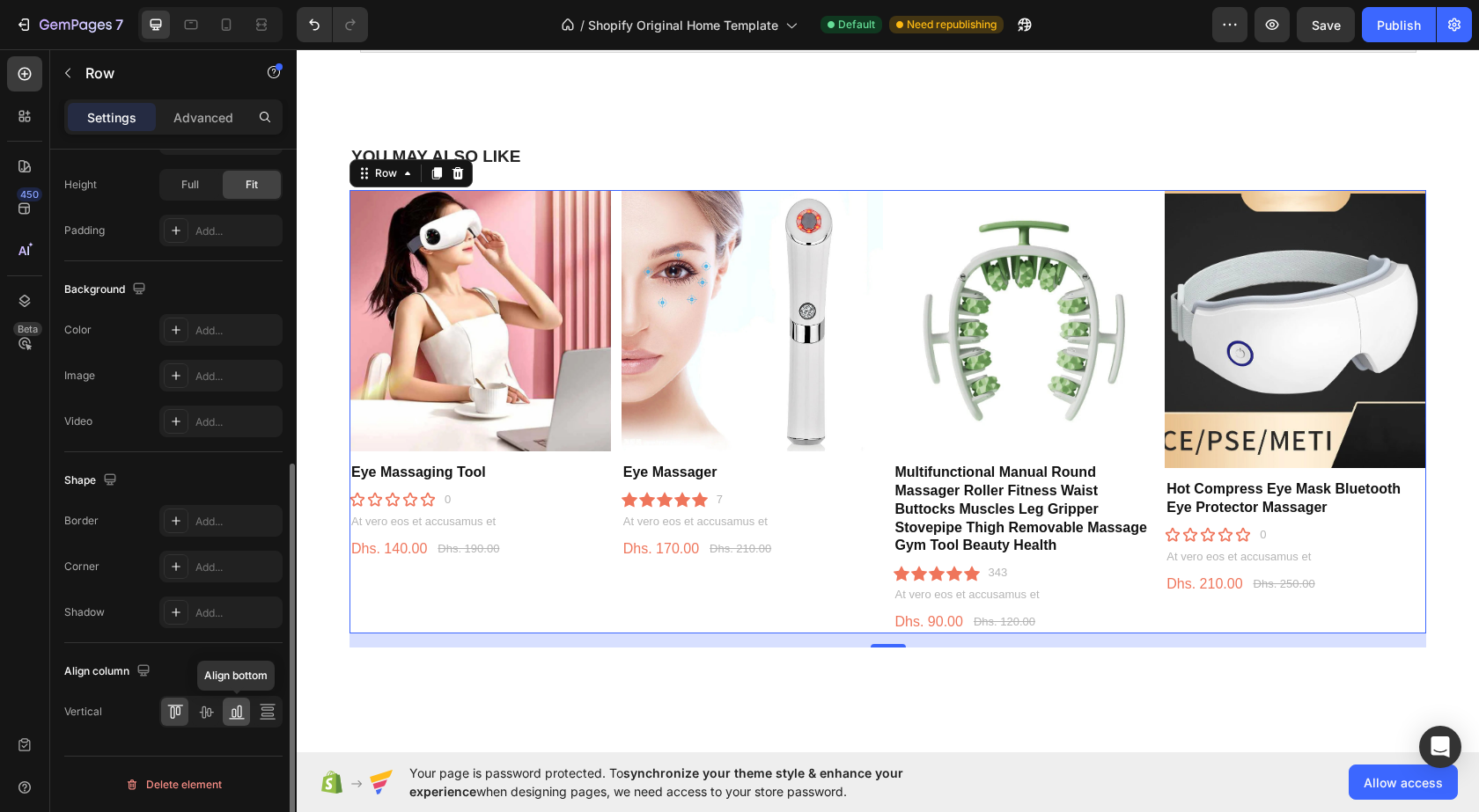
click at [235, 715] on icon at bounding box center [237, 711] width 17 height 17
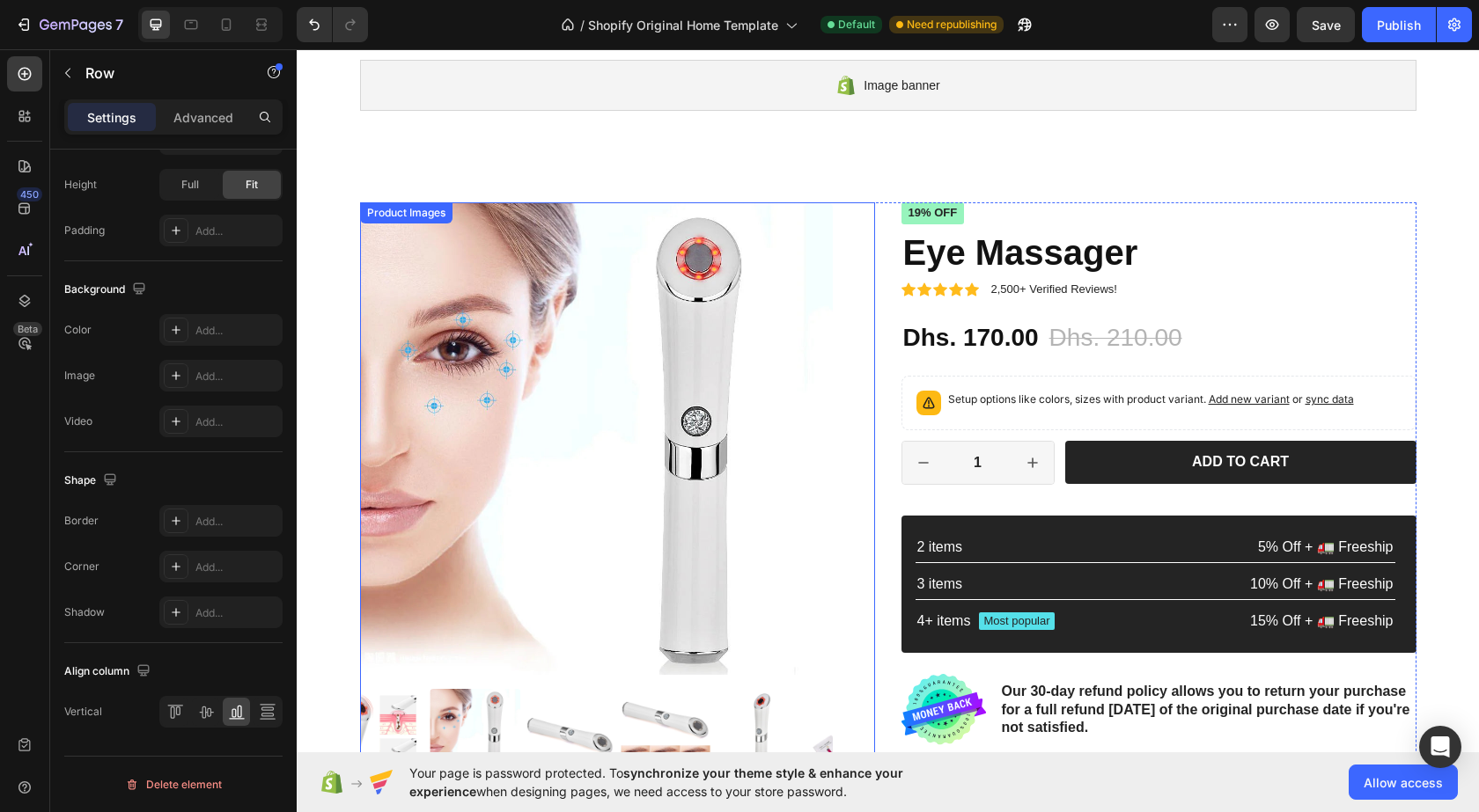
scroll to position [0, 0]
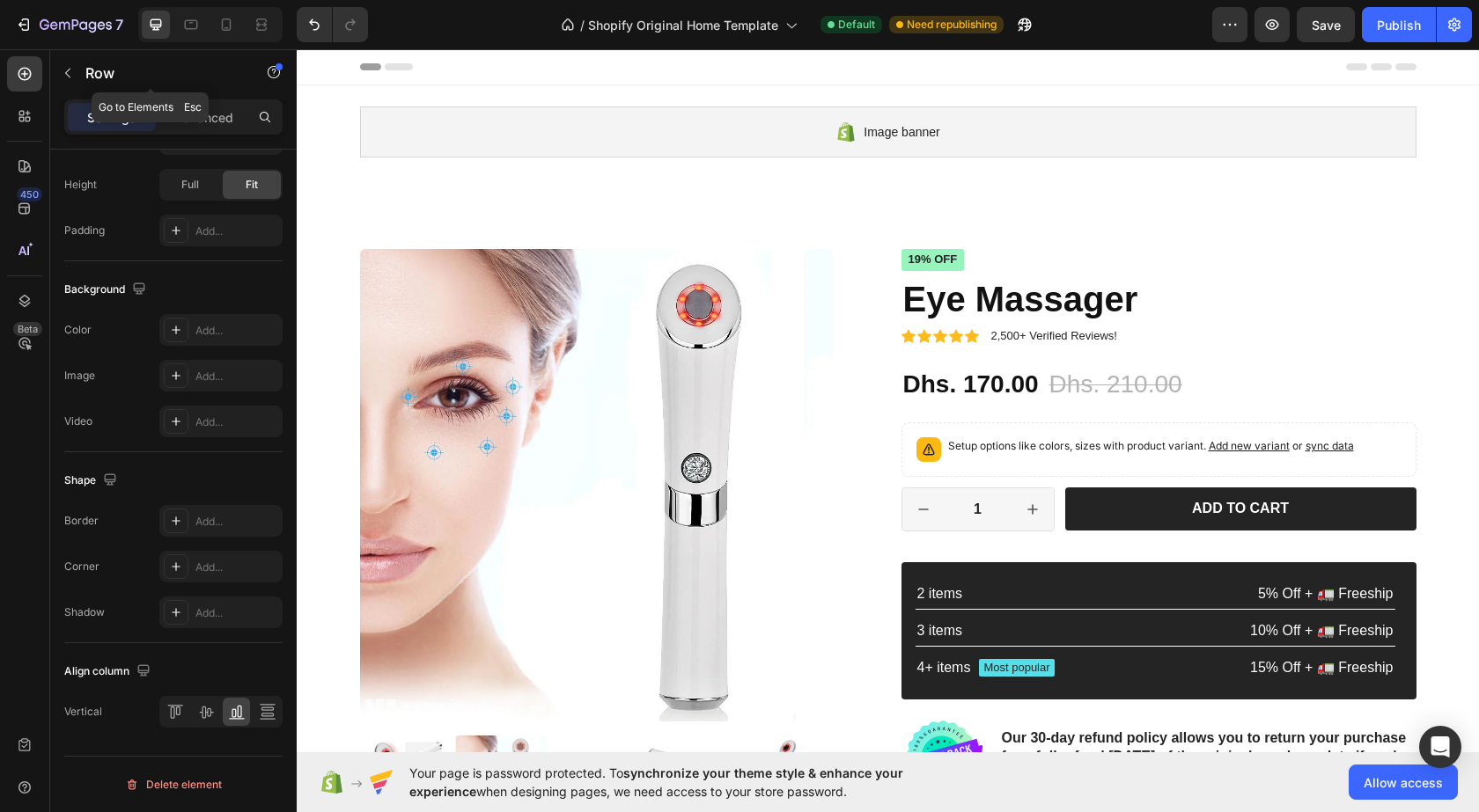
click at [65, 71] on icon "button" at bounding box center [67, 73] width 14 height 14
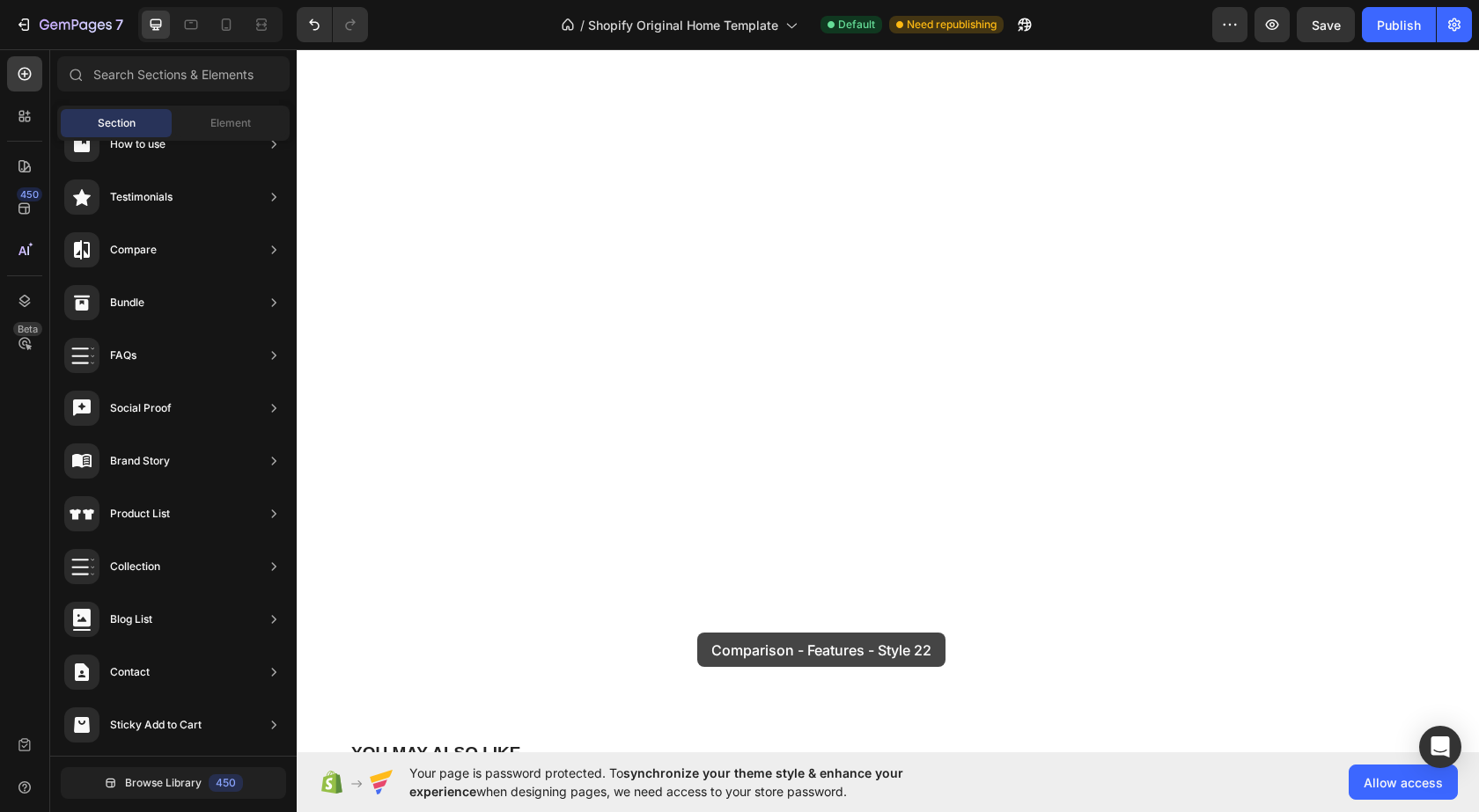
scroll to position [1340, 0]
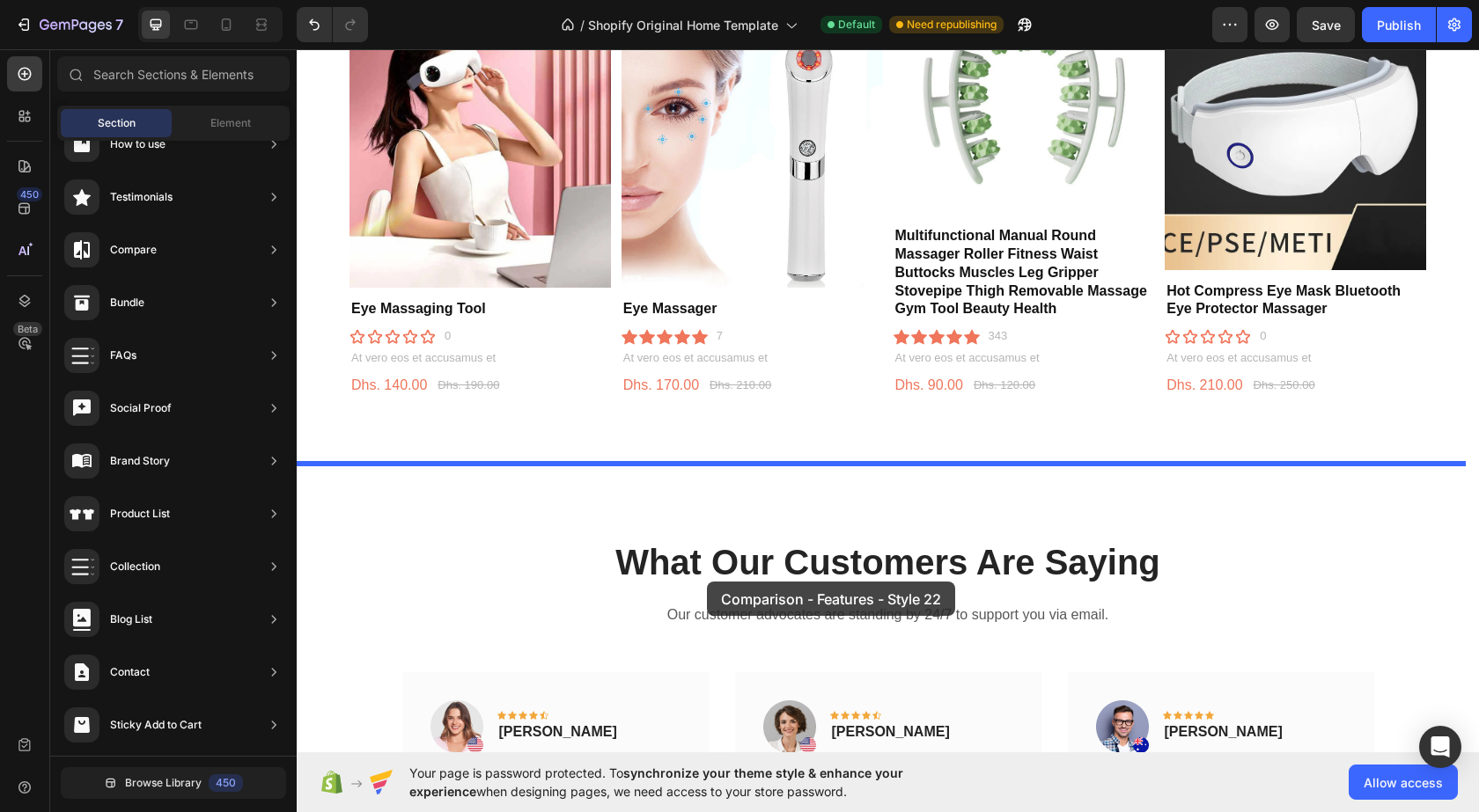
drag, startPoint x: 716, startPoint y: 519, endPoint x: 707, endPoint y: 582, distance: 63.6
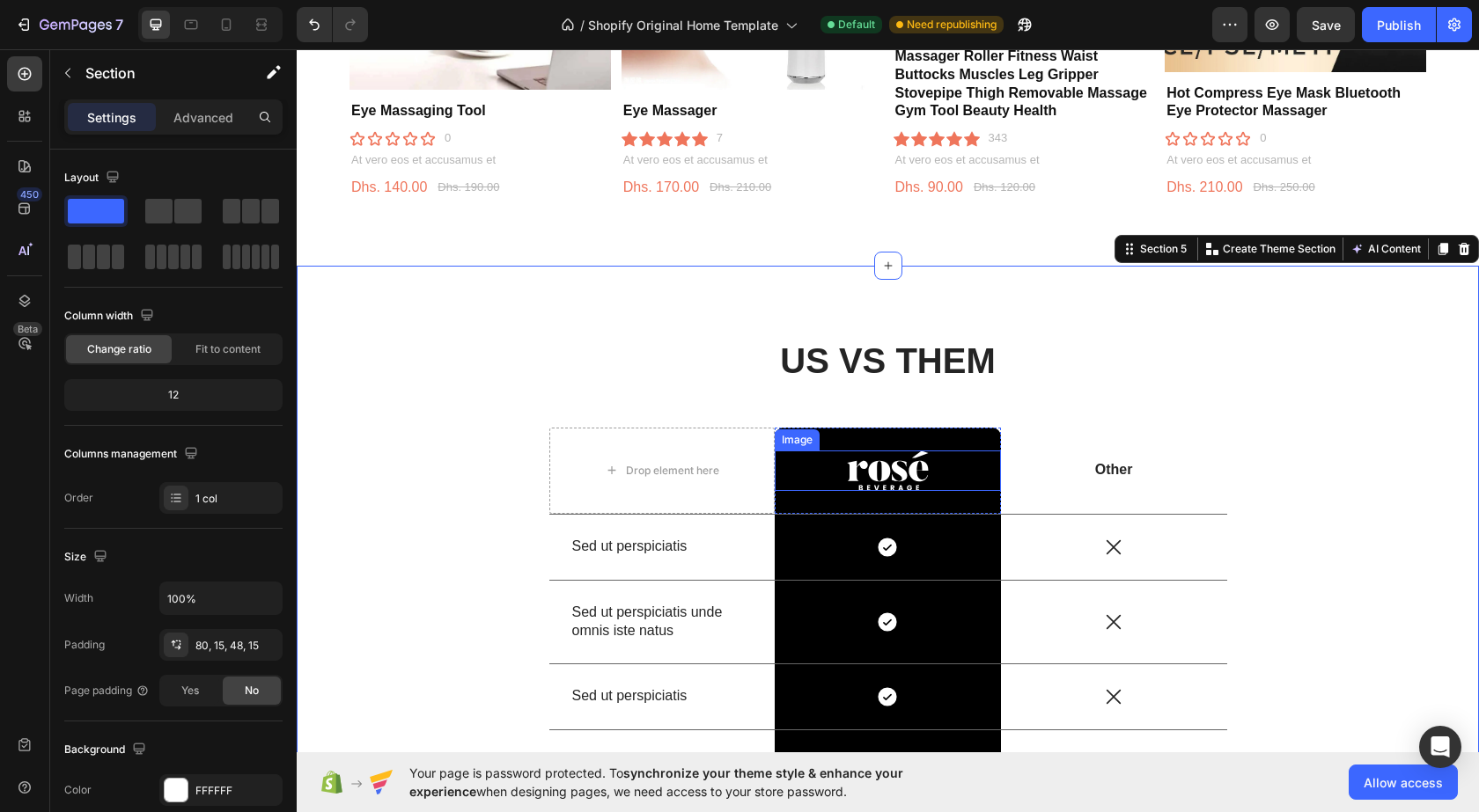
scroll to position [1517, 0]
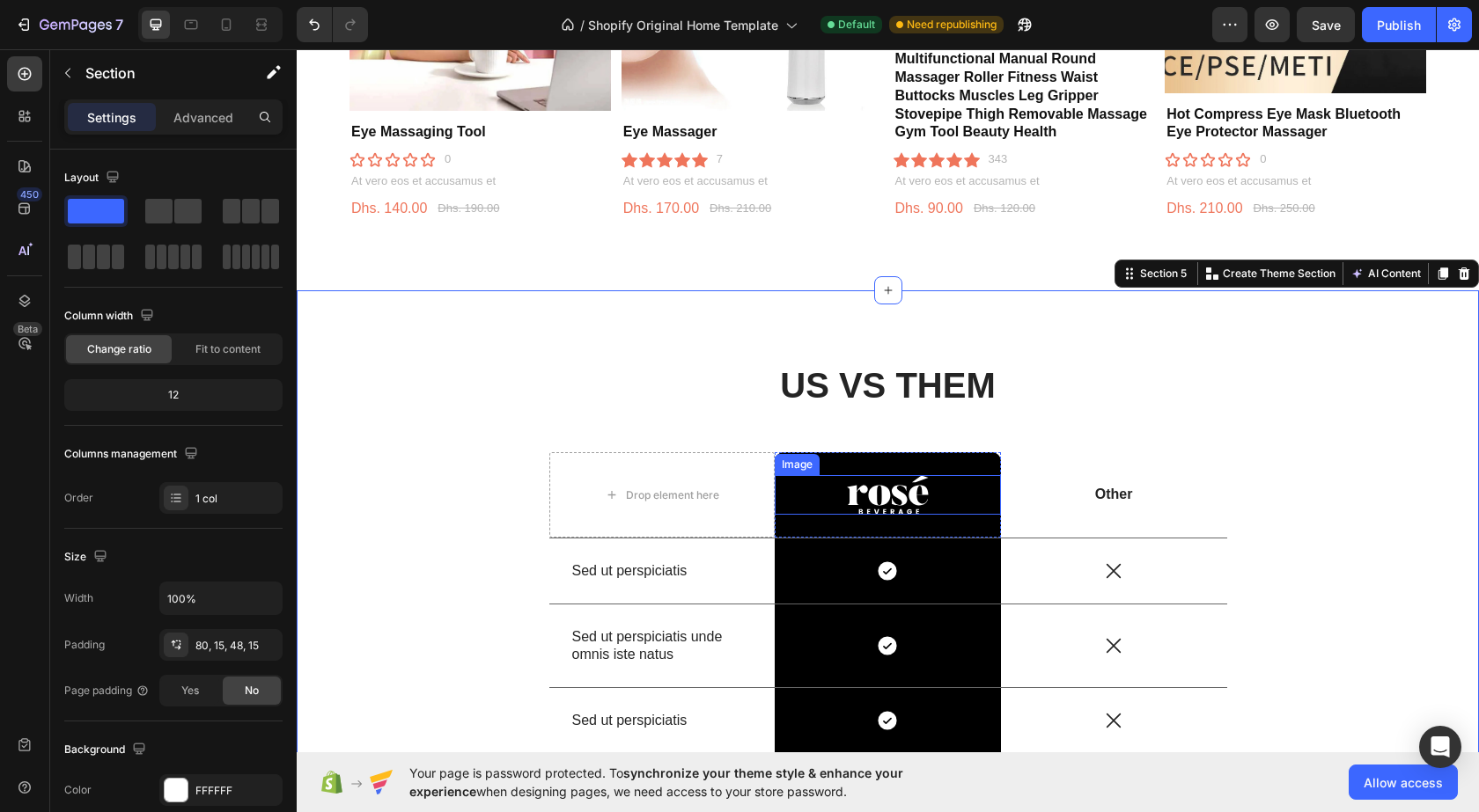
click at [881, 486] on img at bounding box center [887, 495] width 81 height 40
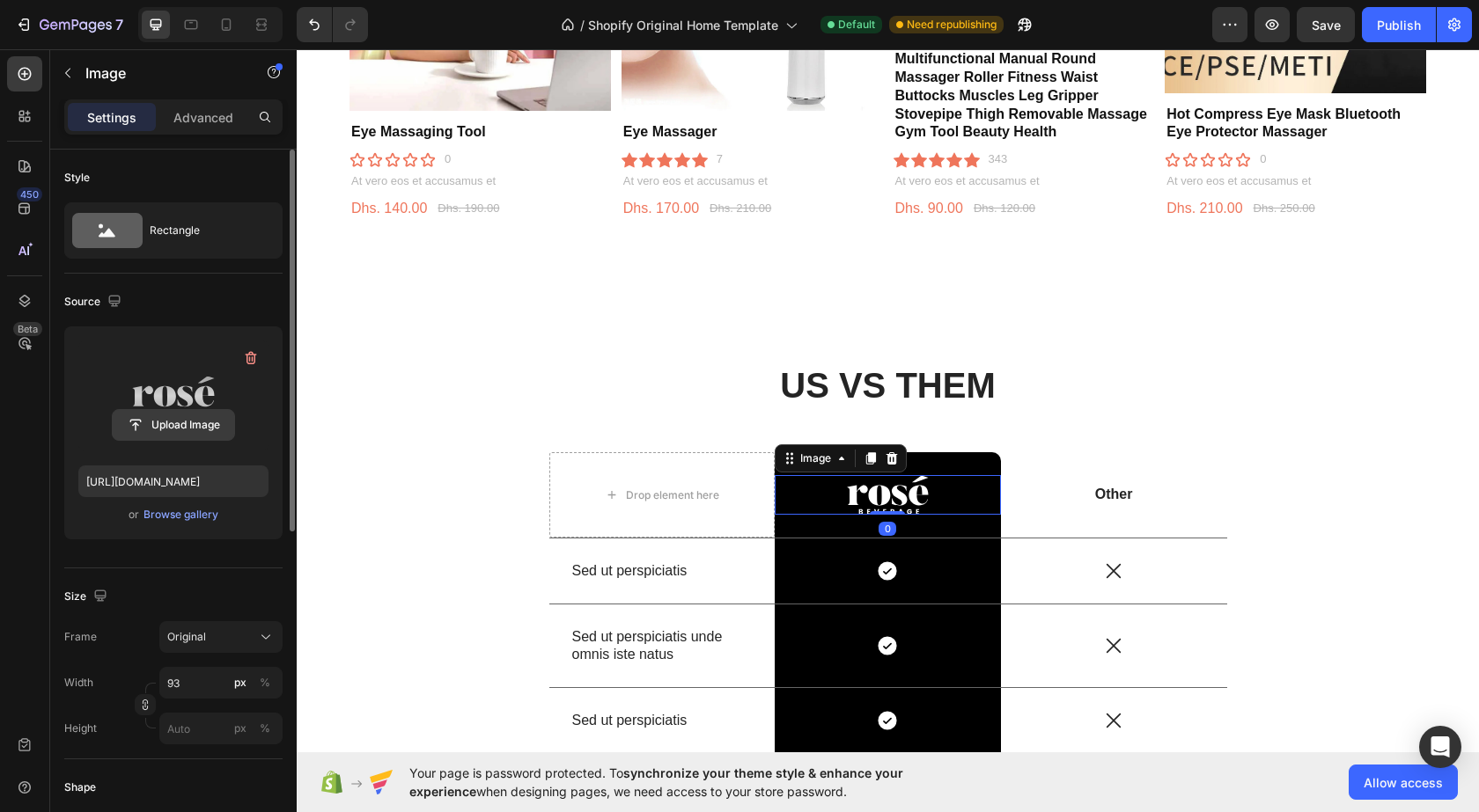
click at [162, 416] on input "file" at bounding box center [173, 424] width 122 height 30
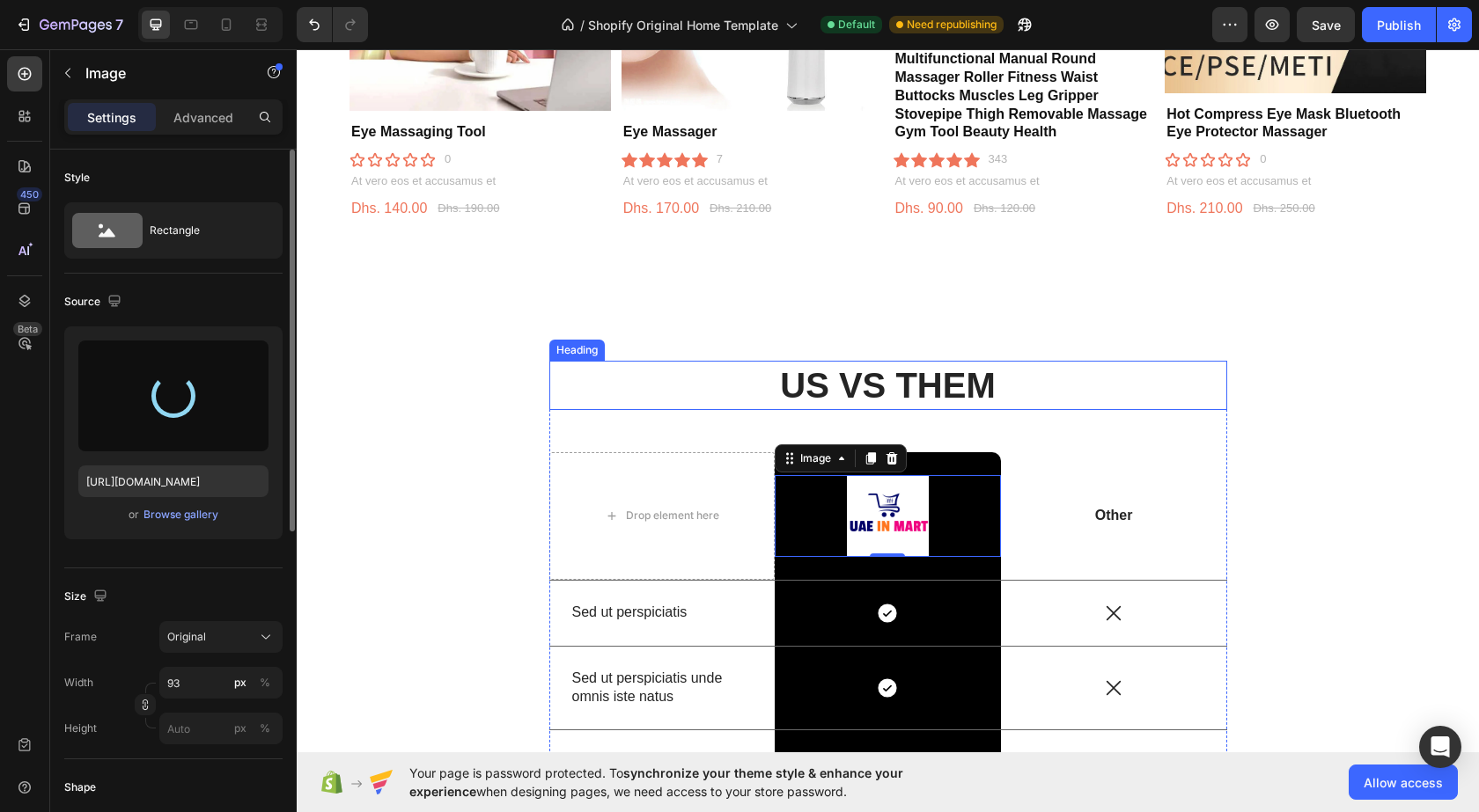
type input "[URL][DOMAIN_NAME]"
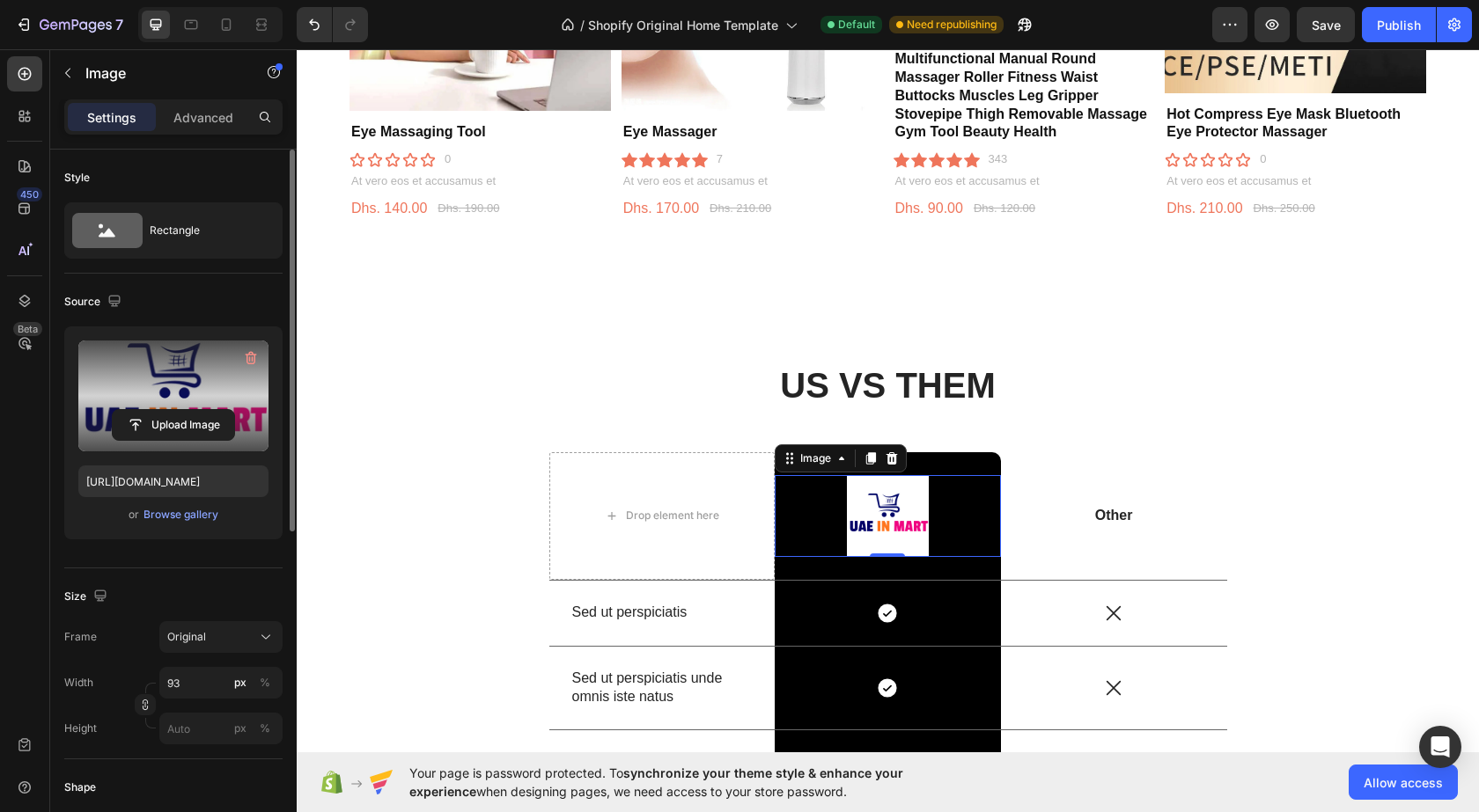
click at [984, 517] on div at bounding box center [888, 515] width 226 height 81
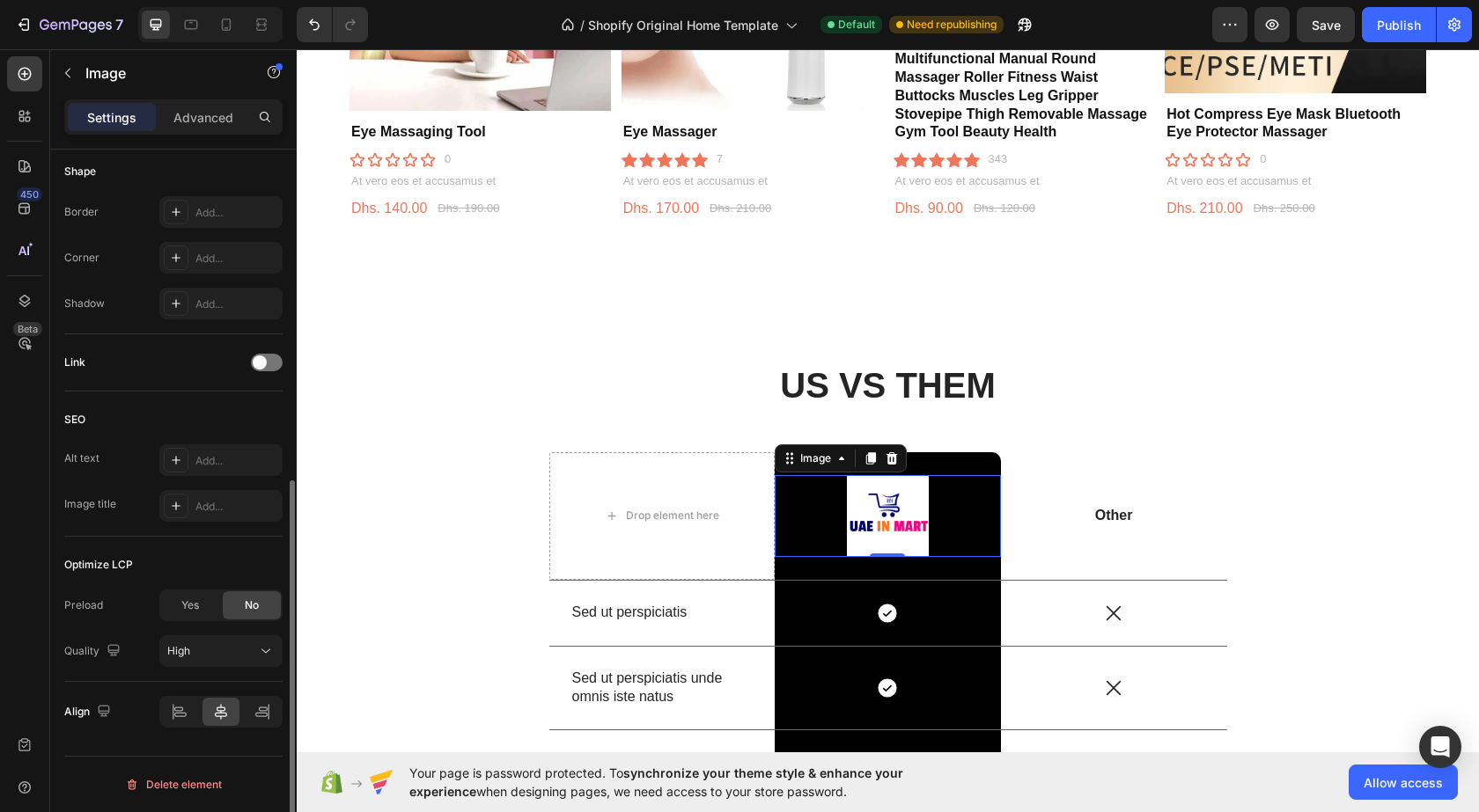
scroll to position [88, 0]
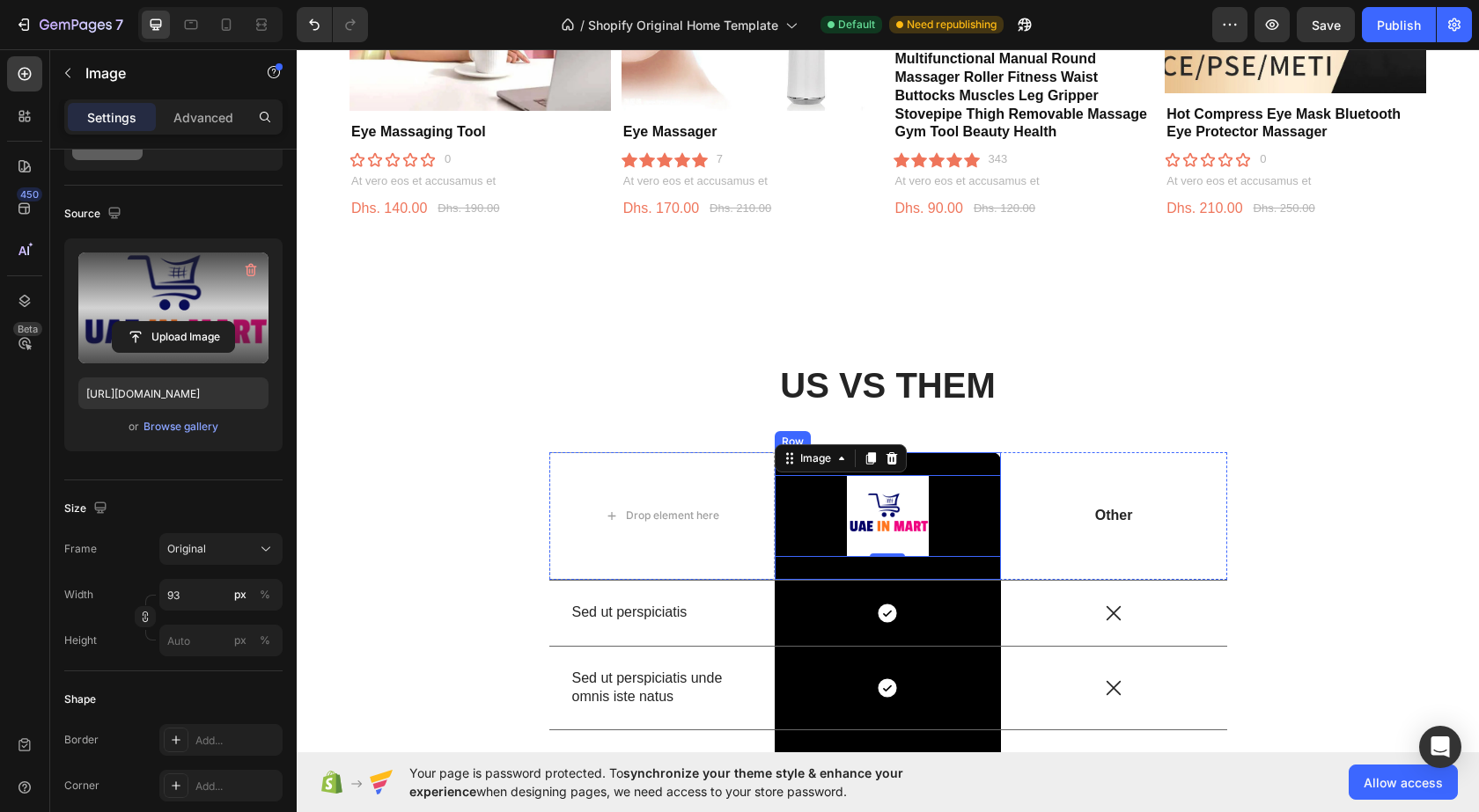
click at [946, 461] on div "Image 0 Row" at bounding box center [888, 515] width 226 height 127
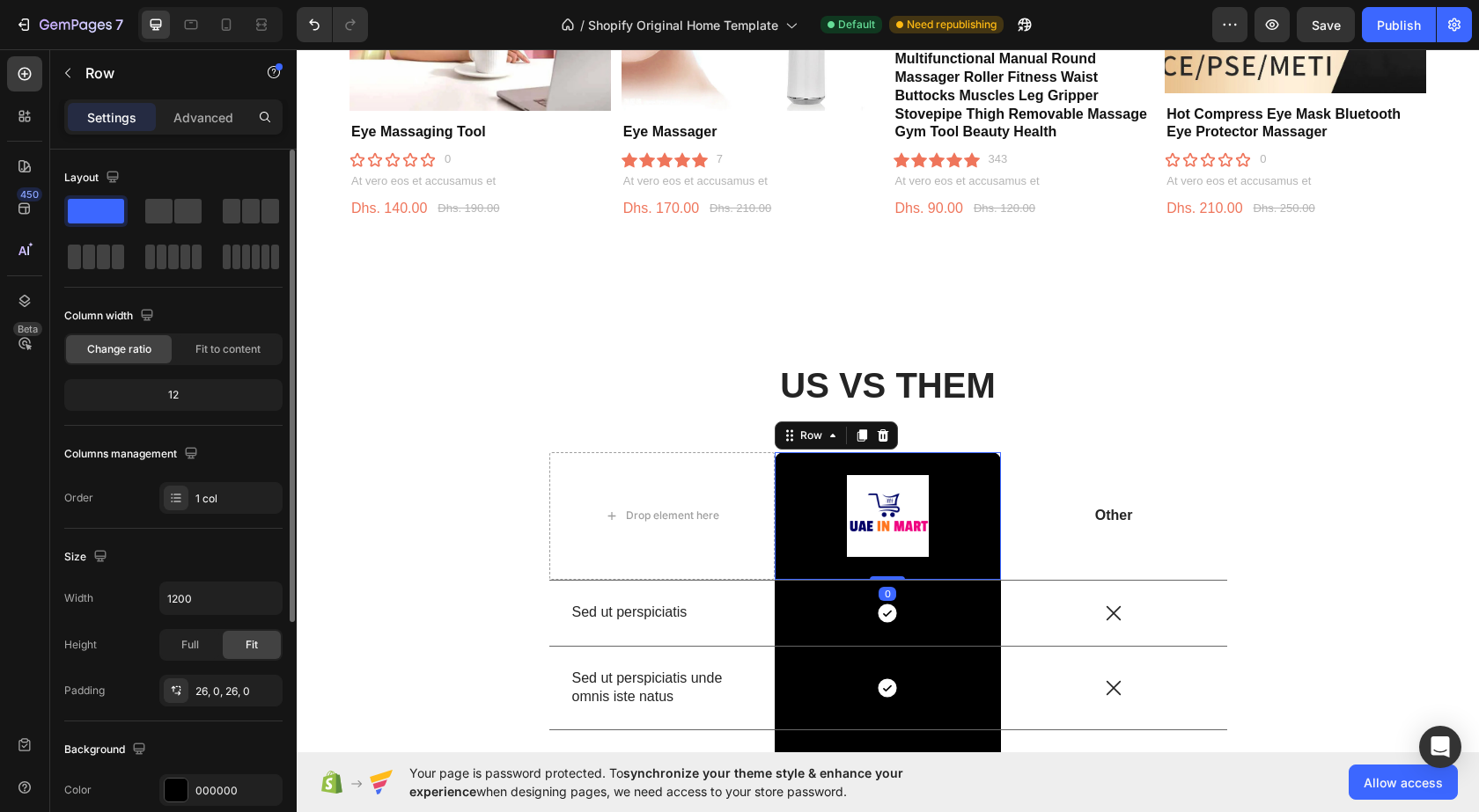
scroll to position [352, 0]
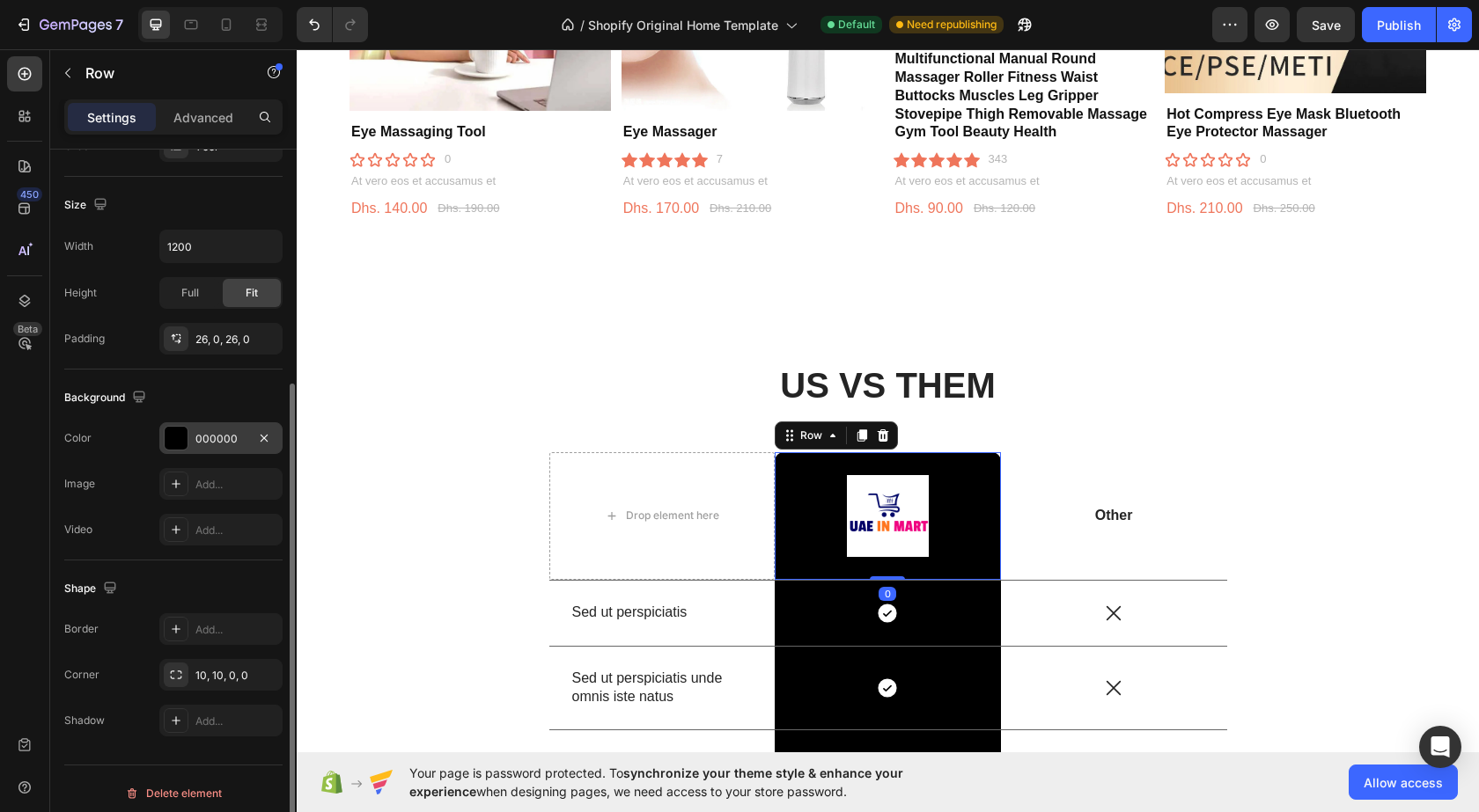
click at [179, 438] on div at bounding box center [176, 439] width 23 height 23
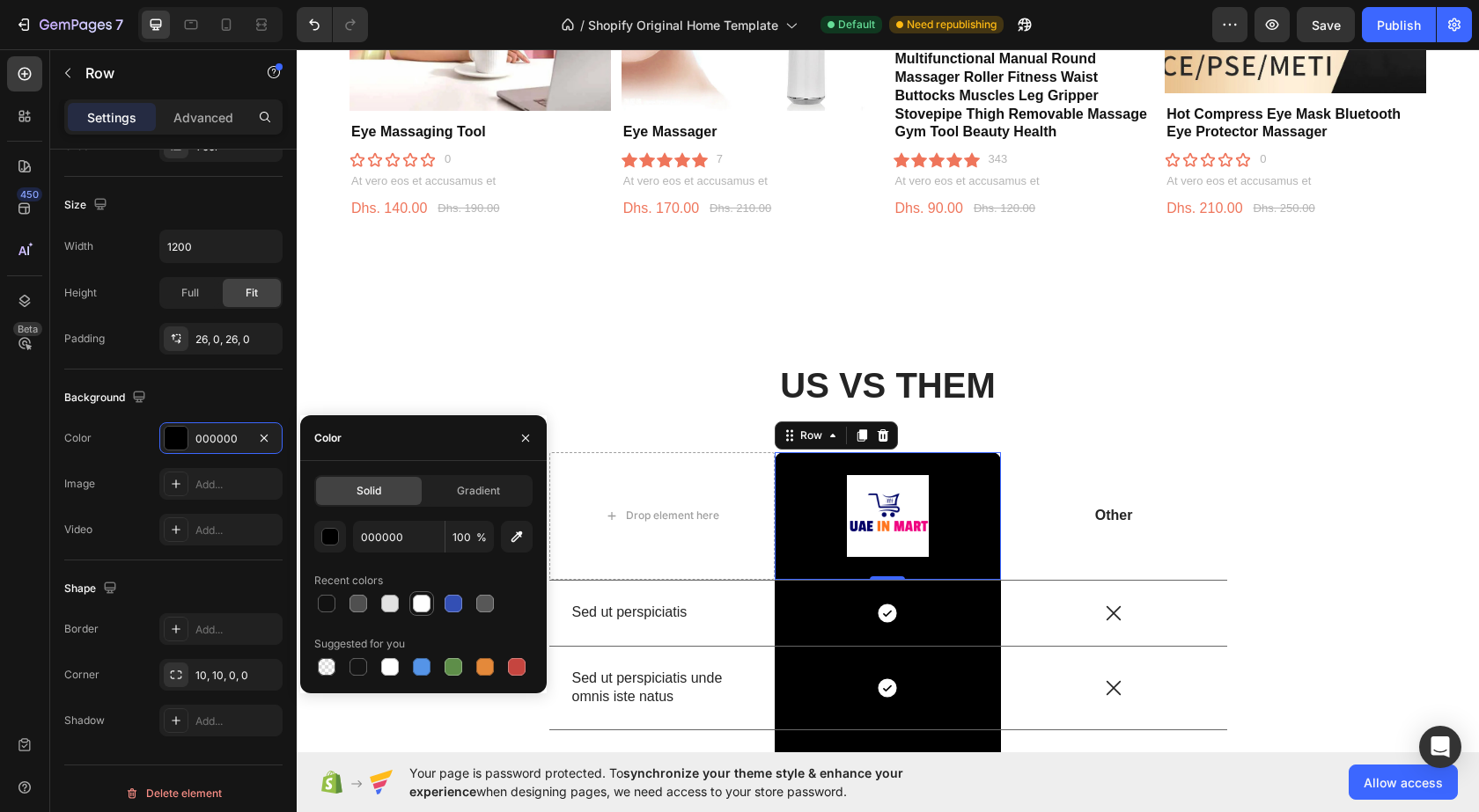
click at [420, 599] on div at bounding box center [421, 603] width 17 height 17
type input "FFFFFF"
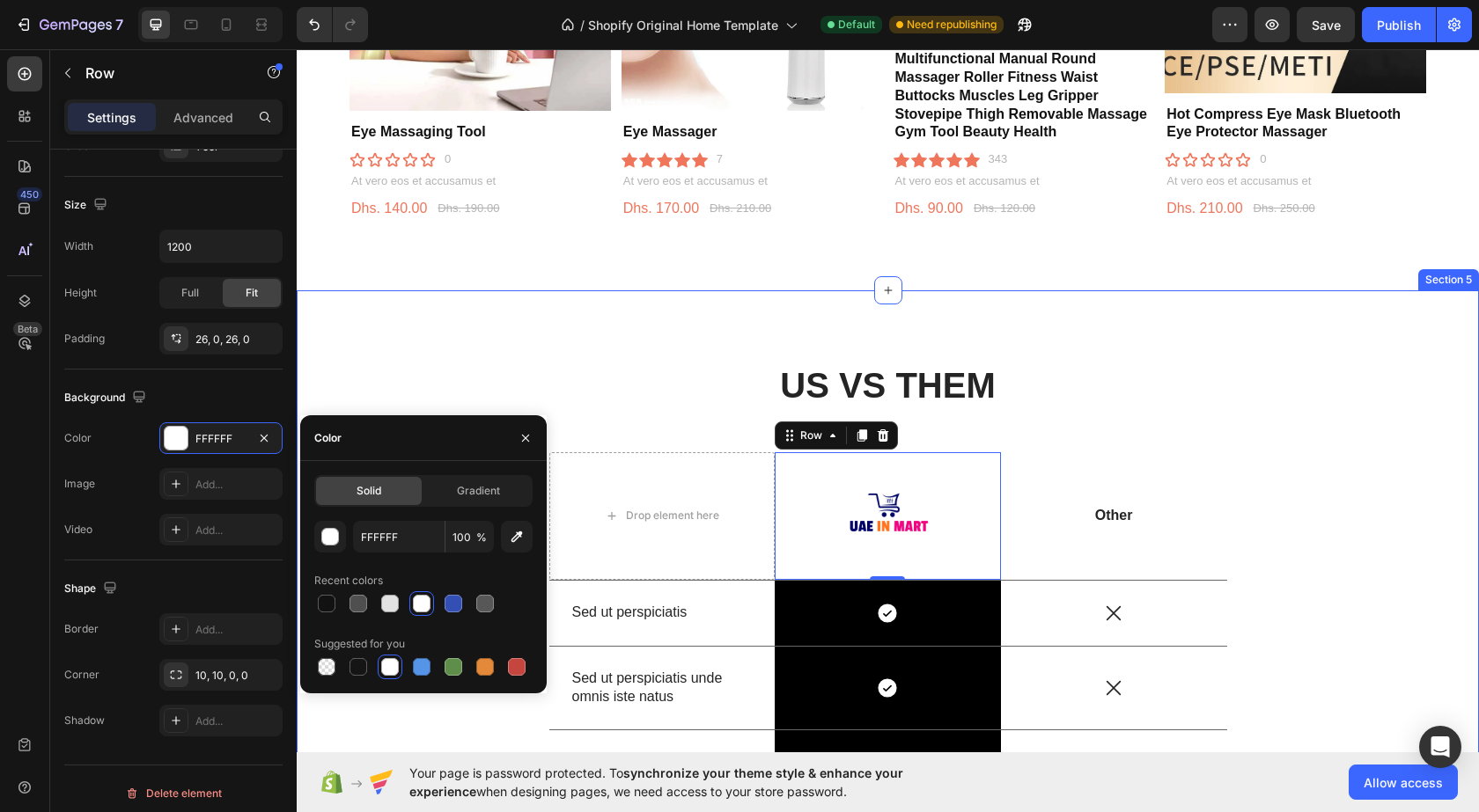
click at [601, 331] on div "US VS THEM Heading Drop element here Image Row 0 Other Text Block Row Sed ut pe…" at bounding box center [888, 760] width 1182 height 941
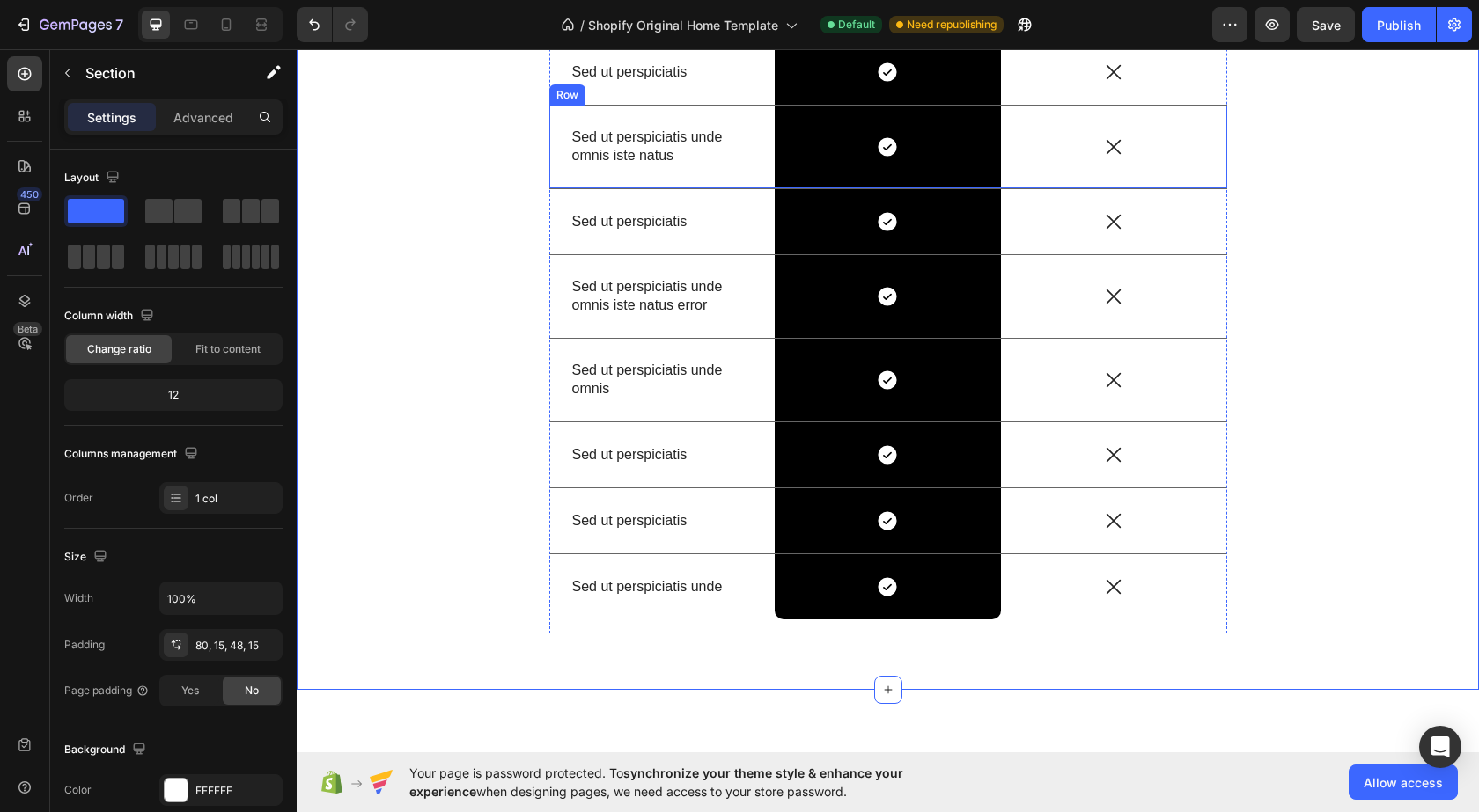
scroll to position [1956, 0]
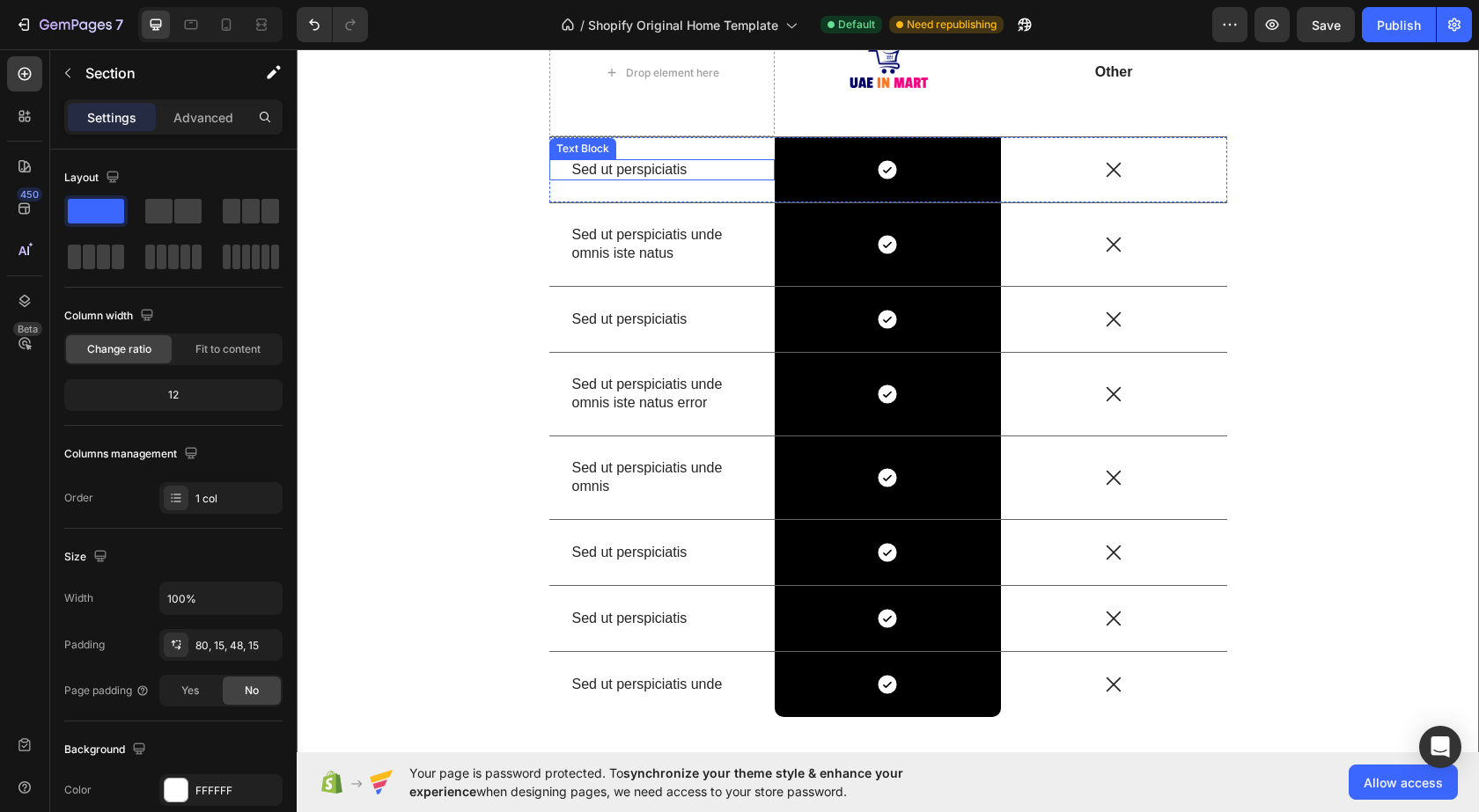
click at [636, 169] on p "Sed ut perspiciatis" at bounding box center [662, 169] width 180 height 18
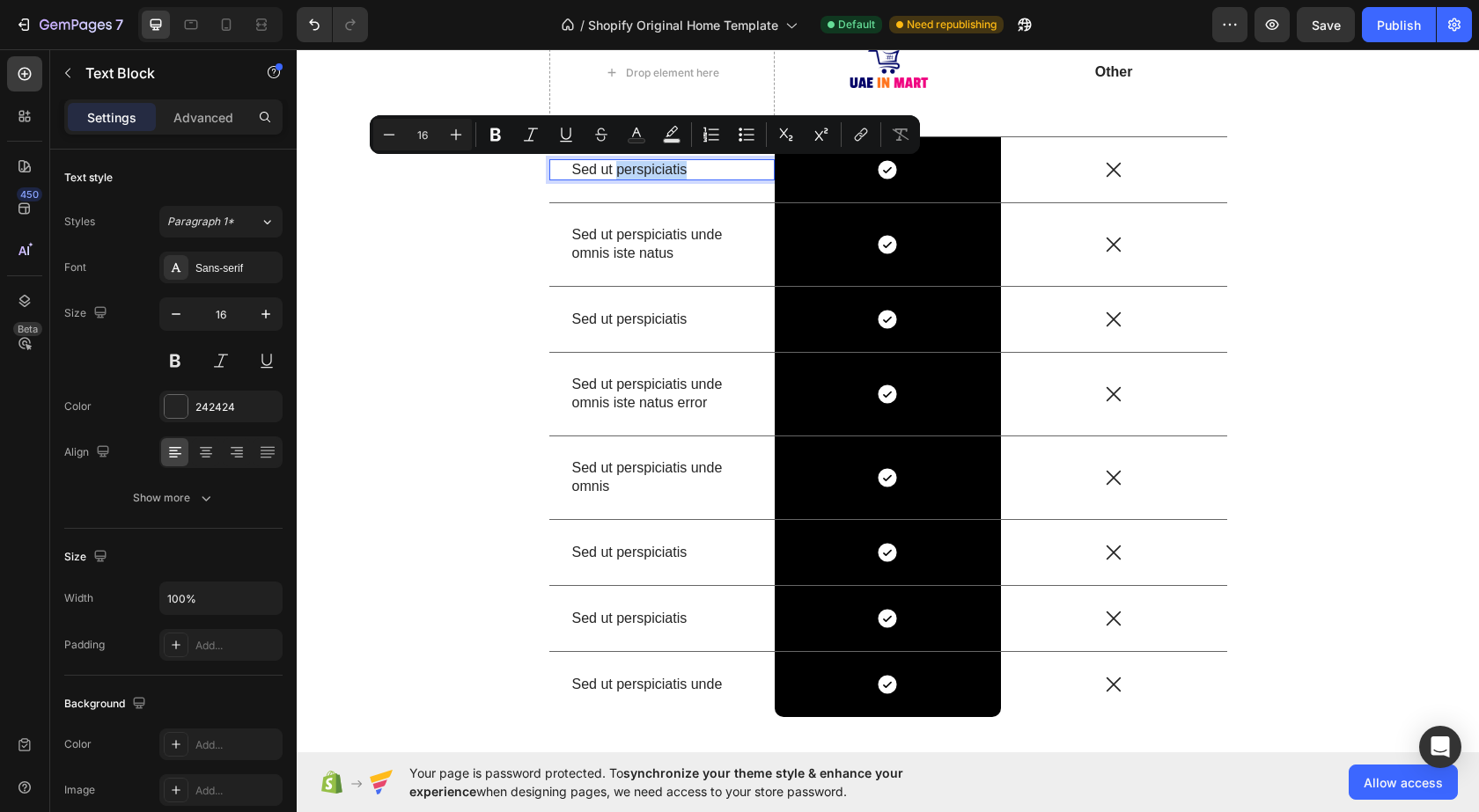
drag, startPoint x: 639, startPoint y: 169, endPoint x: 618, endPoint y: 173, distance: 21.4
click at [617, 173] on p "Sed ut perspiciatis" at bounding box center [662, 169] width 180 height 18
click at [618, 173] on p "Sed ut perspiciatis" at bounding box center [662, 169] width 180 height 18
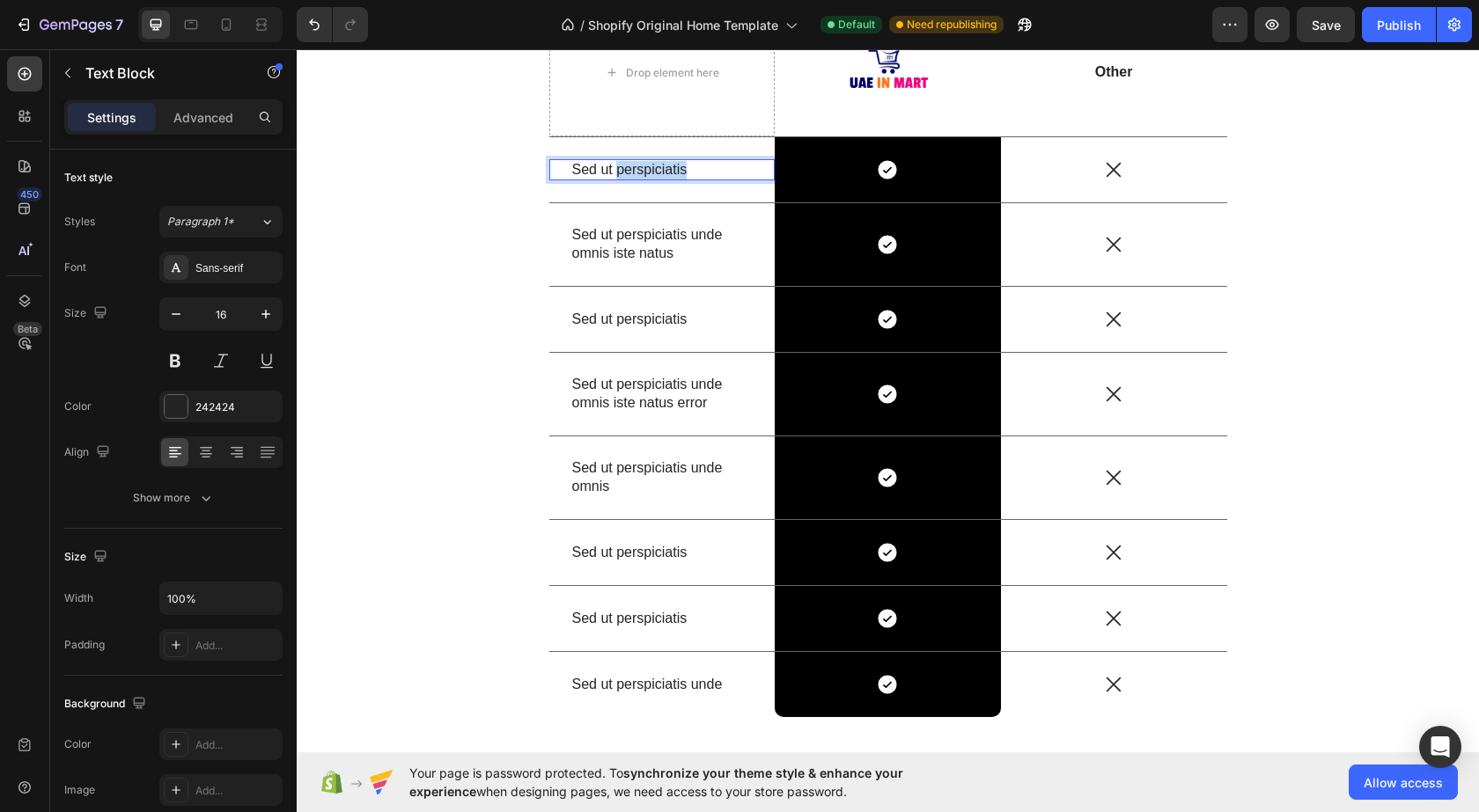
click at [618, 173] on p "Sed ut perspiciatis" at bounding box center [662, 169] width 180 height 18
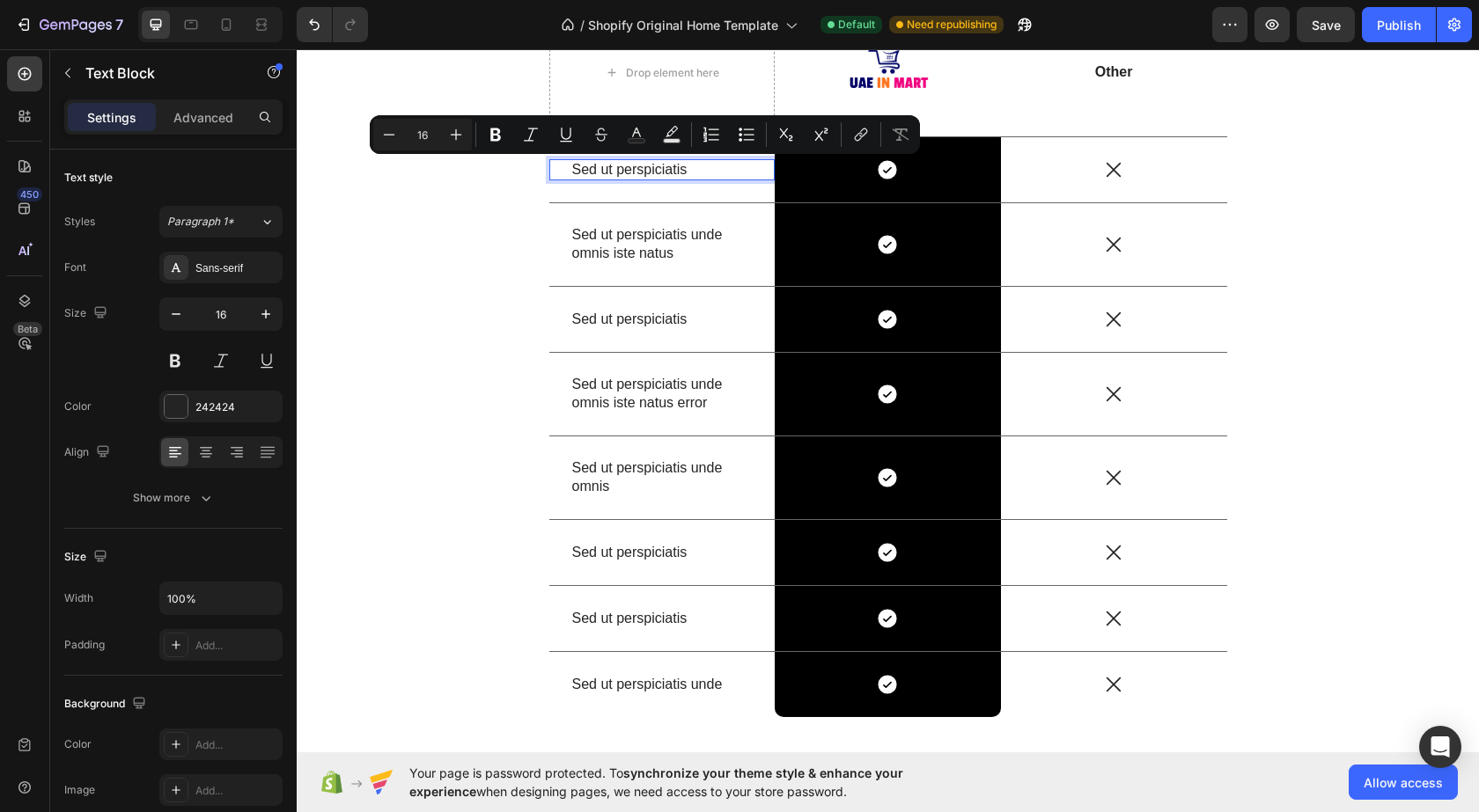
click at [594, 173] on p "Sed ut perspiciatis" at bounding box center [662, 169] width 180 height 18
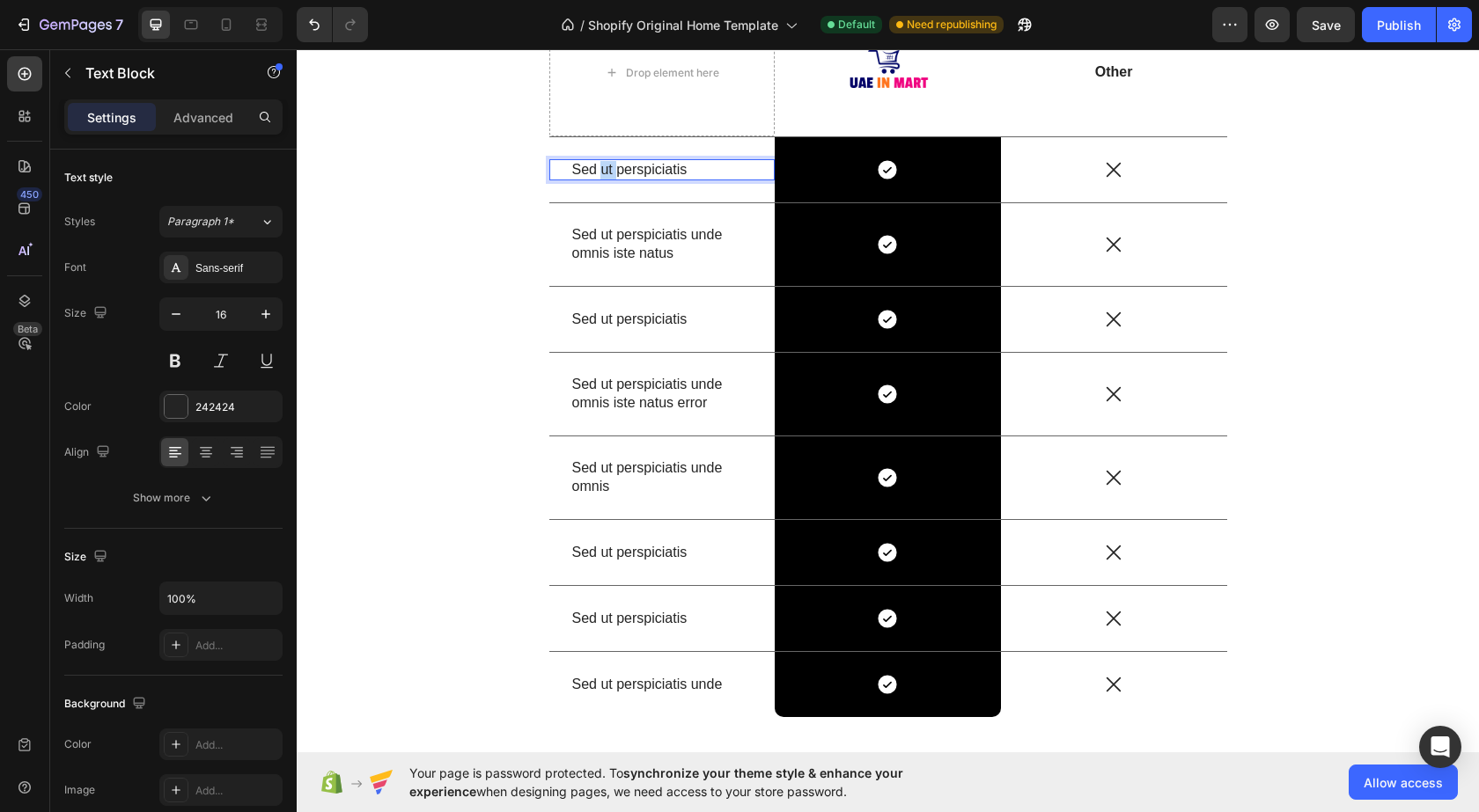
click at [594, 173] on p "Sed ut perspiciatis" at bounding box center [662, 169] width 180 height 18
click at [595, 173] on p "Sed ut perspiciatis" at bounding box center [662, 169] width 180 height 18
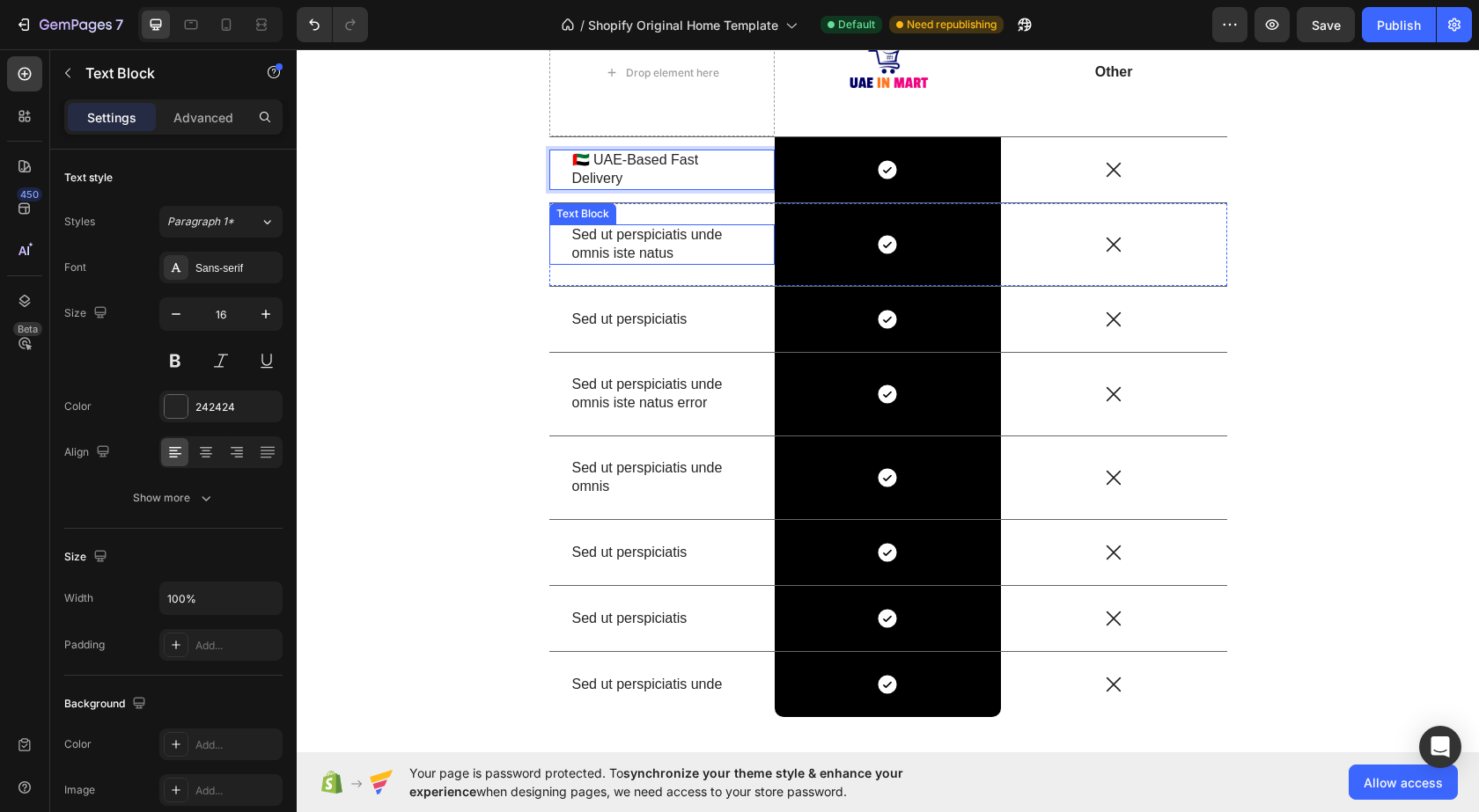
click at [623, 248] on p "Sed ut perspiciatis unde omnis iste natus" at bounding box center [662, 244] width 180 height 37
click at [626, 244] on p "Sed ut perspiciatis unde omnis iste natus" at bounding box center [662, 244] width 180 height 37
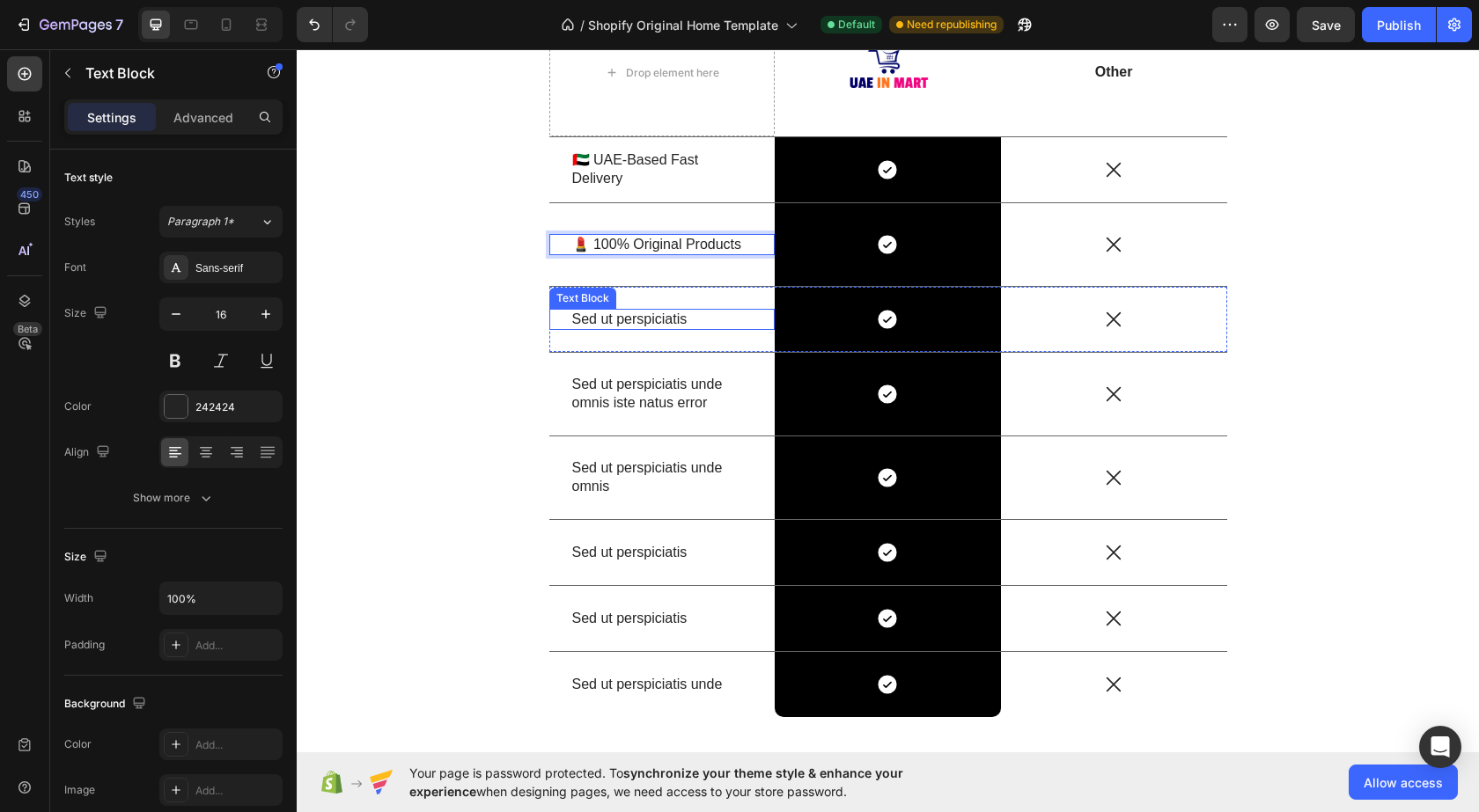
click at [611, 326] on p "Sed ut perspiciatis" at bounding box center [662, 319] width 180 height 18
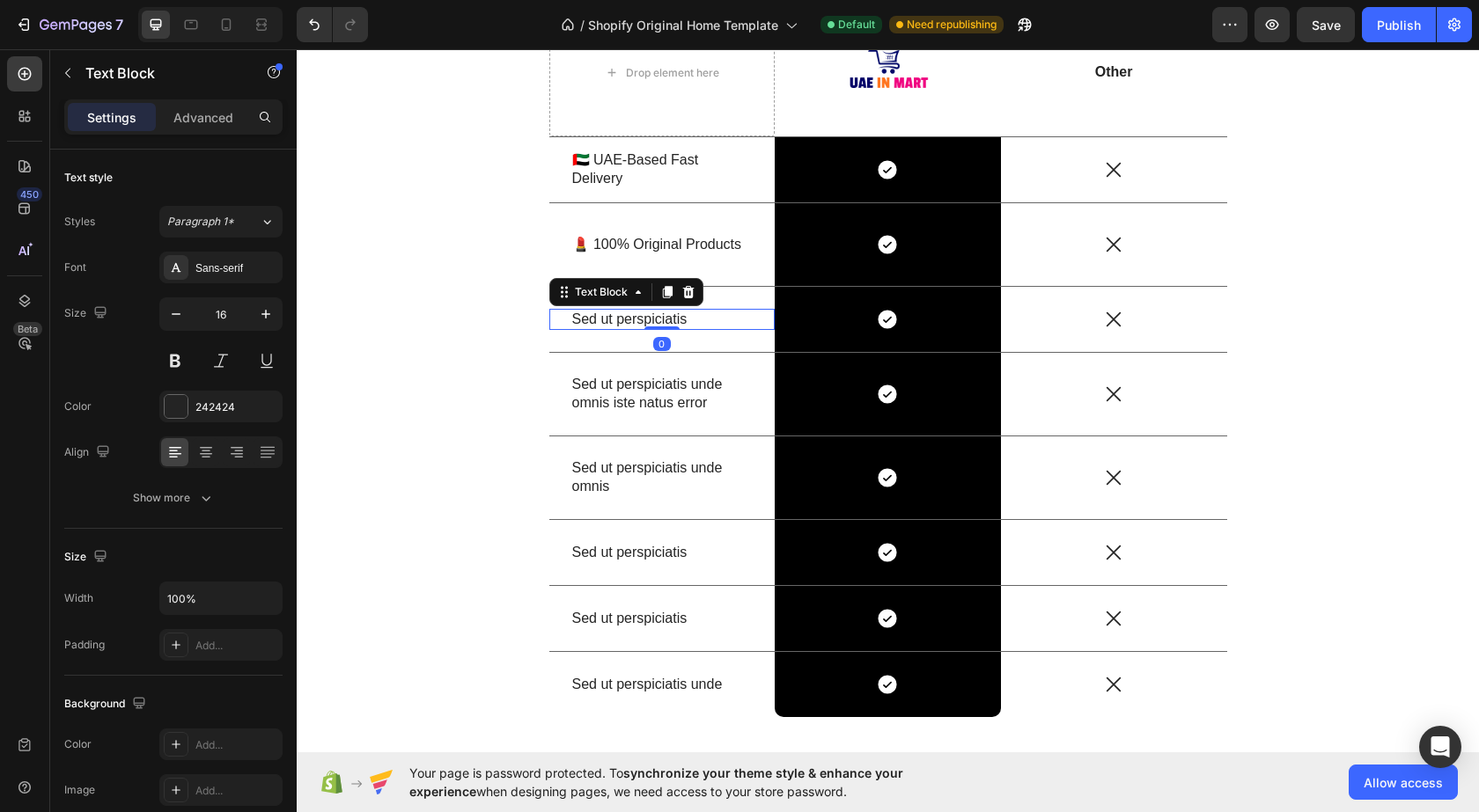
click at [611, 322] on p "Sed ut perspiciatis" at bounding box center [662, 319] width 180 height 18
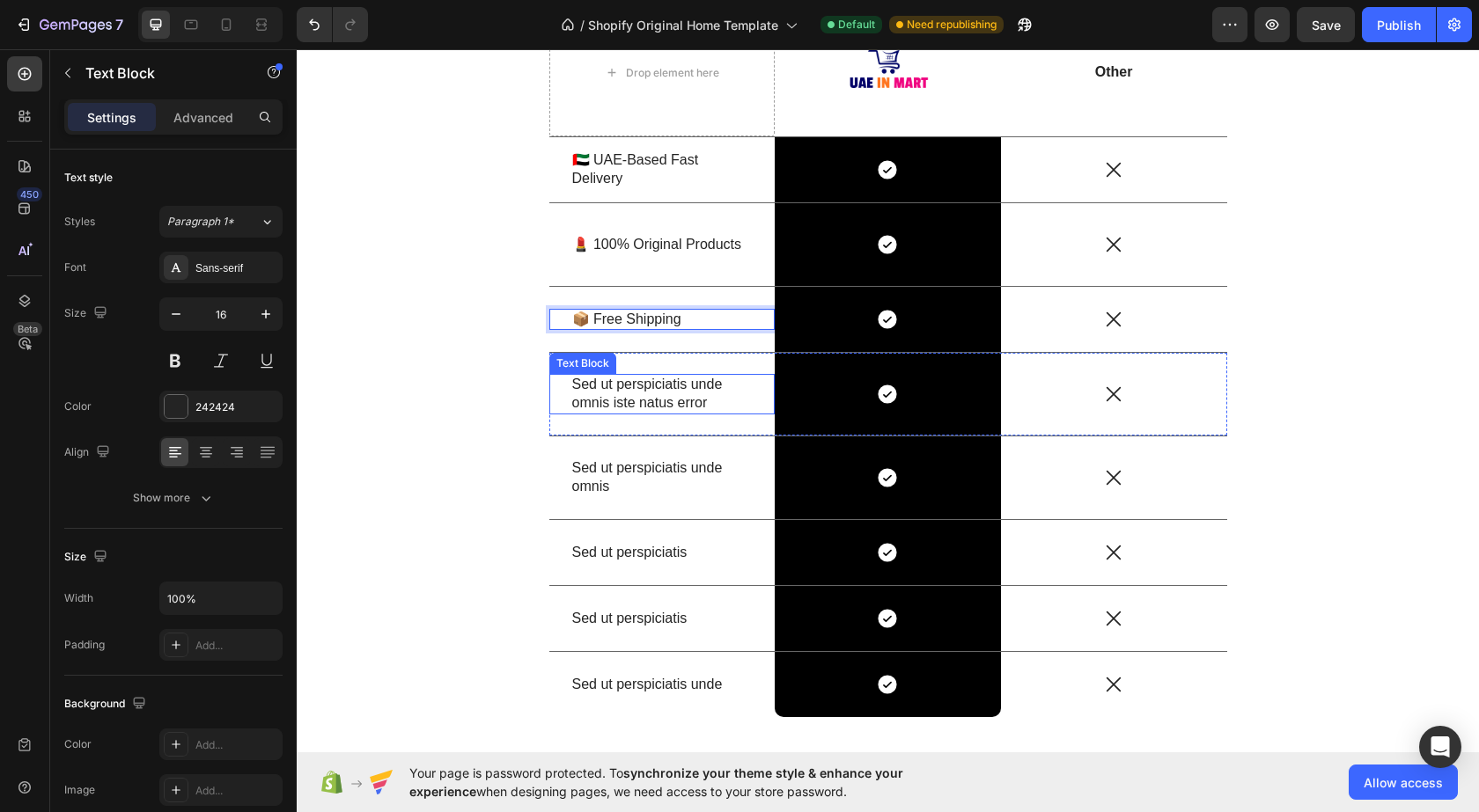
click at [647, 391] on p "Sed ut perspiciatis unde omnis iste natus error" at bounding box center [662, 394] width 180 height 37
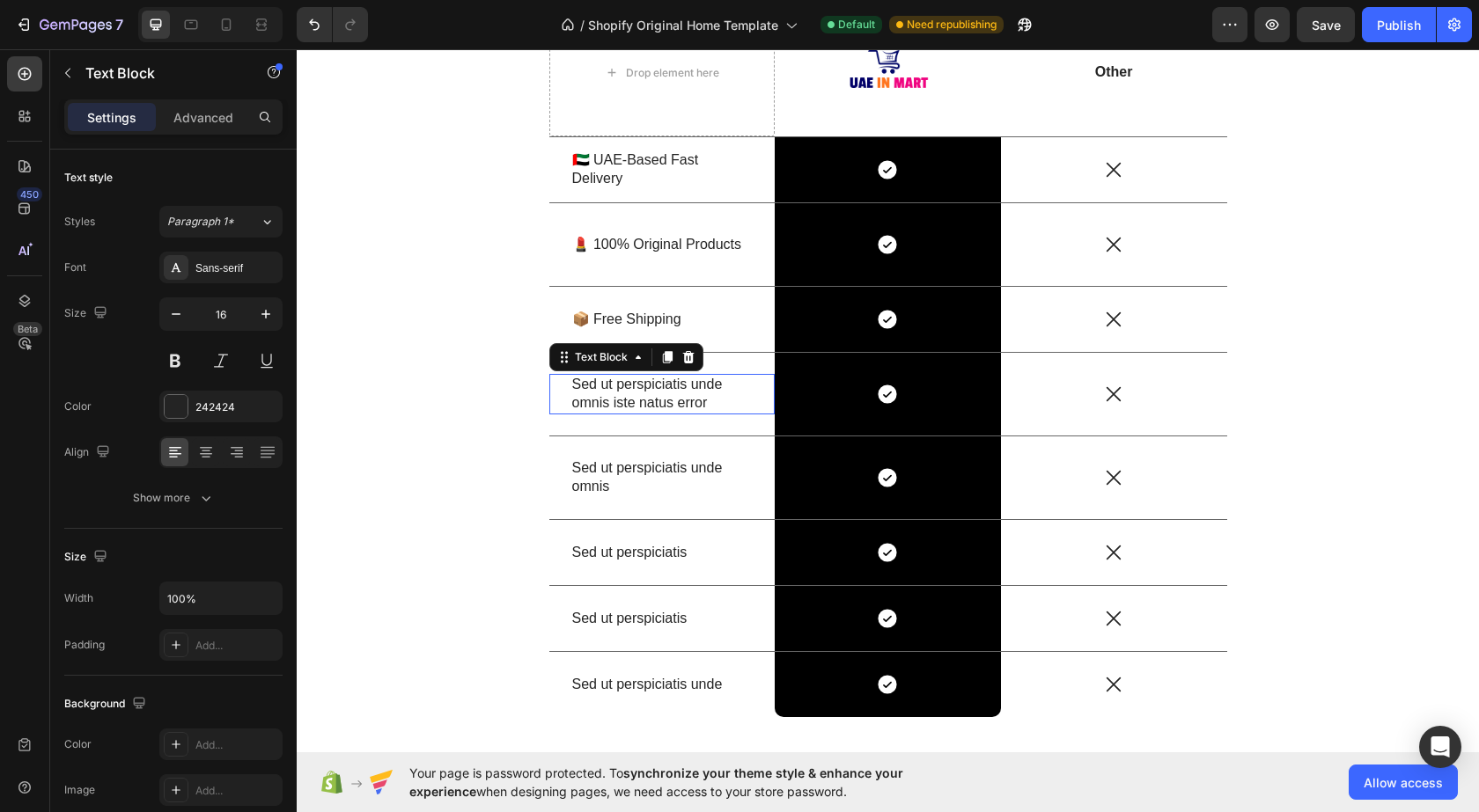
click at [639, 395] on p "Sed ut perspiciatis unde omnis iste natus error" at bounding box center [662, 394] width 180 height 37
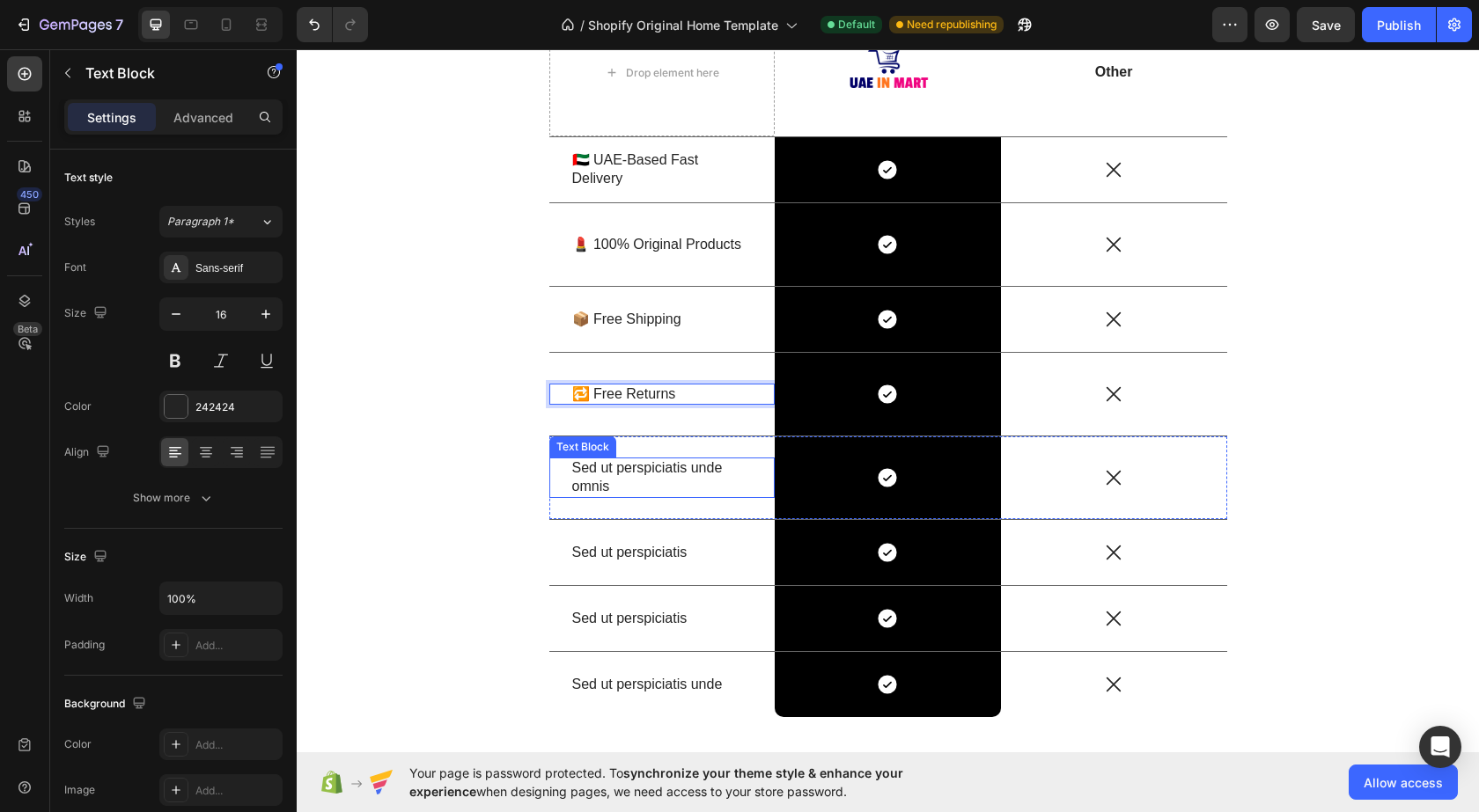
click at [603, 460] on p "Sed ut perspiciatis unde omnis" at bounding box center [662, 478] width 180 height 37
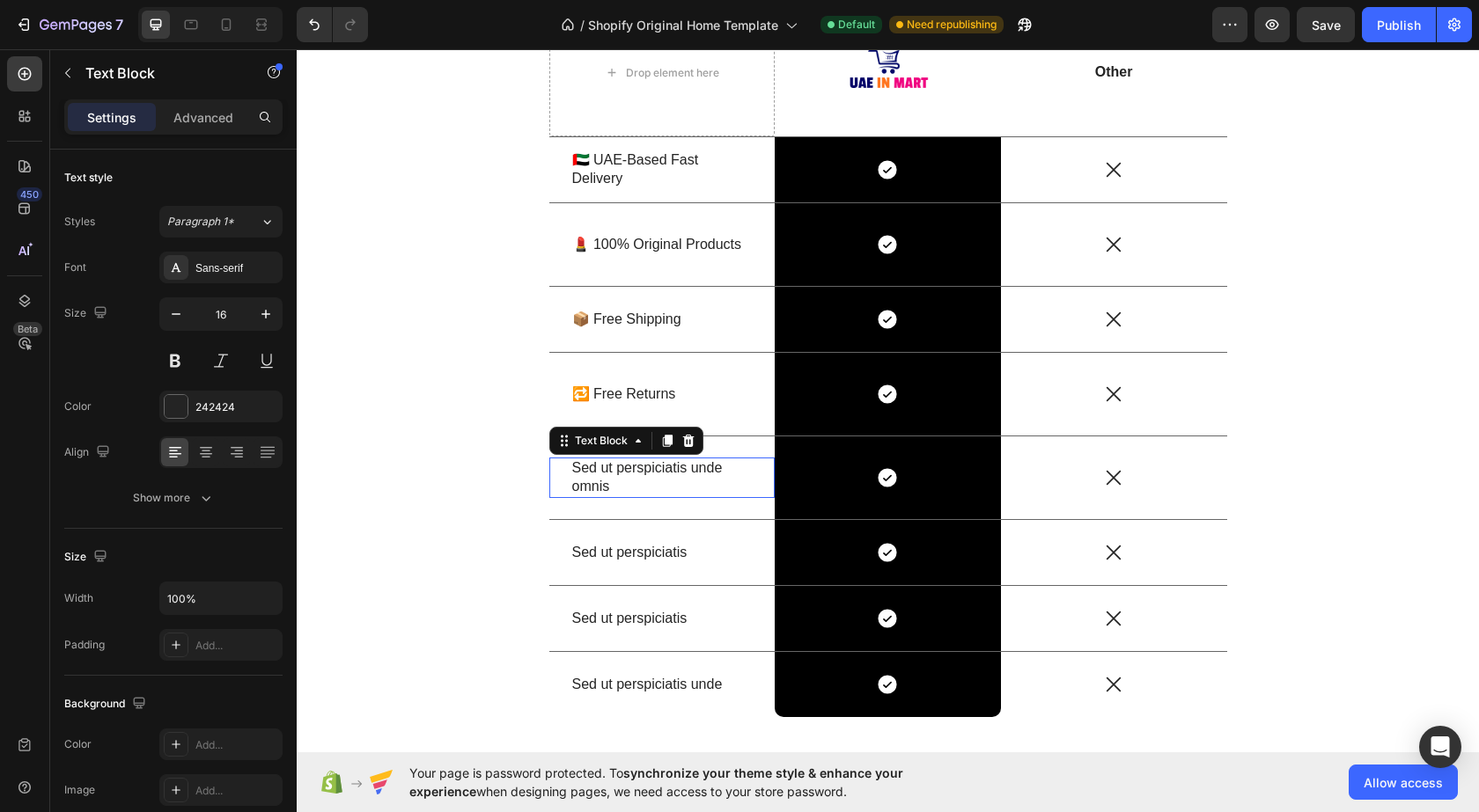
scroll to position [2044, 0]
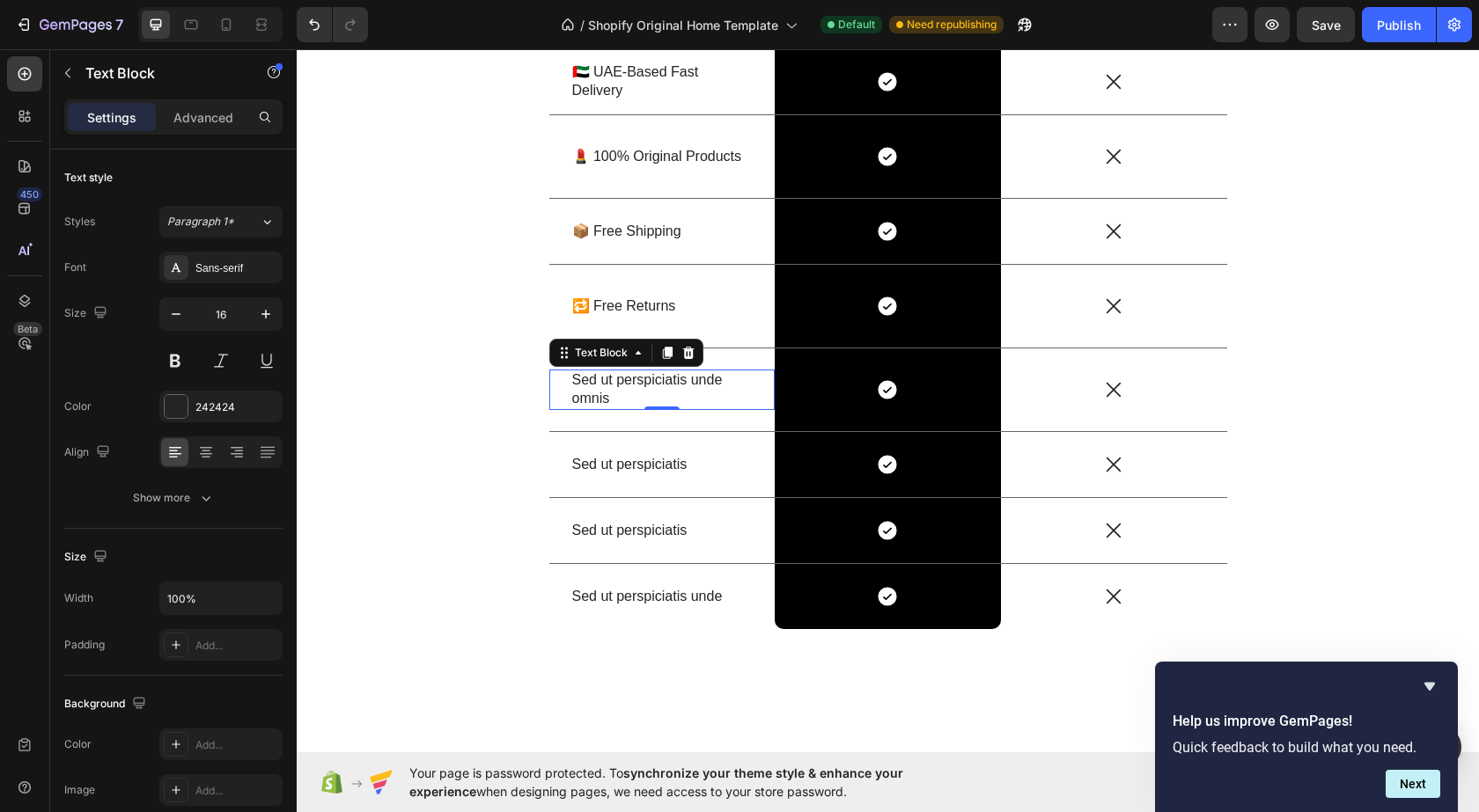
click at [616, 391] on p "Sed ut perspiciatis unde omnis" at bounding box center [662, 390] width 180 height 37
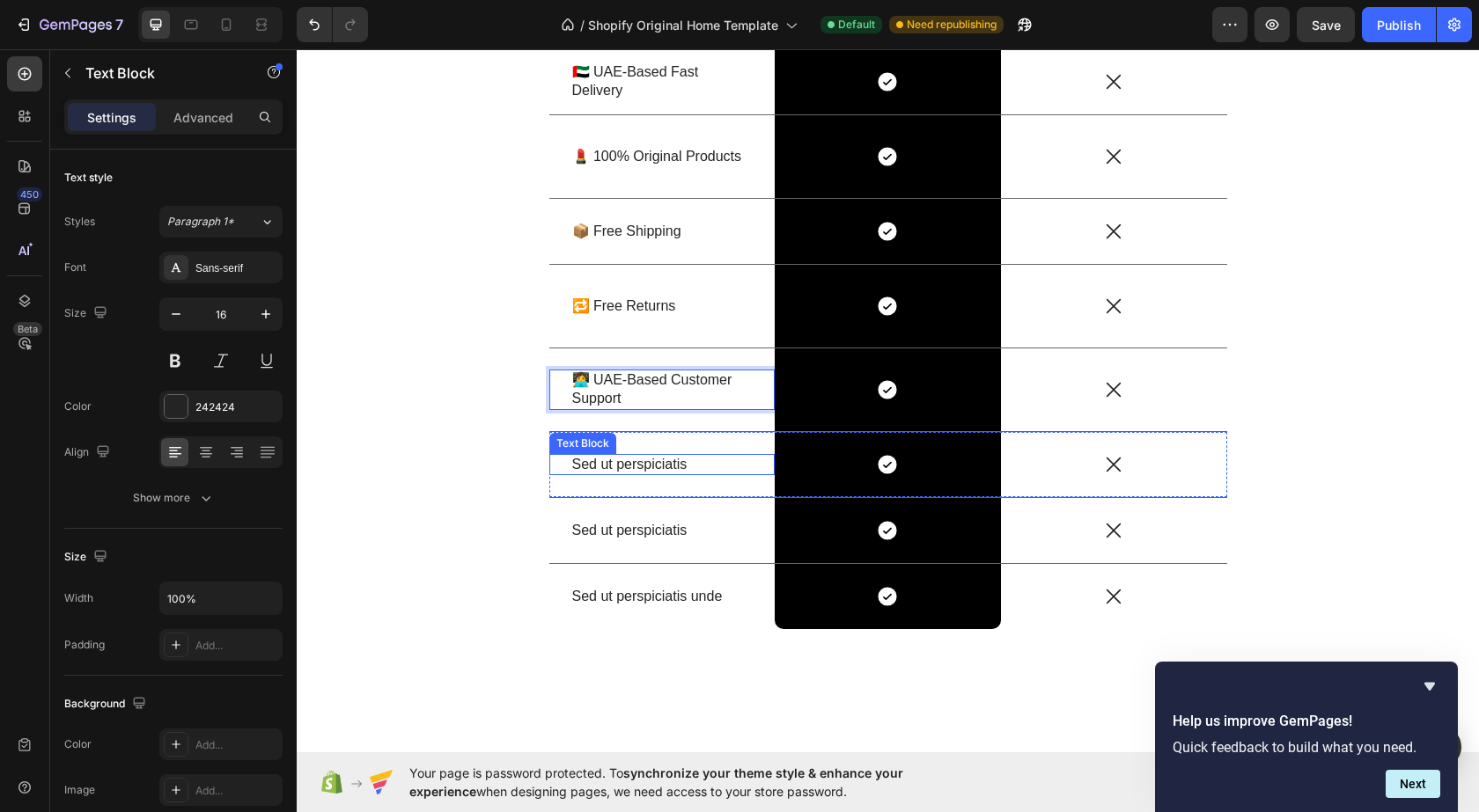
click at [595, 462] on p "Sed ut perspiciatis" at bounding box center [662, 464] width 180 height 18
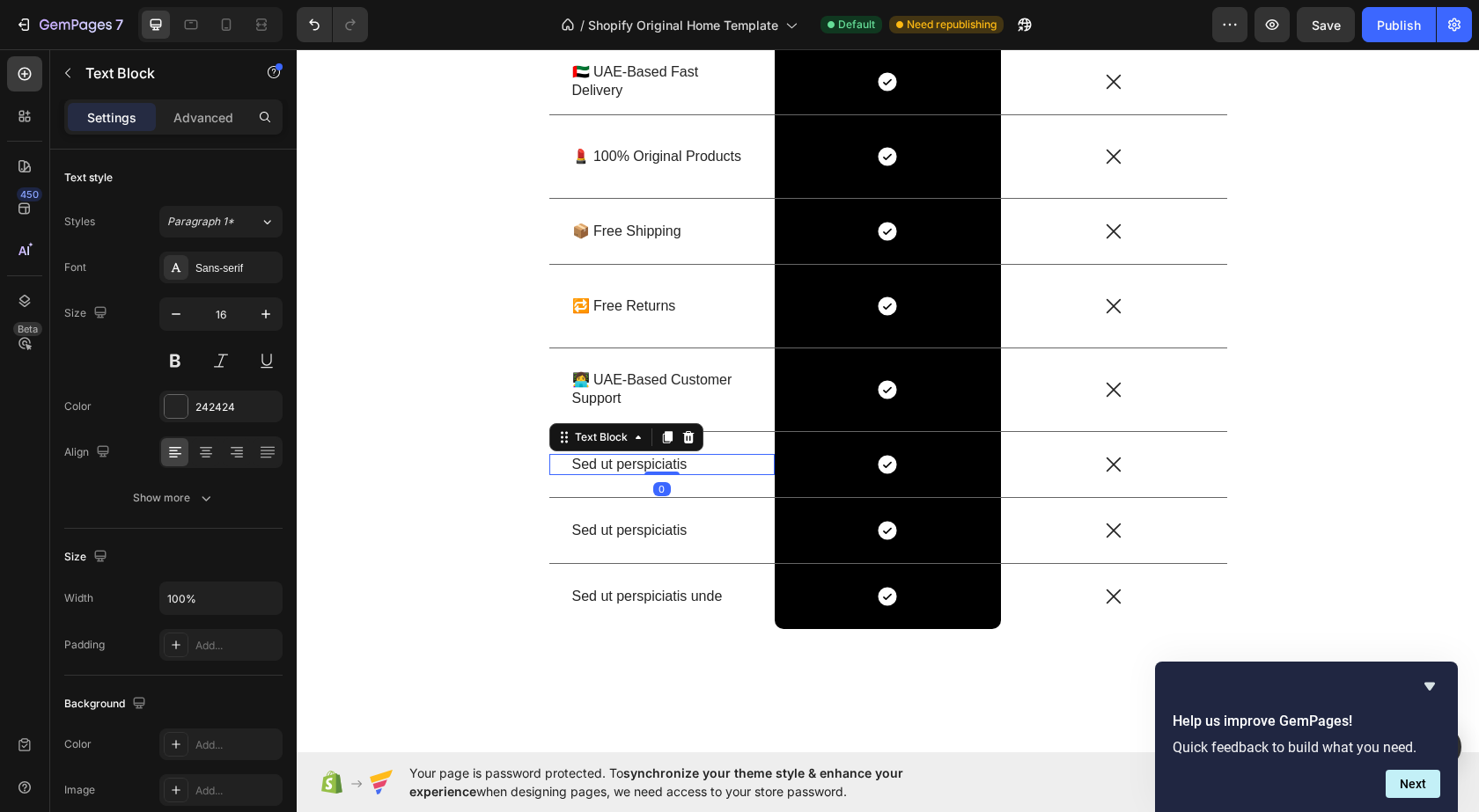
click at [629, 472] on p "Sed ut perspiciatis" at bounding box center [662, 464] width 180 height 18
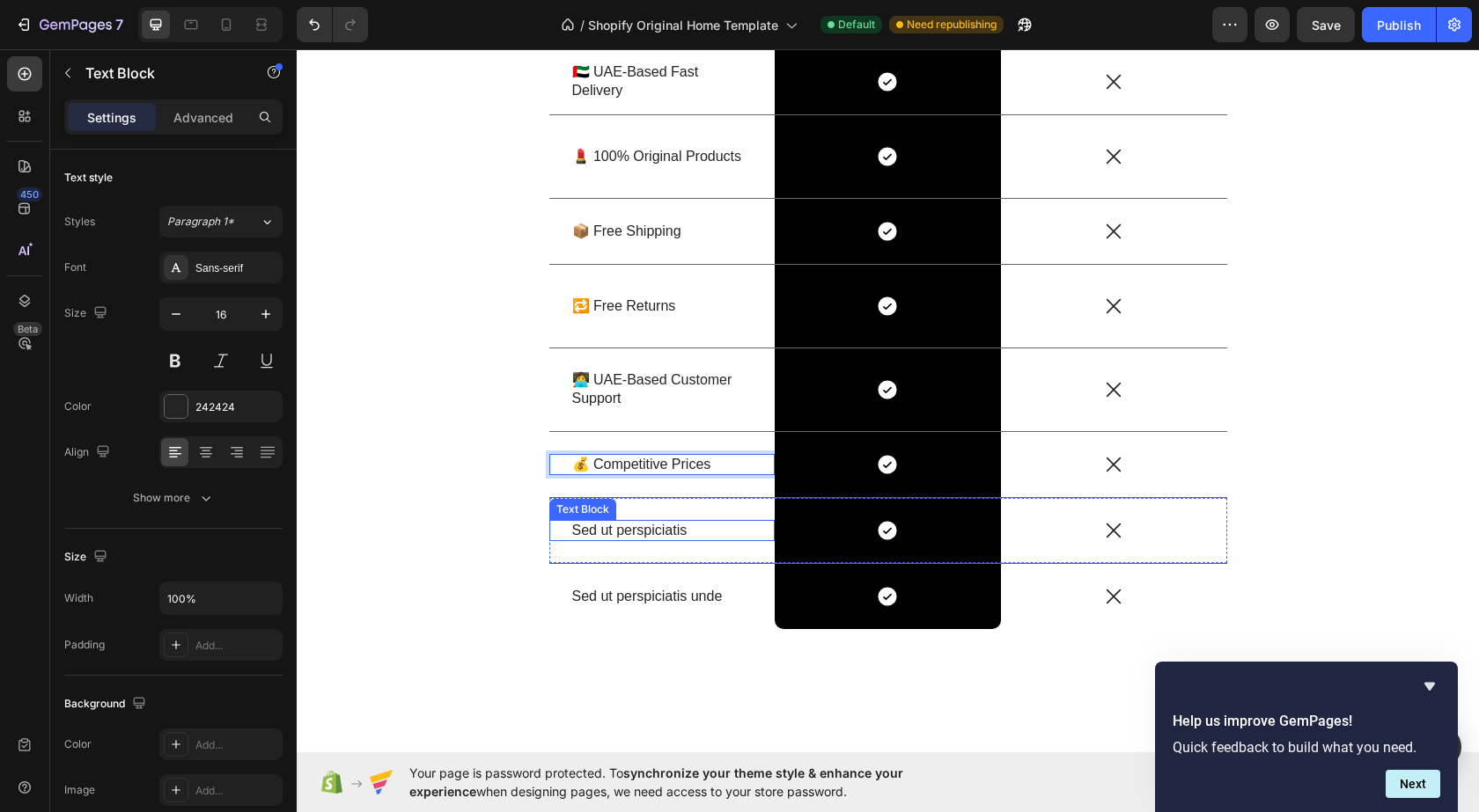
click at [629, 534] on p "Sed ut perspiciatis" at bounding box center [662, 530] width 180 height 18
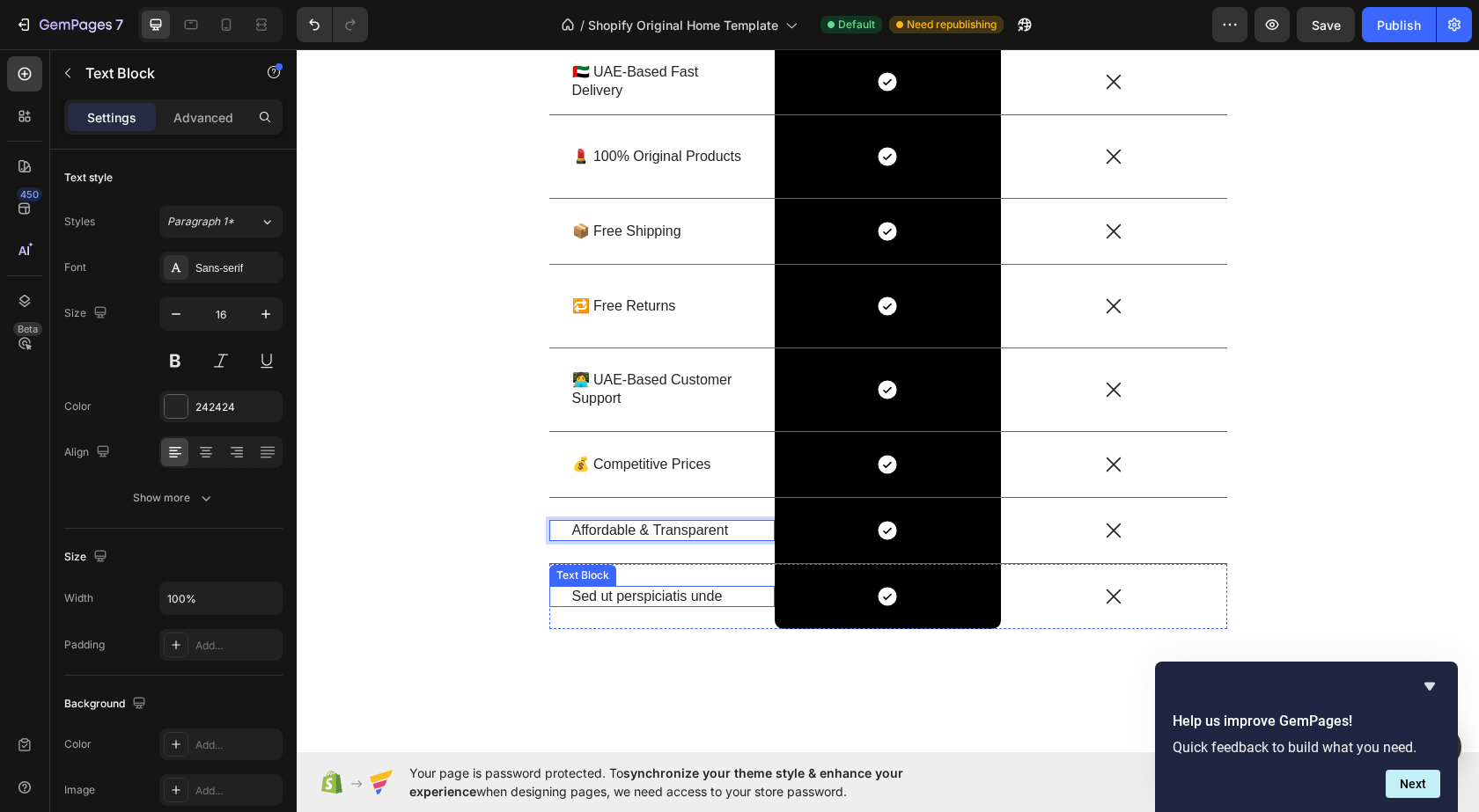
click at [653, 599] on p "Sed ut perspiciatis unde" at bounding box center [662, 597] width 180 height 18
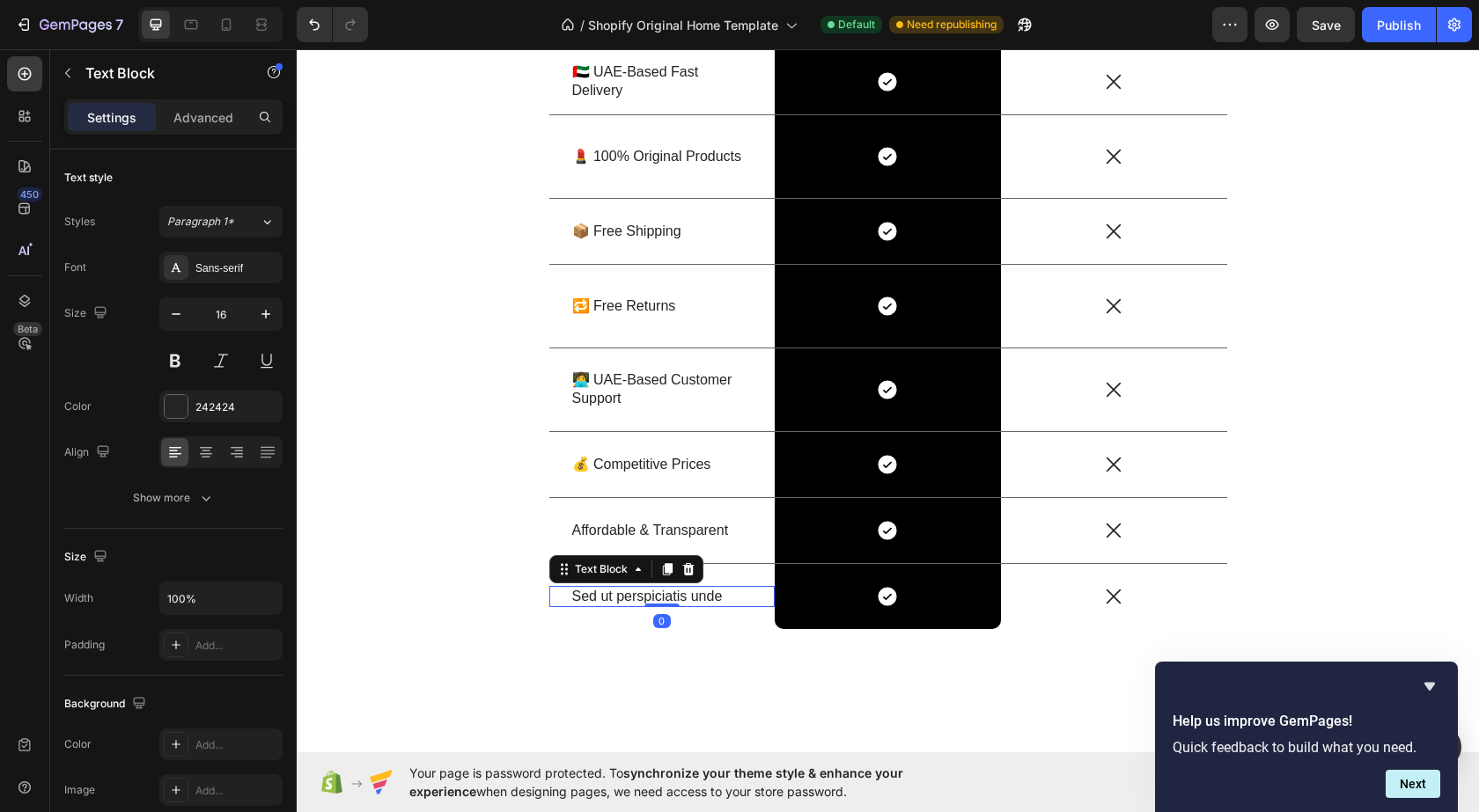
click at [655, 591] on p "Sed ut perspiciatis unde" at bounding box center [662, 597] width 180 height 18
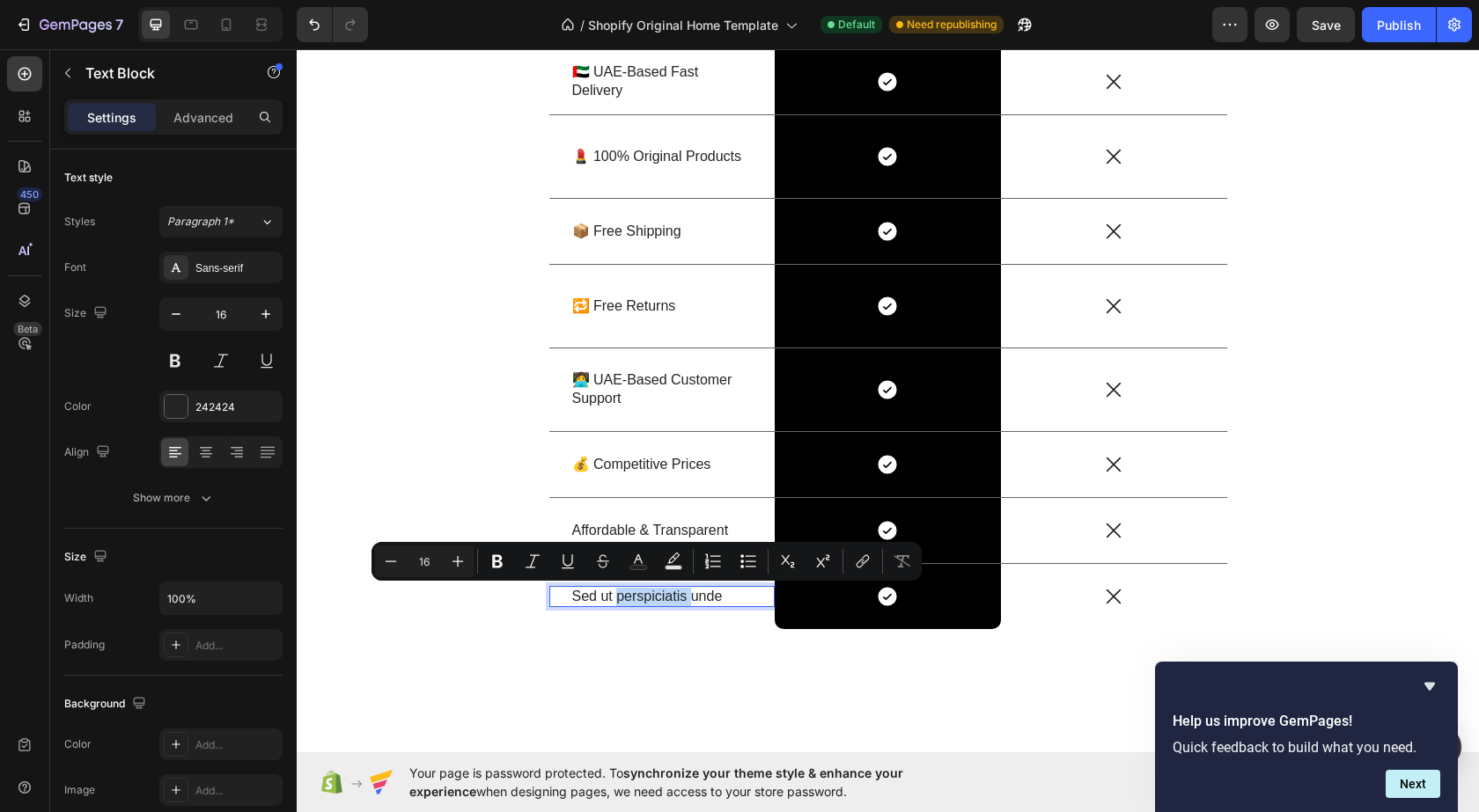
click at [655, 594] on p "Sed ut perspiciatis unde" at bounding box center [662, 597] width 180 height 18
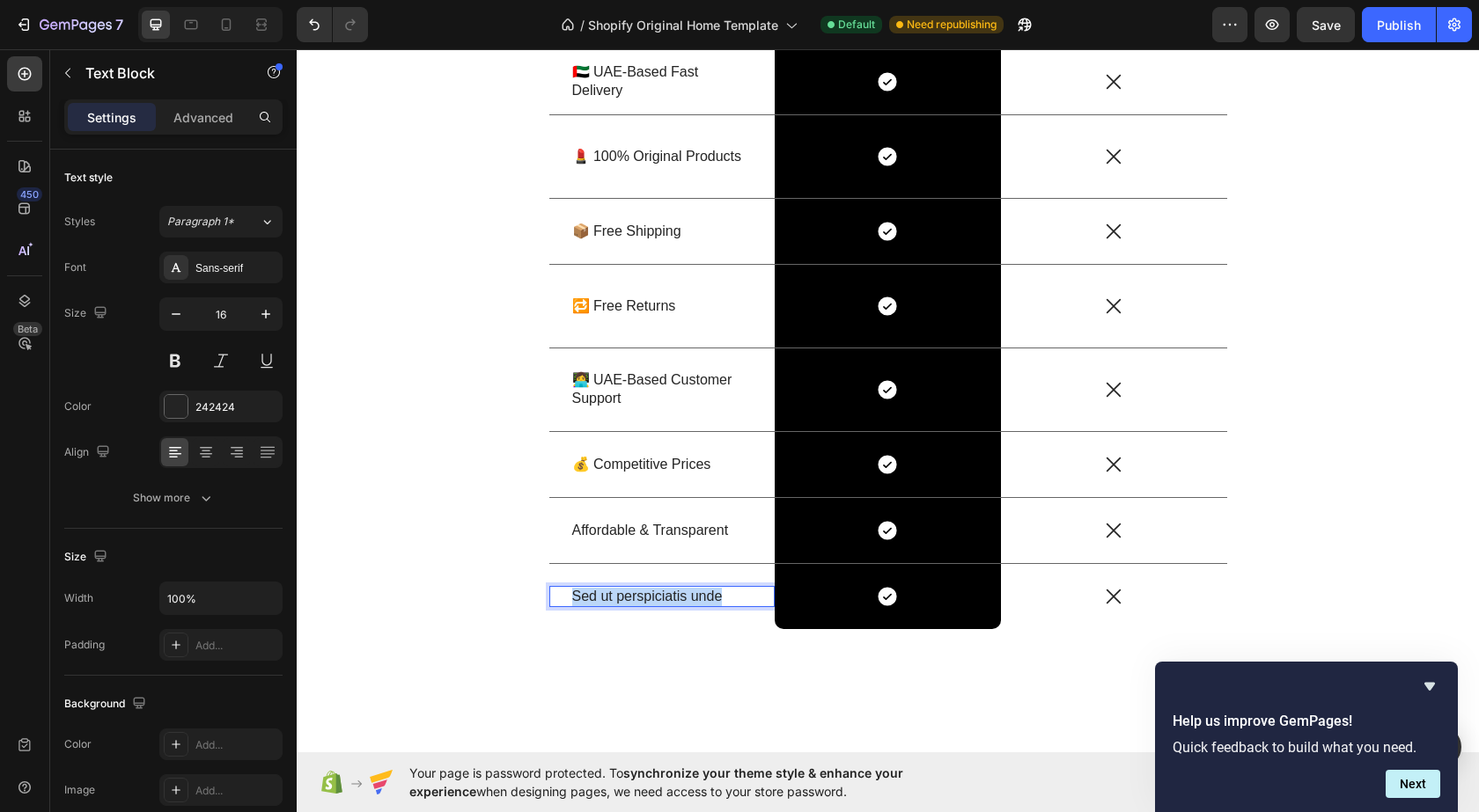
click at [655, 594] on p "Sed ut perspiciatis unde" at bounding box center [662, 597] width 180 height 18
click at [1381, 22] on div "Publish" at bounding box center [1399, 25] width 44 height 18
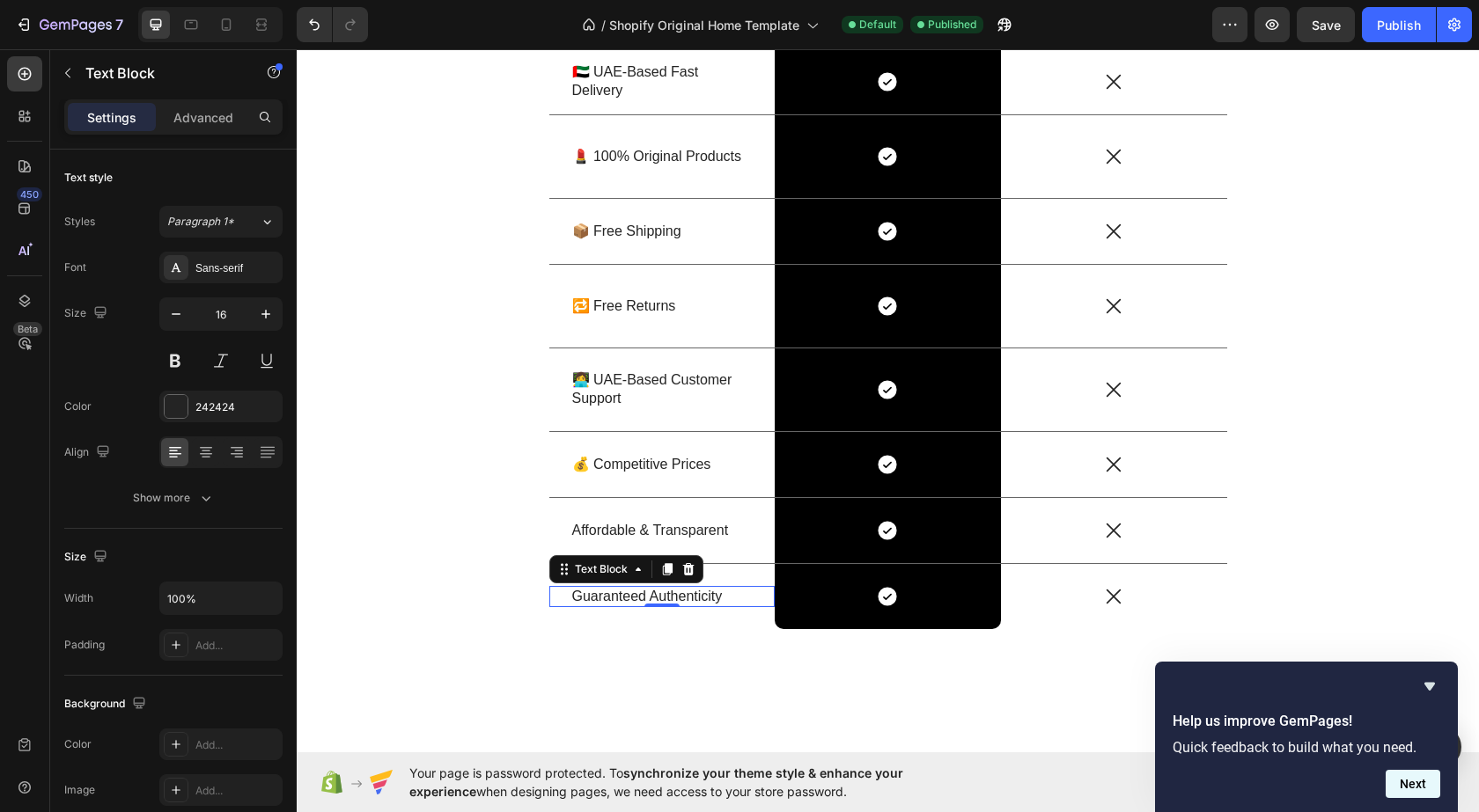
click at [1400, 784] on button "Next" at bounding box center [1413, 783] width 55 height 28
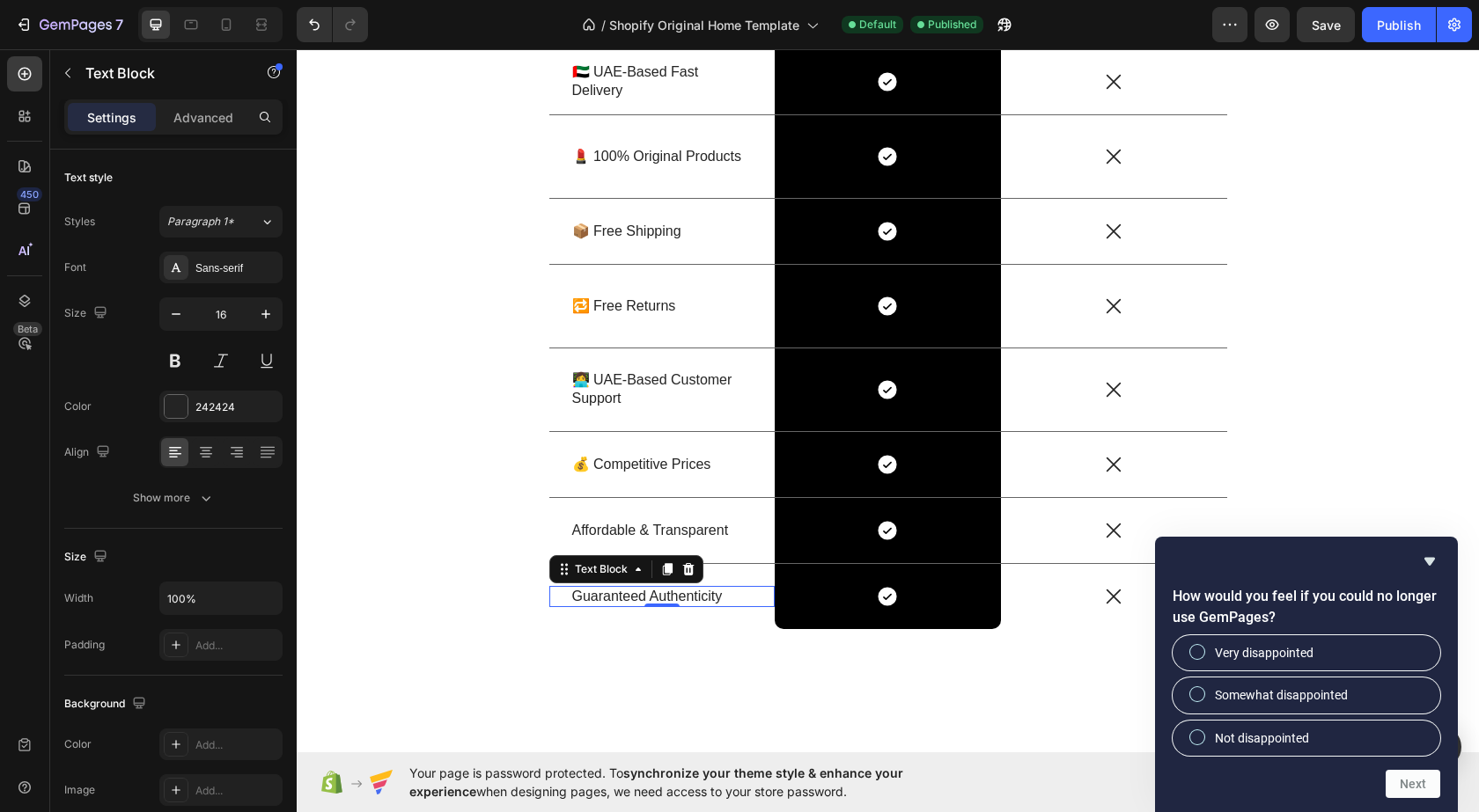
drag, startPoint x: 1437, startPoint y: 556, endPoint x: 1448, endPoint y: 555, distance: 11.0
click at [1442, 555] on div "How would you feel if you could no longer use GemPages? Very disappointed Somew…" at bounding box center [1307, 675] width 303 height 276
click at [1443, 563] on div "How would you feel if you could no longer use GemPages? Very disappointed Somew…" at bounding box center [1307, 675] width 303 height 276
click at [1427, 565] on icon "Hide survey" at bounding box center [1430, 561] width 21 height 21
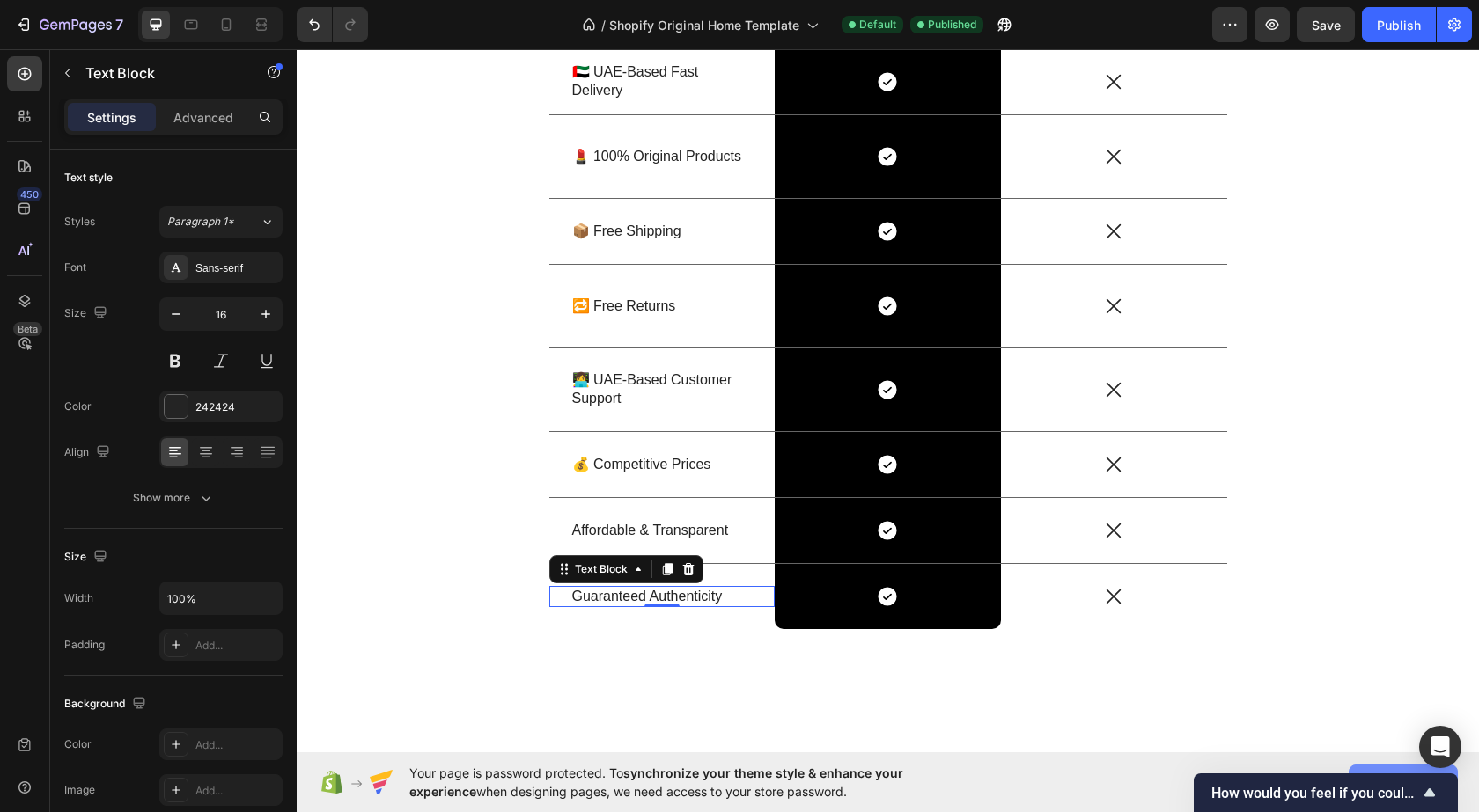
click at [1368, 765] on button "Allow access" at bounding box center [1403, 782] width 109 height 35
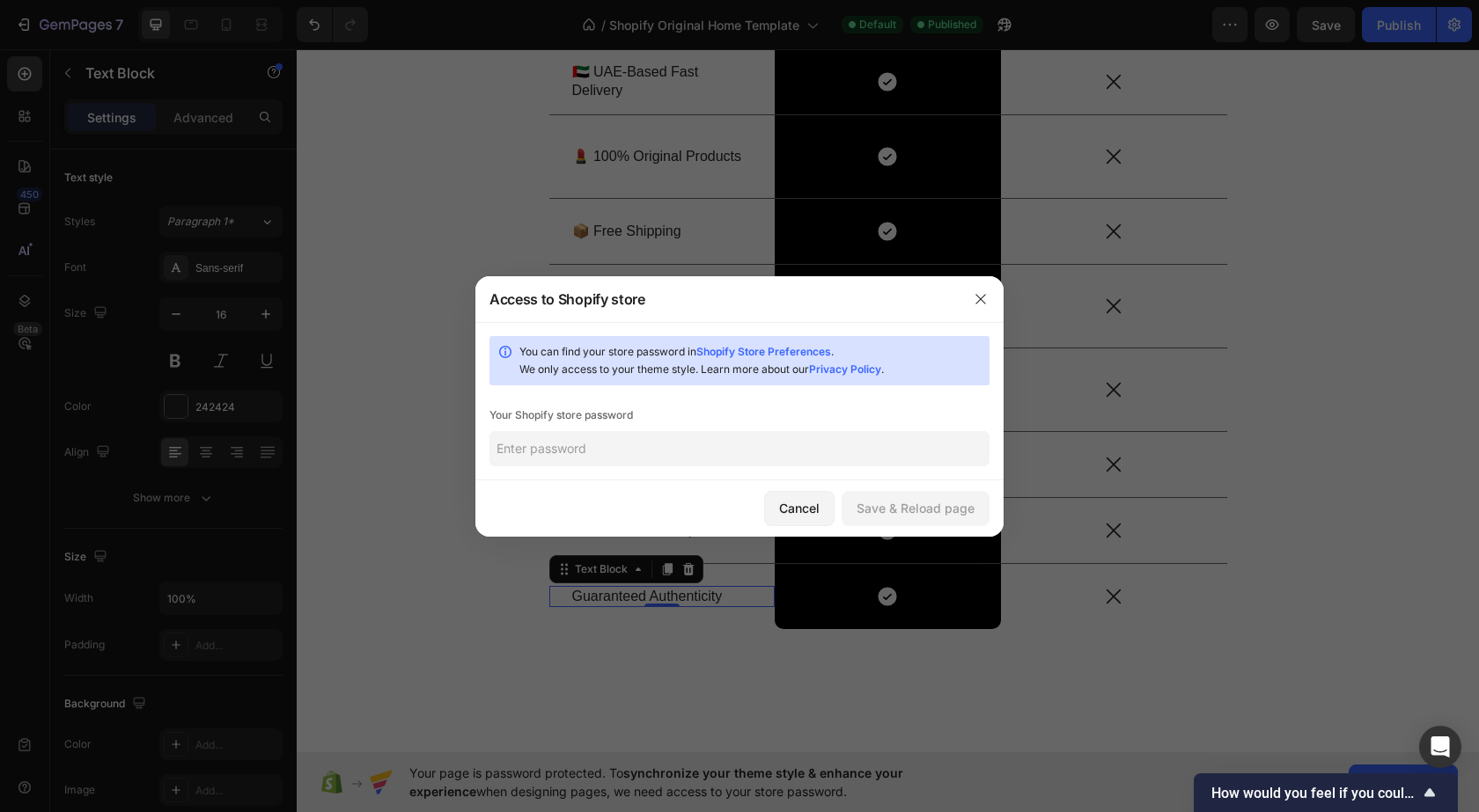
click at [685, 452] on input "text" at bounding box center [740, 448] width 500 height 35
paste input "stebru"
type input "stebru"
click at [860, 496] on button "Save & Reload page" at bounding box center [916, 508] width 148 height 35
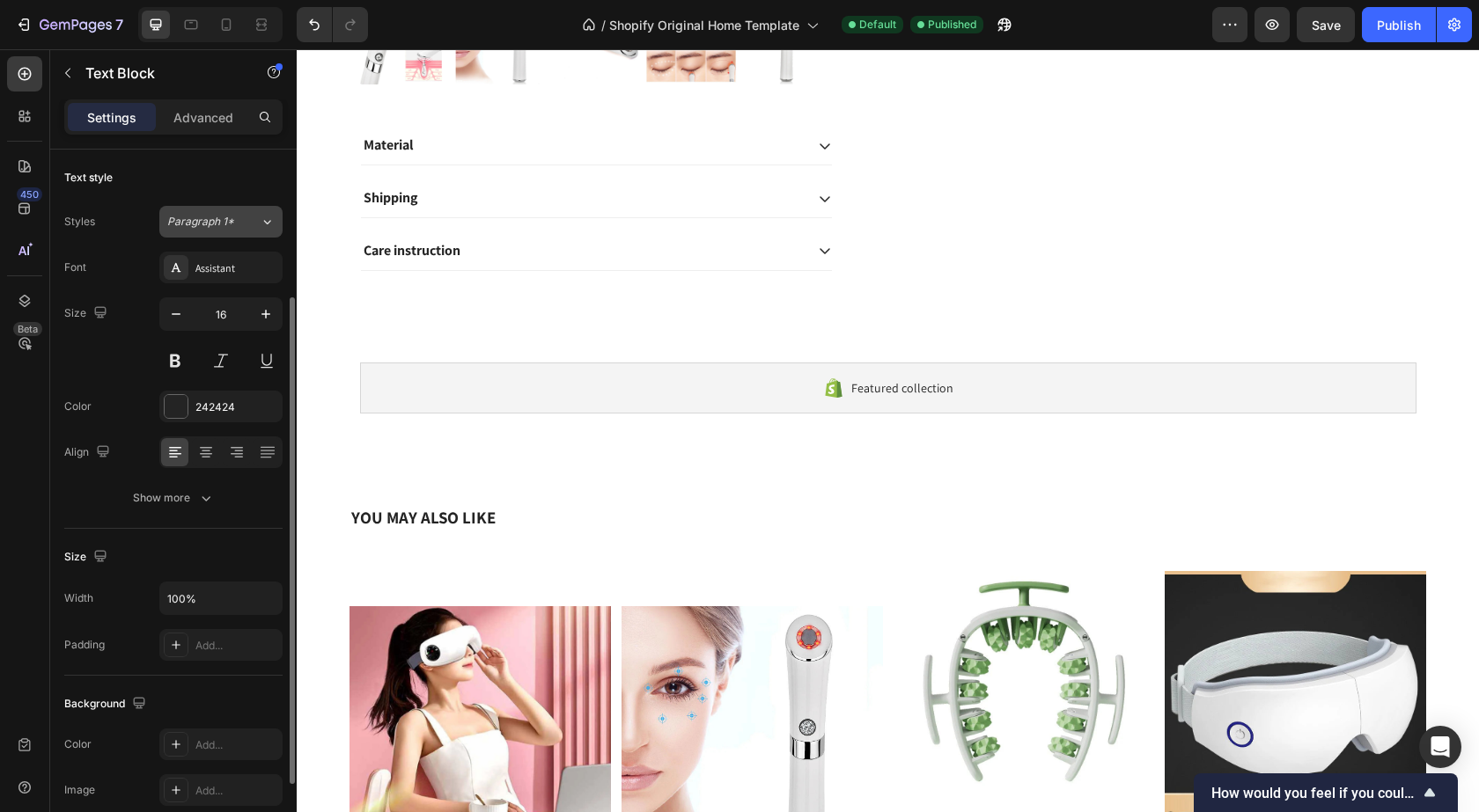
scroll to position [88, 0]
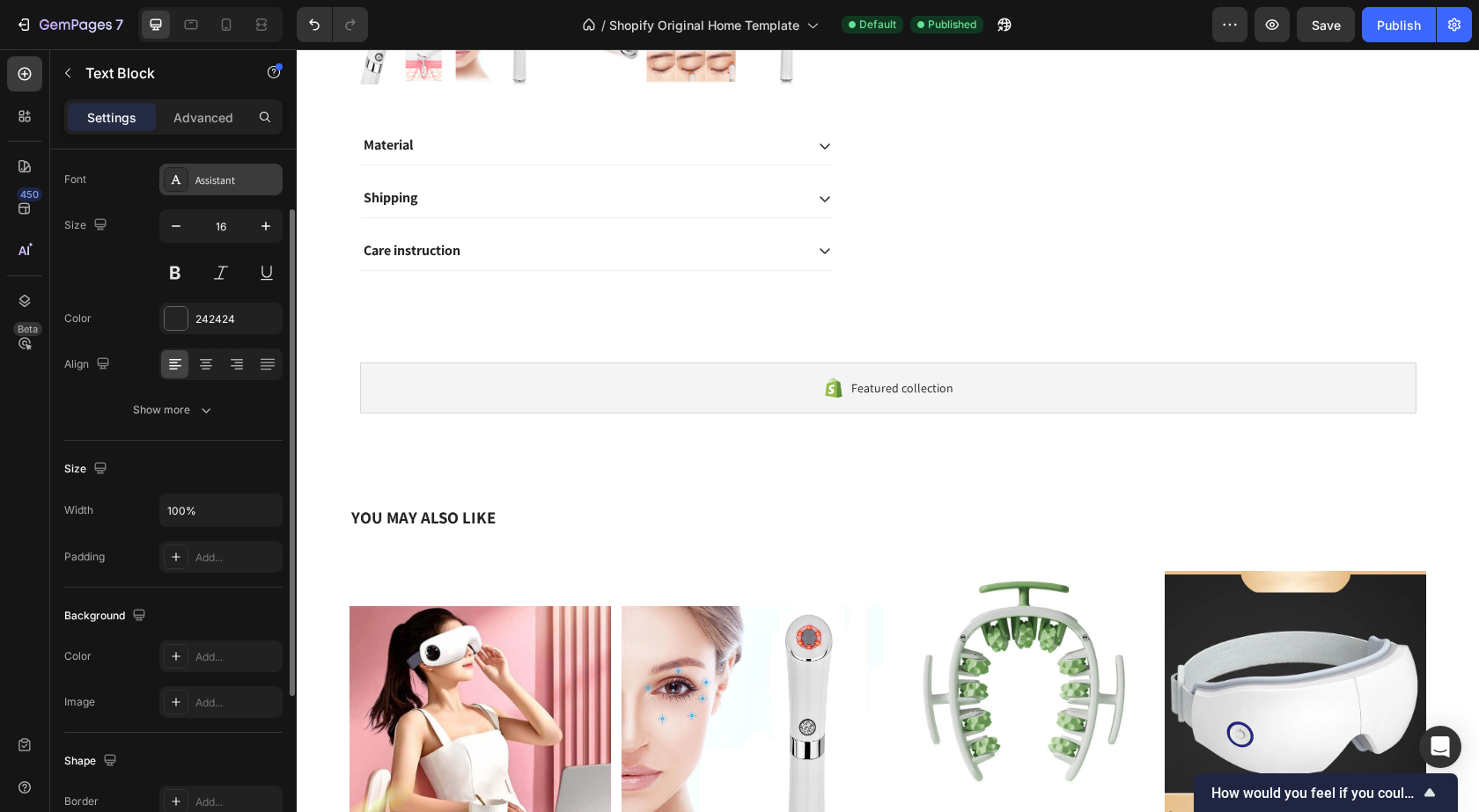
click at [233, 182] on div "Assistant" at bounding box center [220, 179] width 124 height 32
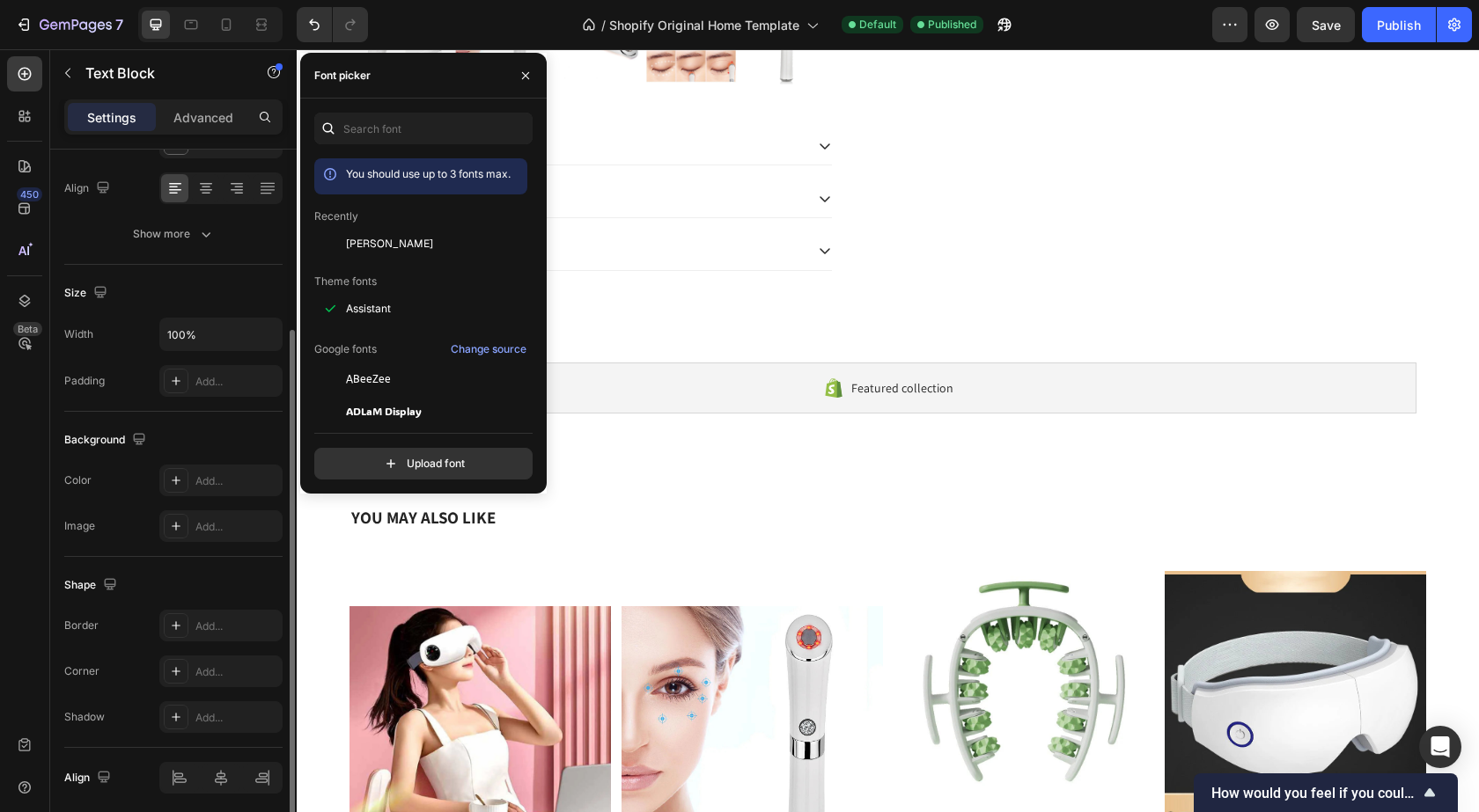
scroll to position [176, 0]
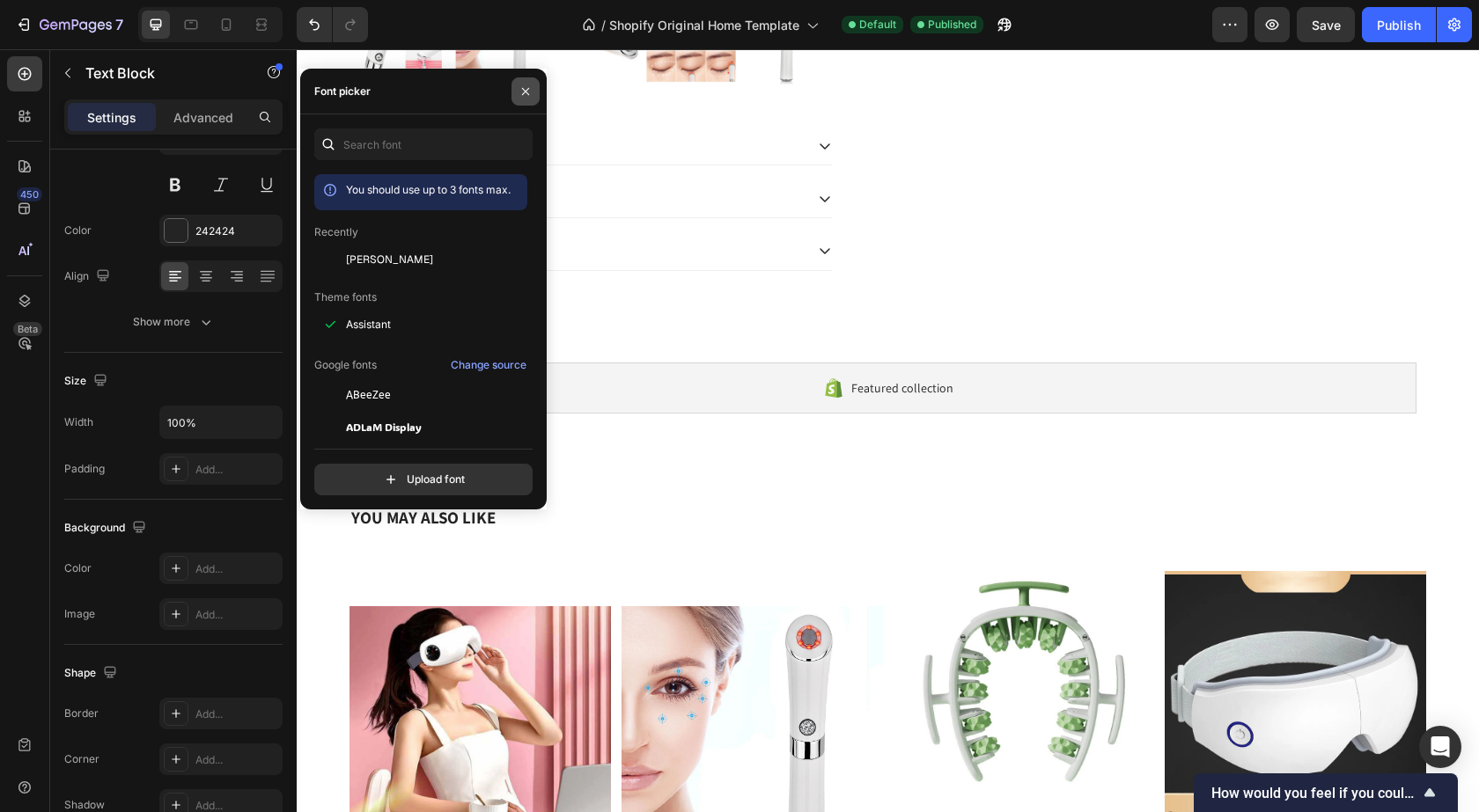
click at [524, 84] on icon "button" at bounding box center [525, 91] width 14 height 14
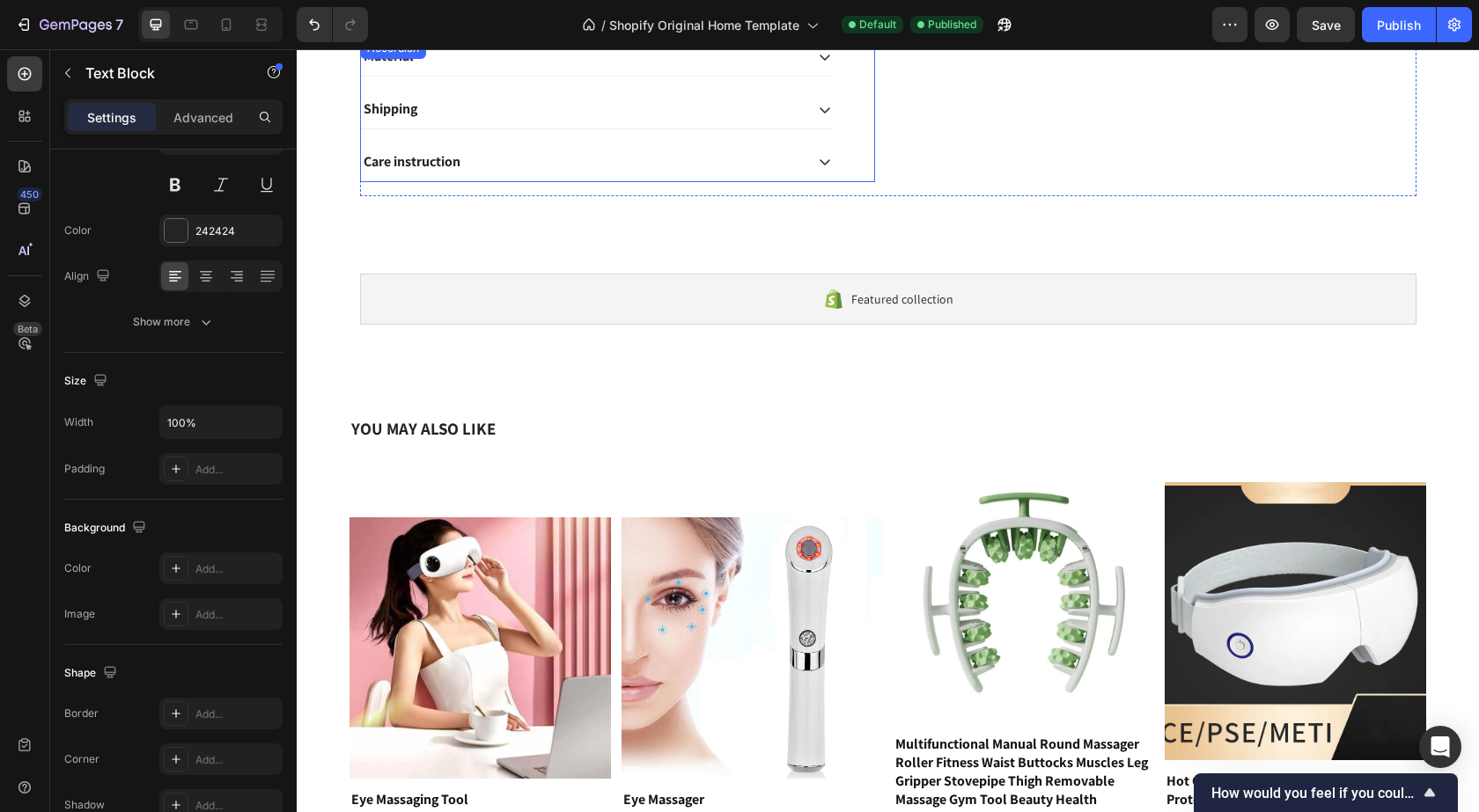
scroll to position [830, 0]
click at [97, 113] on p "Settings" at bounding box center [111, 117] width 49 height 18
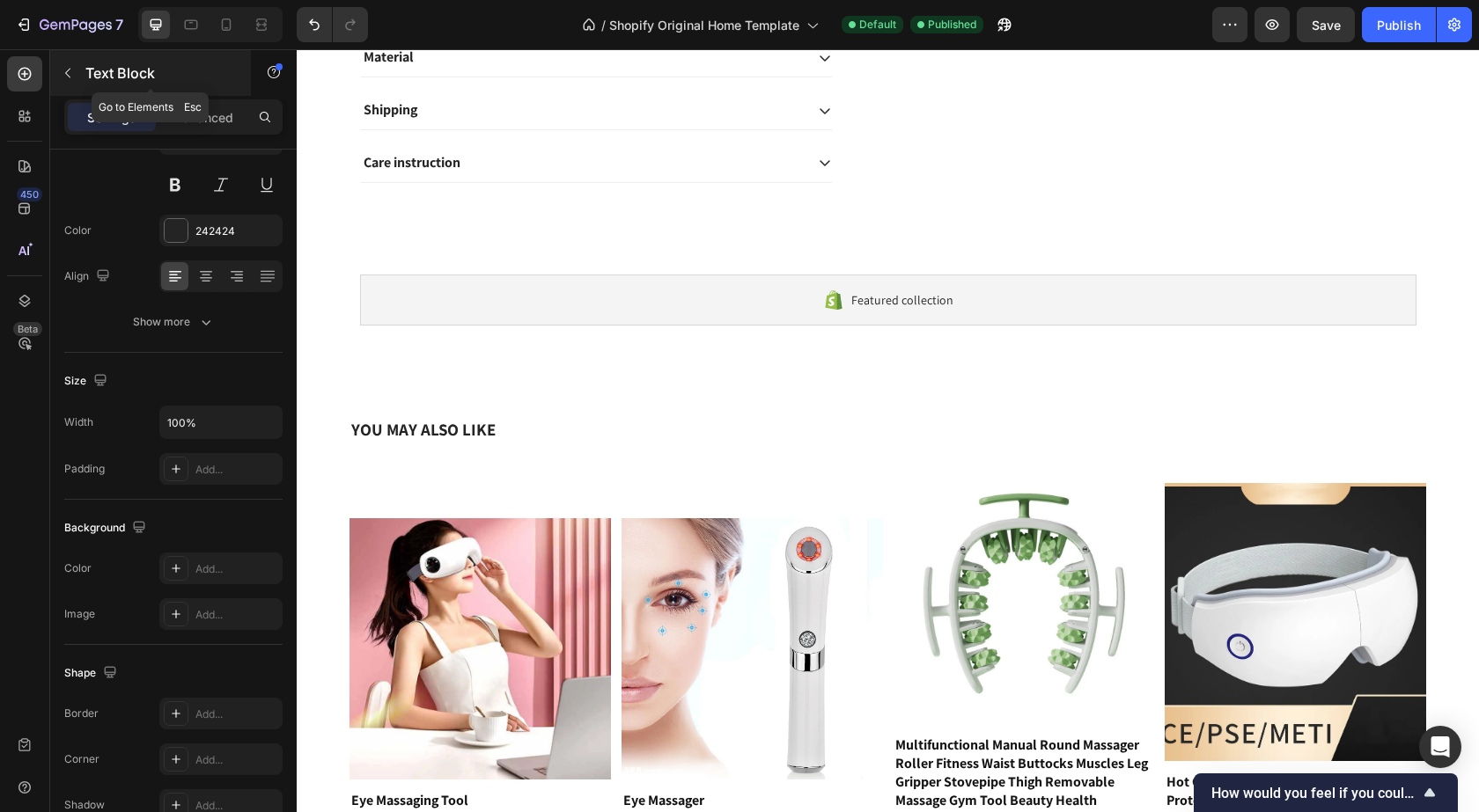
click at [65, 71] on icon "button" at bounding box center [67, 73] width 14 height 14
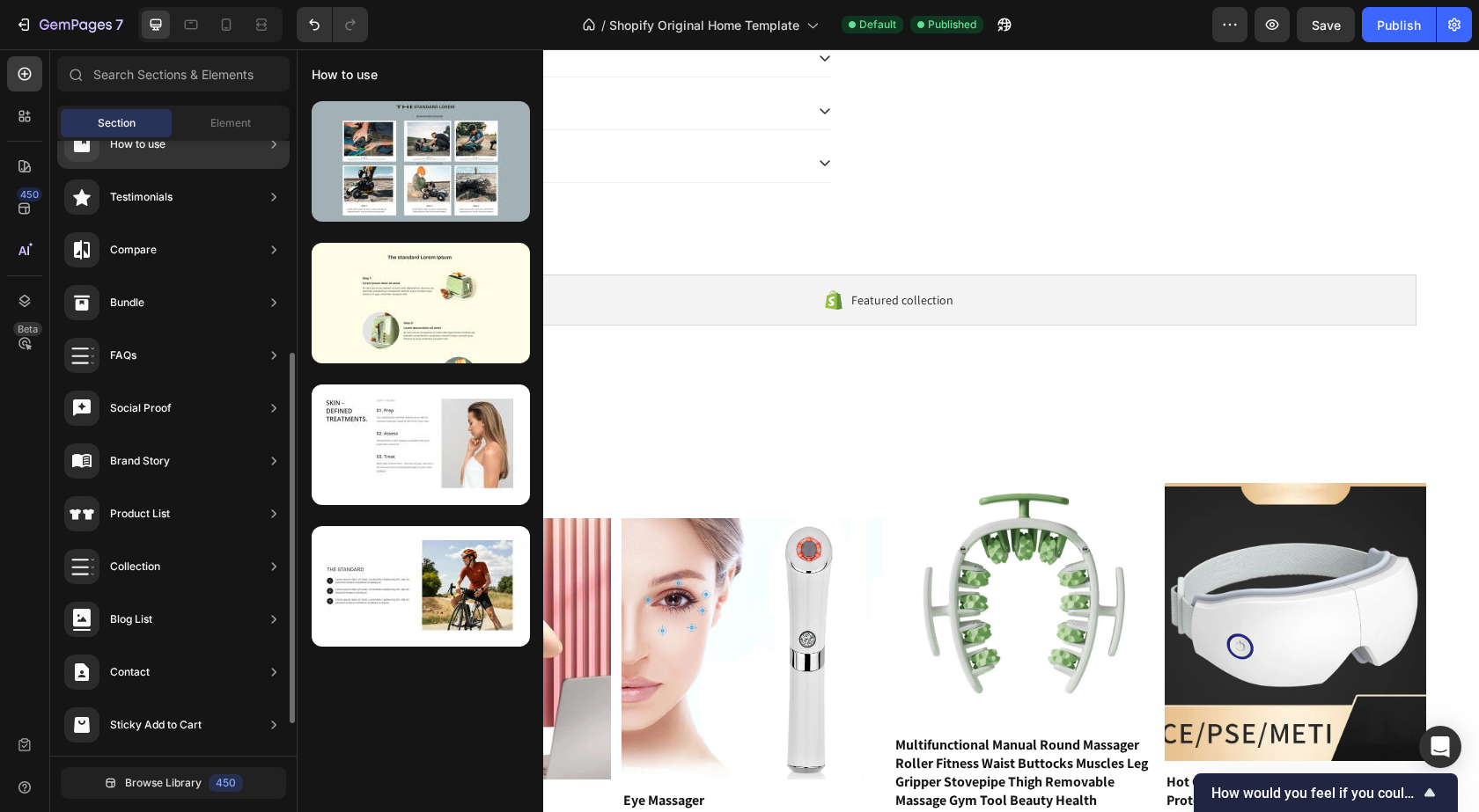
scroll to position [406, 0]
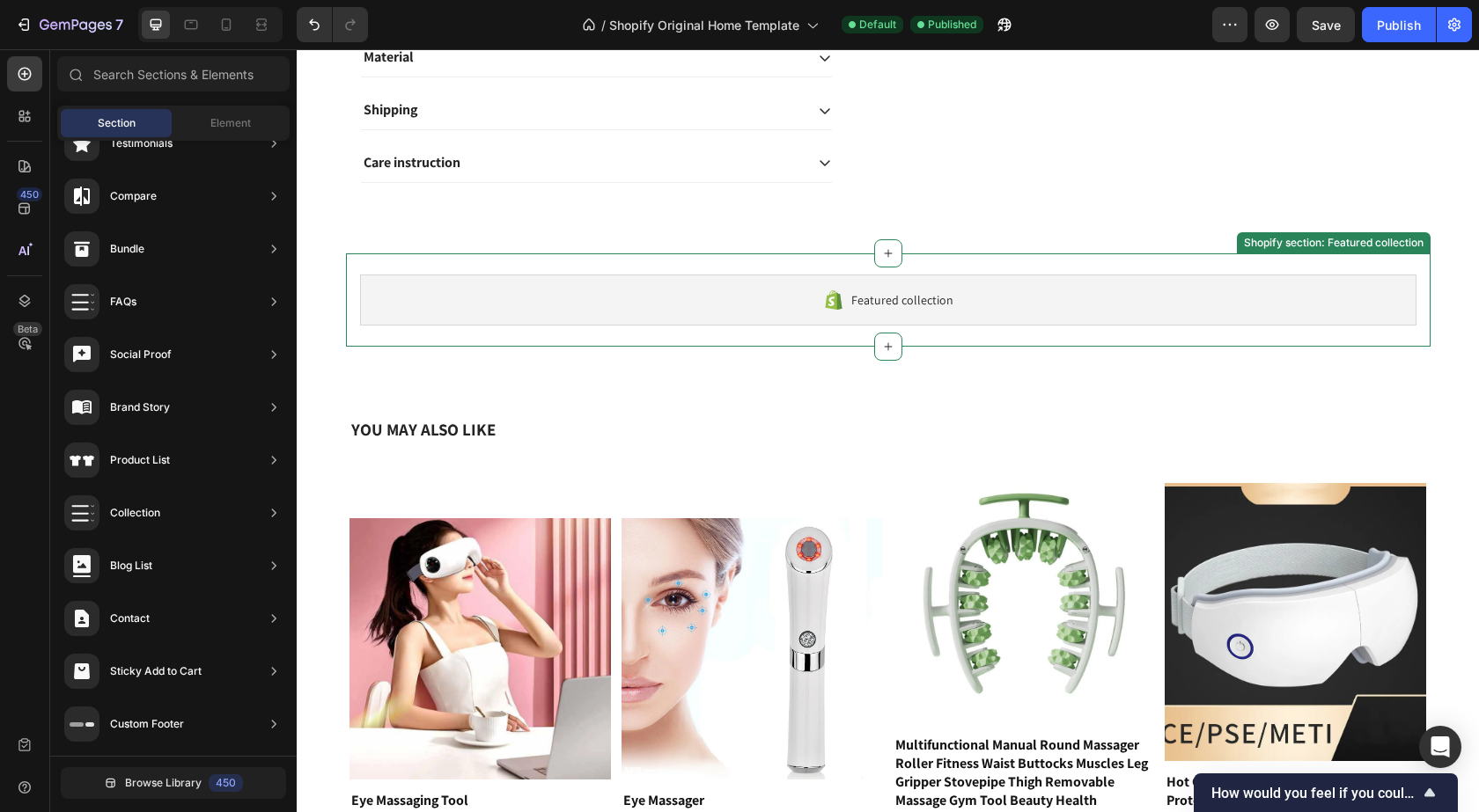
click at [949, 279] on div "Featured collection" at bounding box center [888, 300] width 1057 height 51
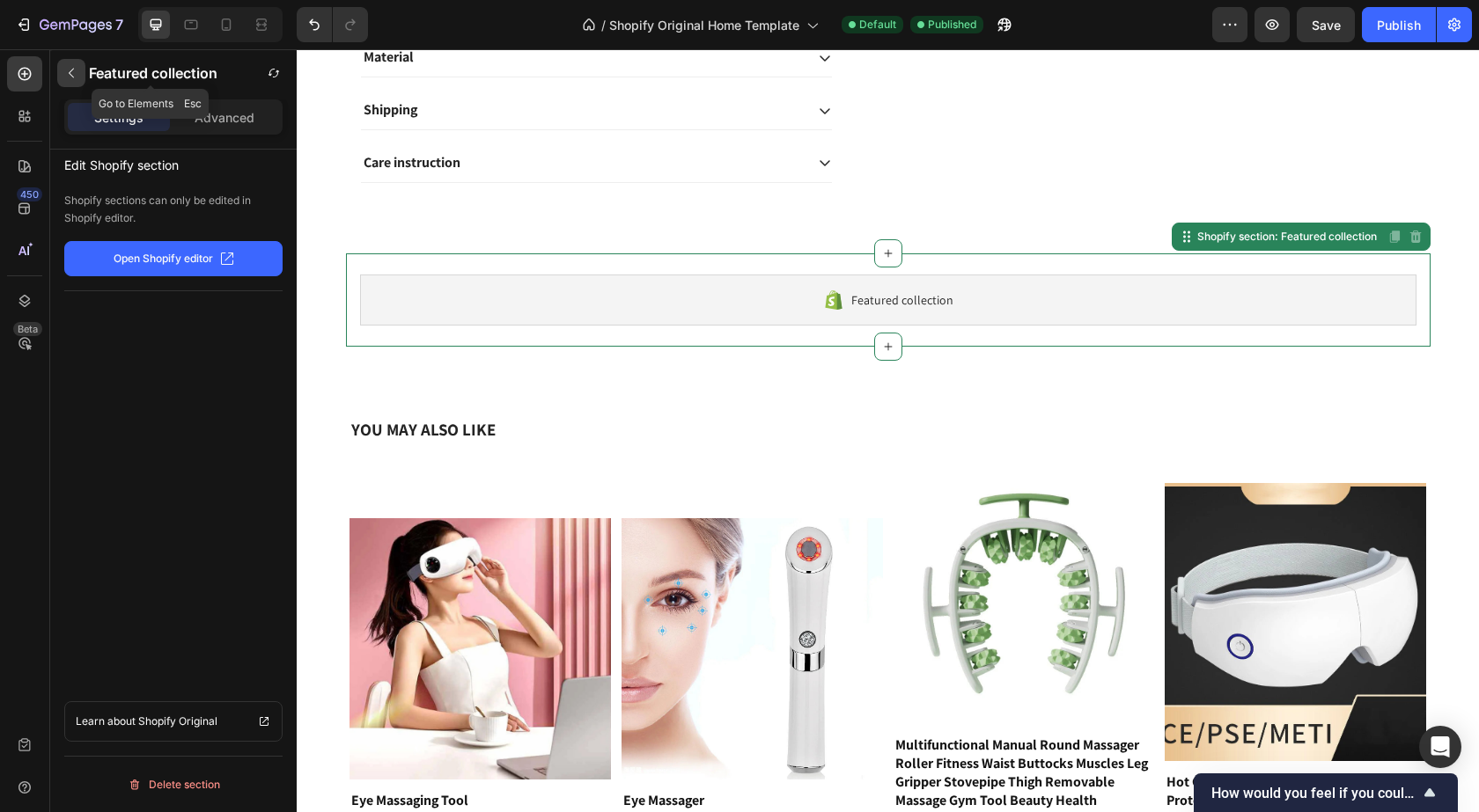
click at [77, 70] on icon "button" at bounding box center [71, 73] width 14 height 14
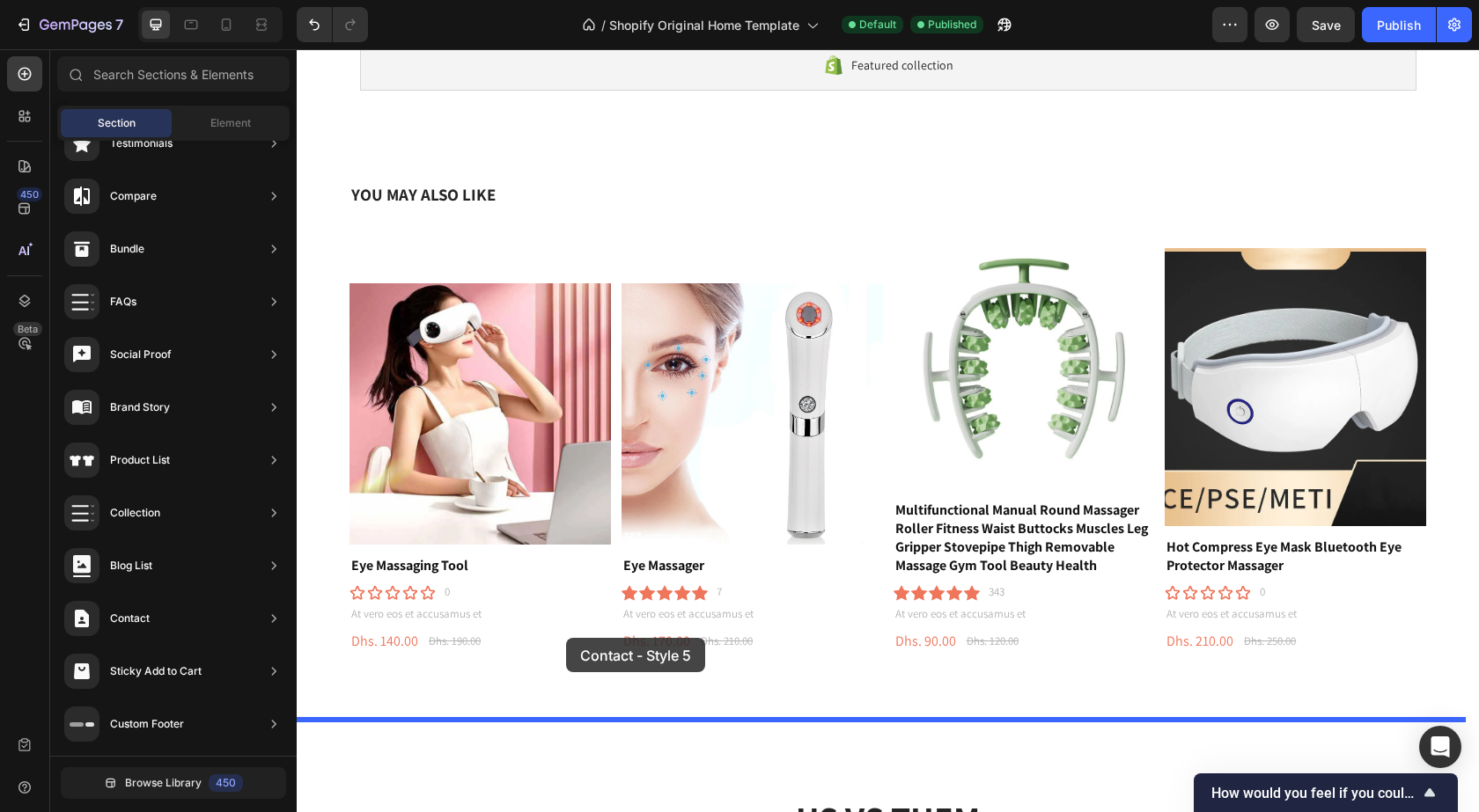
scroll to position [1710, 0]
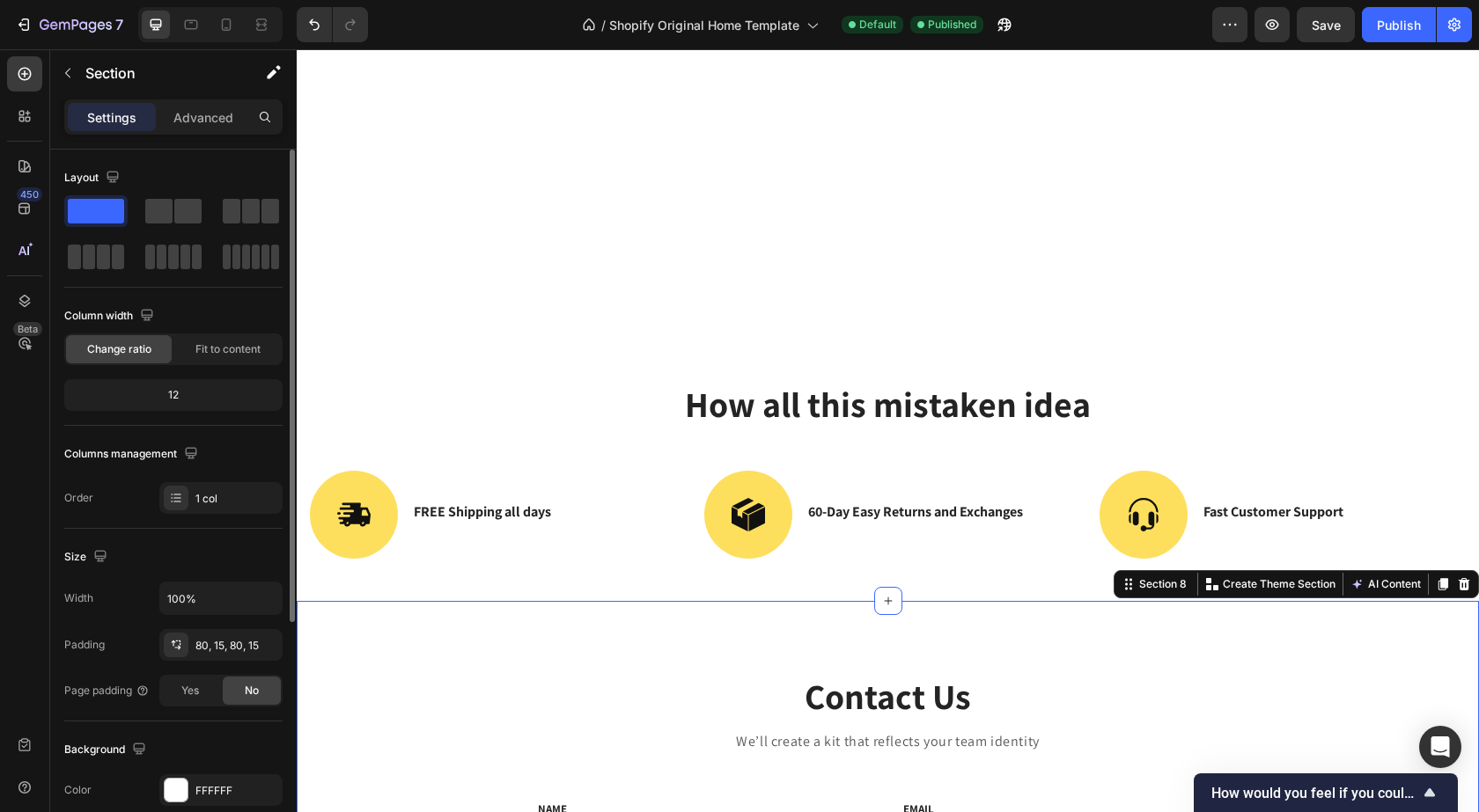
scroll to position [3678, 0]
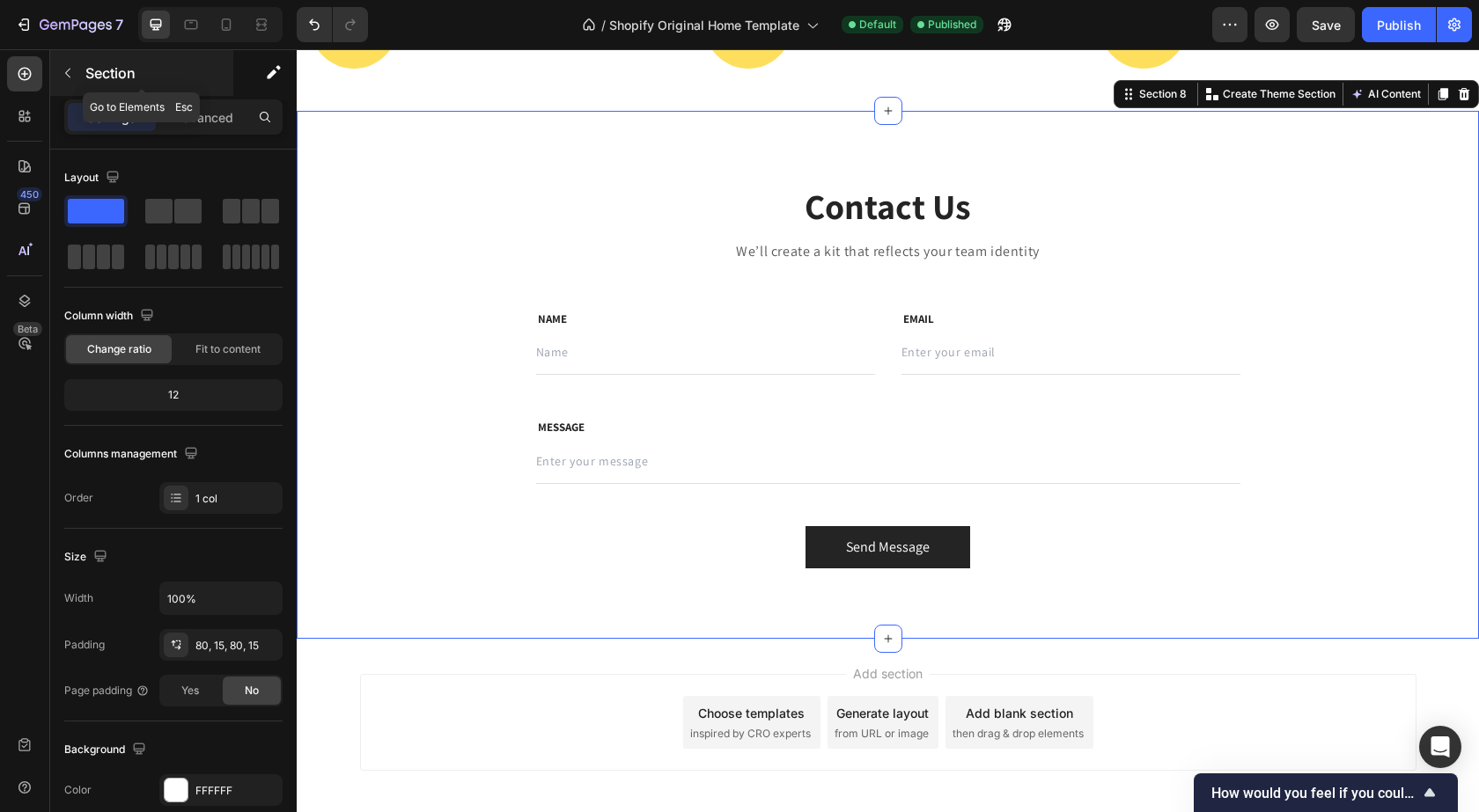
click at [56, 74] on button "button" at bounding box center [67, 73] width 28 height 28
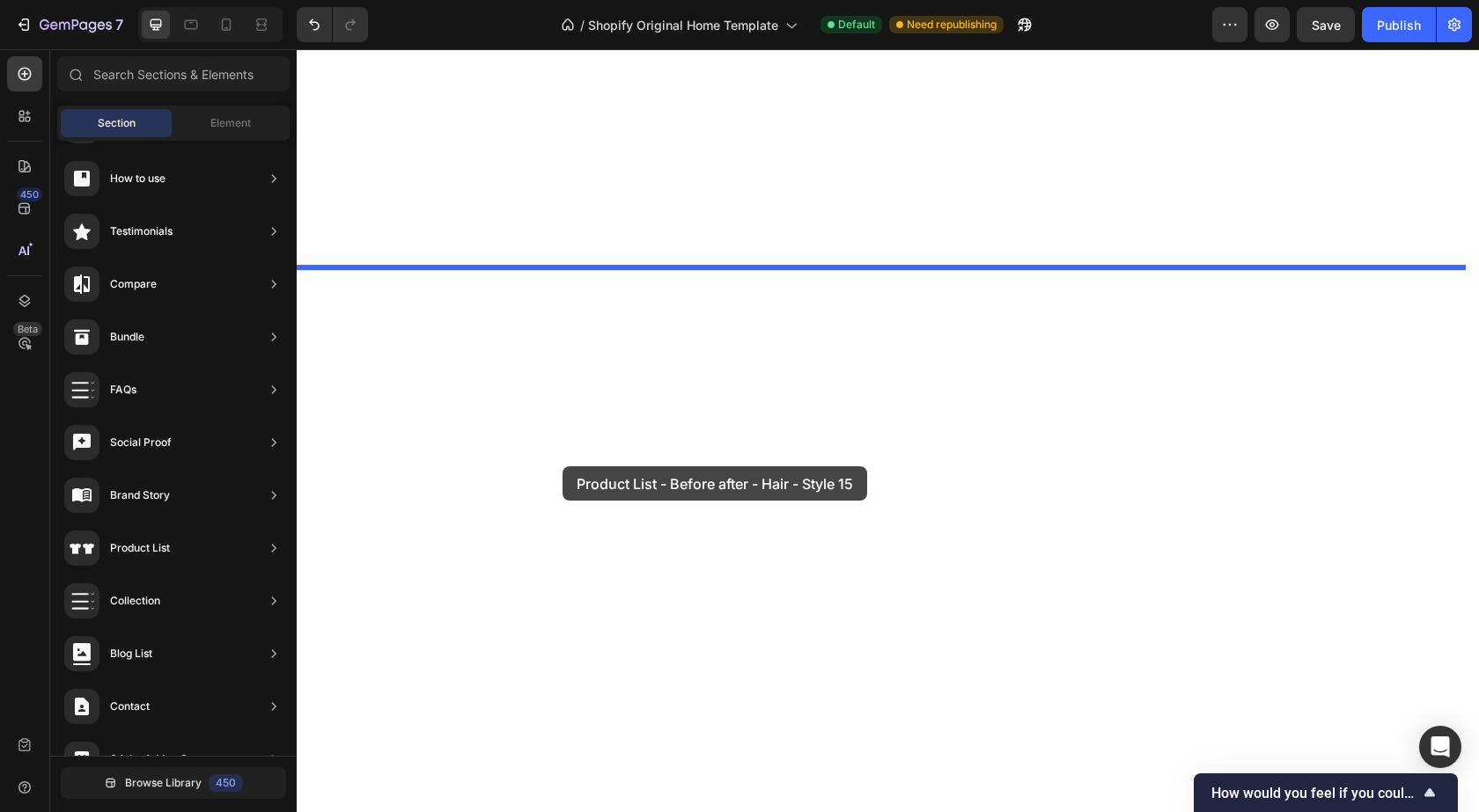
scroll to position [2446, 0]
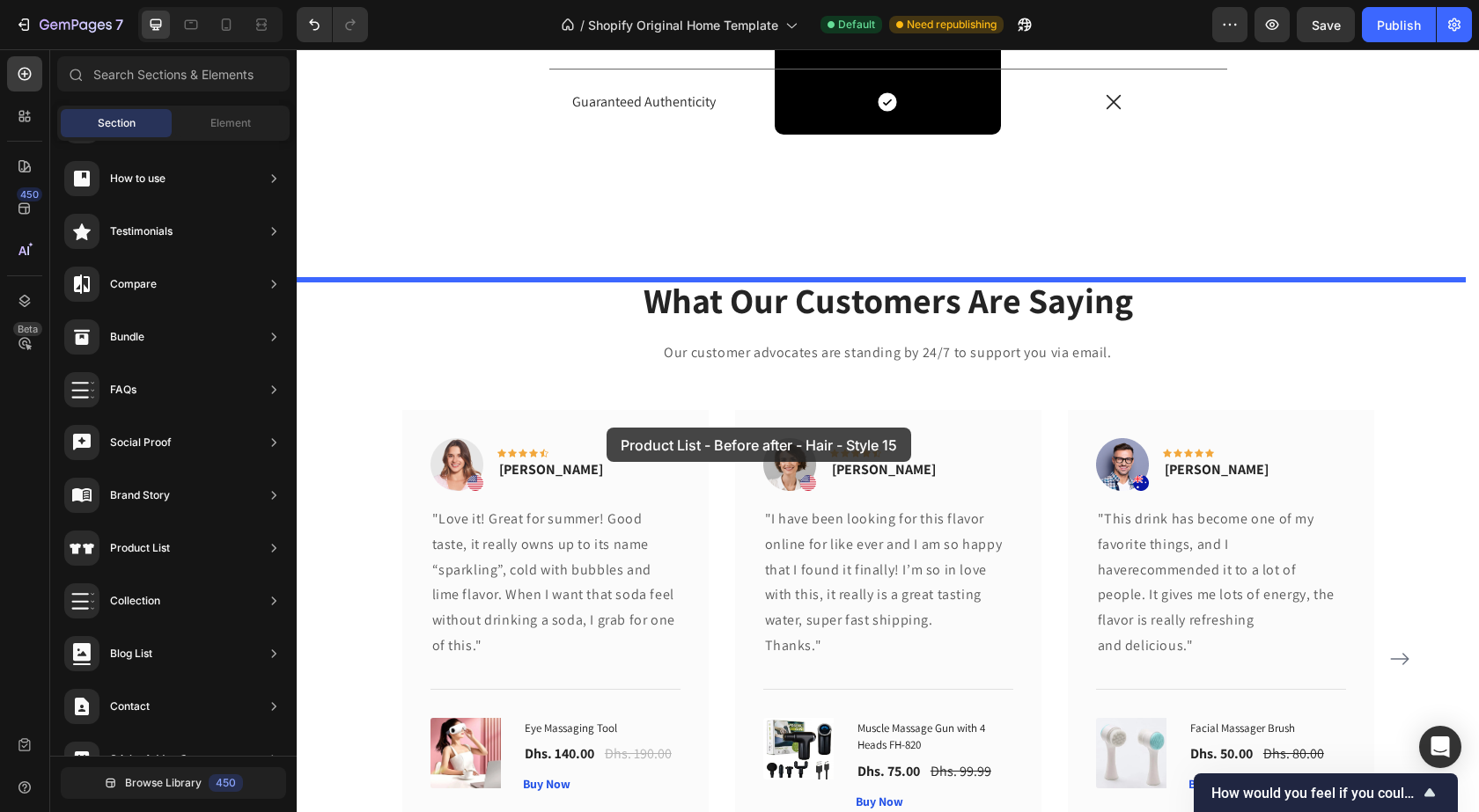
drag, startPoint x: 685, startPoint y: 529, endPoint x: 606, endPoint y: 428, distance: 128.2
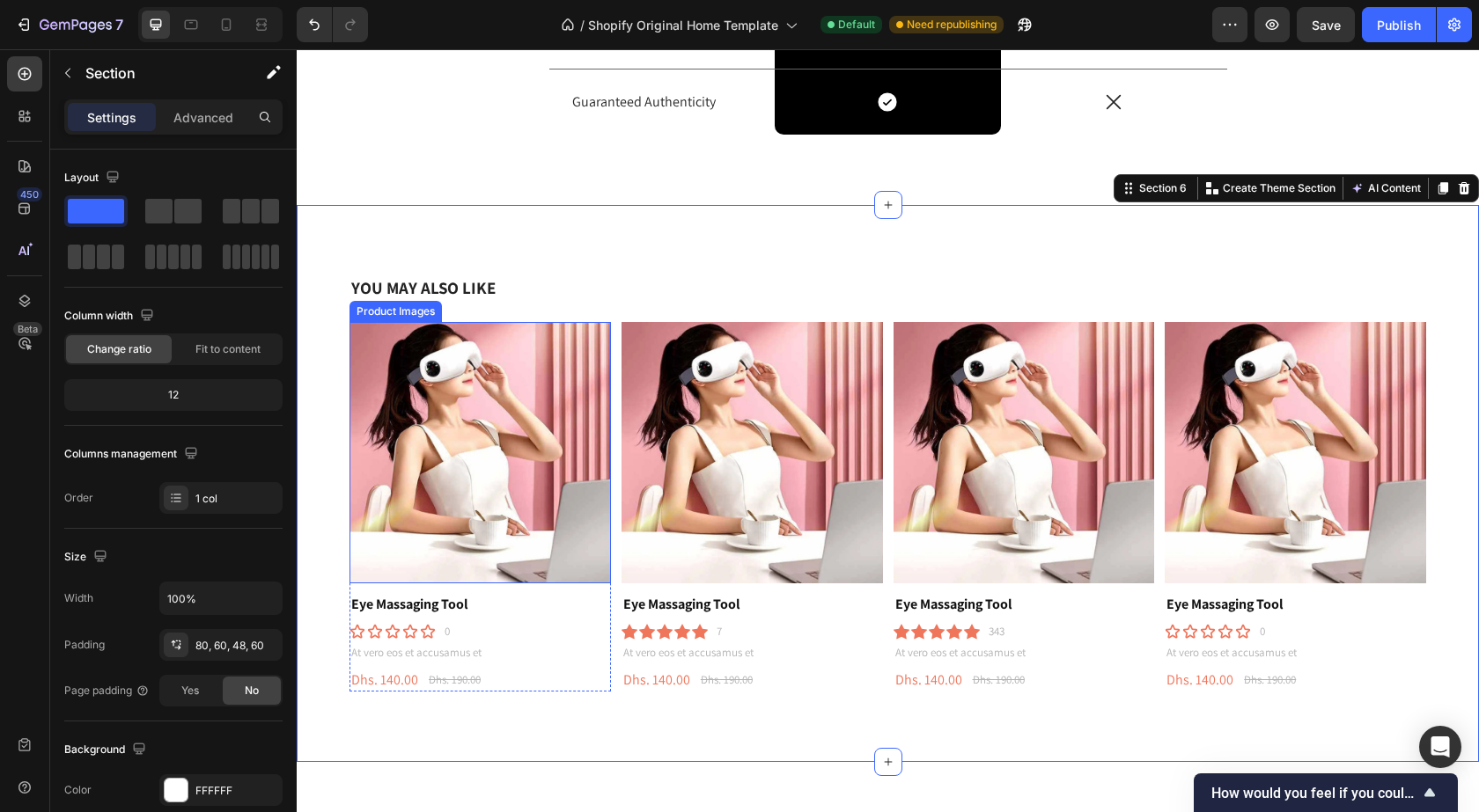
click at [557, 529] on img at bounding box center [480, 452] width 262 height 261
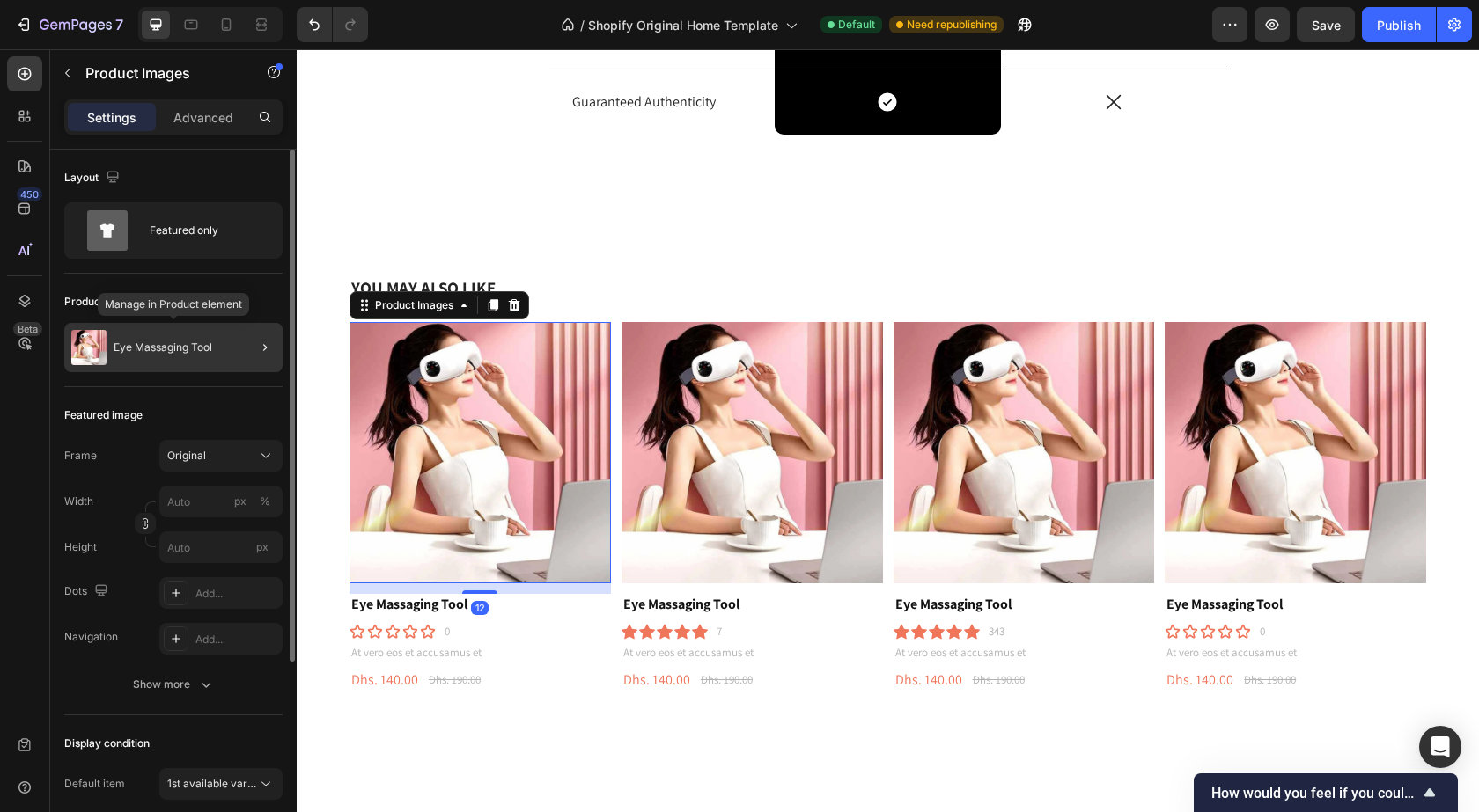
click at [192, 356] on div "Eye Massaging Tool" at bounding box center [173, 347] width 218 height 49
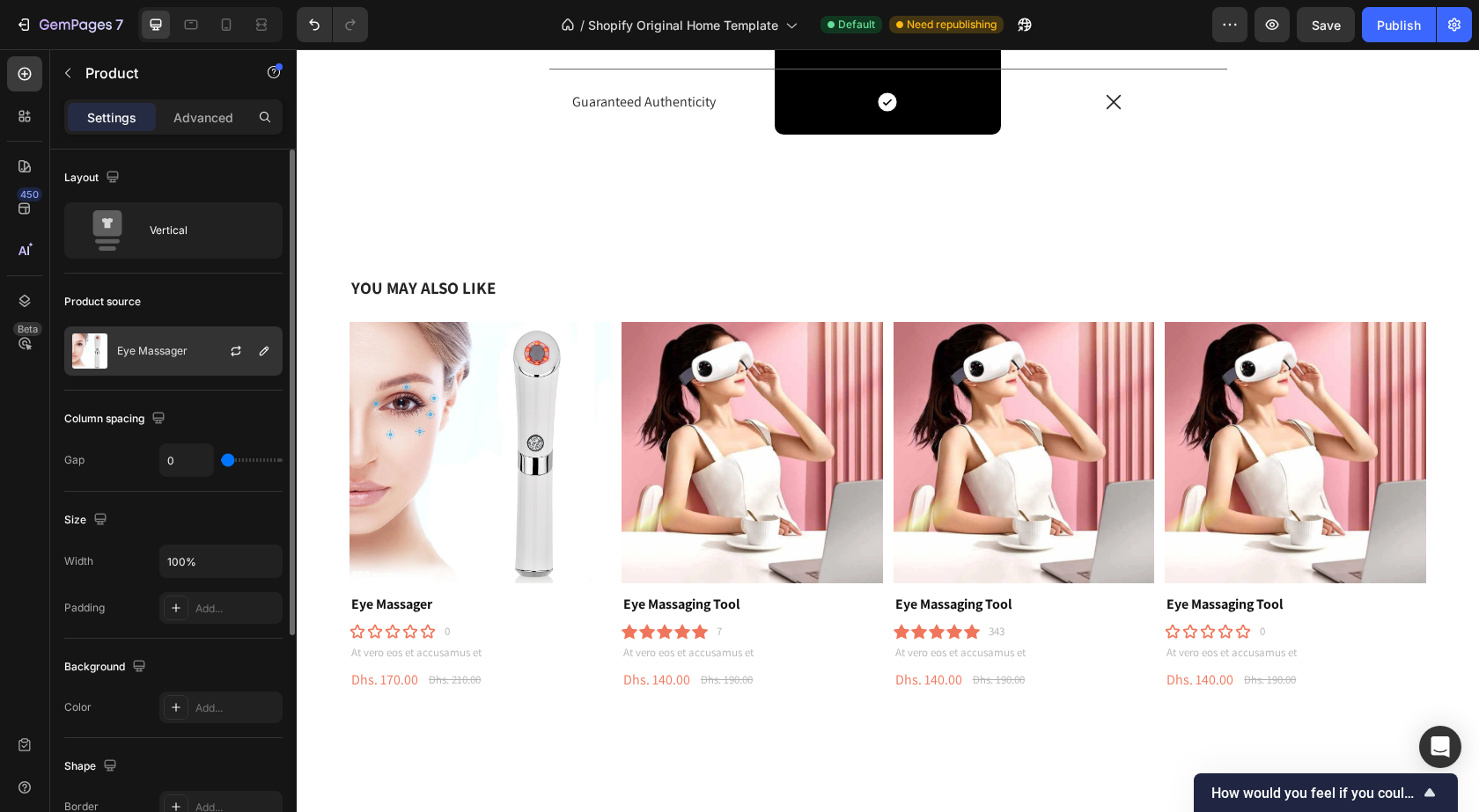
click at [201, 362] on div "Eye Massager" at bounding box center [173, 350] width 218 height 49
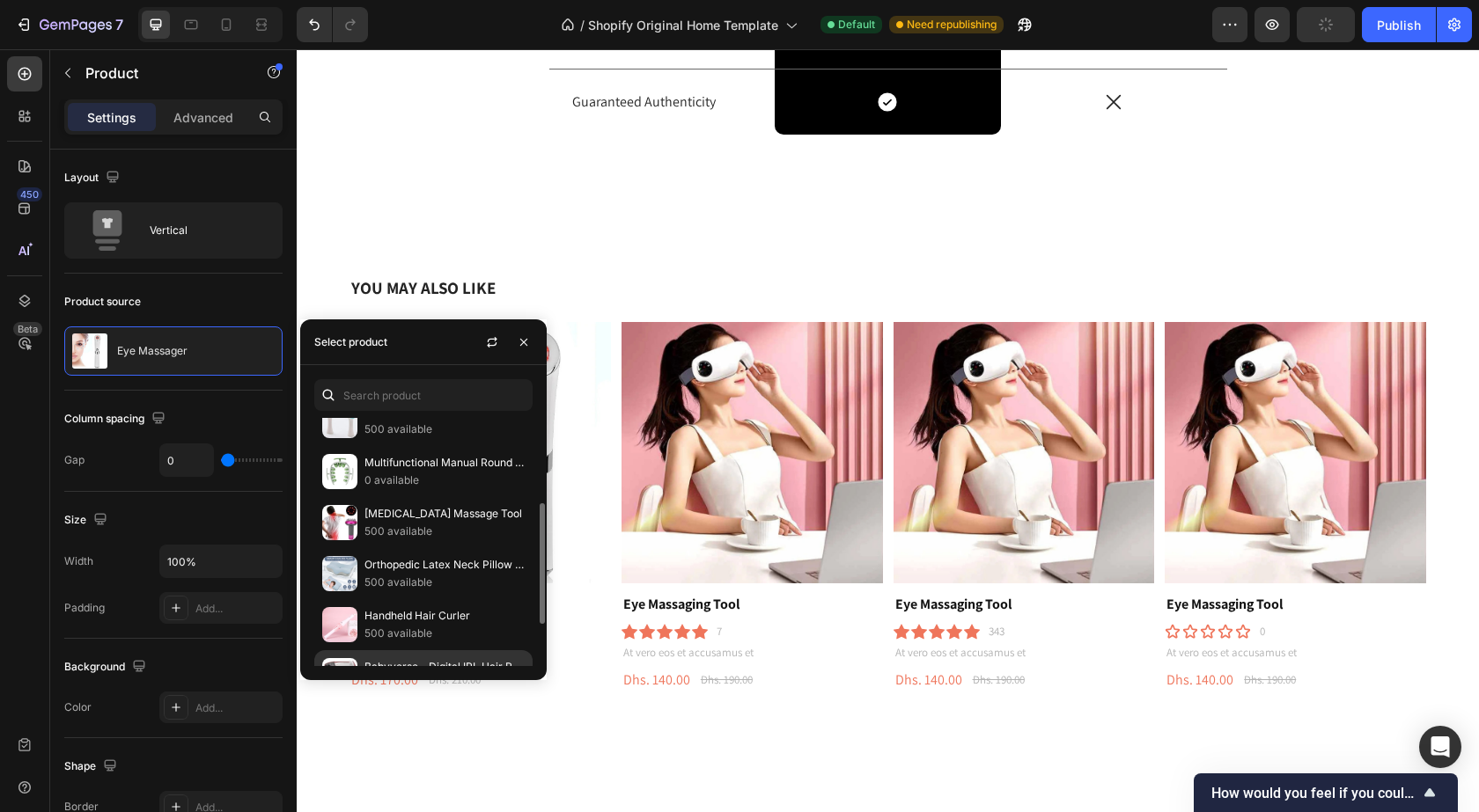
scroll to position [262, 0]
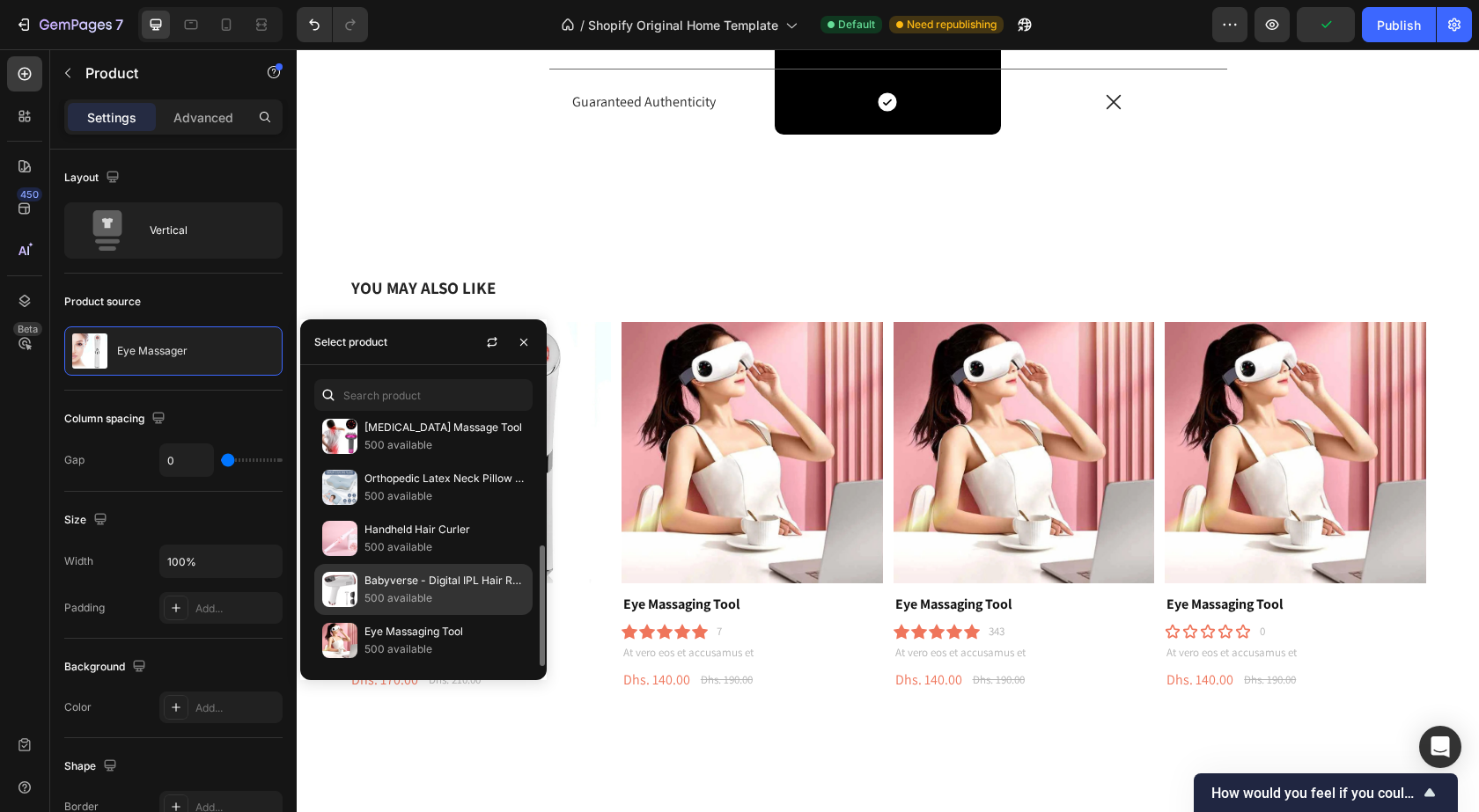
click at [412, 603] on p "500 available" at bounding box center [444, 598] width 160 height 17
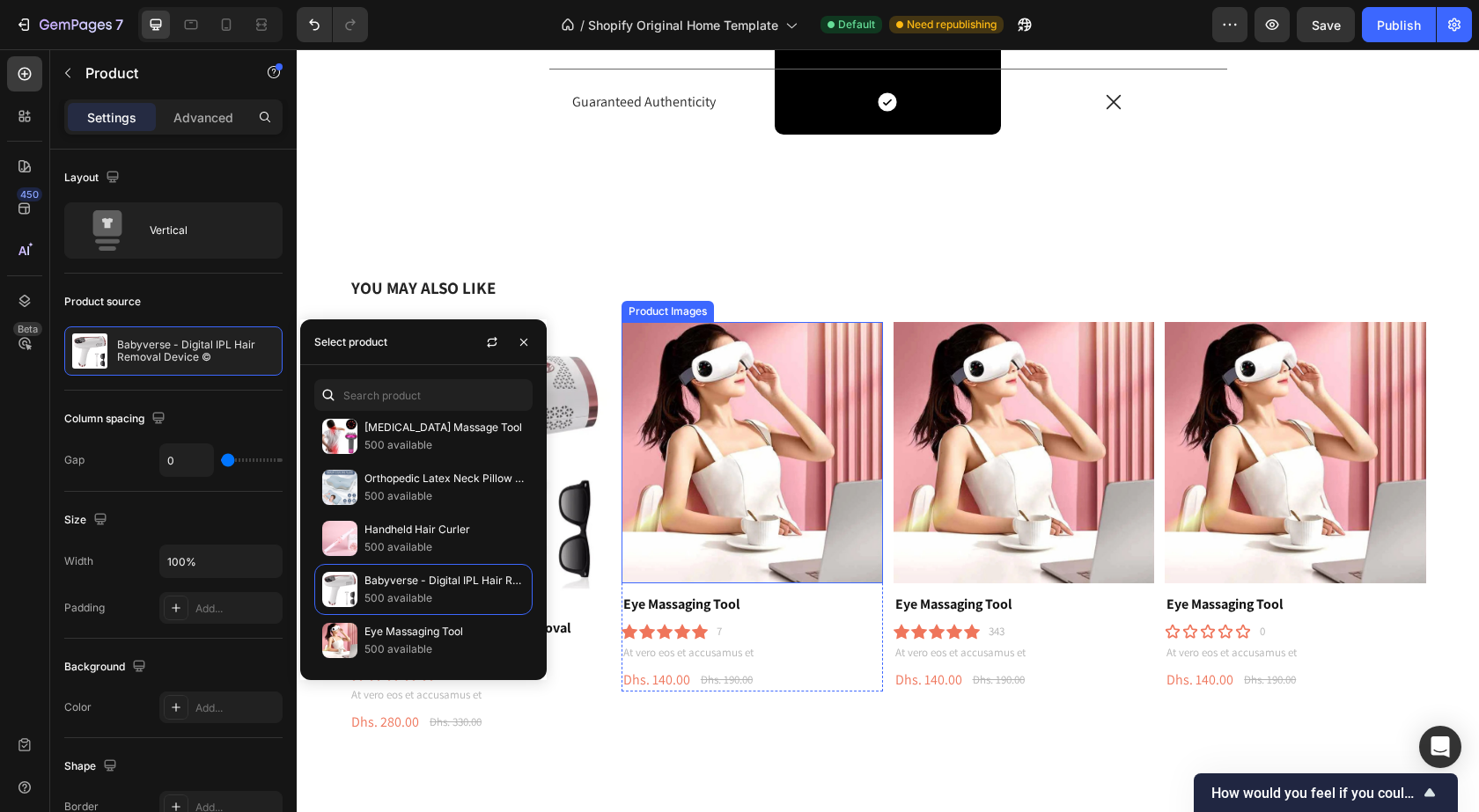
drag, startPoint x: 700, startPoint y: 546, endPoint x: 693, endPoint y: 538, distance: 10.6
click at [700, 546] on img at bounding box center [752, 452] width 262 height 261
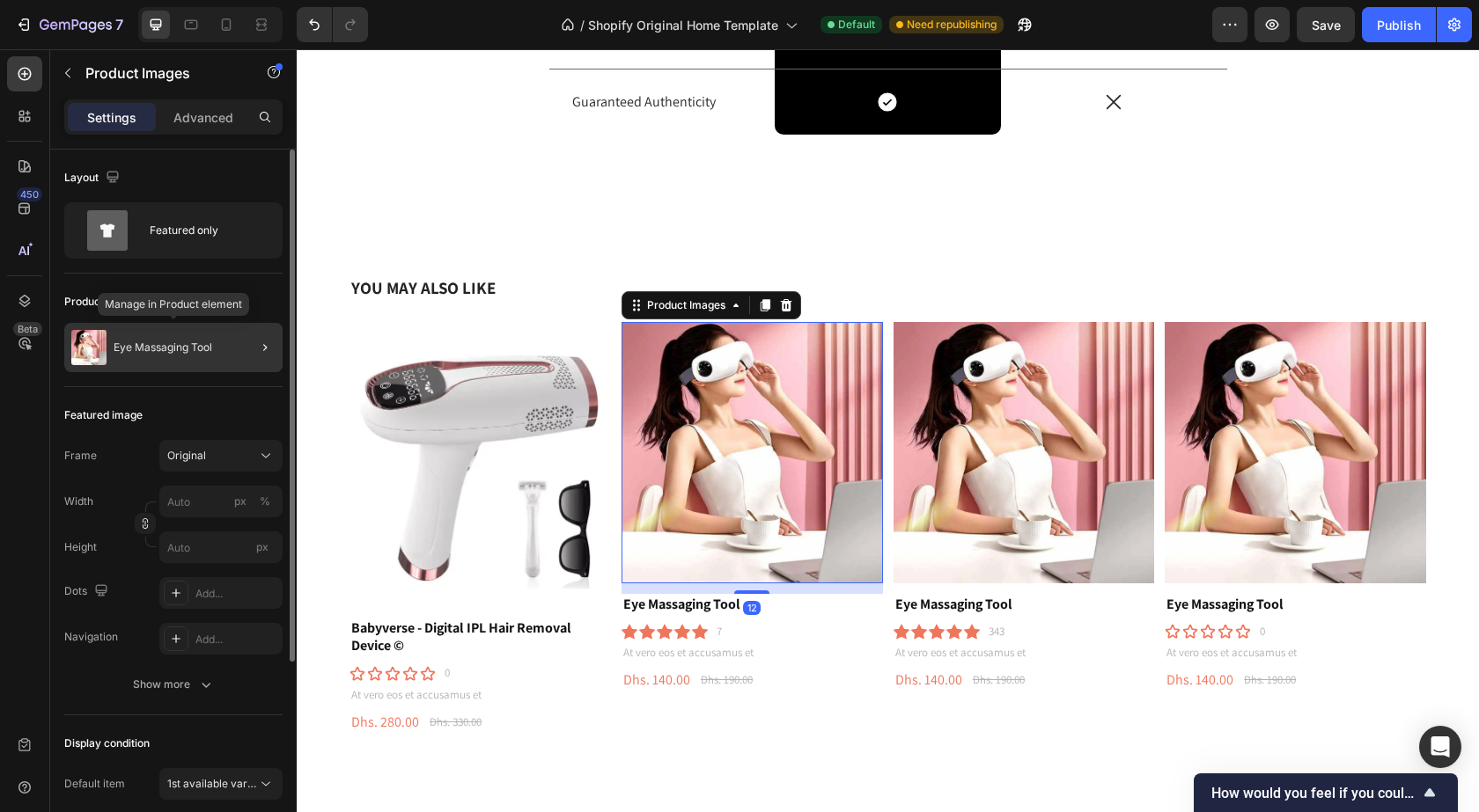
drag, startPoint x: 164, startPoint y: 348, endPoint x: 25, endPoint y: 381, distance: 142.9
click at [164, 348] on p "Eye Massaging Tool" at bounding box center [163, 348] width 99 height 12
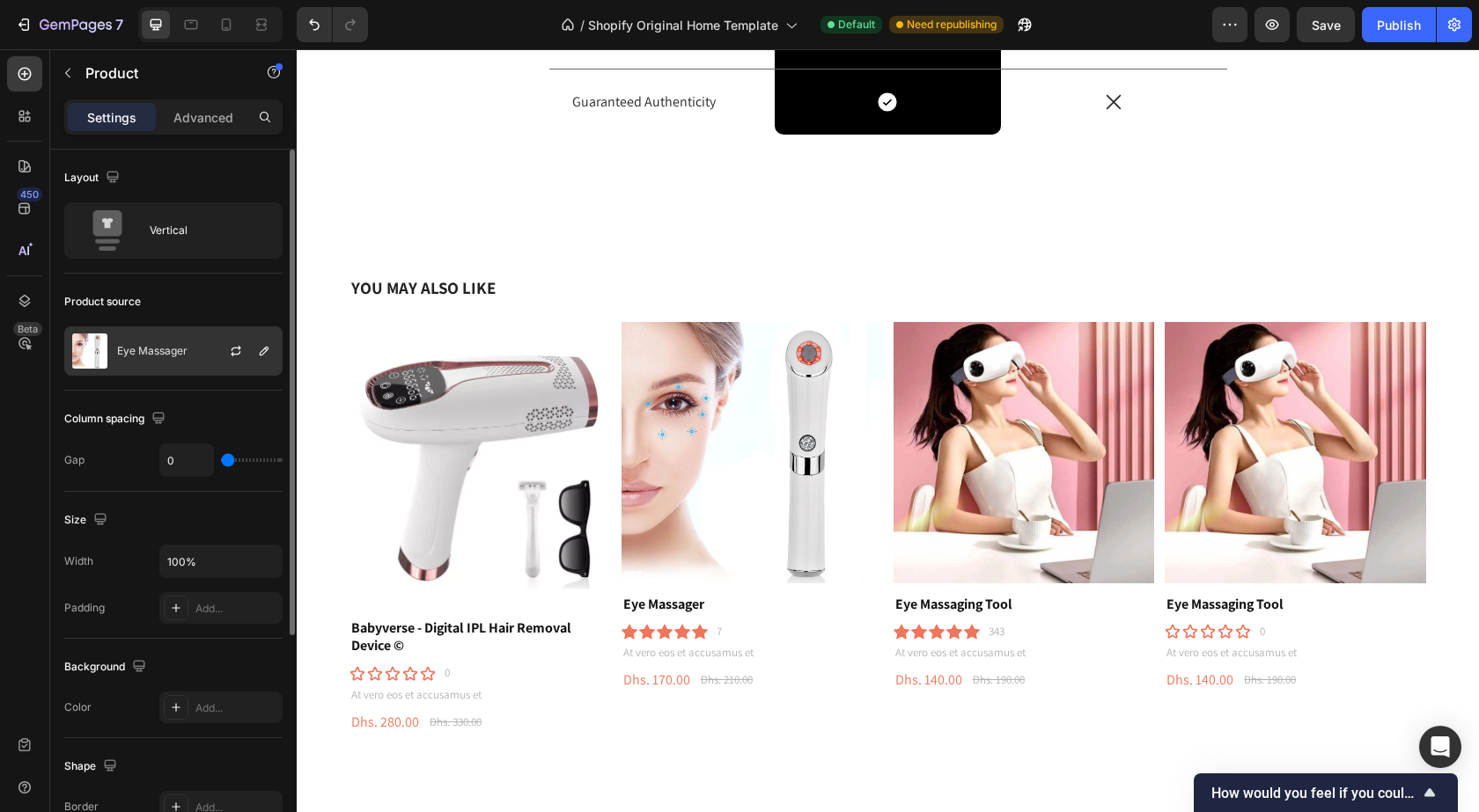
click at [211, 355] on div at bounding box center [242, 351] width 78 height 48
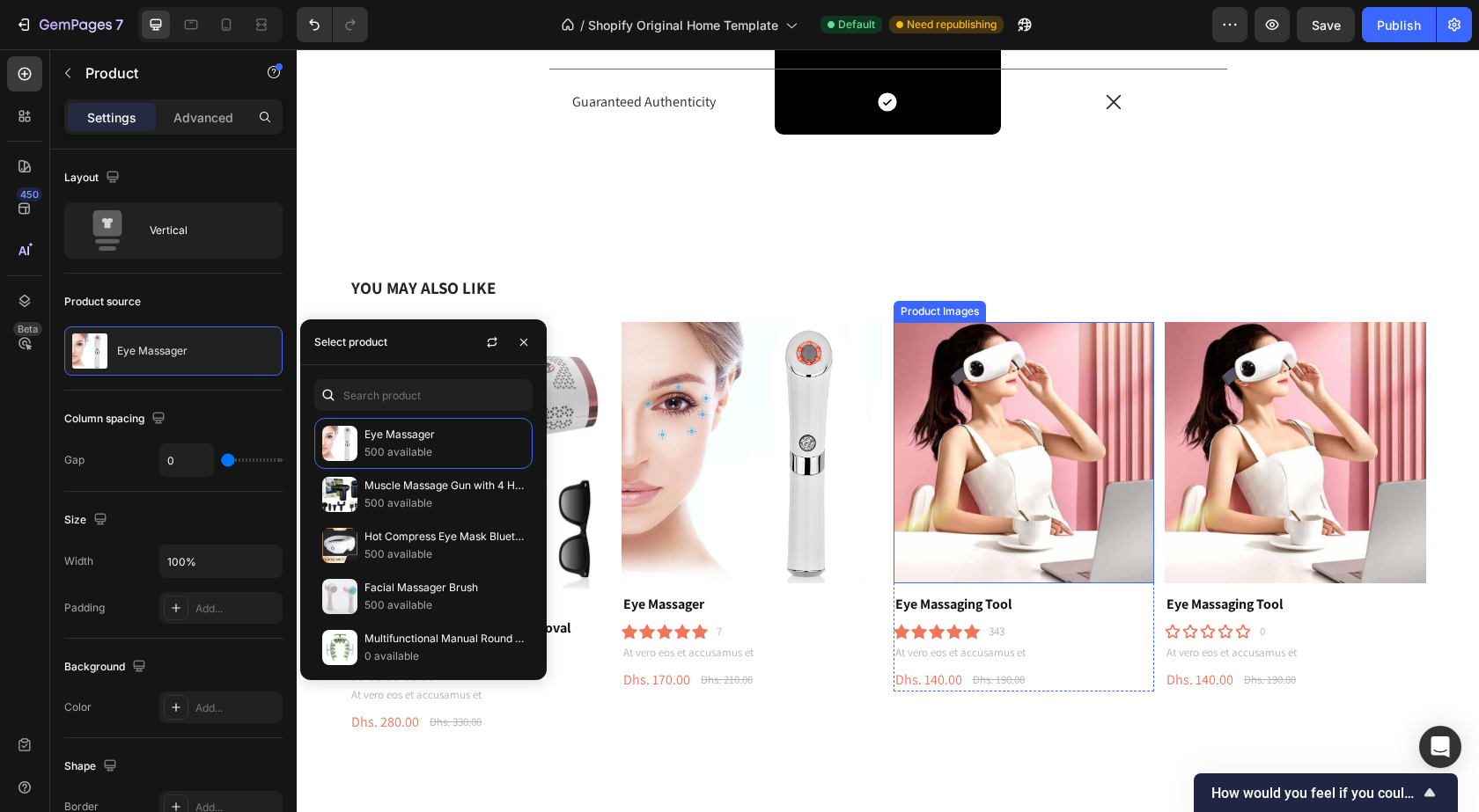
click at [968, 483] on img at bounding box center [1024, 452] width 262 height 261
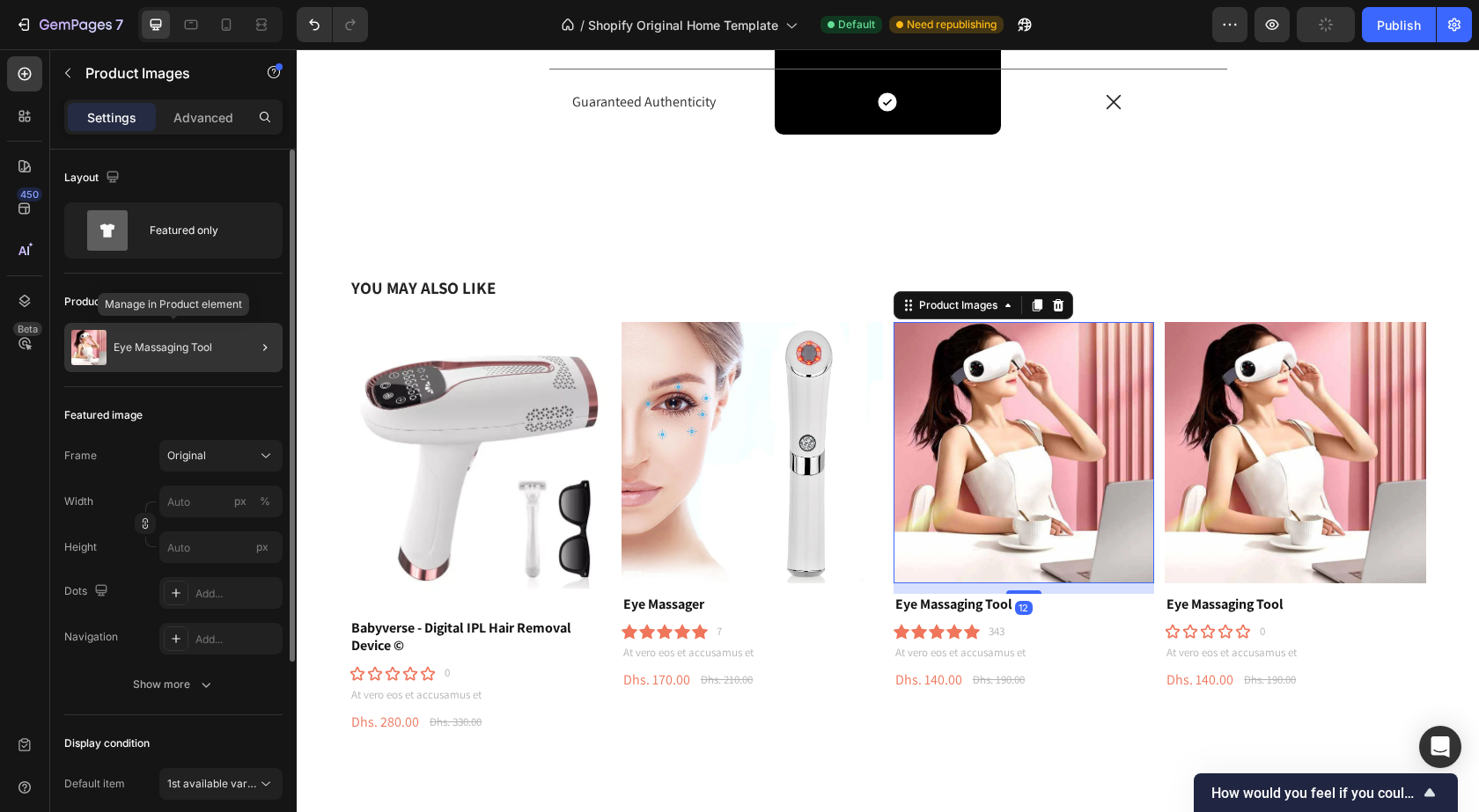
click at [159, 355] on div "Eye Massaging Tool" at bounding box center [173, 347] width 218 height 49
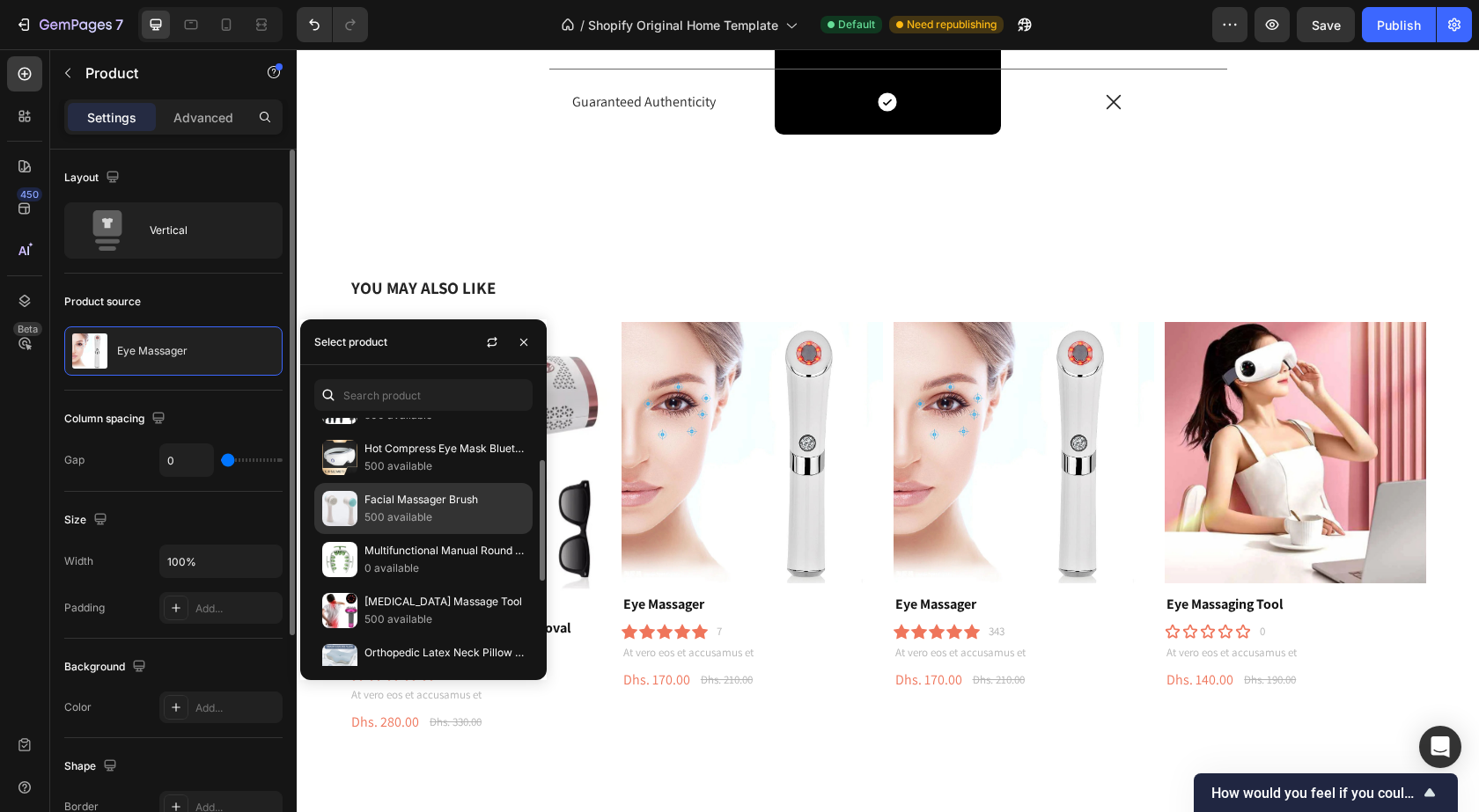
scroll to position [0, 0]
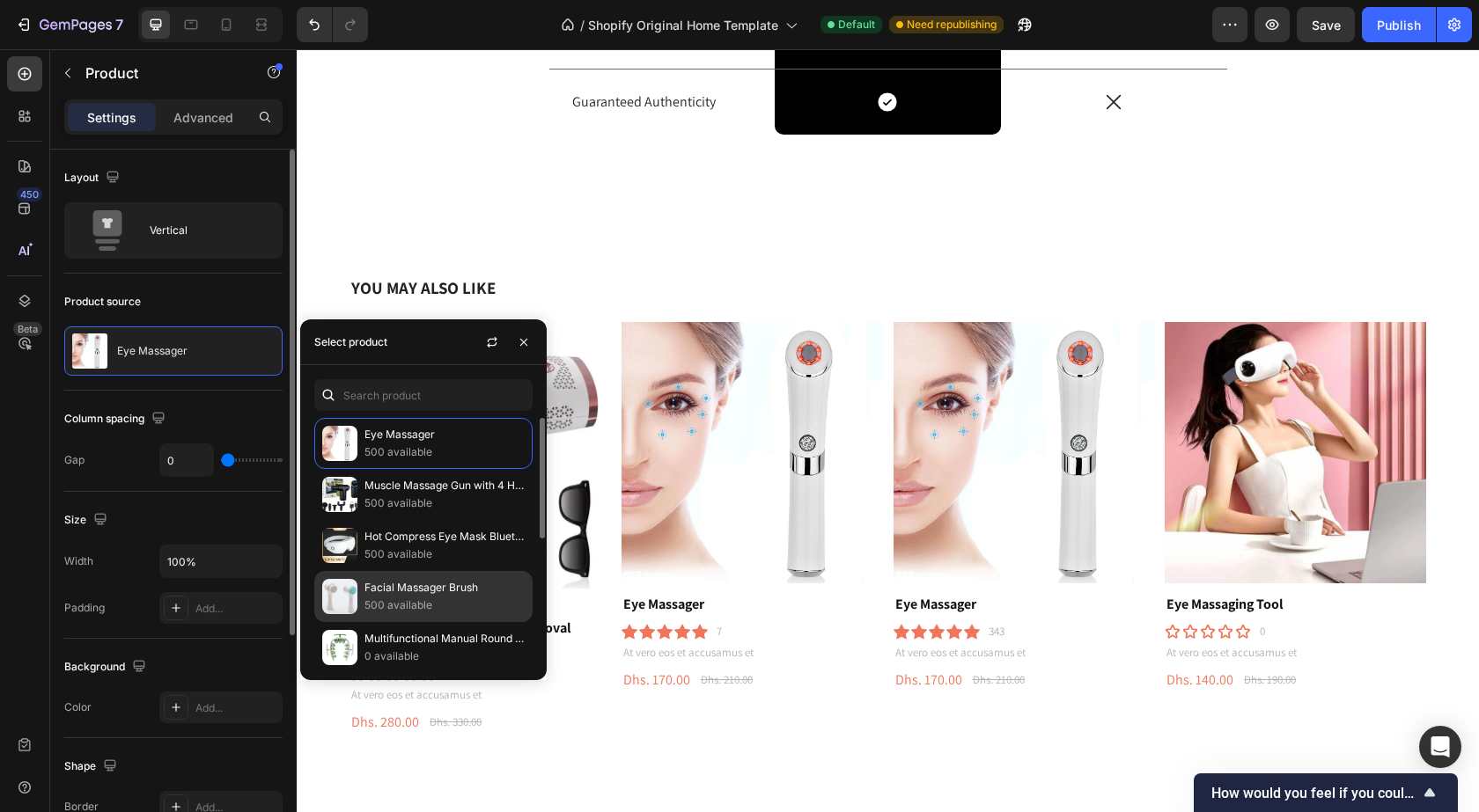
click at [379, 503] on p "500 available" at bounding box center [444, 504] width 160 height 17
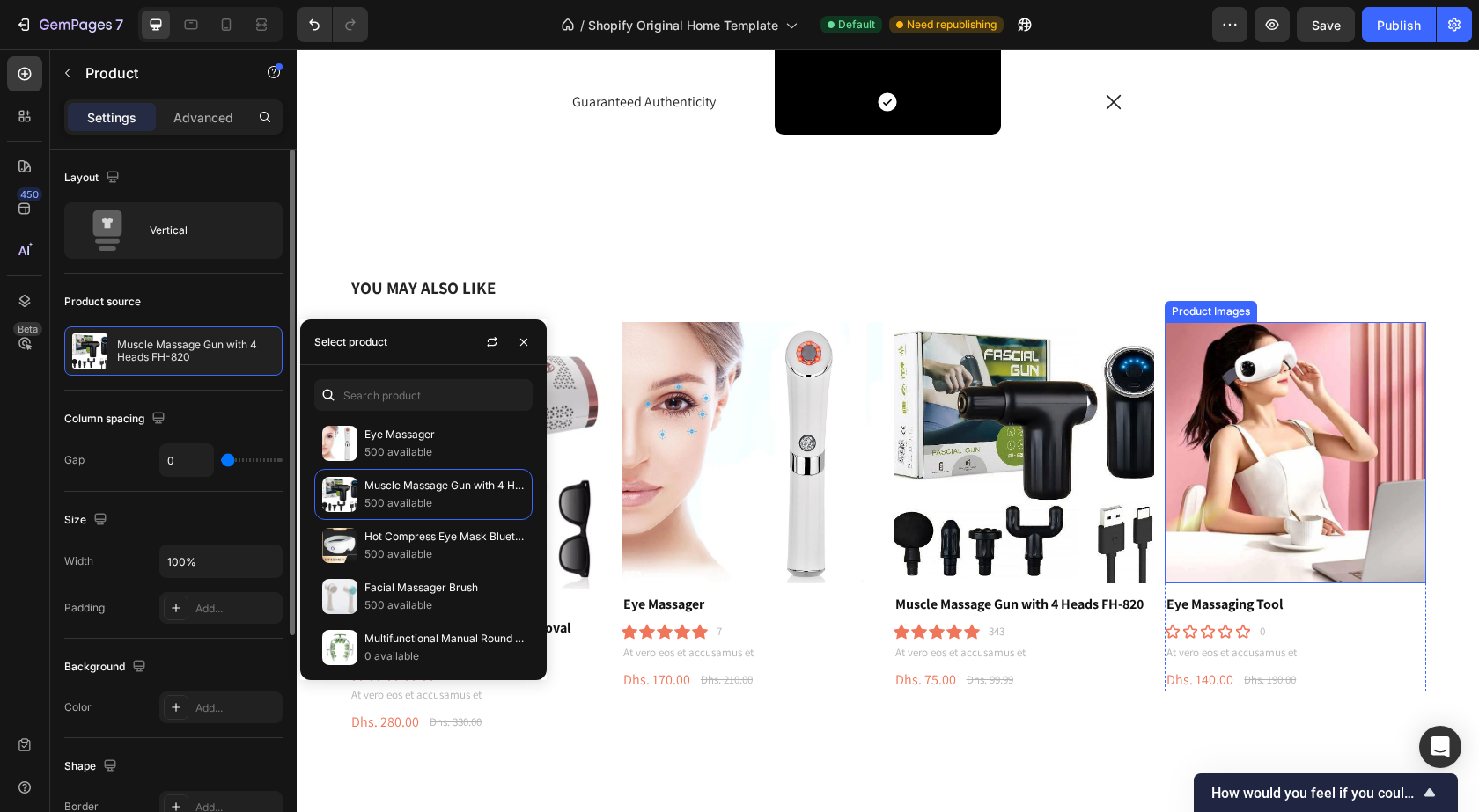
click at [1224, 493] on img at bounding box center [1295, 452] width 262 height 261
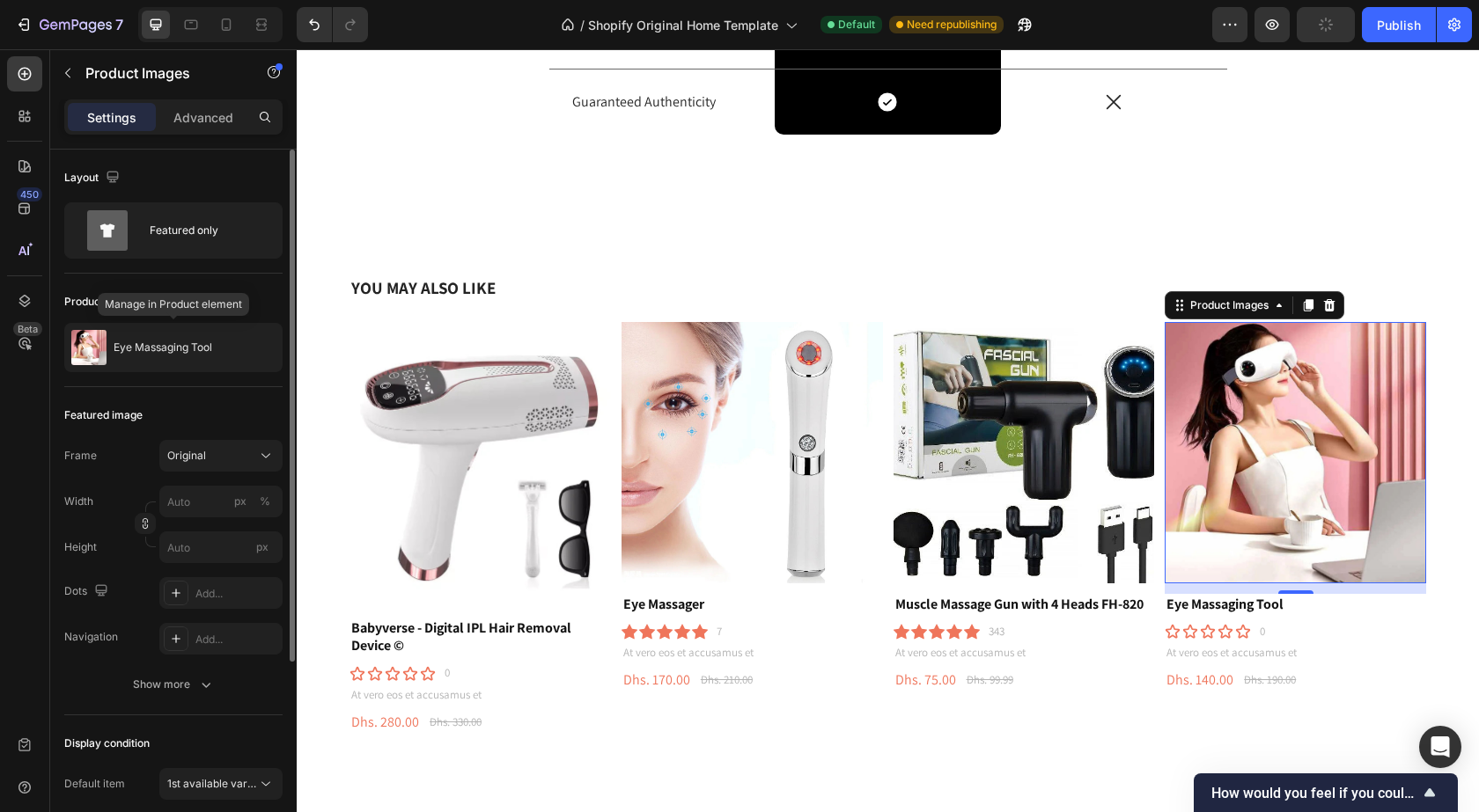
drag, startPoint x: 198, startPoint y: 356, endPoint x: 234, endPoint y: 411, distance: 65.7
click at [198, 355] on div "Eye Massaging Tool" at bounding box center [173, 347] width 218 height 49
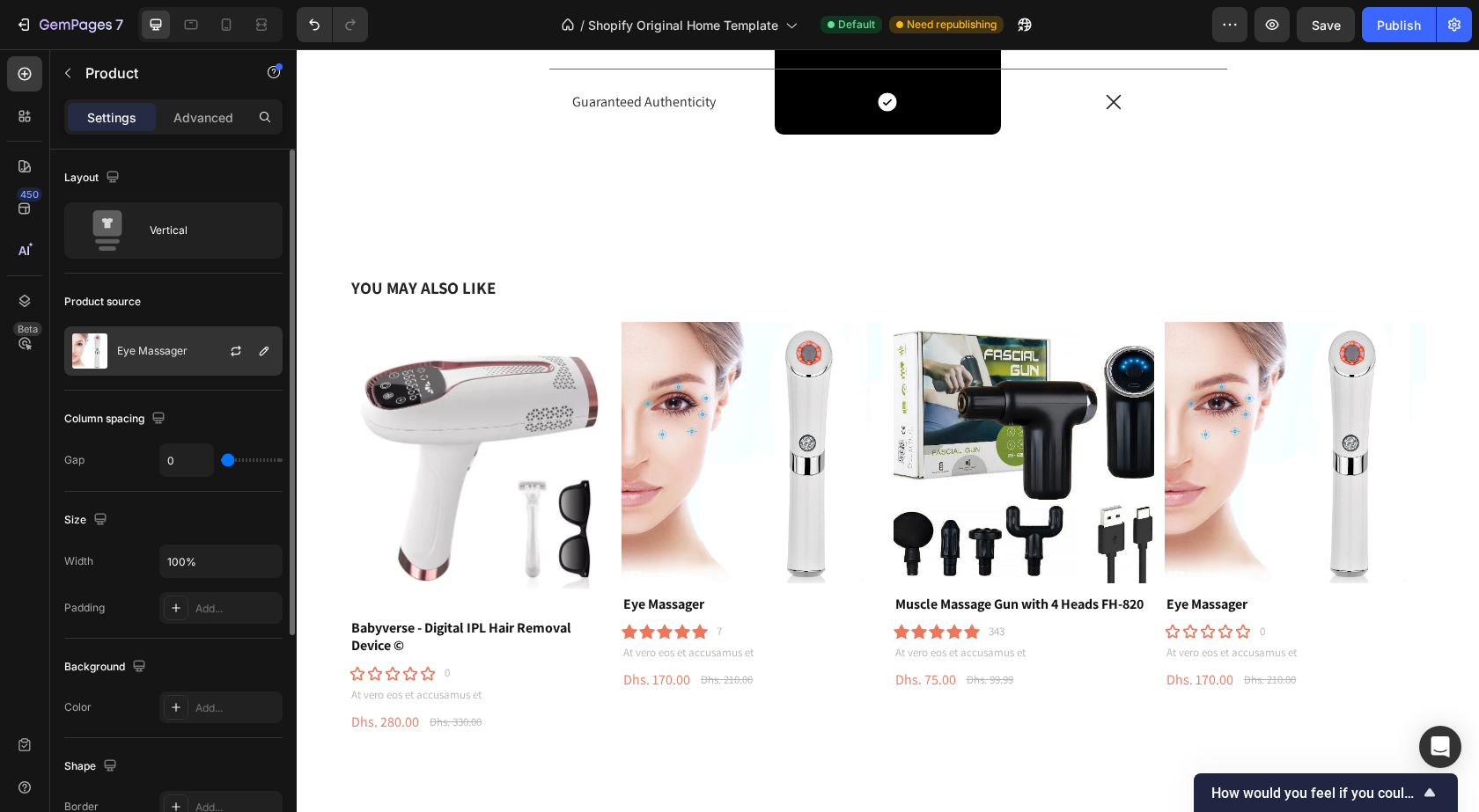
click at [193, 362] on div "Eye Massager" at bounding box center [173, 350] width 218 height 49
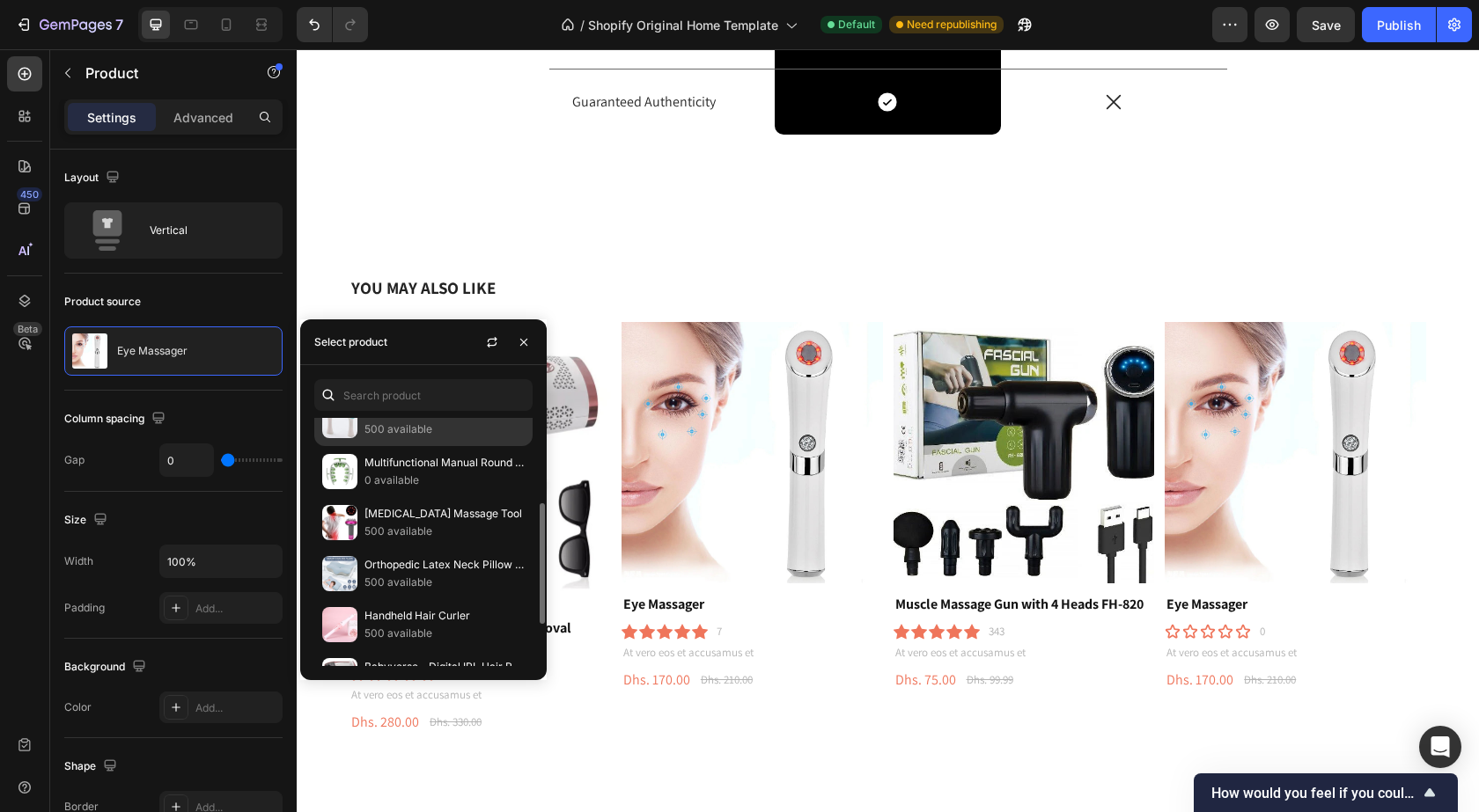
scroll to position [262, 0]
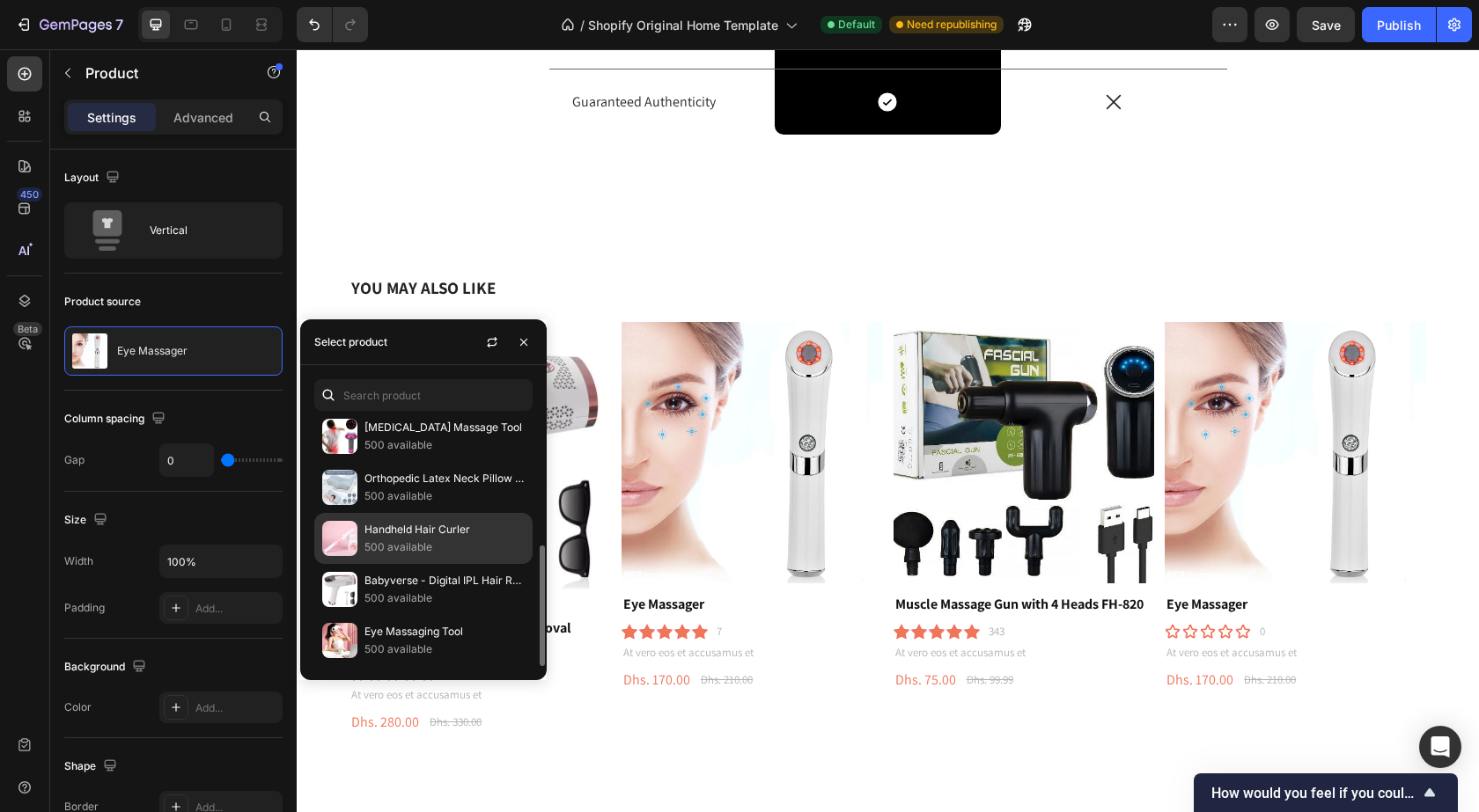
click at [401, 538] on p "Handheld Hair Curler" at bounding box center [444, 530] width 160 height 17
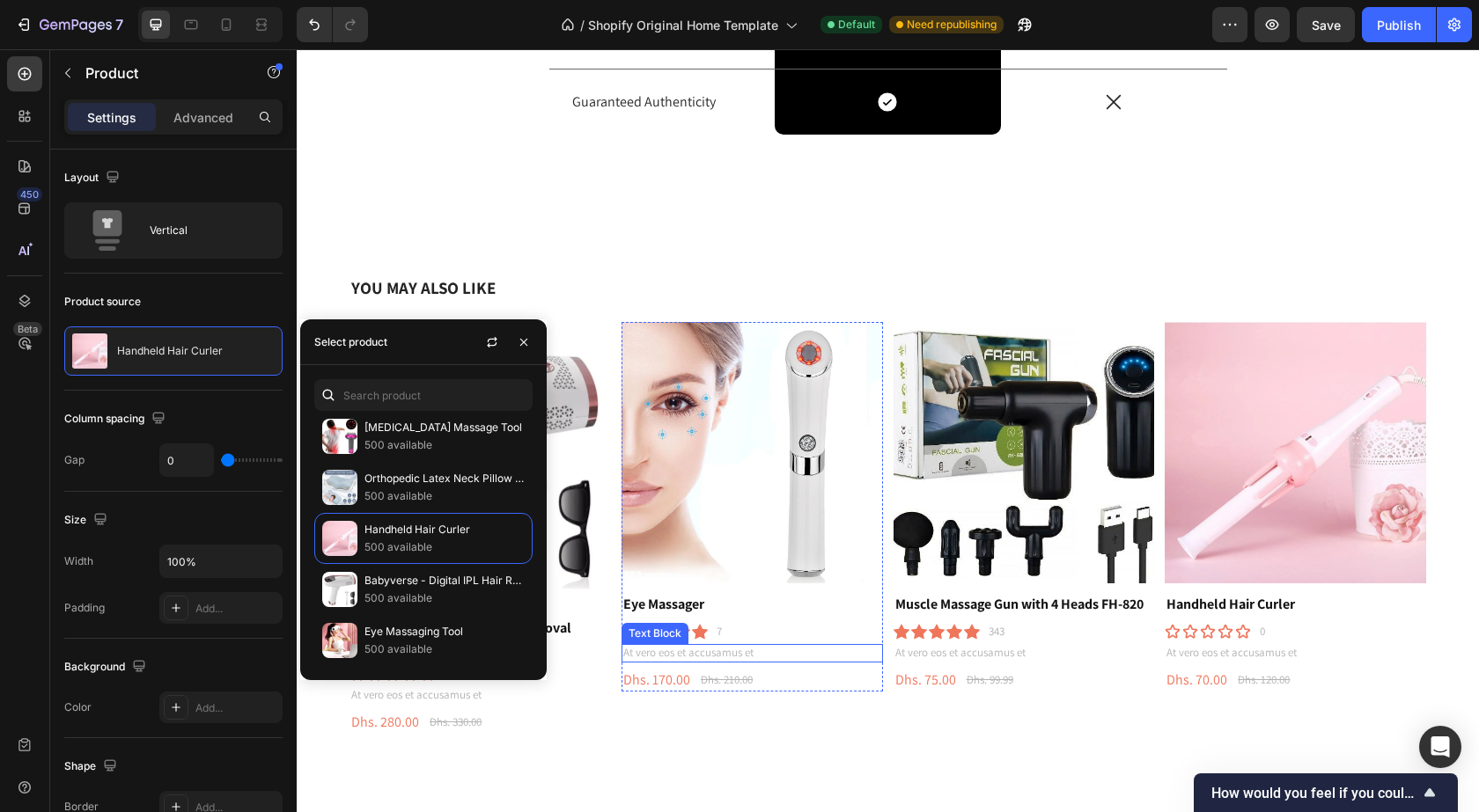
click at [809, 670] on div "Dhs. 170.00 Product Price Product Price Dhs. 210.00 Product Price Product Price…" at bounding box center [752, 681] width 262 height 22
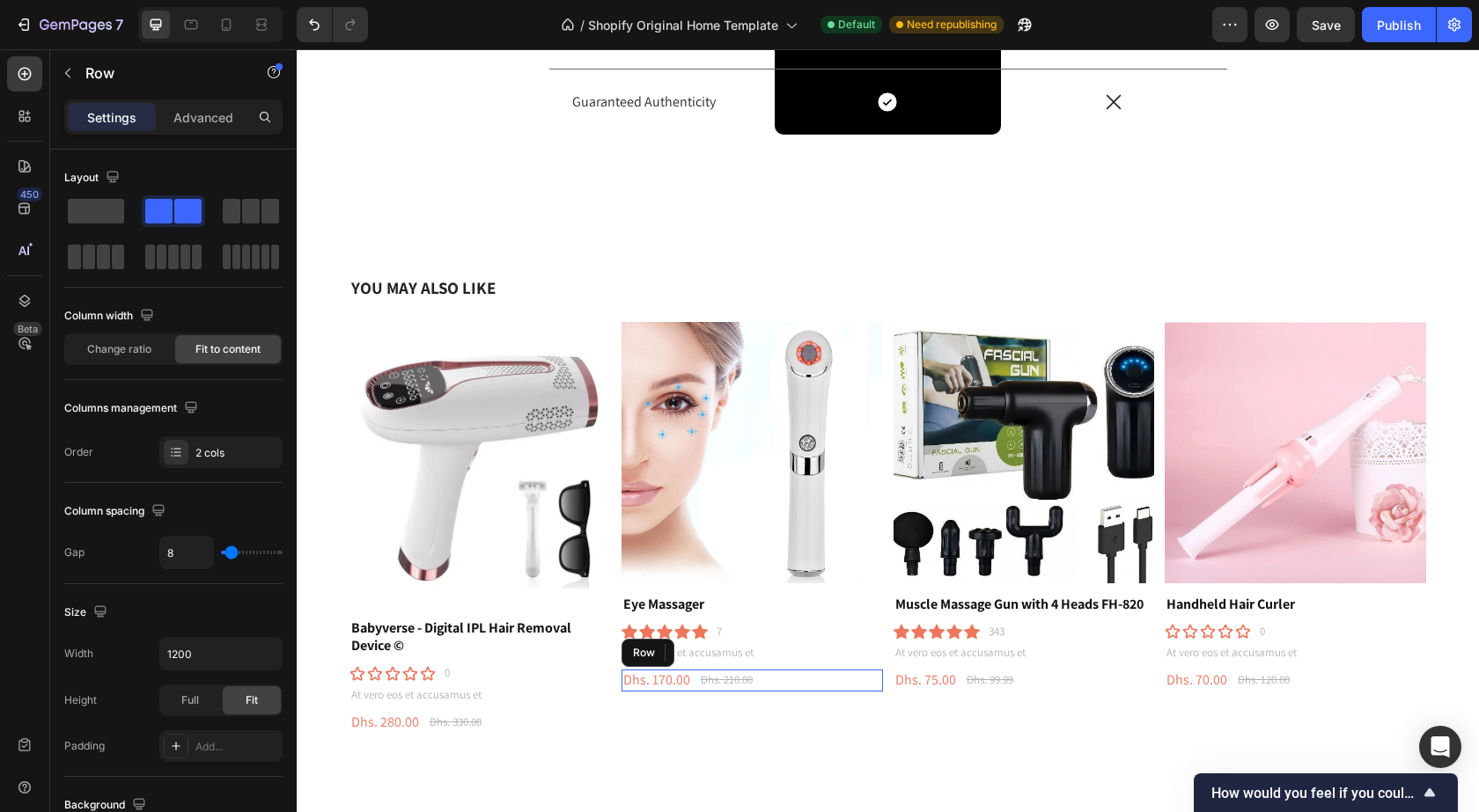
click at [809, 670] on div "Dhs. 170.00 Product Price Product Price Dhs. 210.00 Product Price Product Price…" at bounding box center [752, 681] width 262 height 22
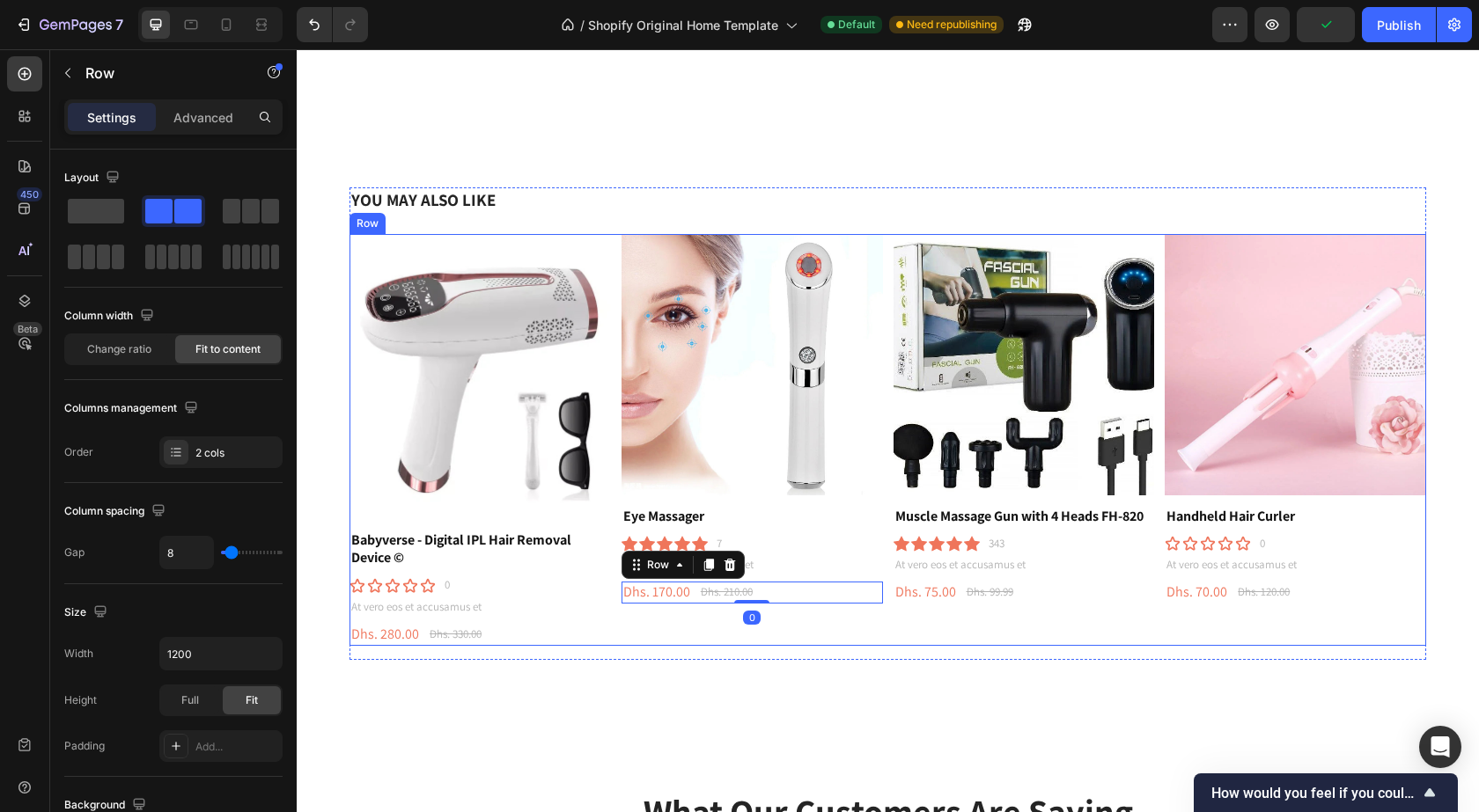
click at [751, 646] on div "Product Images Eye Massager Product Title Icon Icon Icon Icon Icon Icon List 7 …" at bounding box center [752, 440] width 262 height 412
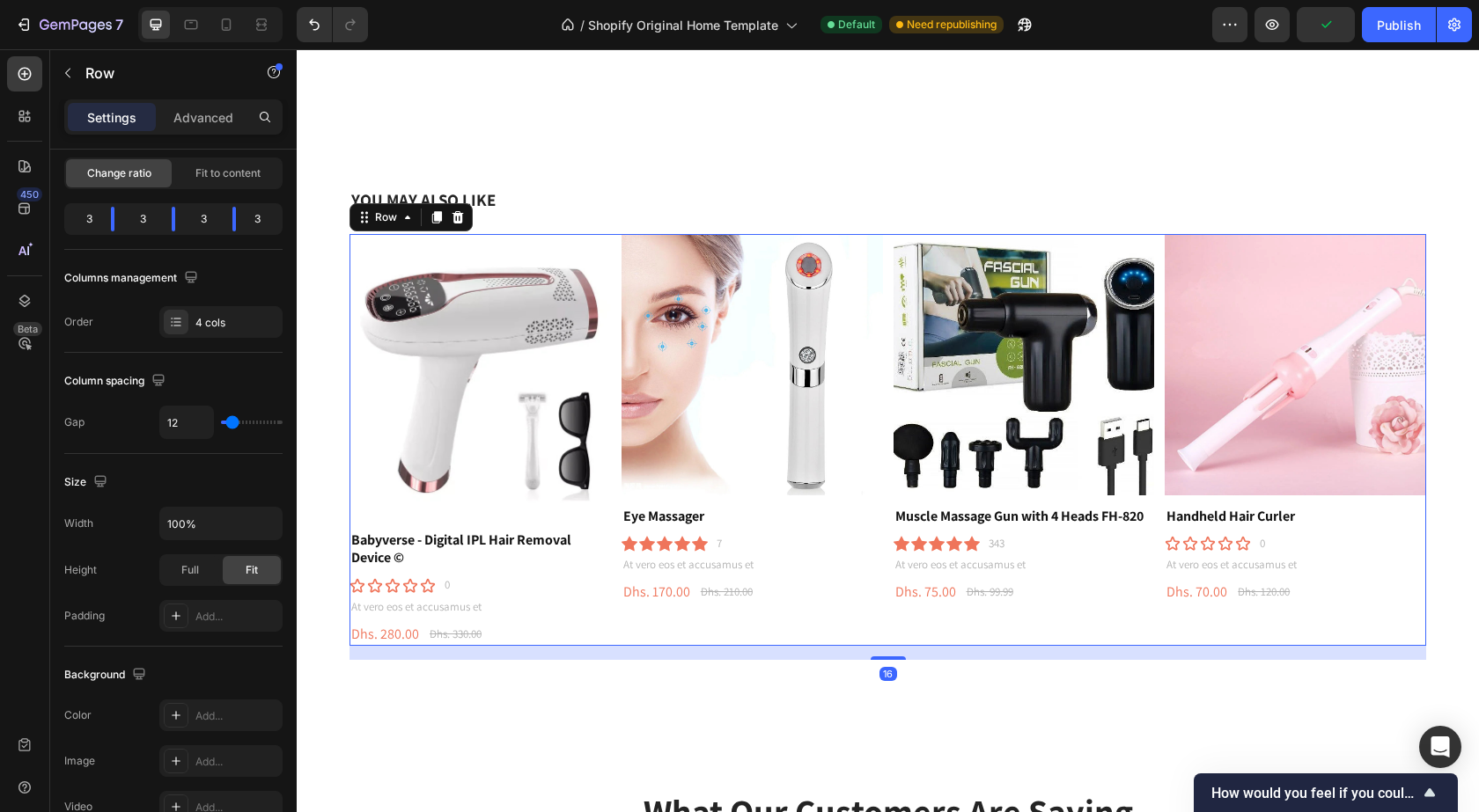
scroll to position [561, 0]
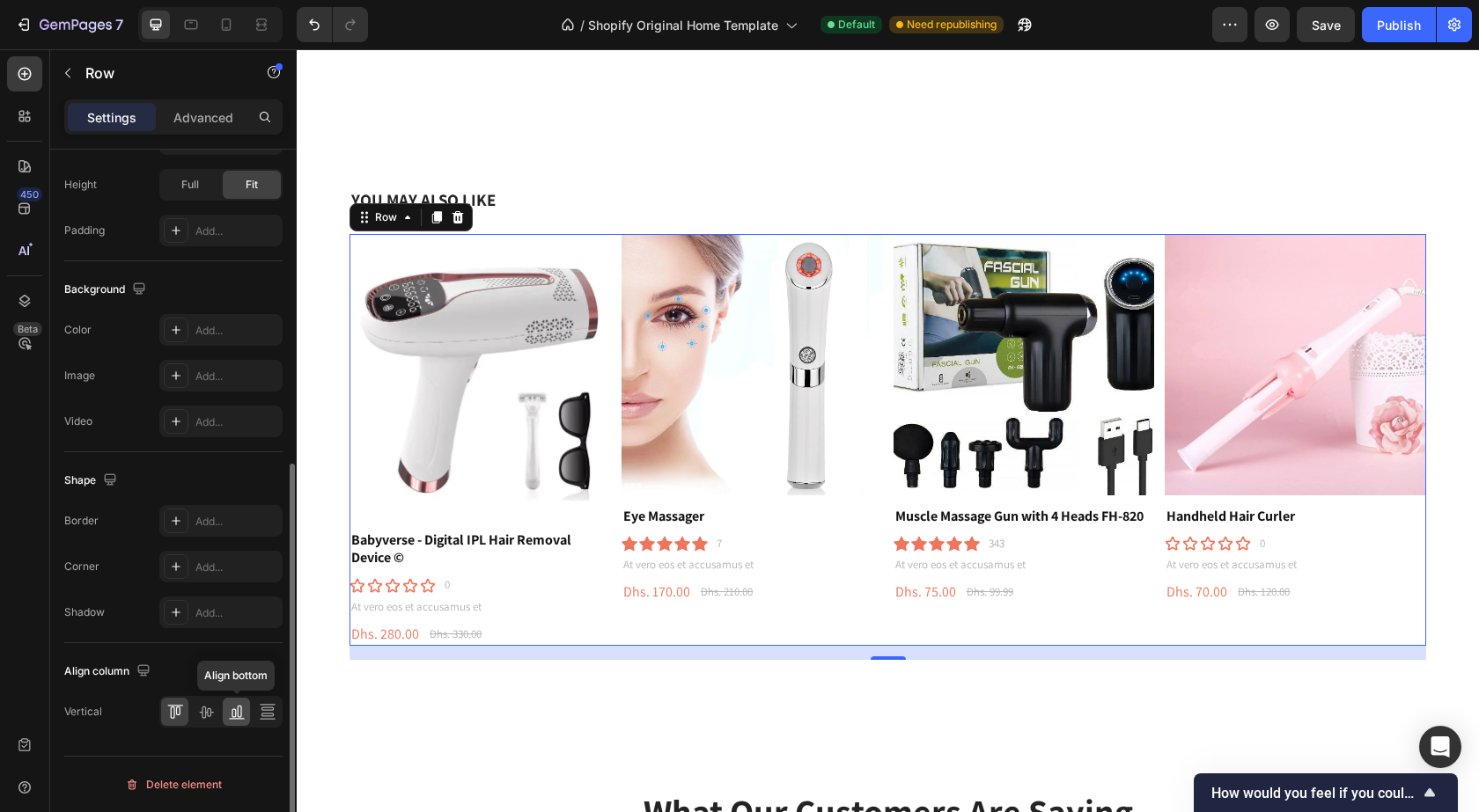
click at [245, 718] on icon at bounding box center [237, 711] width 17 height 17
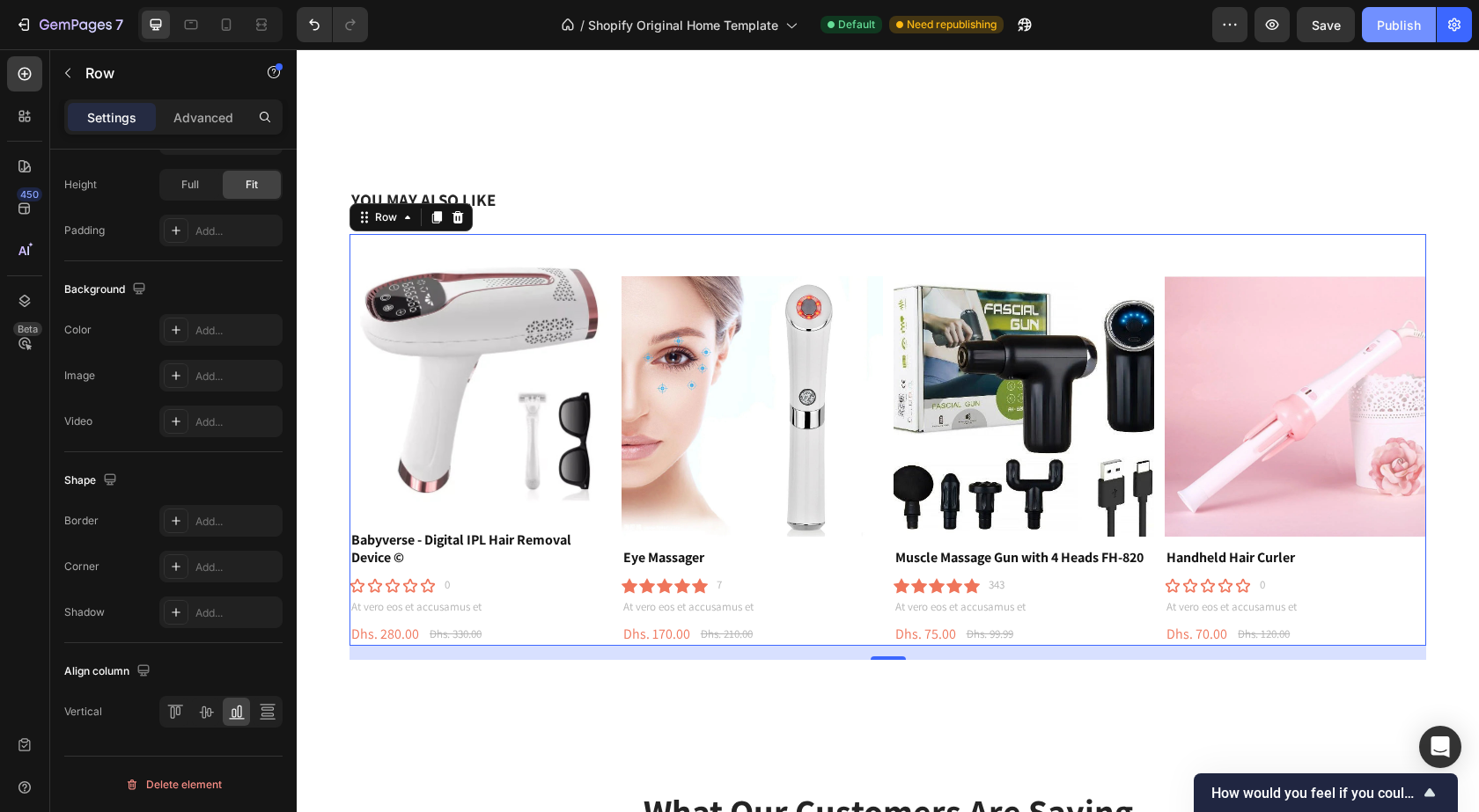
click at [1390, 26] on div "Publish" at bounding box center [1399, 25] width 44 height 18
click at [74, 61] on button "button" at bounding box center [67, 73] width 28 height 28
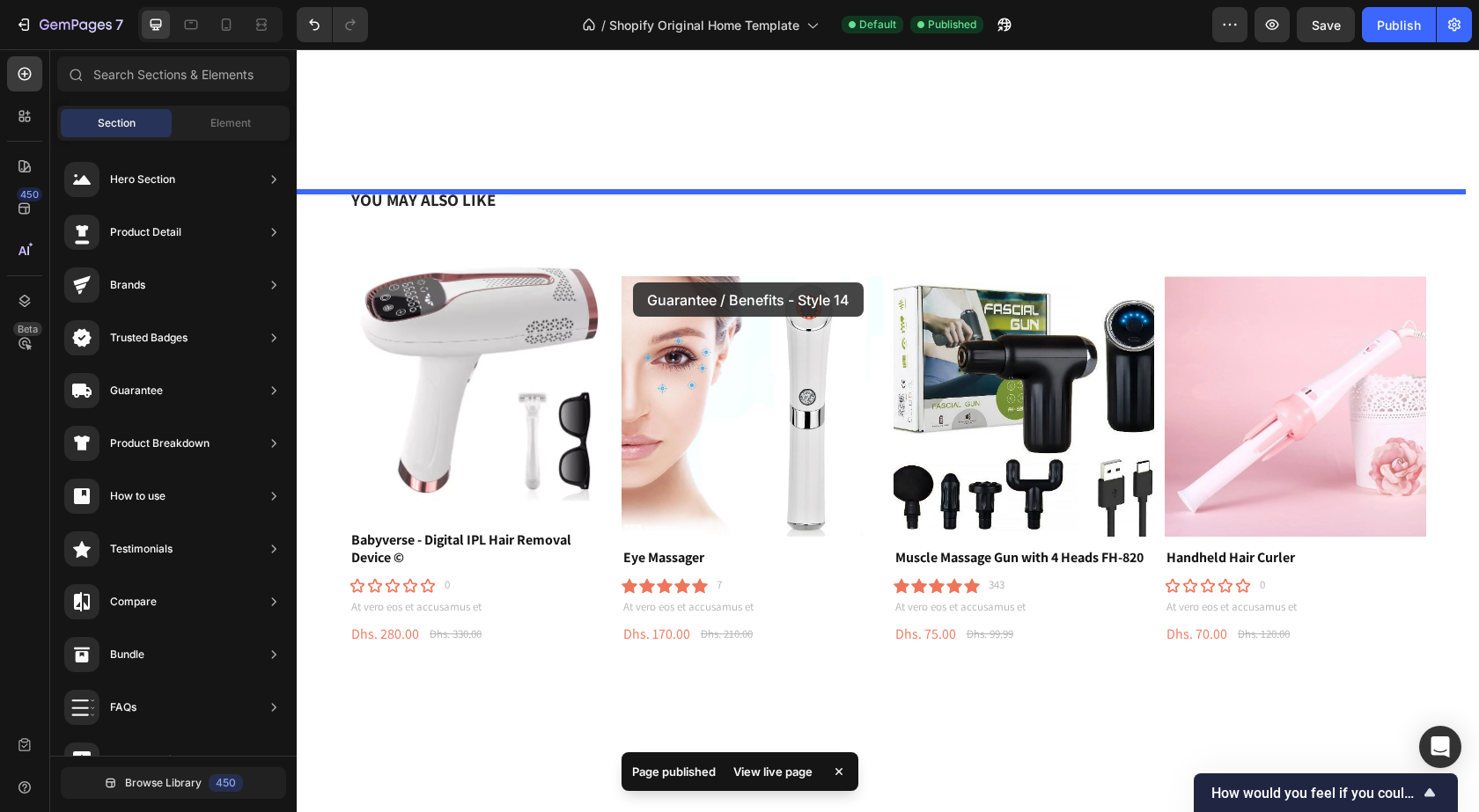
scroll to position [2182, 0]
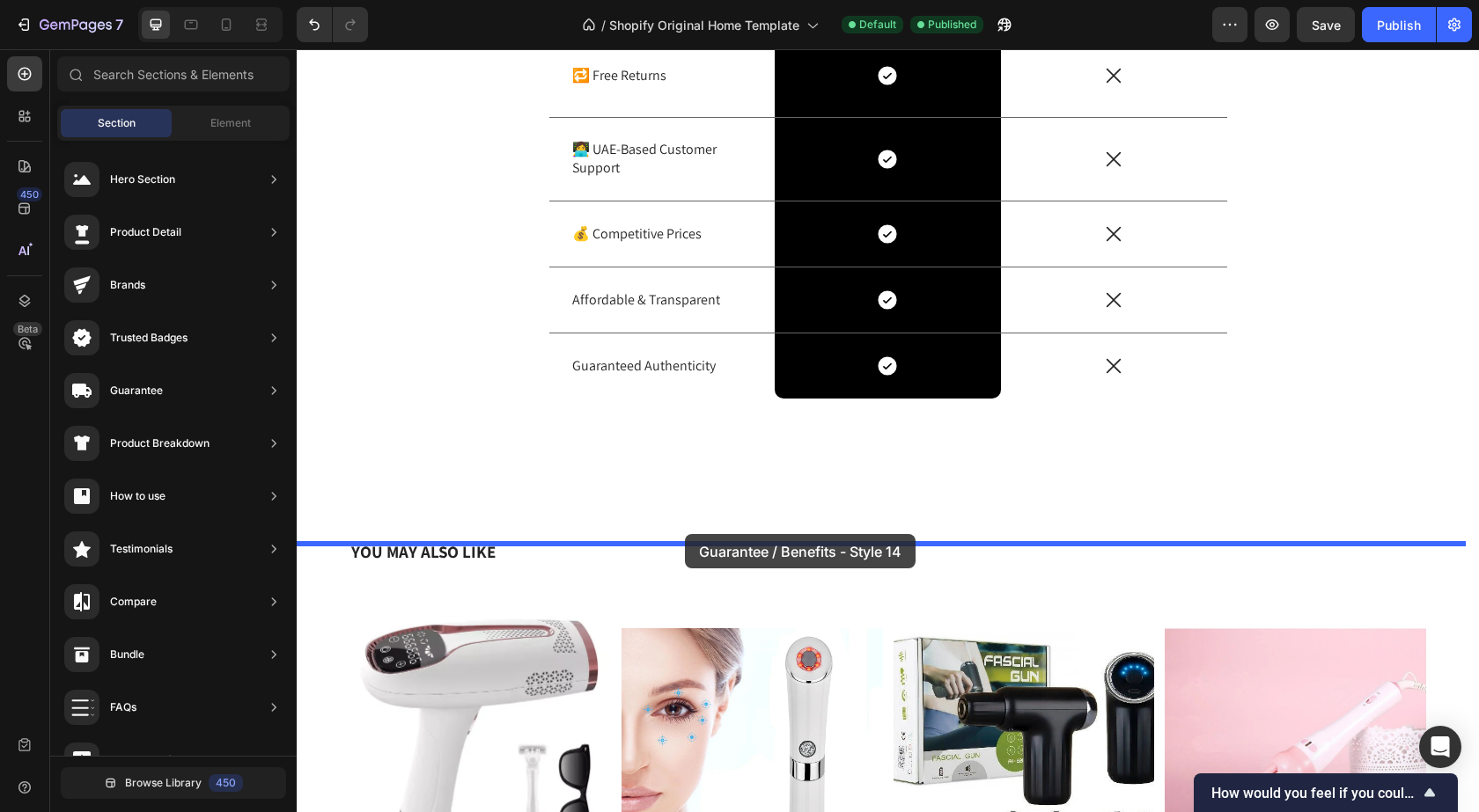
drag, startPoint x: 677, startPoint y: 408, endPoint x: 657, endPoint y: 518, distance: 111.8
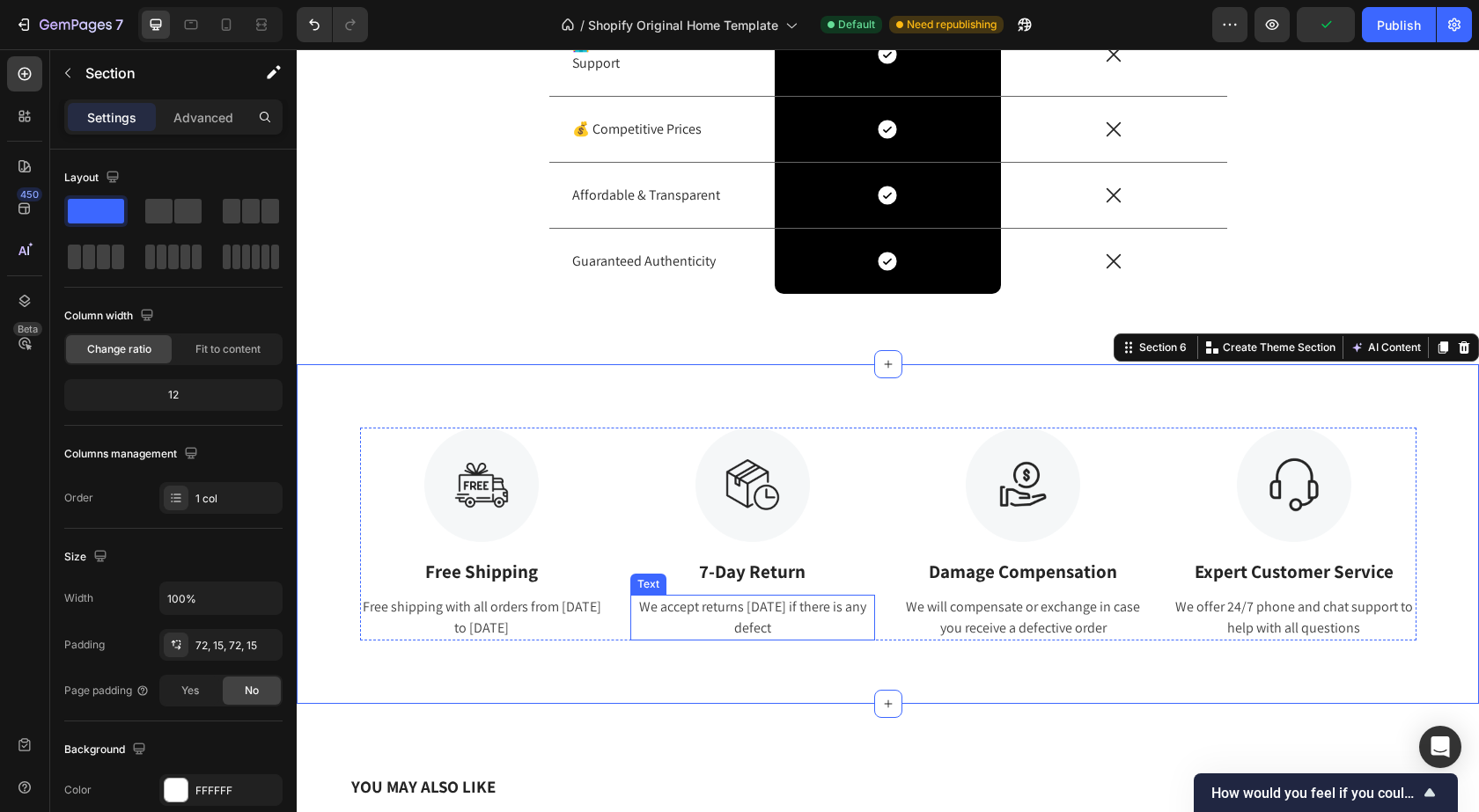
scroll to position [2270, 0]
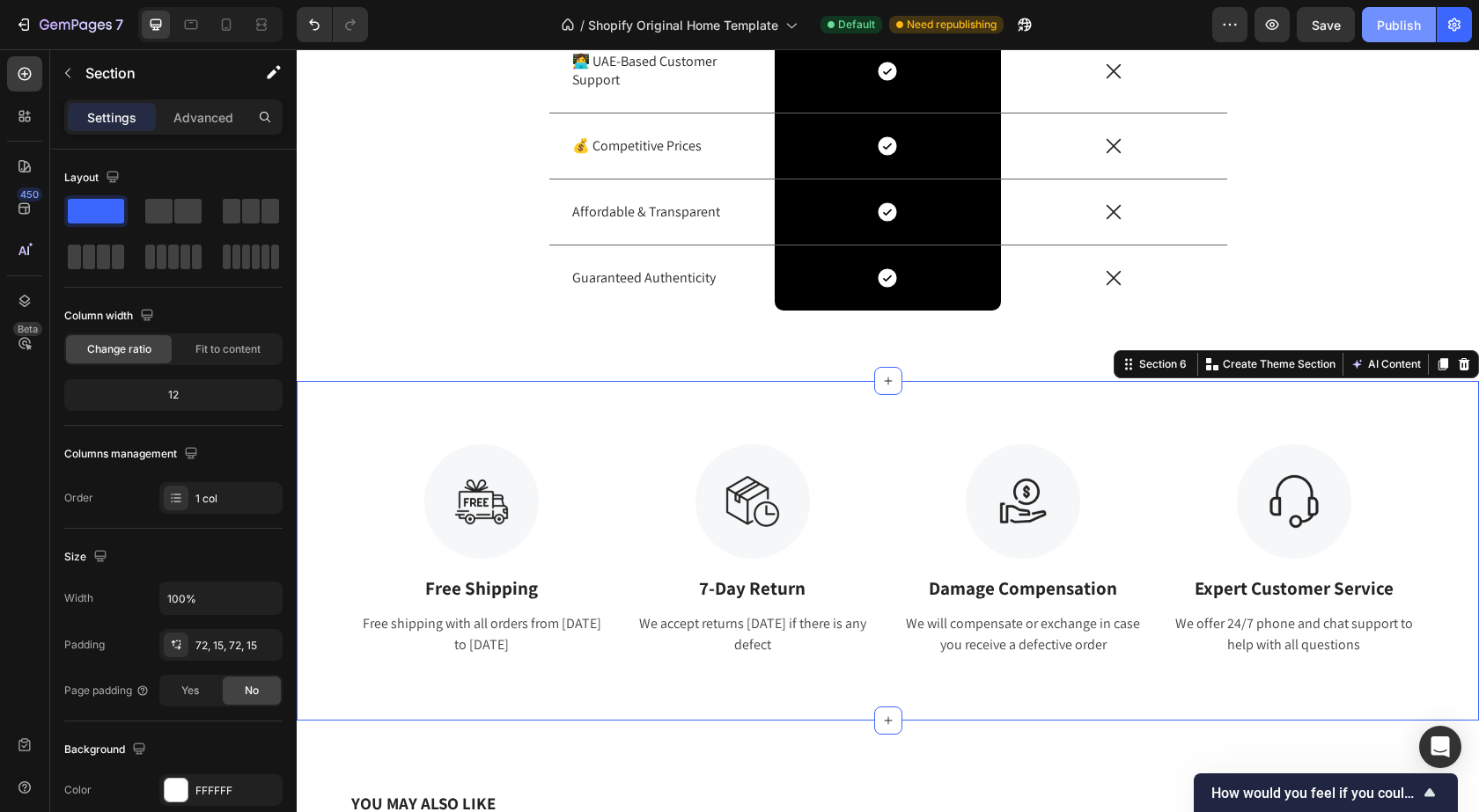
click at [1384, 21] on div "Publish" at bounding box center [1399, 25] width 44 height 18
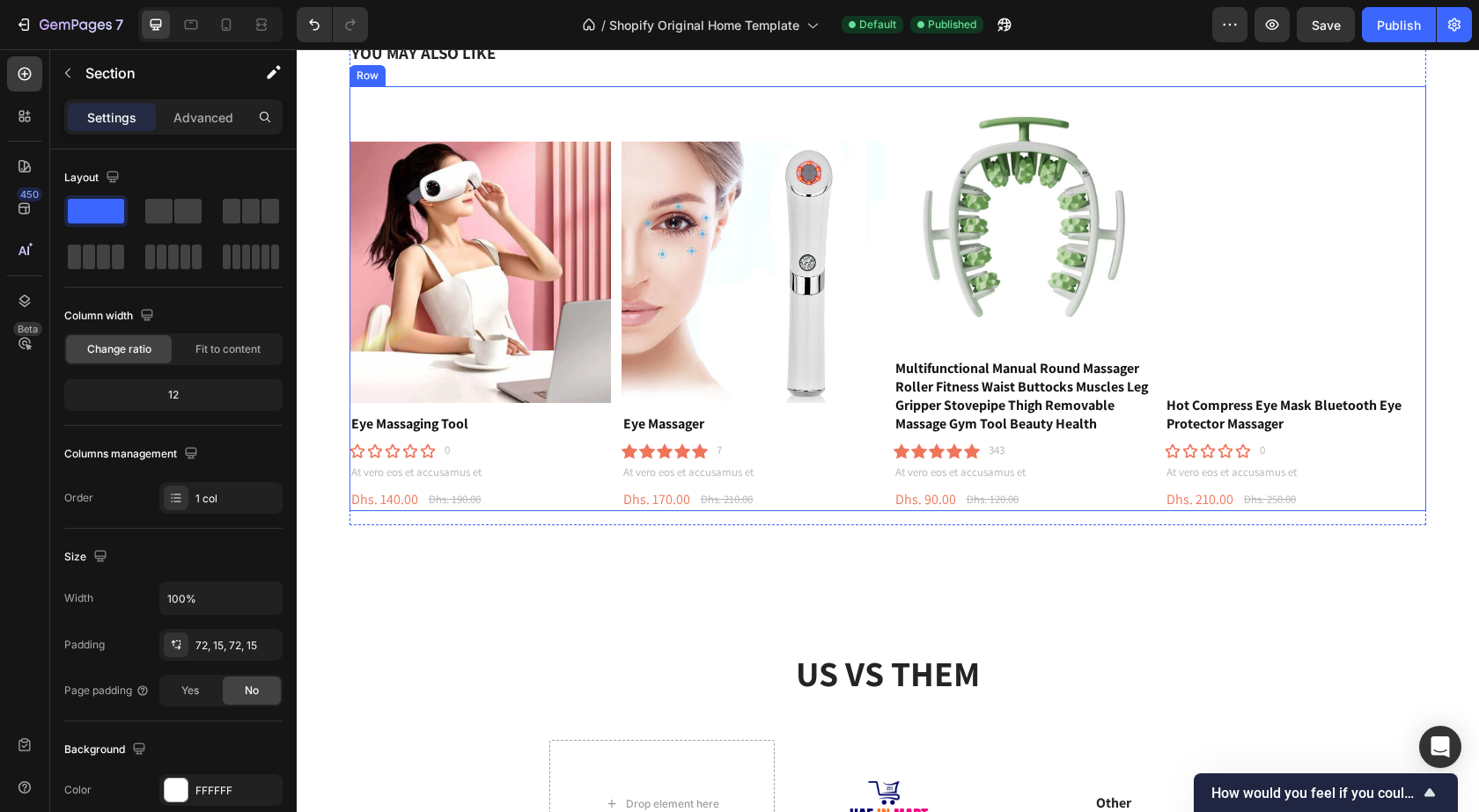
scroll to position [1144, 0]
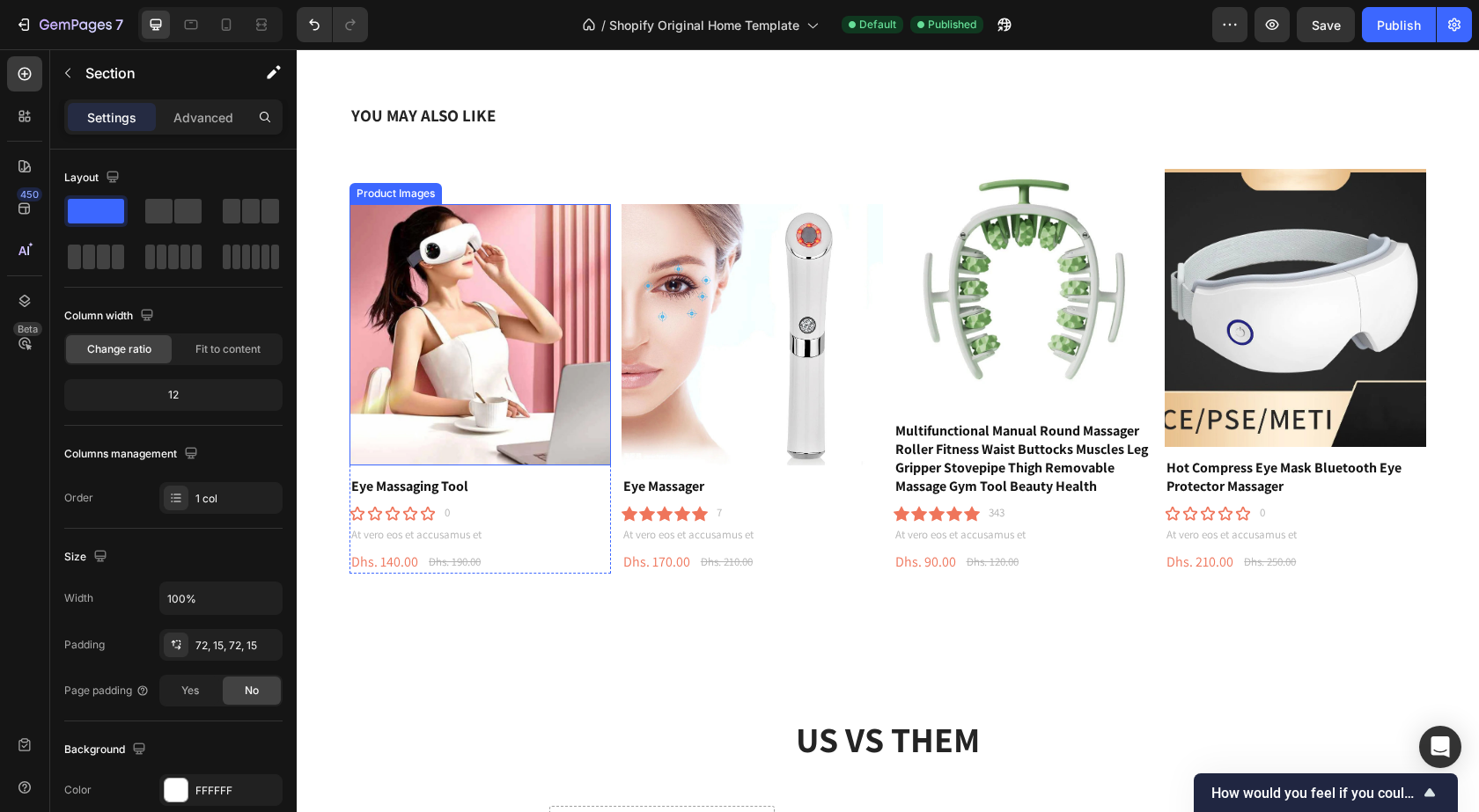
click at [481, 300] on img at bounding box center [480, 334] width 262 height 261
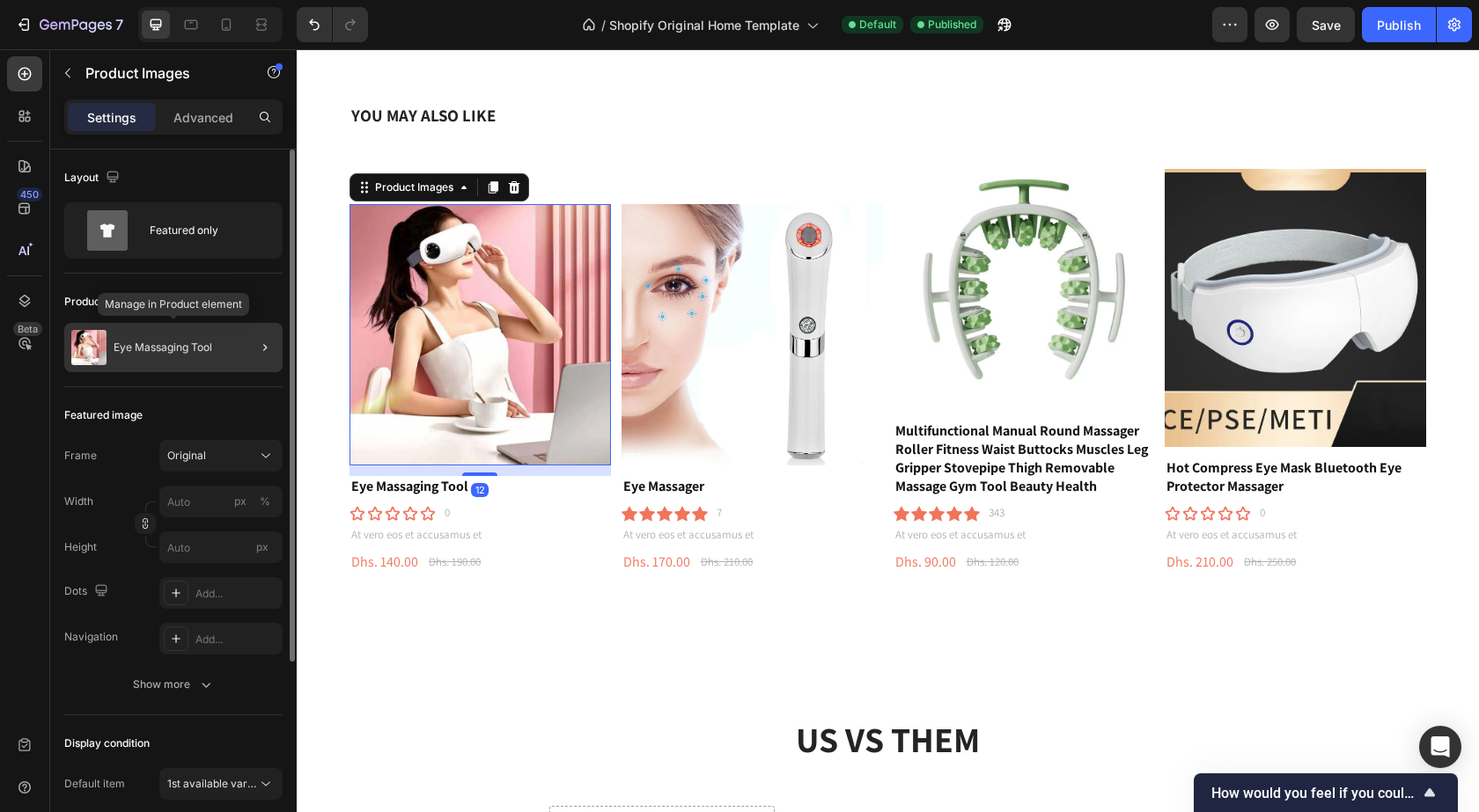
click at [179, 338] on div "Eye Massaging Tool" at bounding box center [173, 347] width 218 height 49
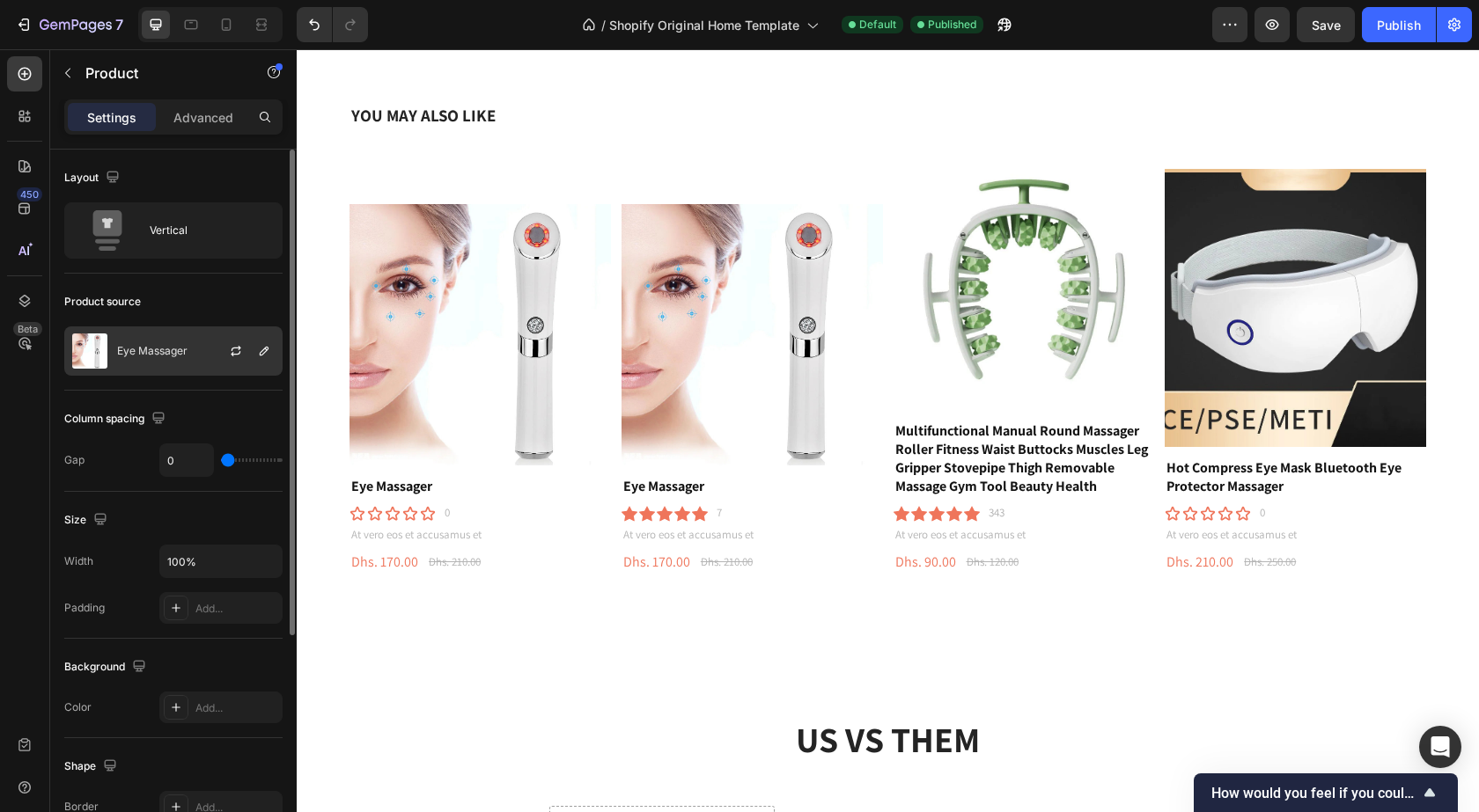
click at [185, 345] on p "Eye Massager" at bounding box center [152, 350] width 71 height 12
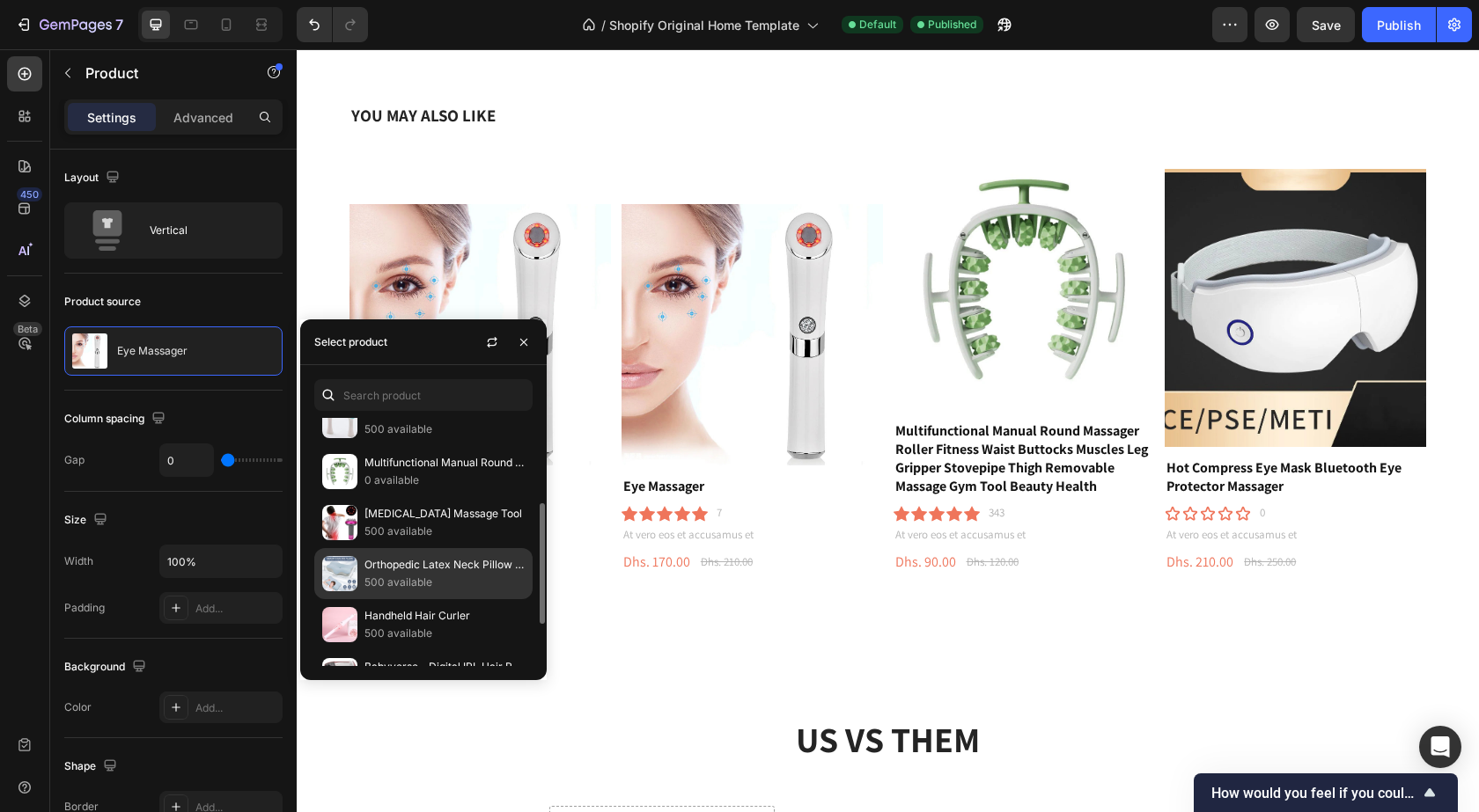
scroll to position [262, 0]
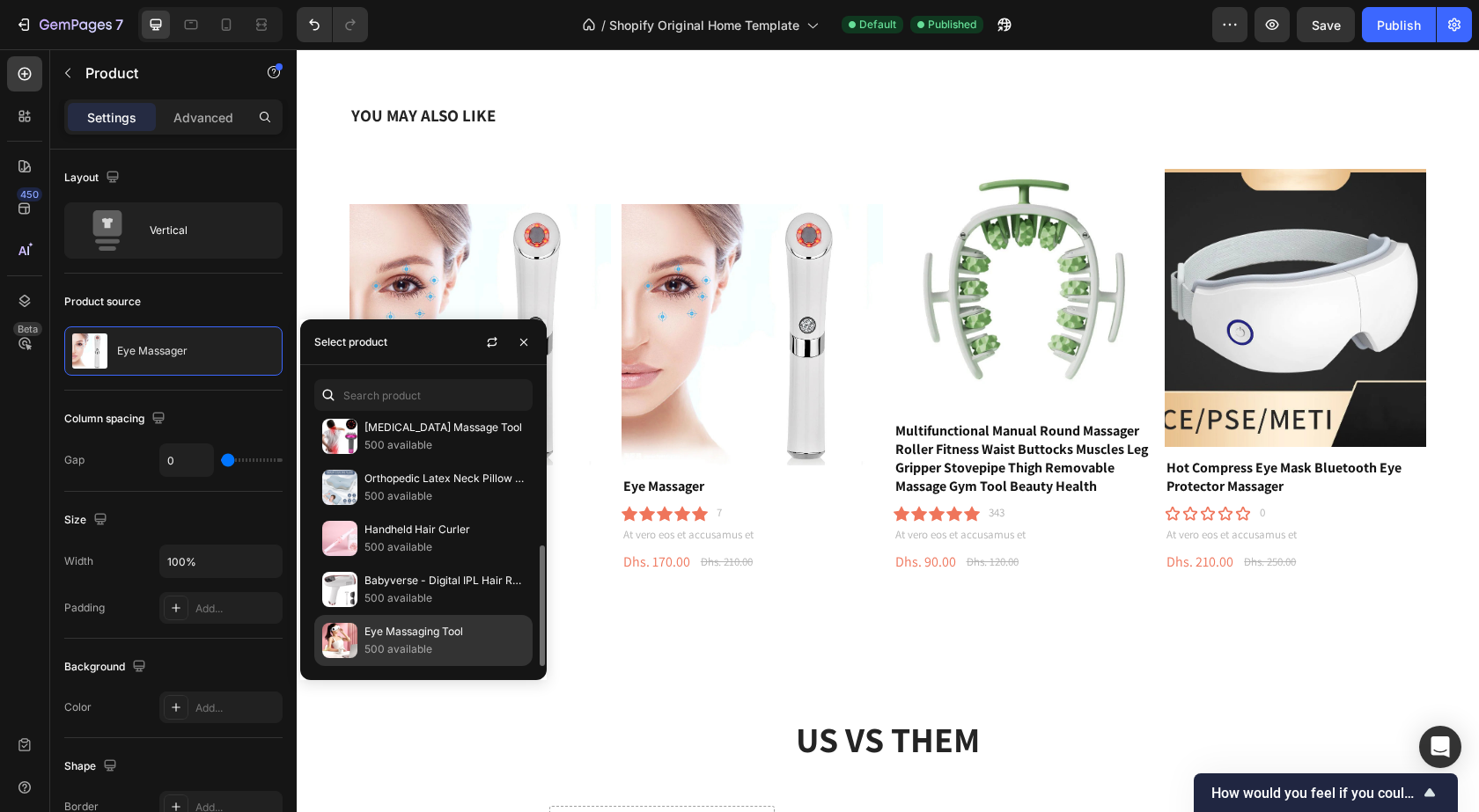
click at [363, 620] on div "Eye Massaging Tool 500 available" at bounding box center [423, 641] width 218 height 51
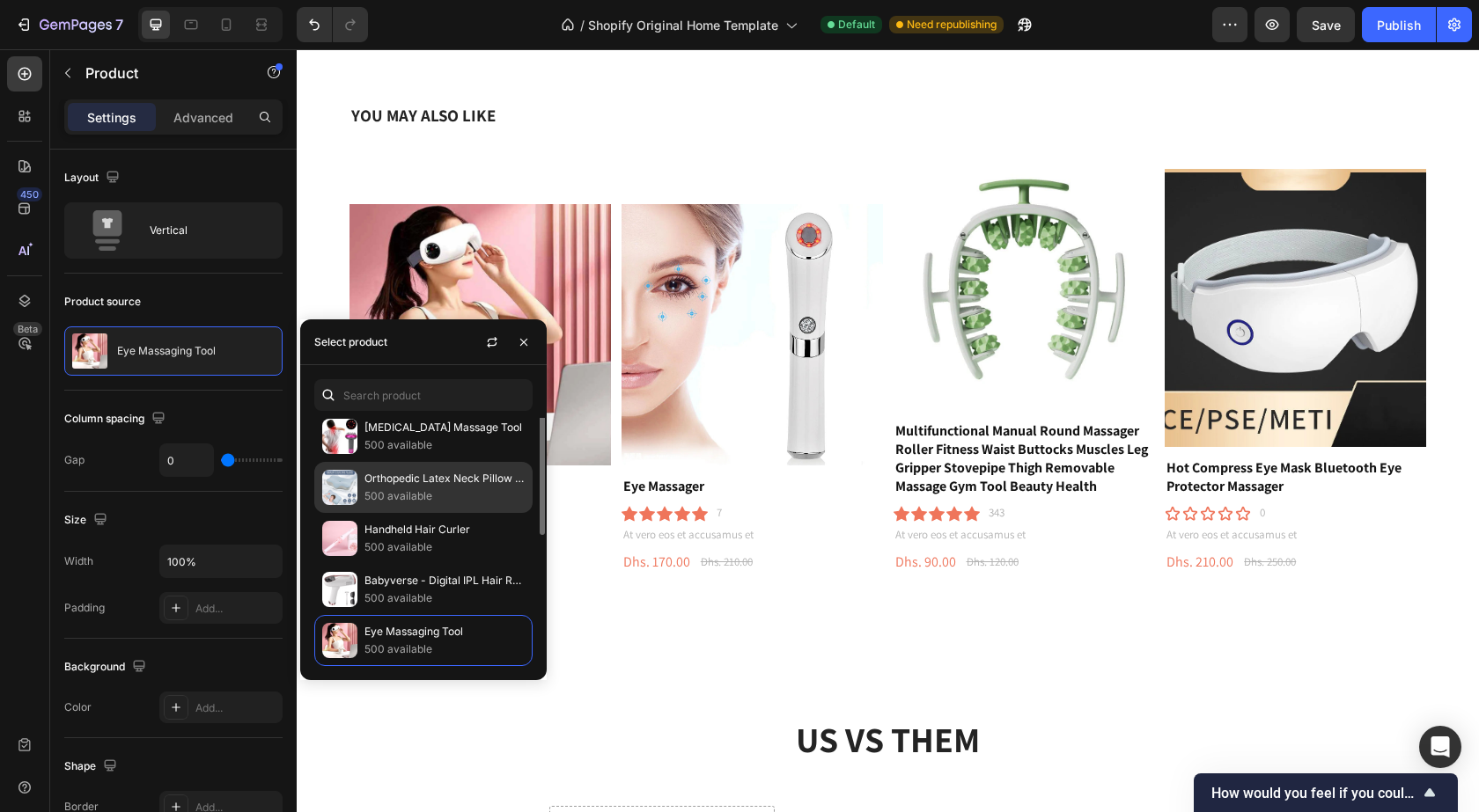
scroll to position [86, 0]
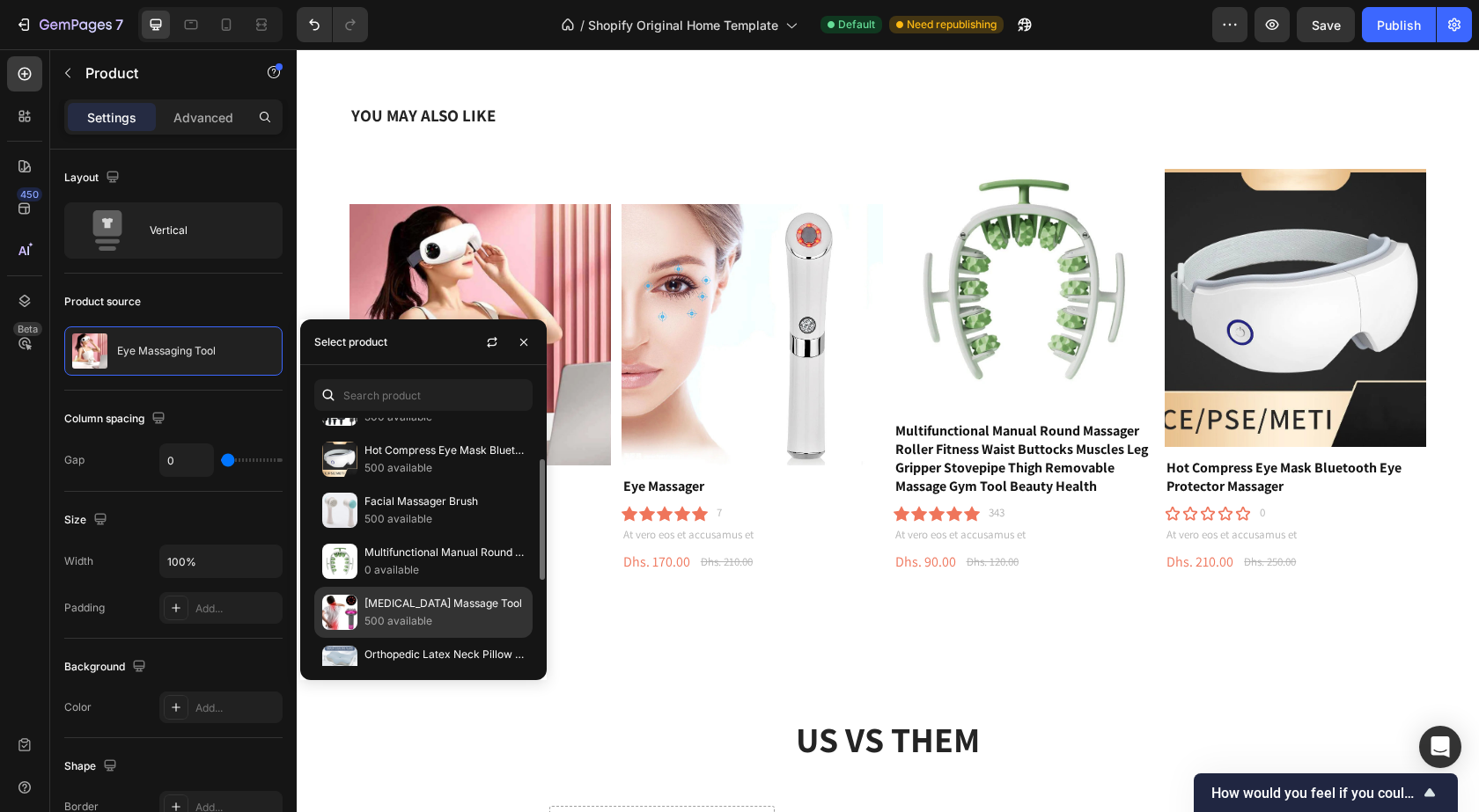
click at [395, 601] on p "[MEDICAL_DATA] Massage Tool" at bounding box center [444, 603] width 160 height 17
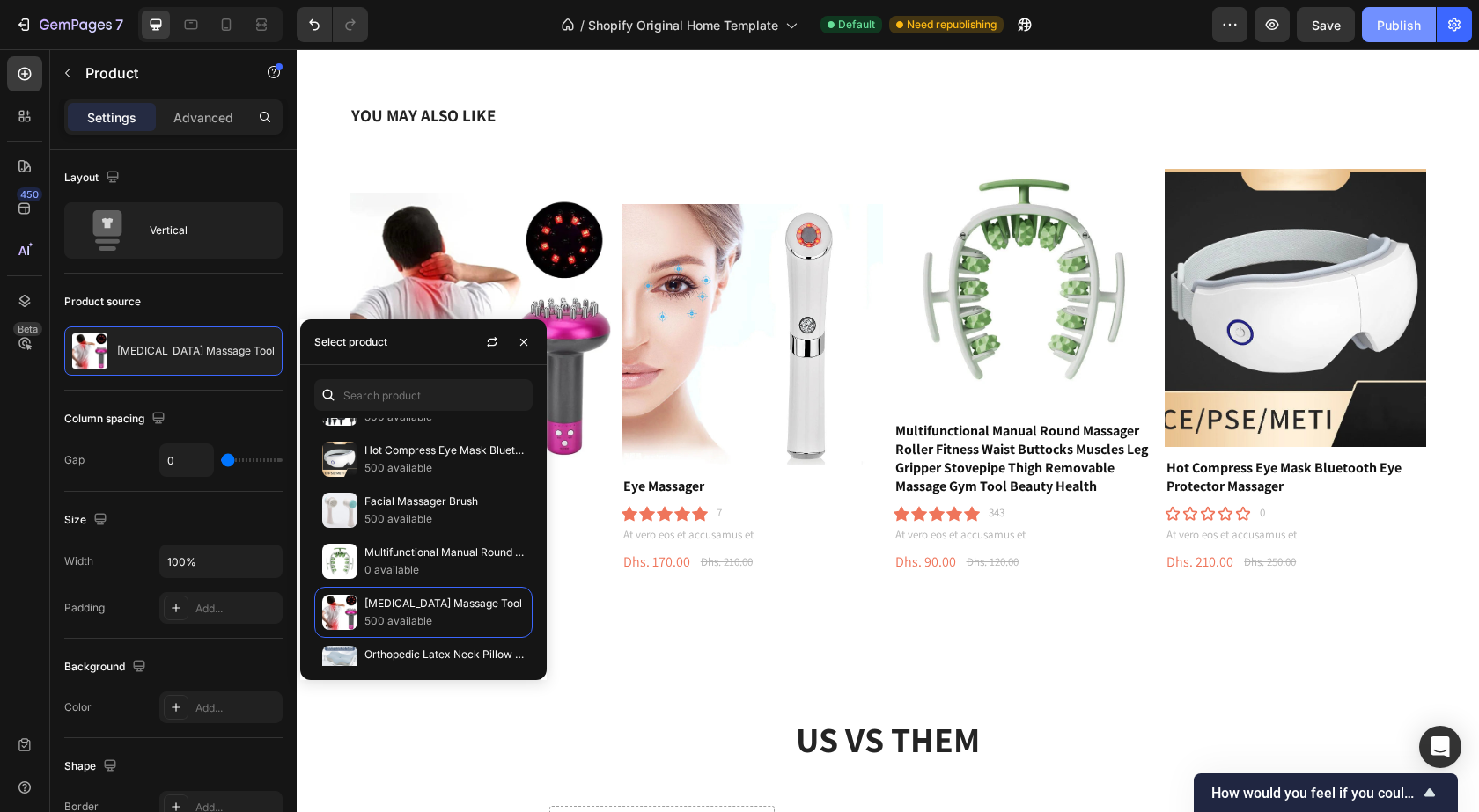
click at [1394, 28] on div "Publish" at bounding box center [1399, 25] width 44 height 18
